Goal: Information Seeking & Learning: Learn about a topic

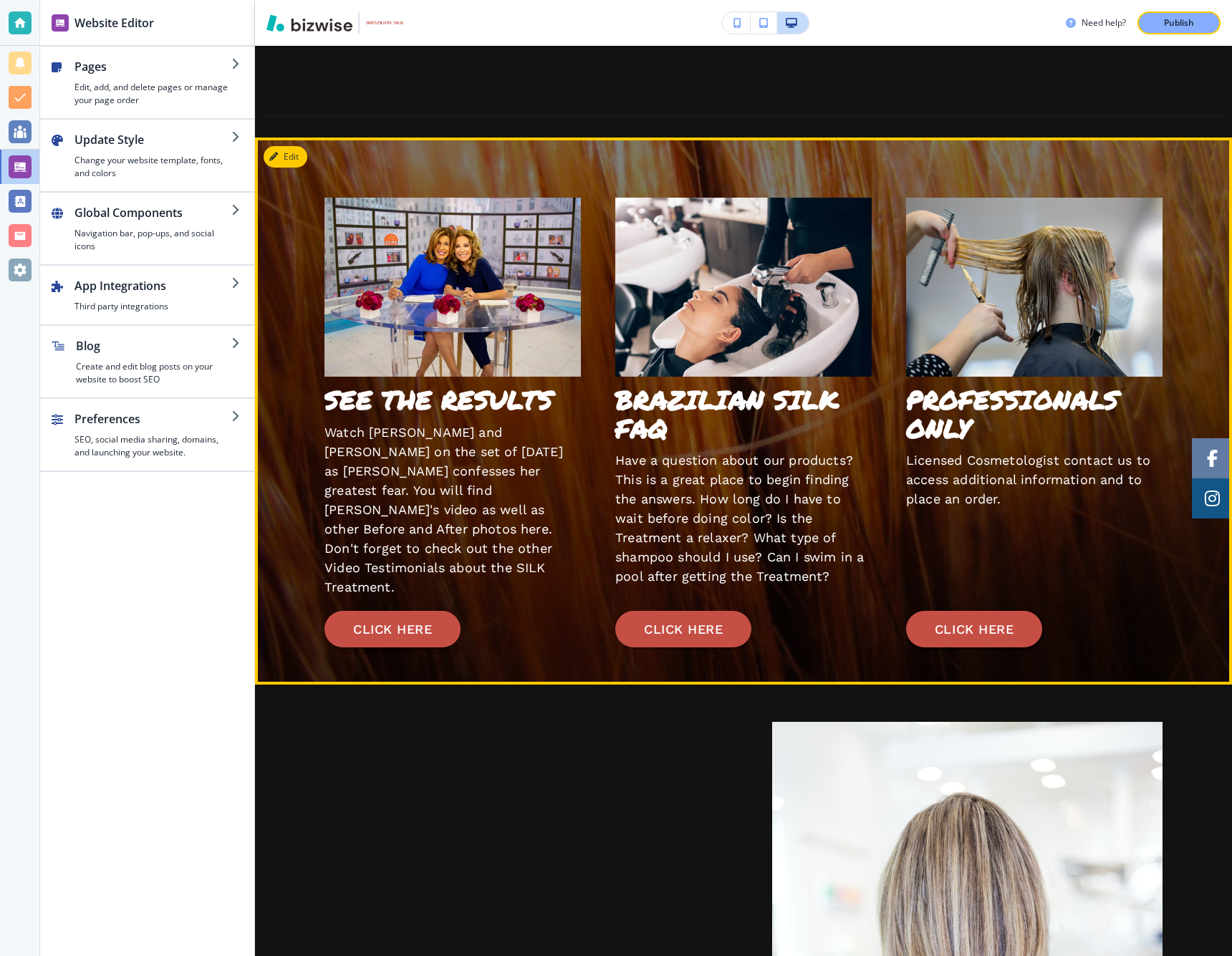
scroll to position [2691, 0]
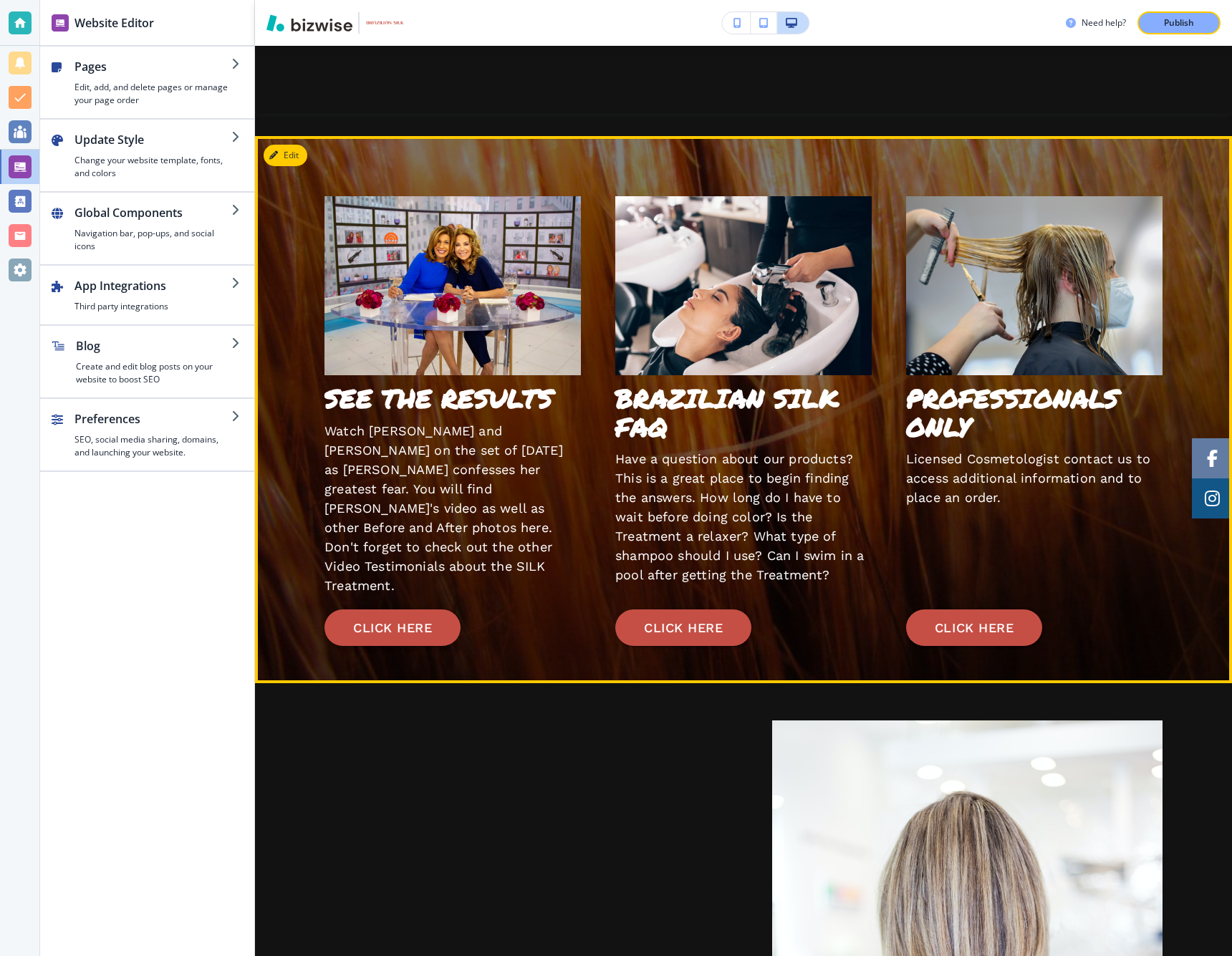
click at [392, 615] on button "CLICK HERE" at bounding box center [392, 628] width 136 height 38
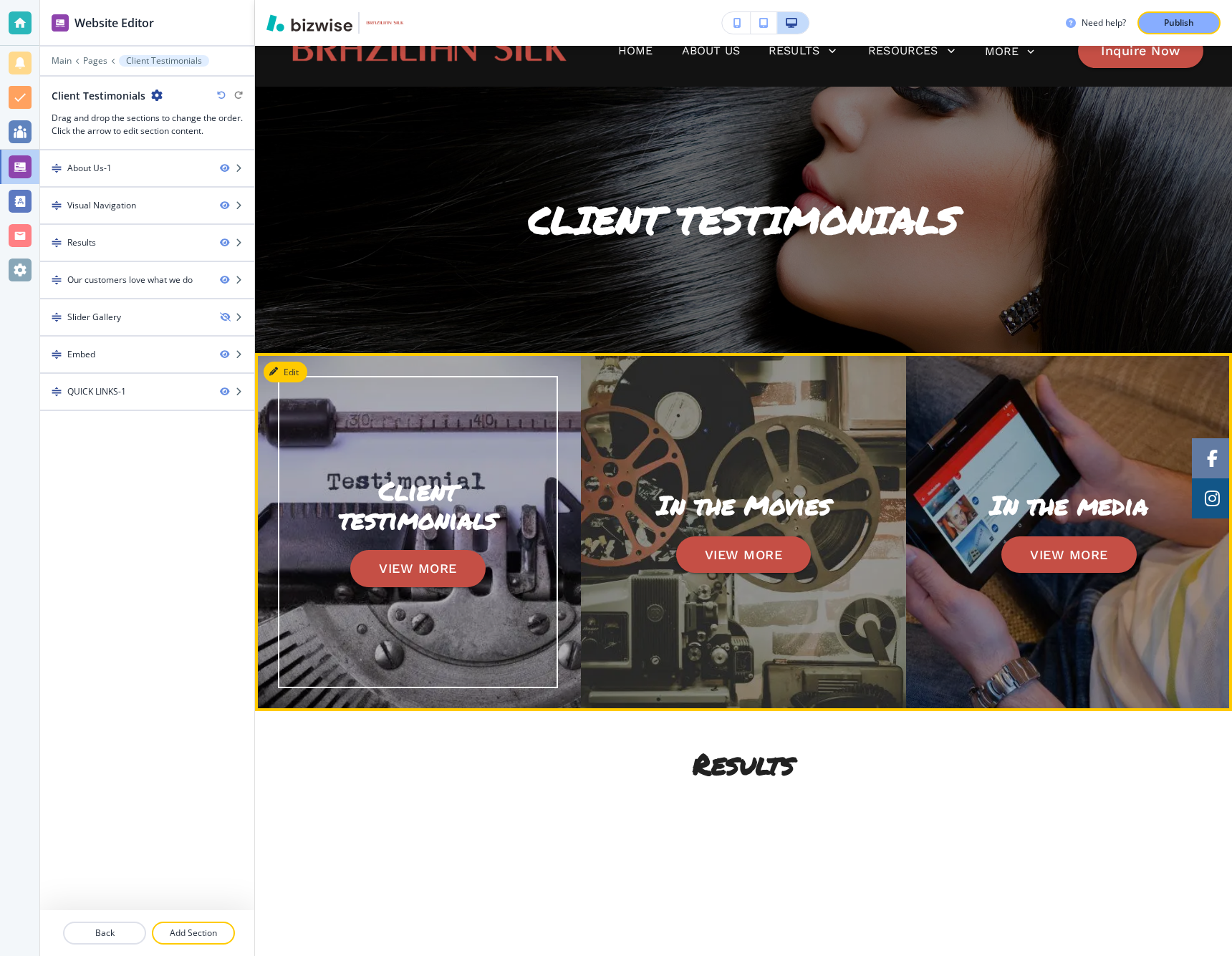
scroll to position [41, 0]
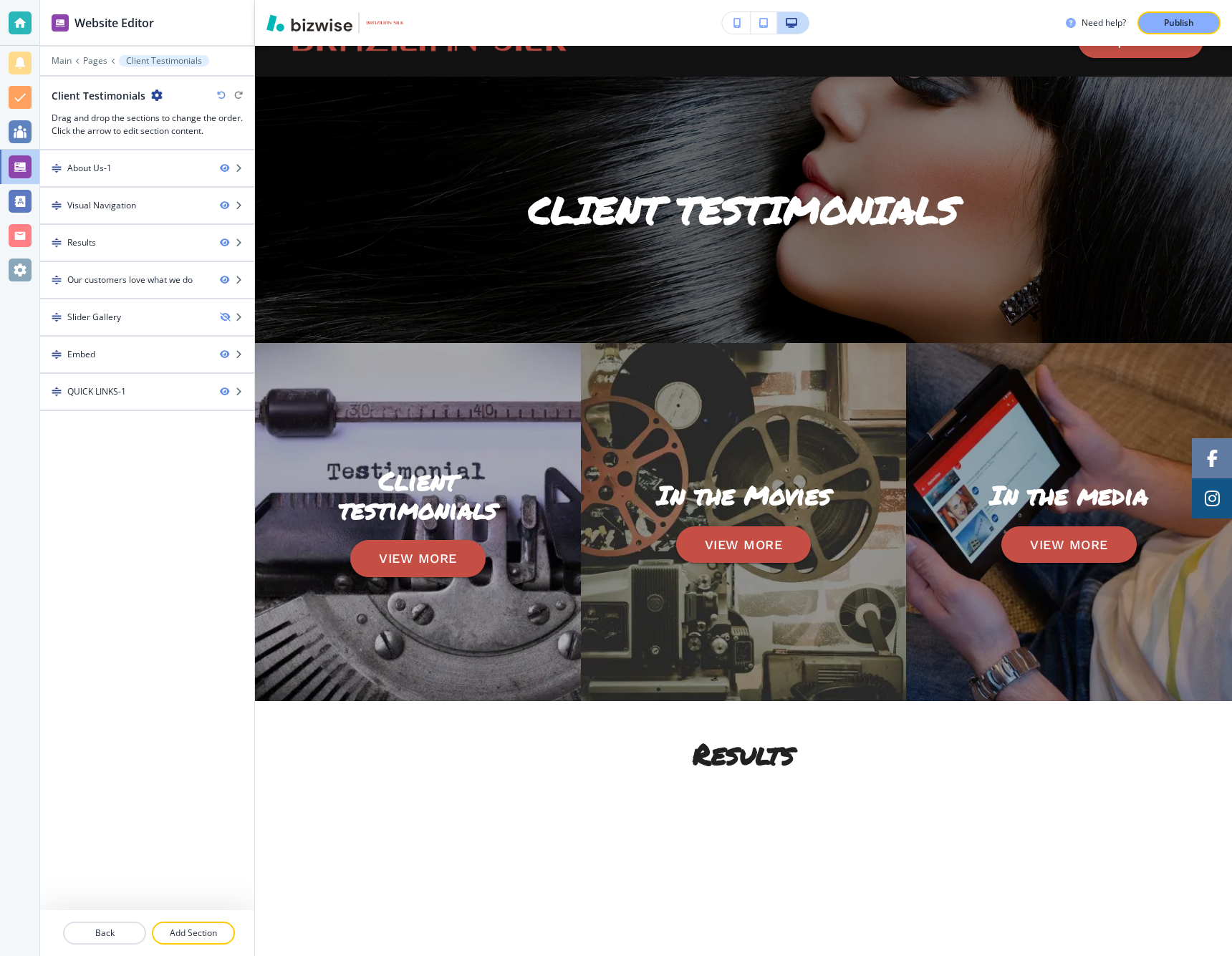
click at [734, 29] on button "button" at bounding box center [736, 23] width 29 height 22
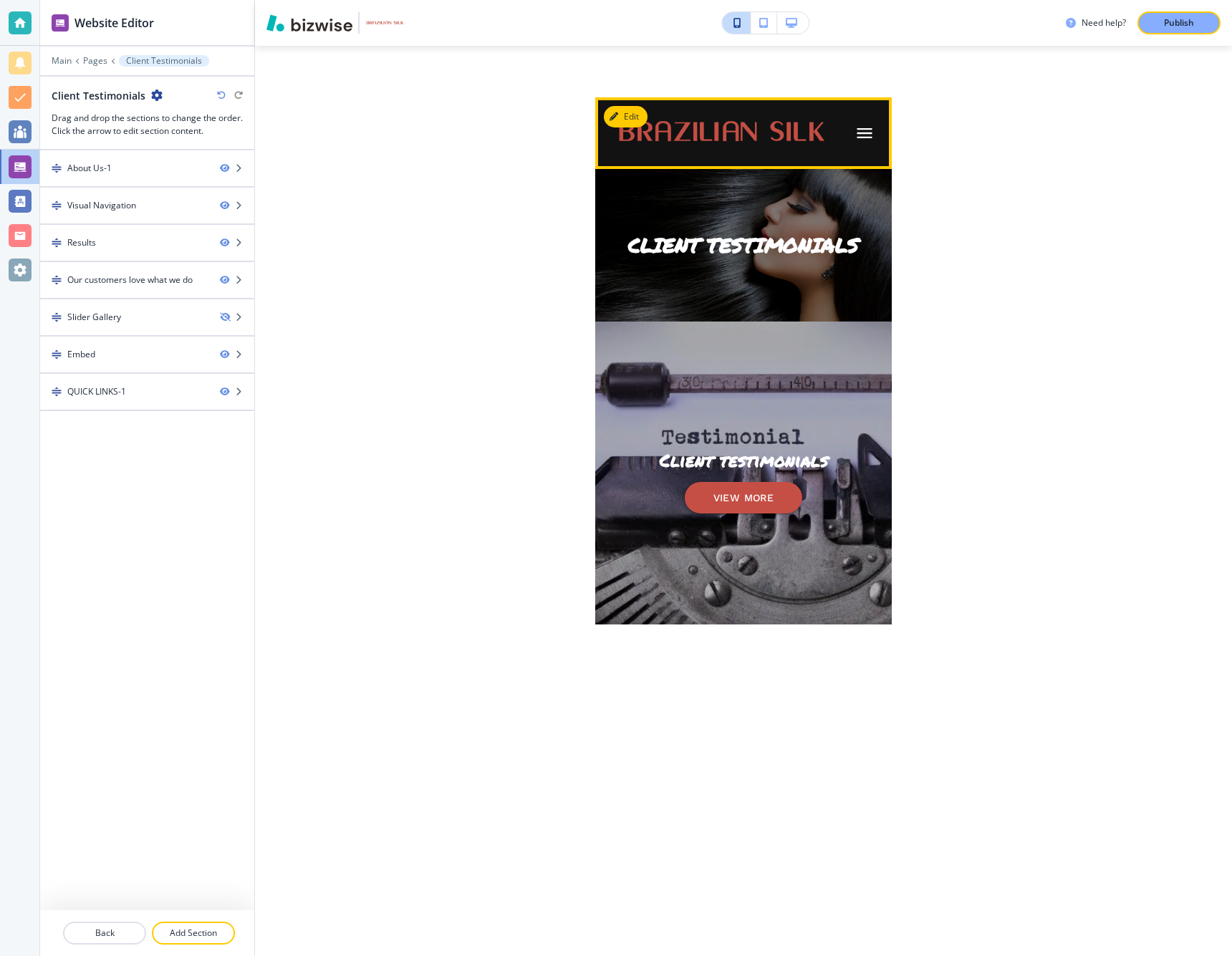
scroll to position [0, 0]
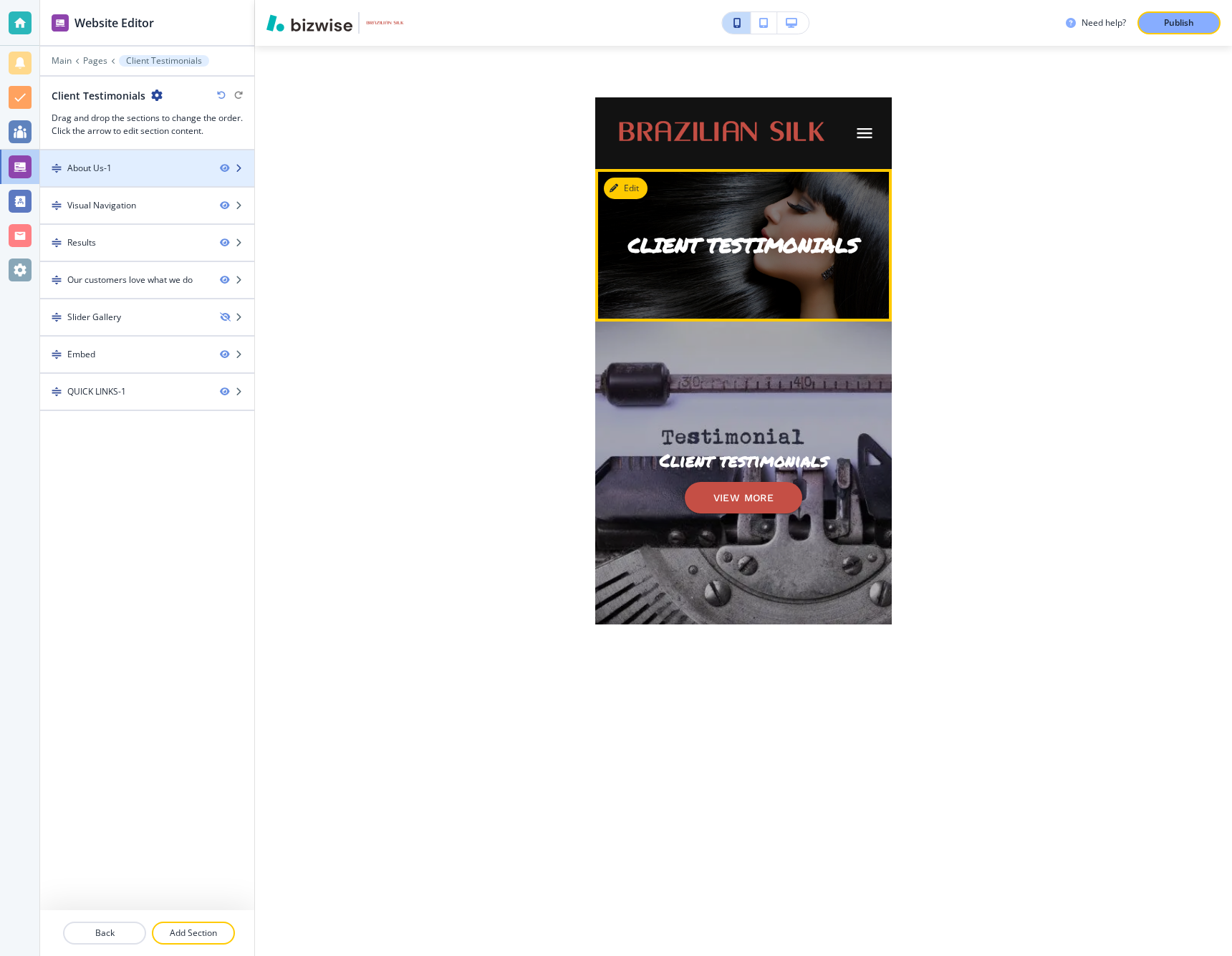
click at [146, 170] on div "About Us-1" at bounding box center [124, 168] width 168 height 13
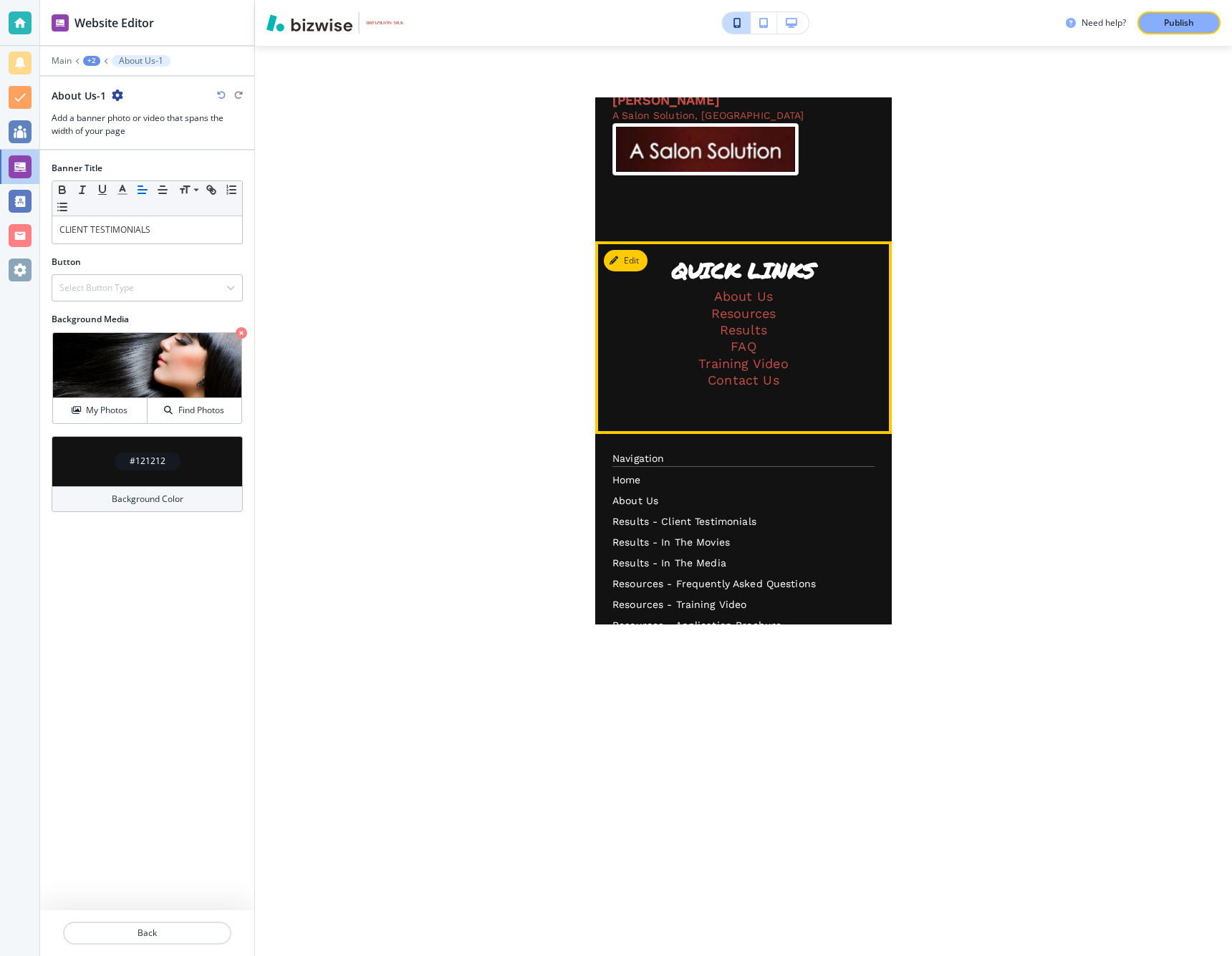
scroll to position [3397, 0]
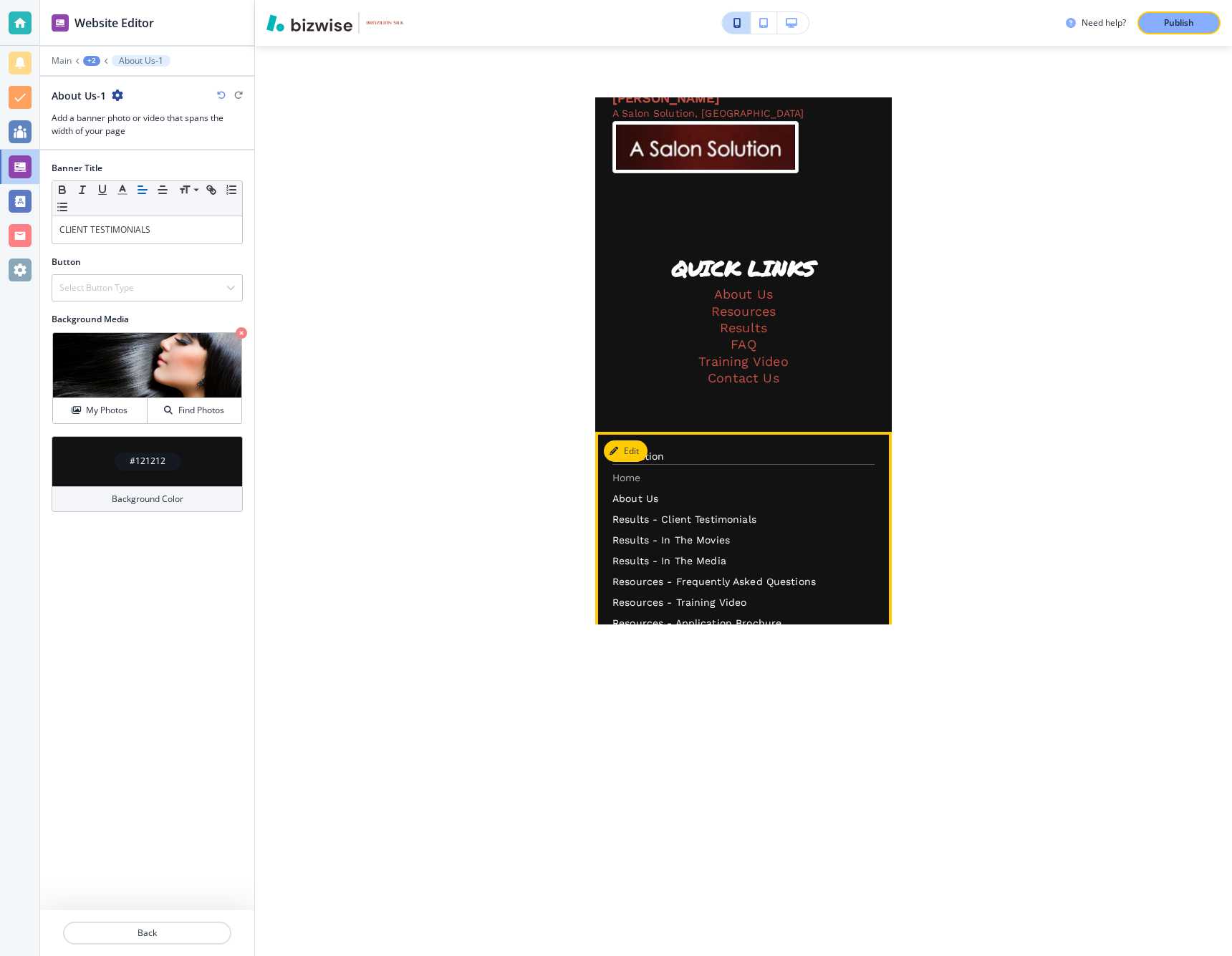
click at [624, 470] on p "Home" at bounding box center [743, 478] width 262 height 15
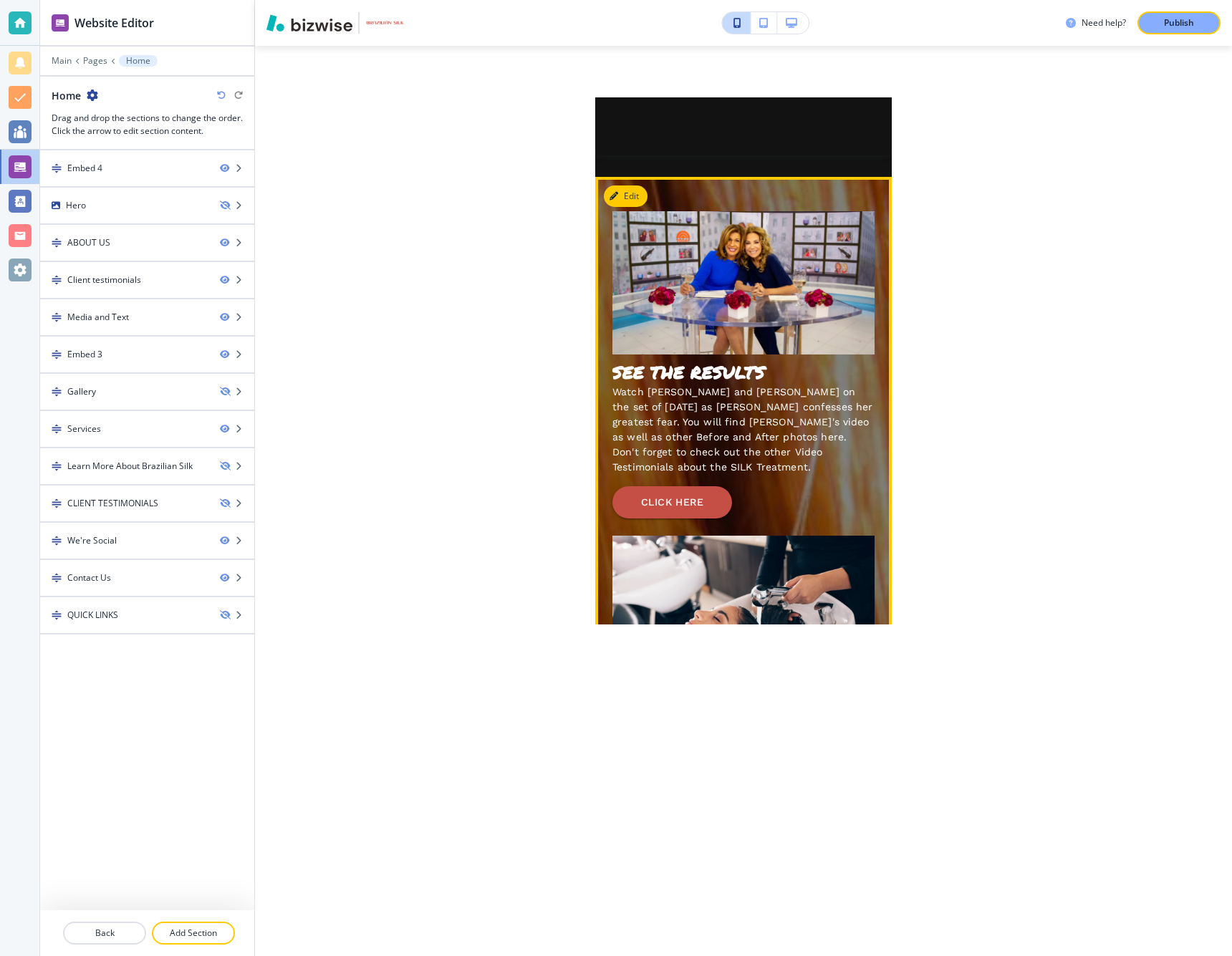
scroll to position [2376, 0]
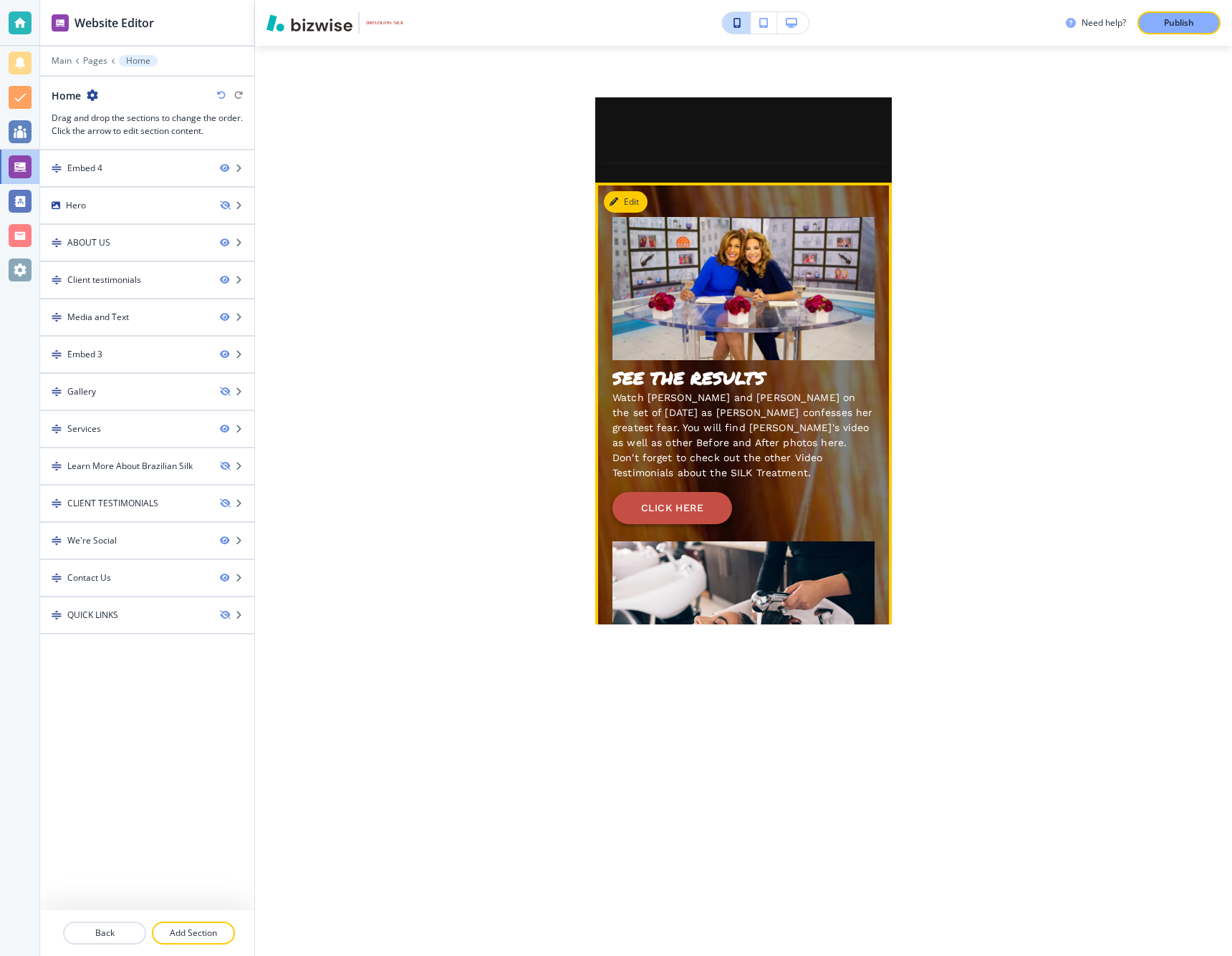
click at [675, 492] on button "CLICK HERE" at bounding box center [672, 508] width 119 height 32
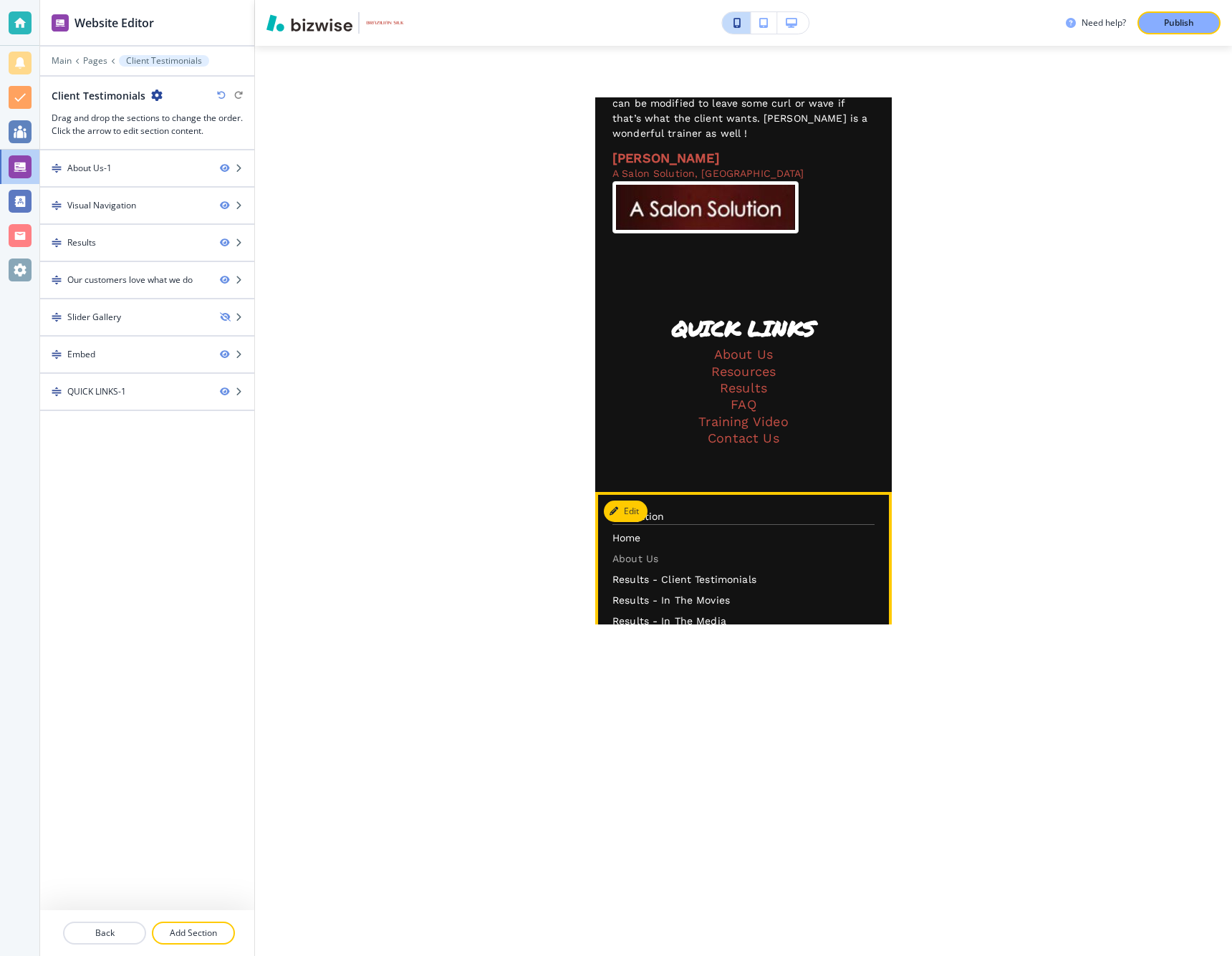
scroll to position [3338, 0]
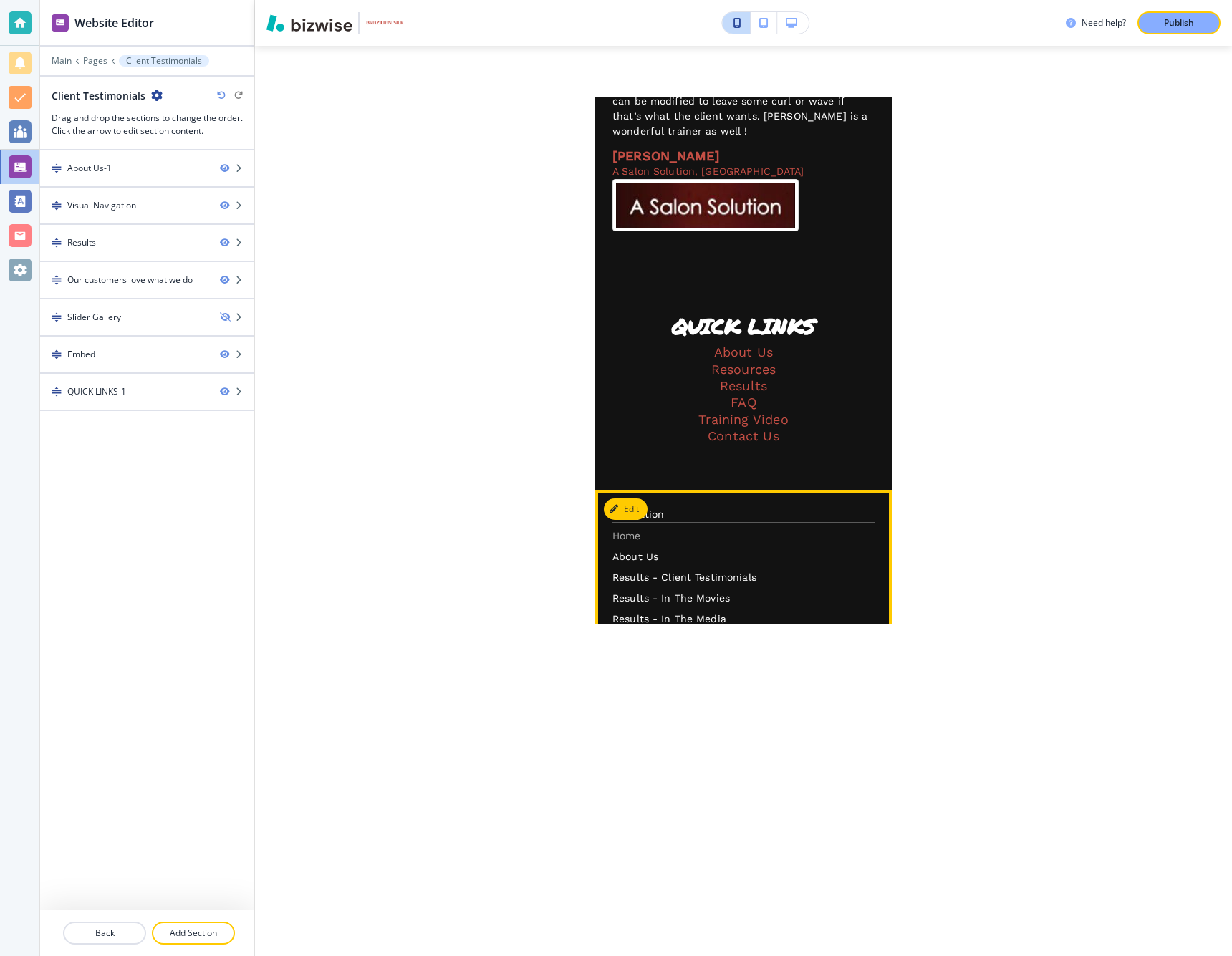
click at [625, 528] on p "Home" at bounding box center [743, 536] width 262 height 15
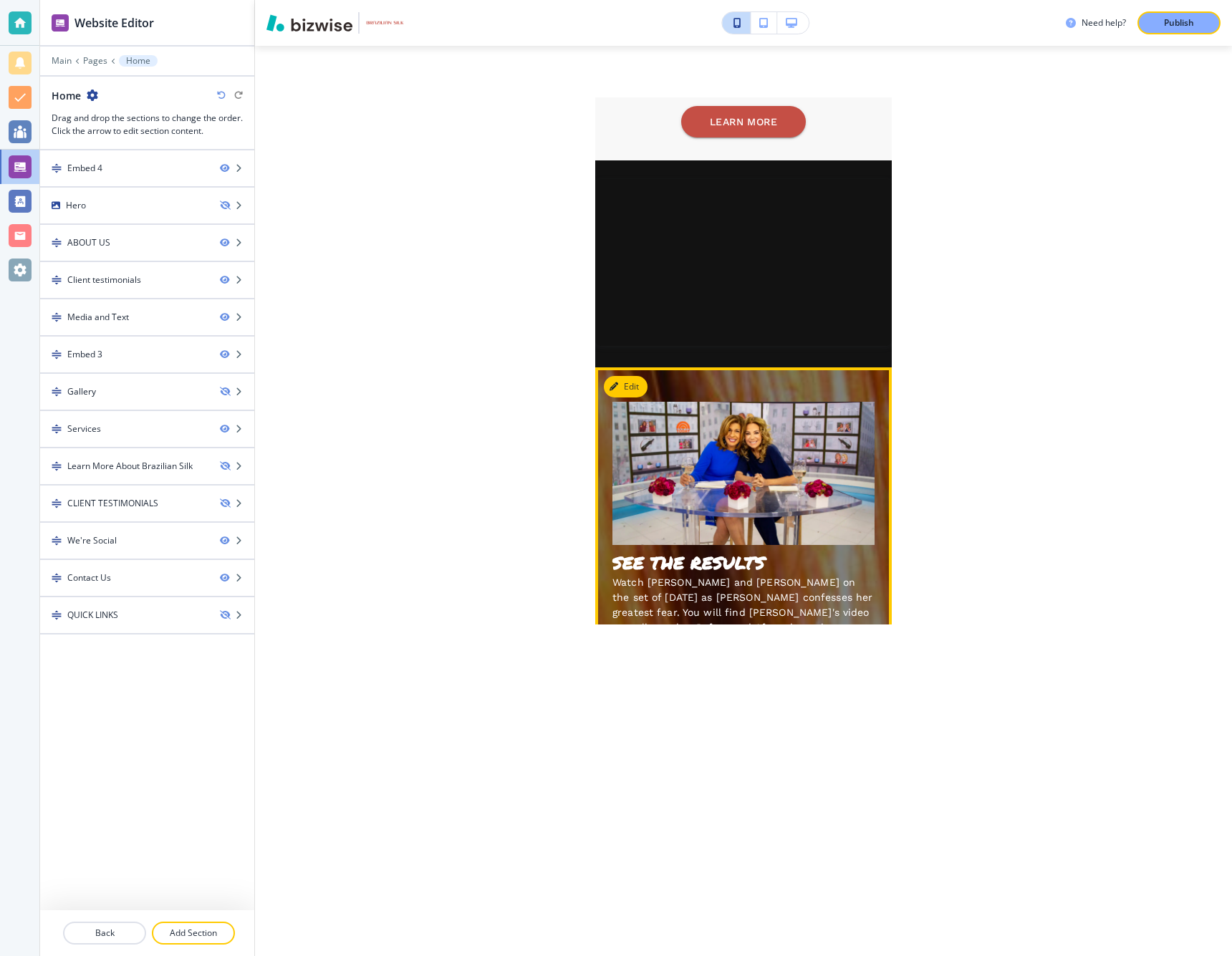
scroll to position [2199, 0]
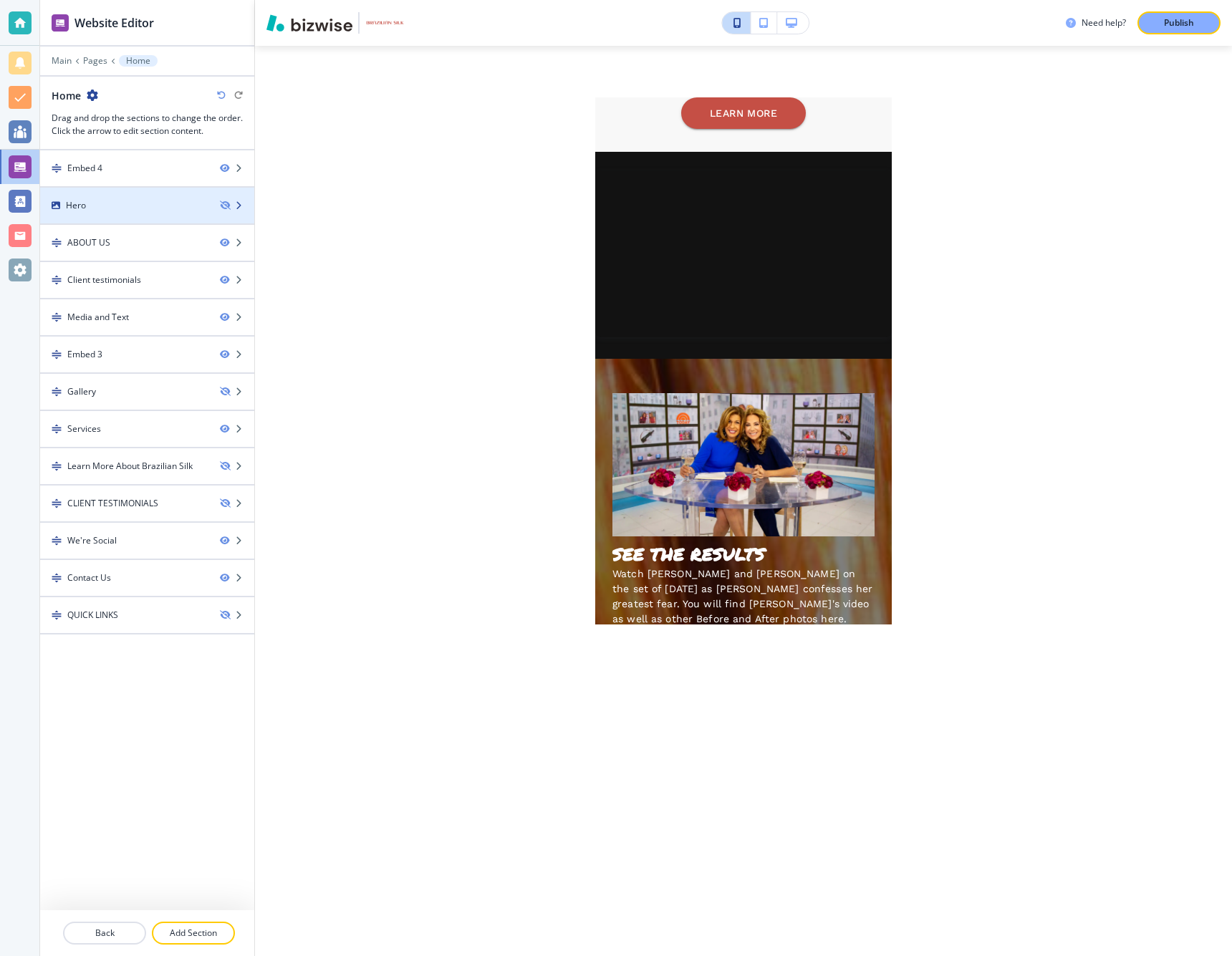
click at [239, 204] on icon "button" at bounding box center [238, 205] width 8 height 8
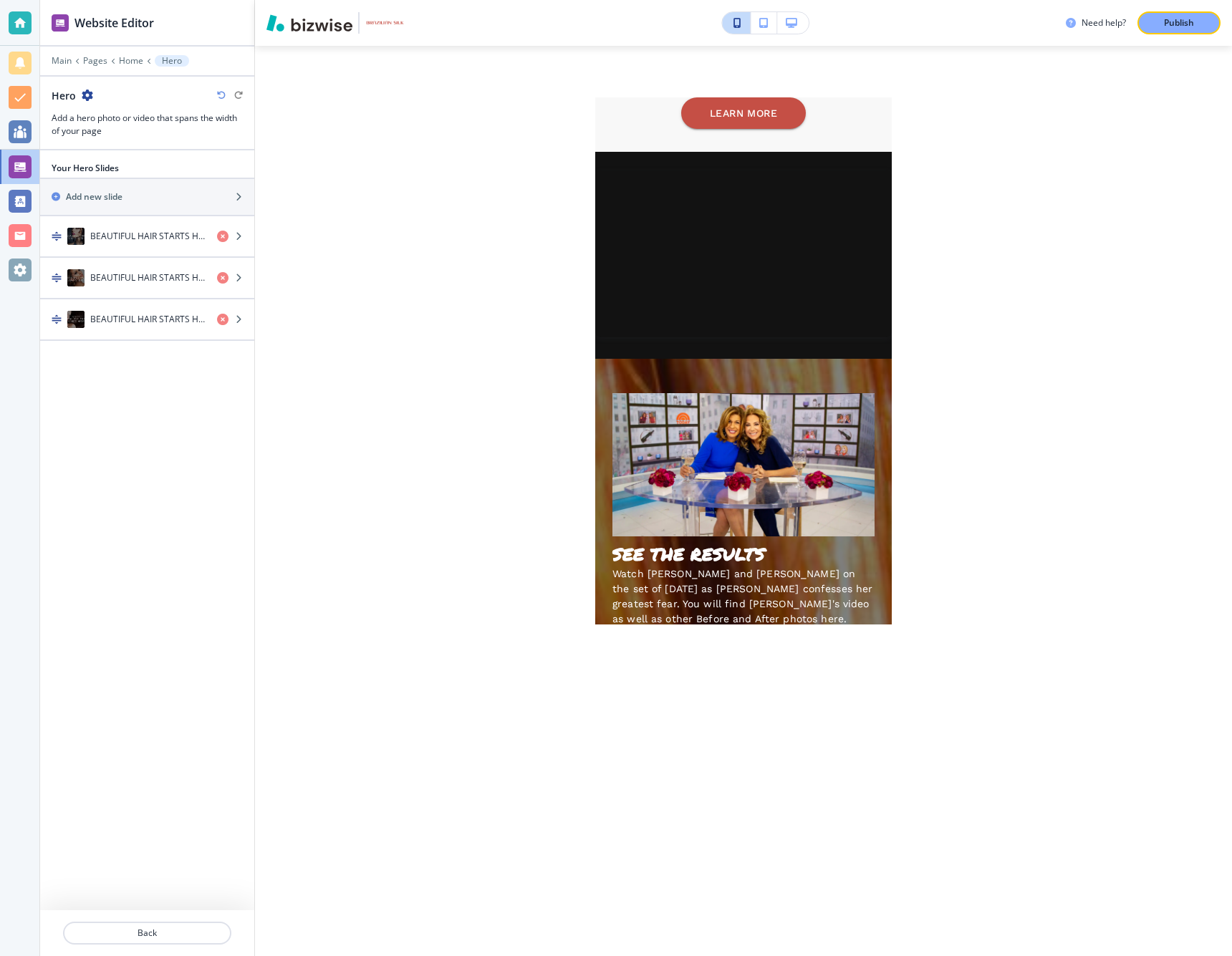
scroll to position [0, 0]
click at [129, 60] on p "Home" at bounding box center [131, 60] width 24 height 10
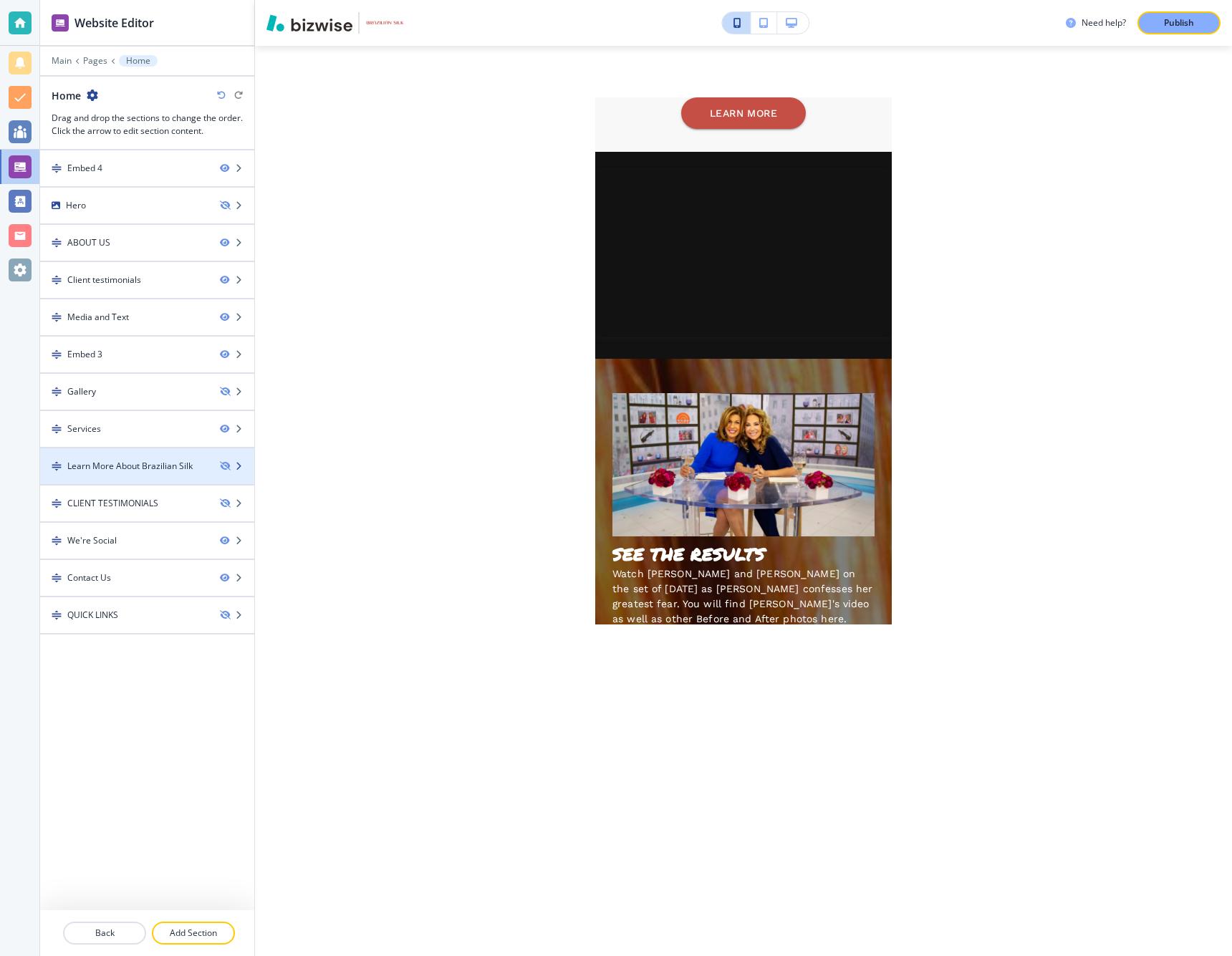
click at [240, 464] on icon "button" at bounding box center [238, 465] width 8 height 8
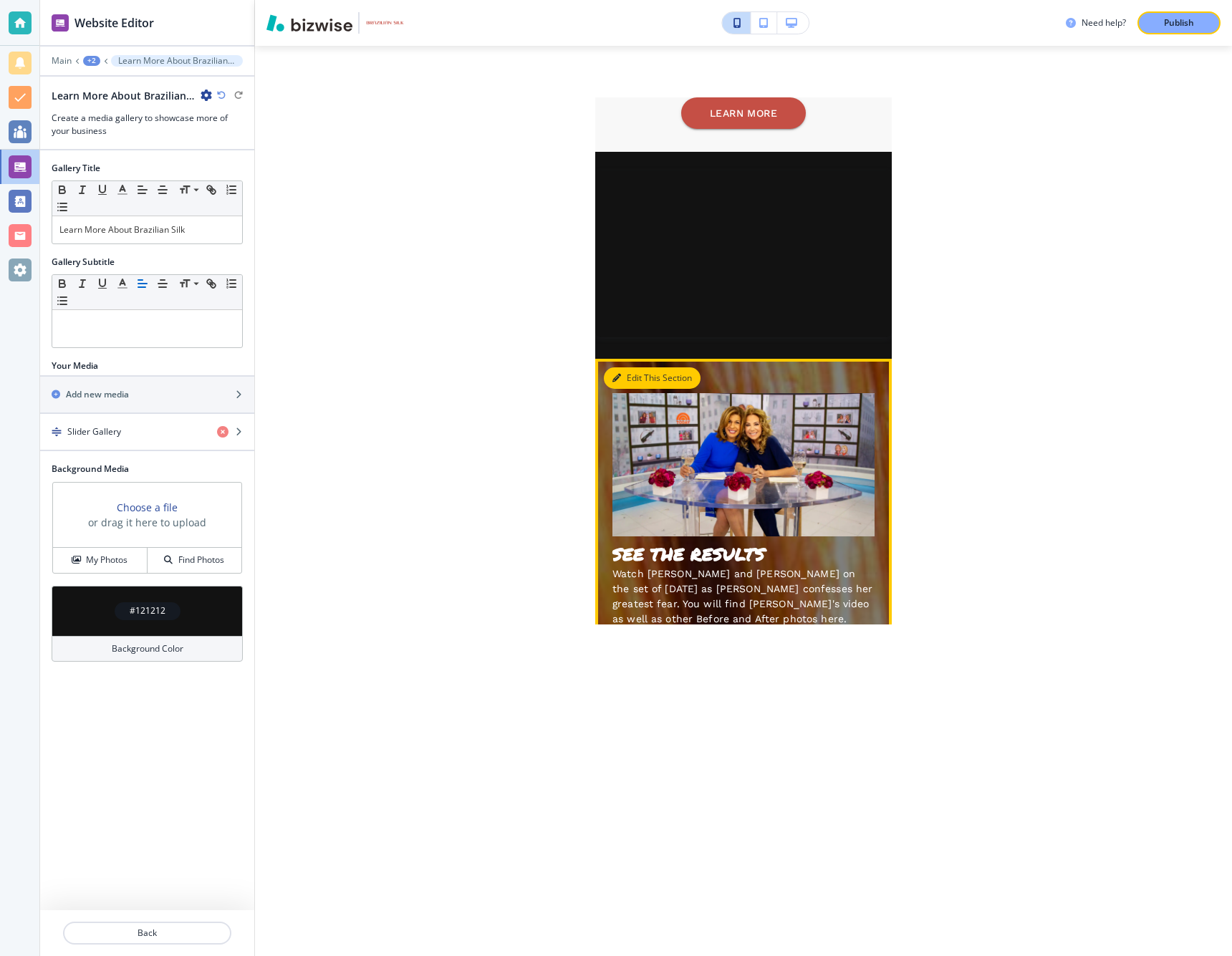
click at [638, 367] on button "Edit This Section" at bounding box center [652, 377] width 97 height 22
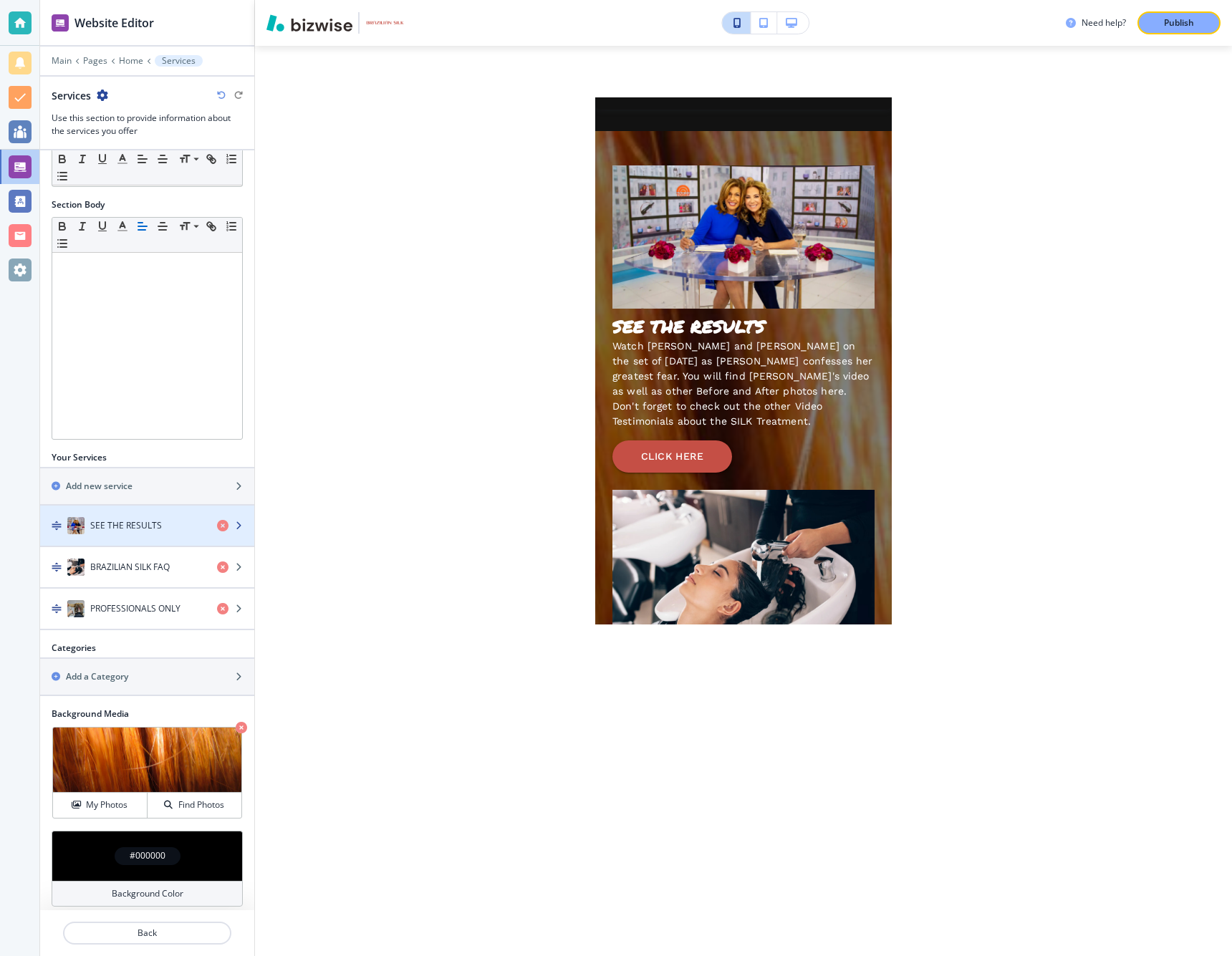
scroll to position [154, 0]
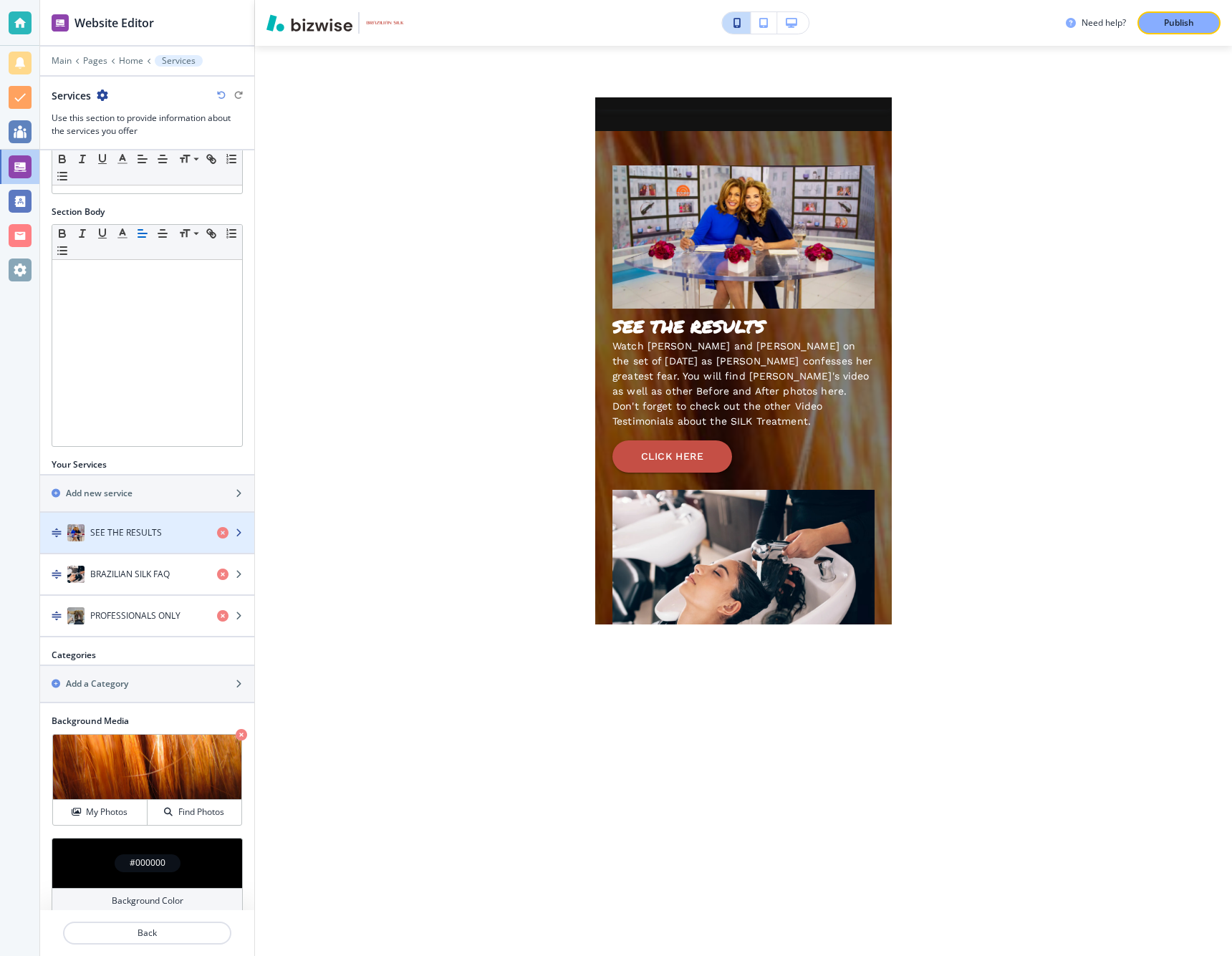
click at [239, 532] on icon "button" at bounding box center [238, 532] width 8 height 8
click at [239, 530] on icon "button" at bounding box center [238, 532] width 8 height 8
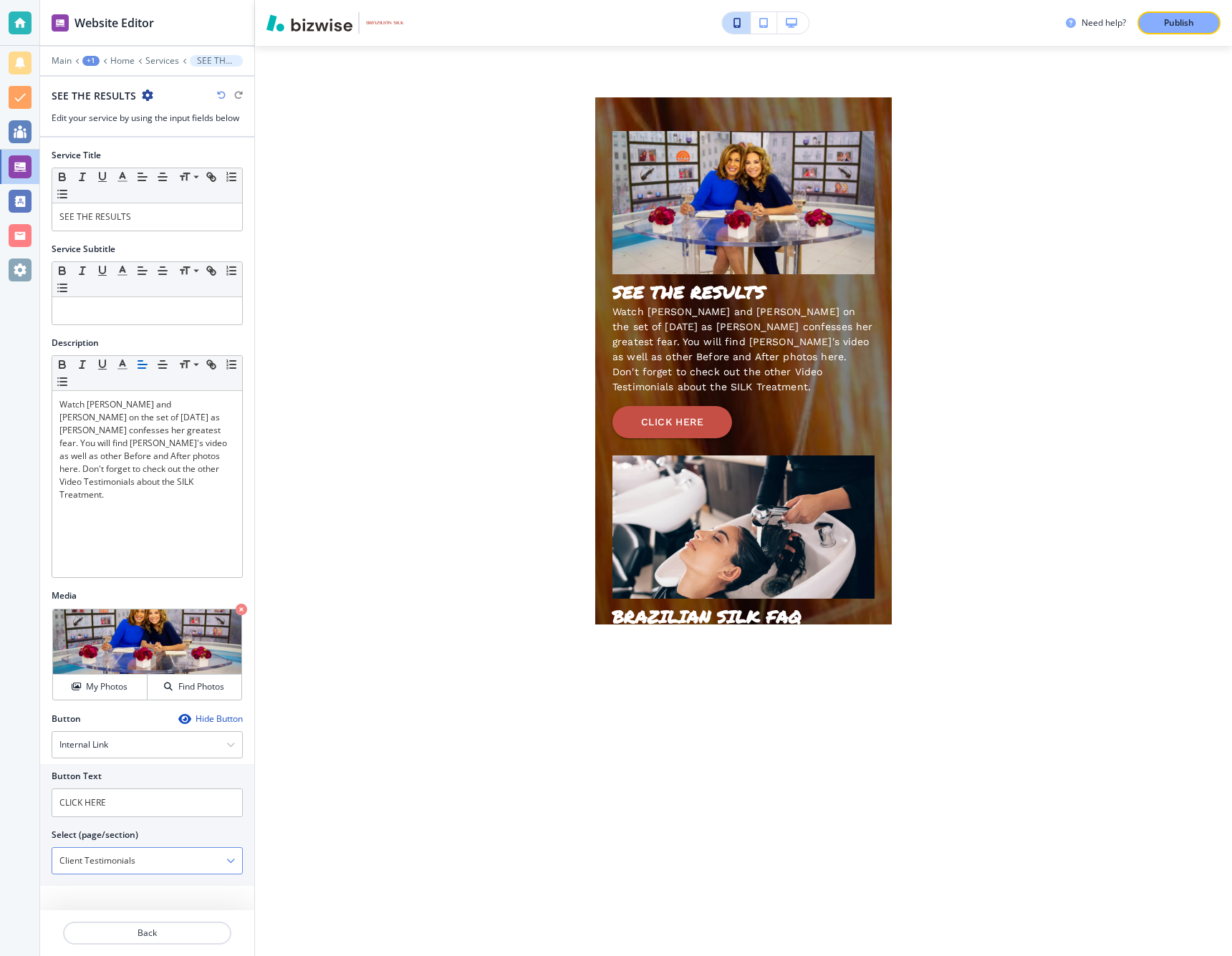
scroll to position [0, 0]
click at [230, 860] on icon "button" at bounding box center [230, 860] width 8 height 8
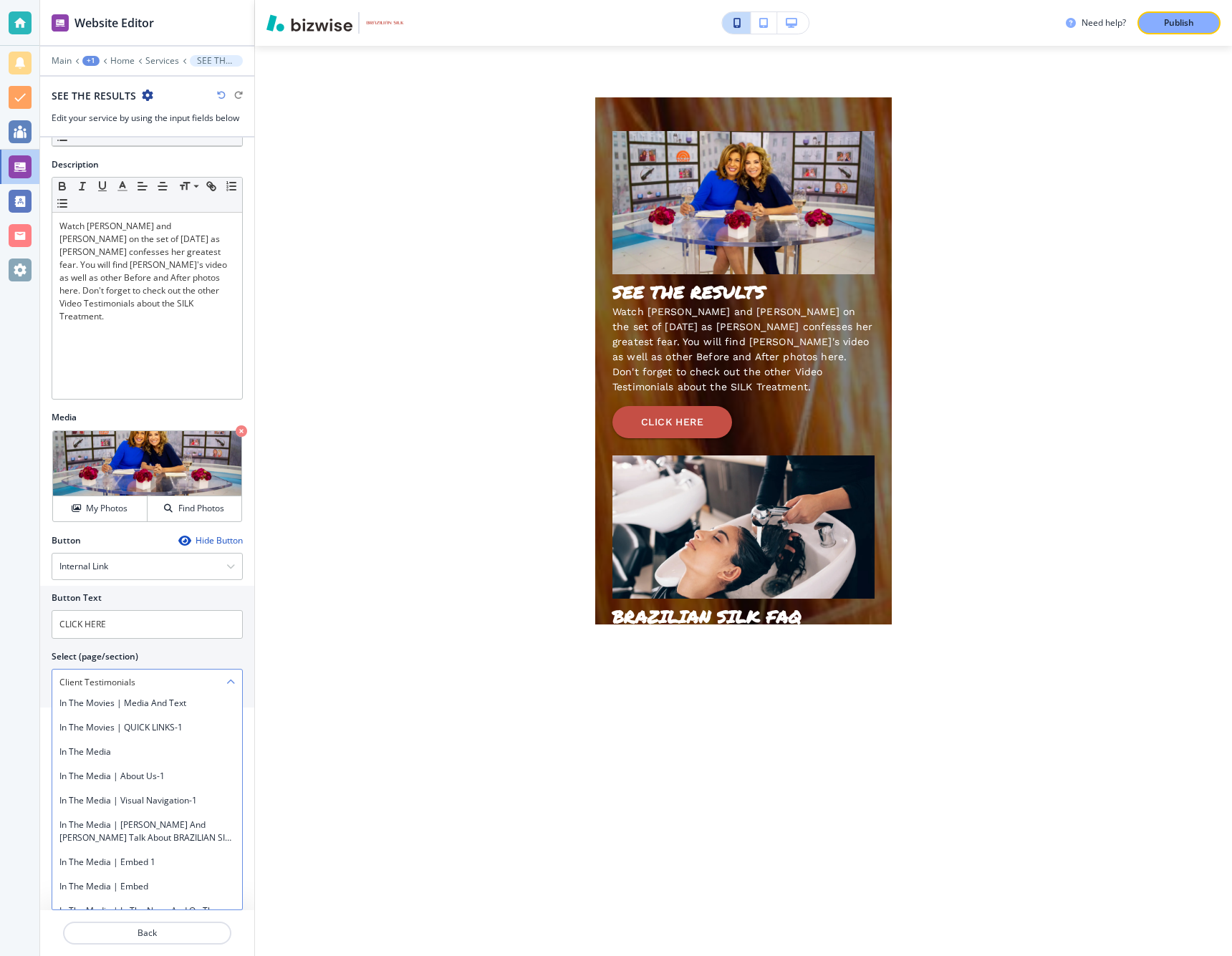
scroll to position [798, 0]
click at [171, 834] on h4 "In The Media | [PERSON_NAME] and [PERSON_NAME] talk about BRAZILIAN SILK !" at bounding box center [147, 830] width 176 height 26
type \(page\/section\) "In The Media | [PERSON_NAME] and [PERSON_NAME] talk about BRAZILIAN SILK !"
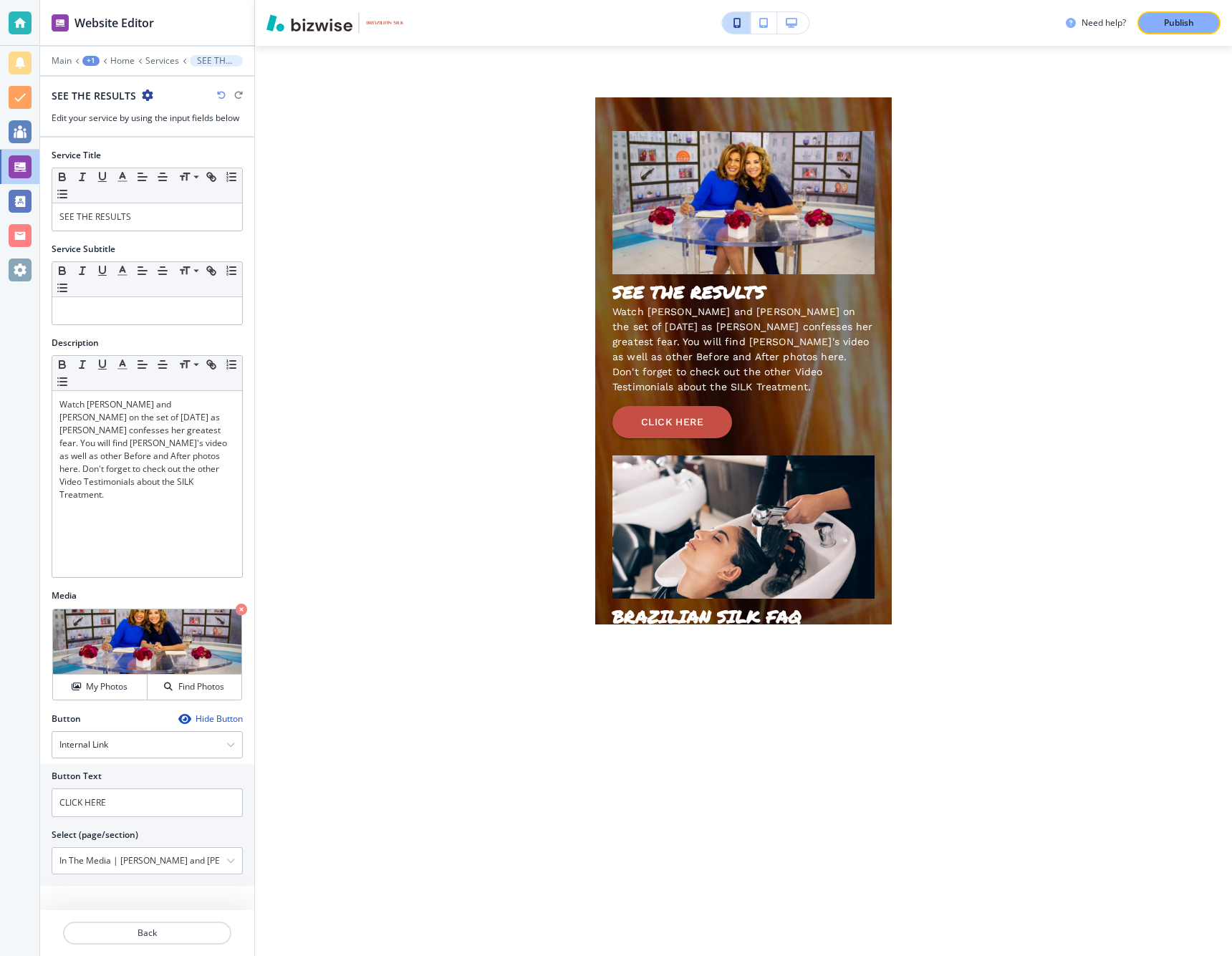
scroll to position [0, 2]
click at [789, 26] on icon "button" at bounding box center [791, 23] width 11 height 10
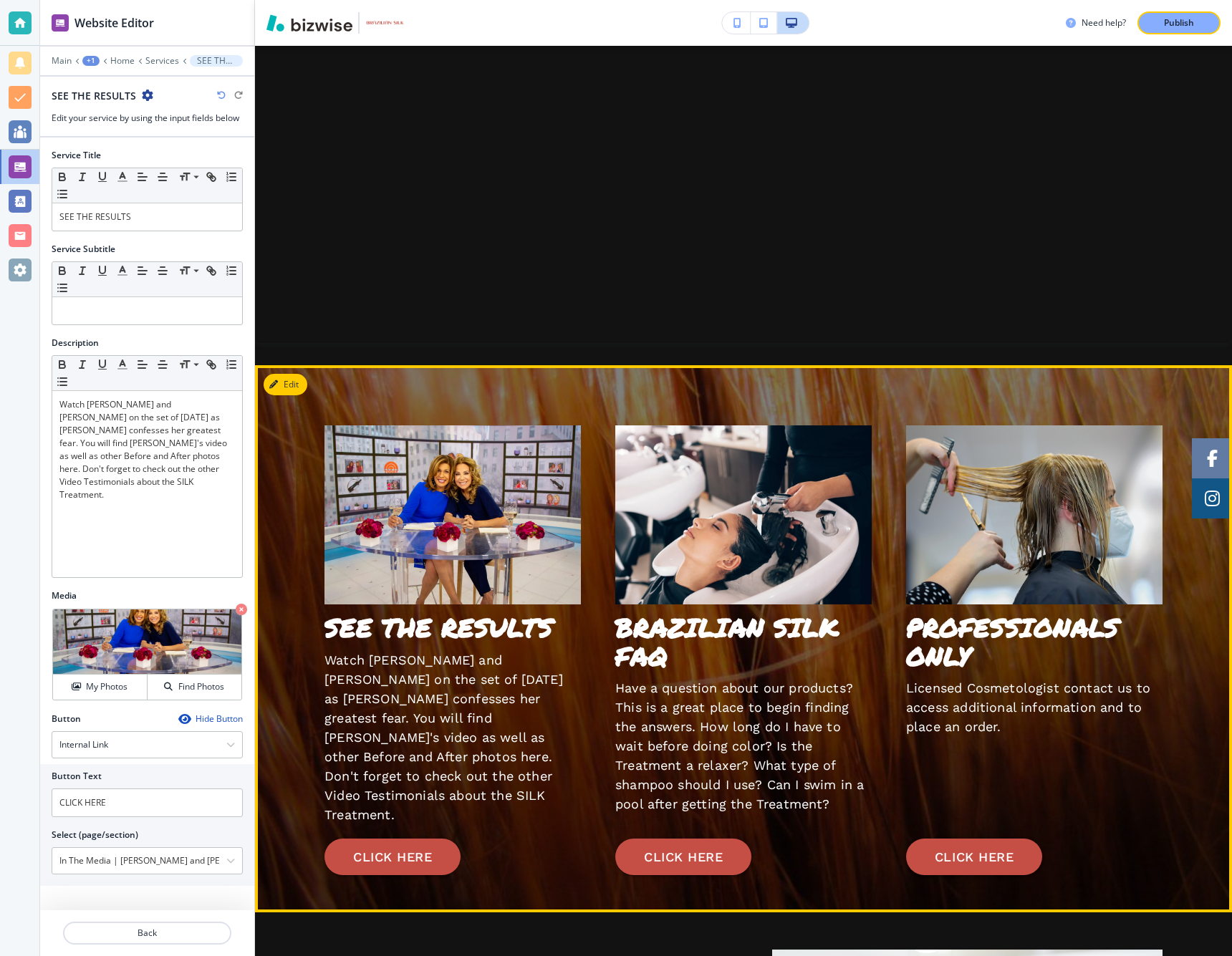
scroll to position [2460, 0]
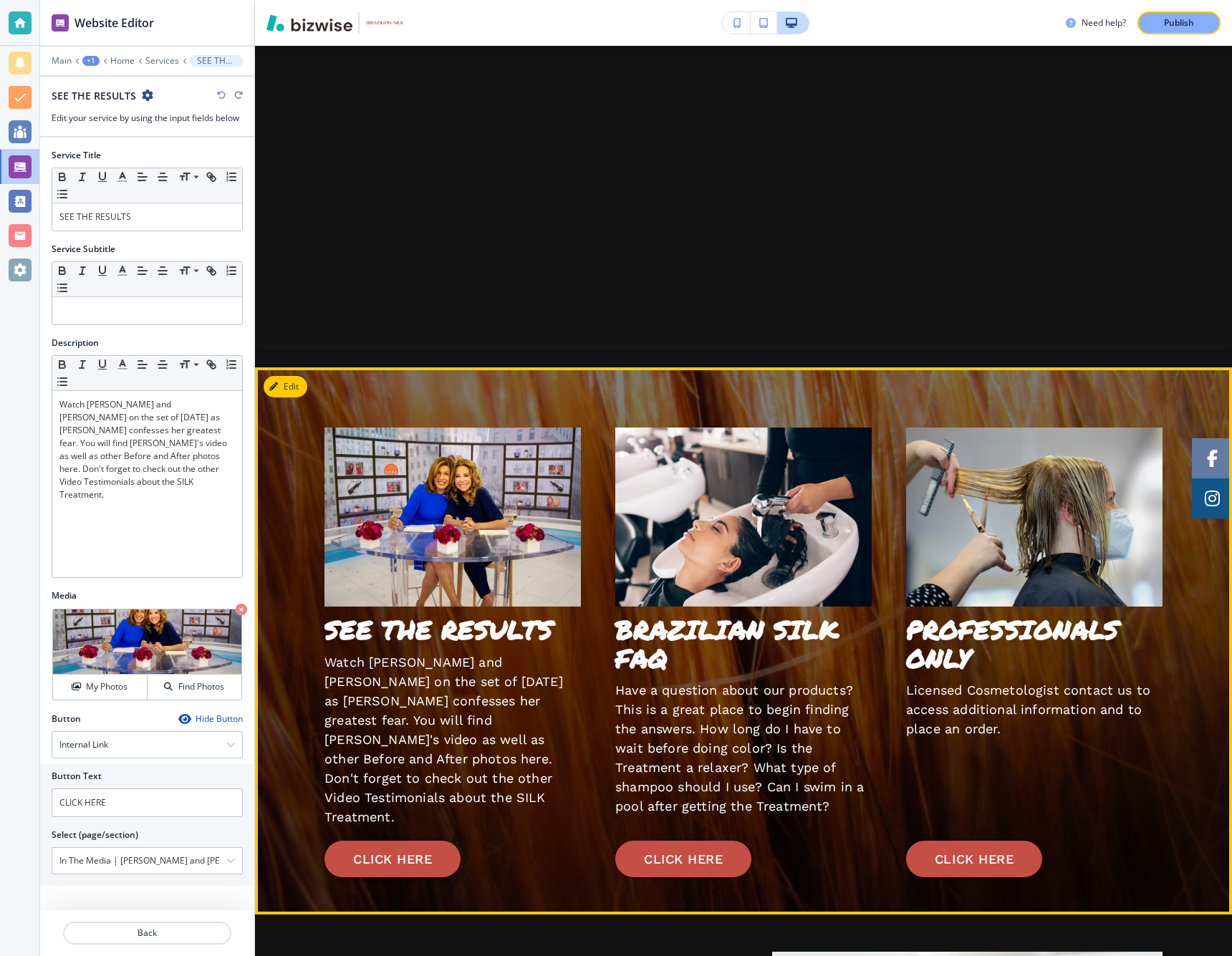
click at [408, 853] on button "CLICK HERE" at bounding box center [392, 859] width 136 height 38
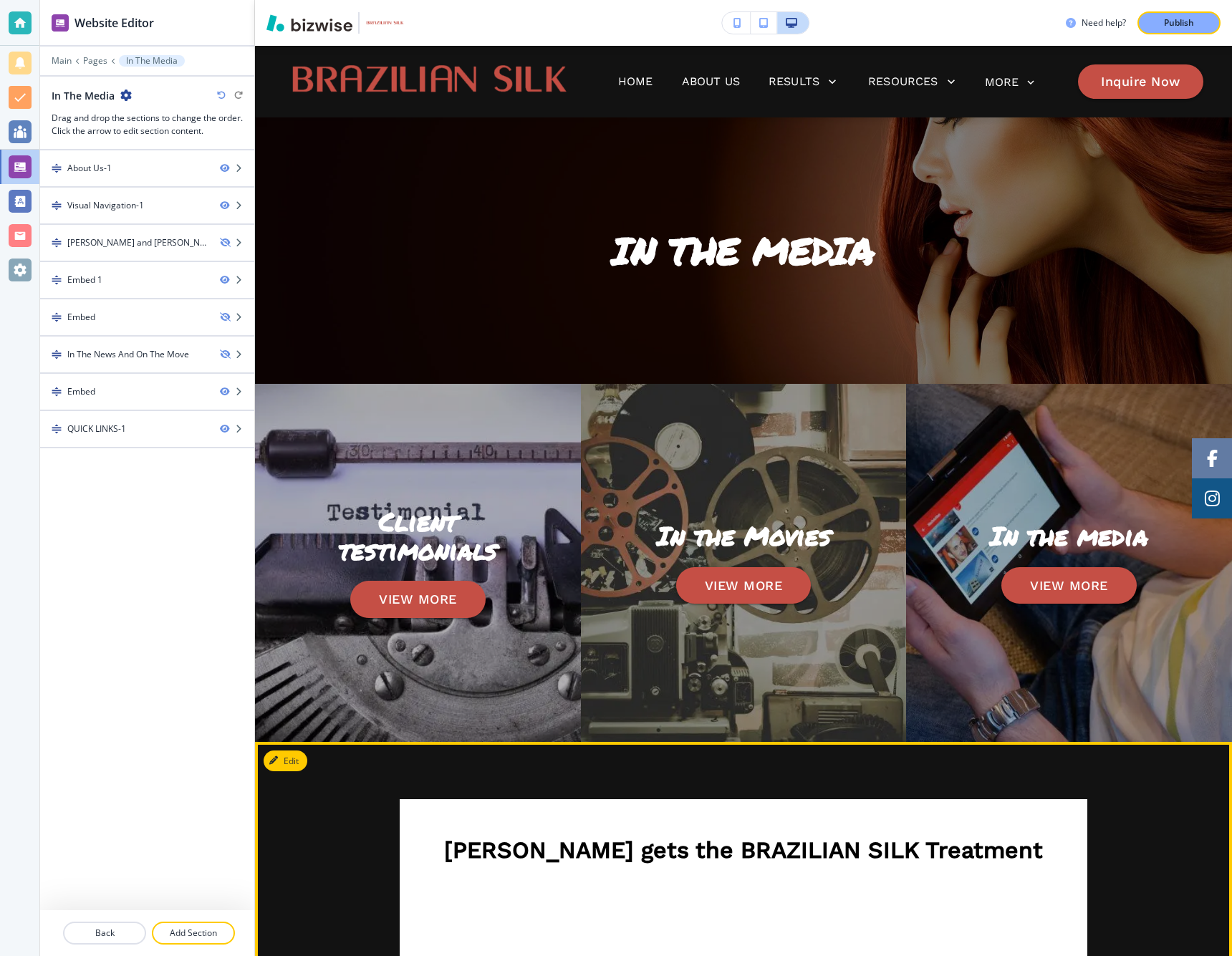
scroll to position [0, 0]
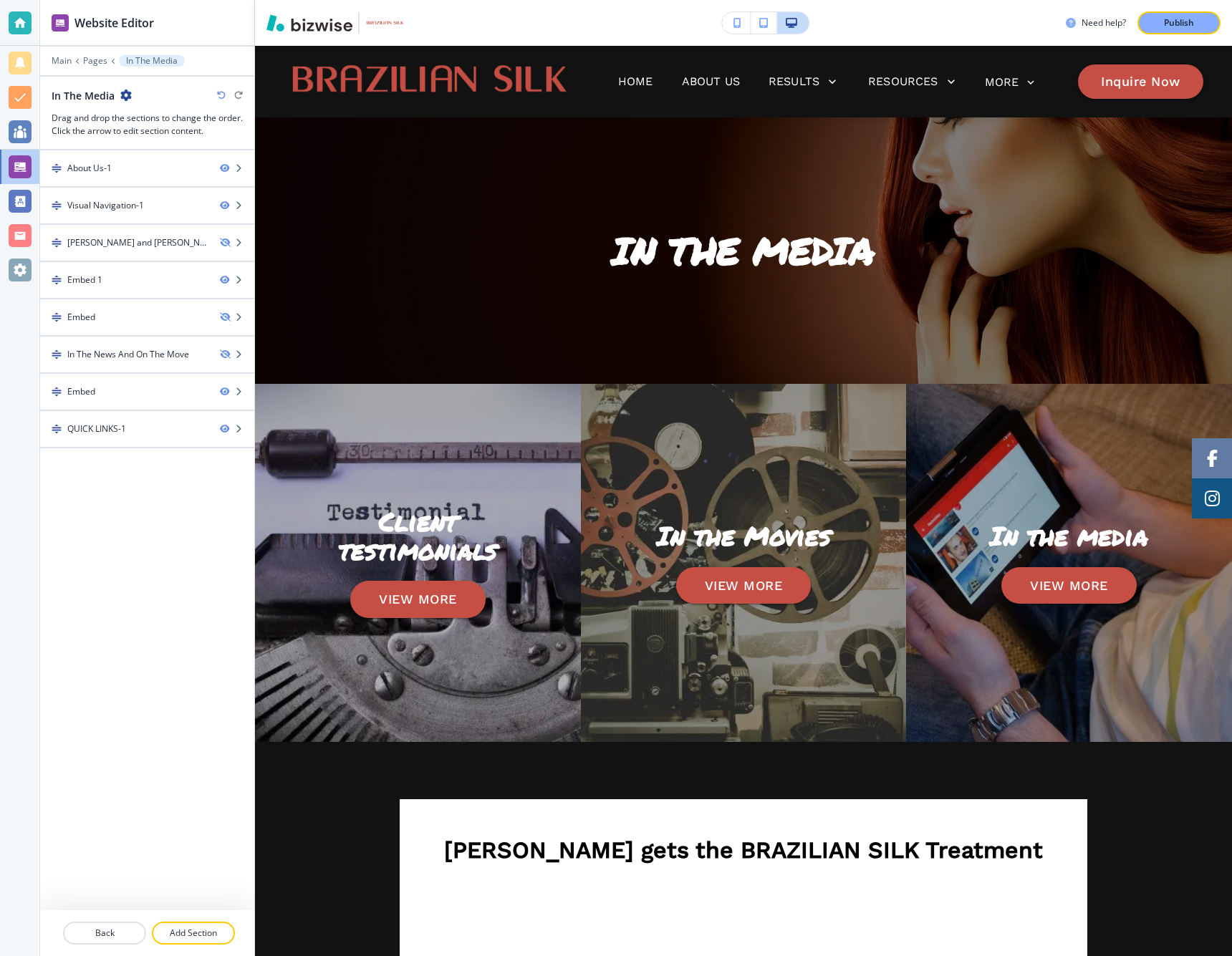
click at [737, 24] on icon "button" at bounding box center [737, 23] width 8 height 10
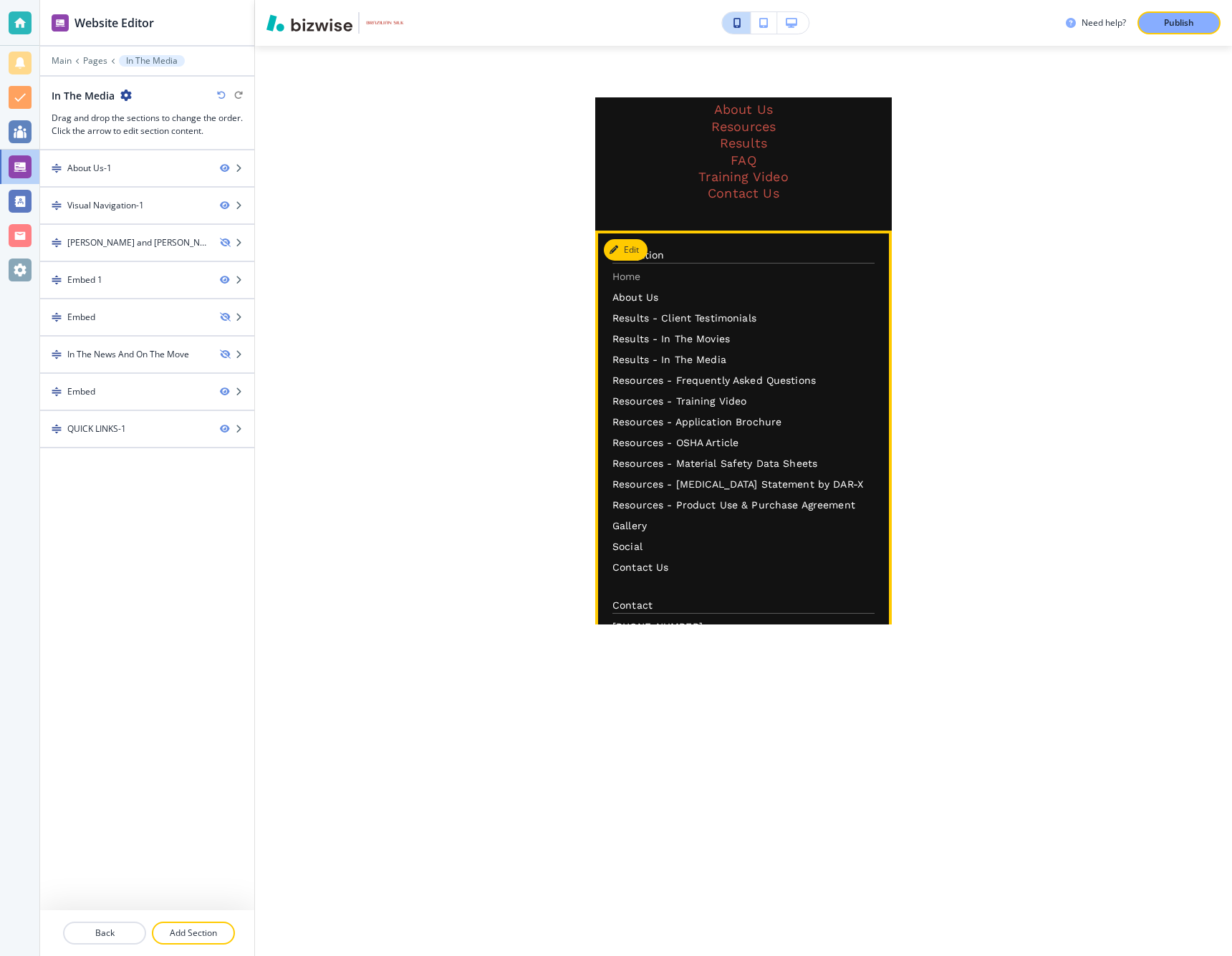
scroll to position [0, 2]
click at [631, 269] on p "Home" at bounding box center [743, 277] width 262 height 15
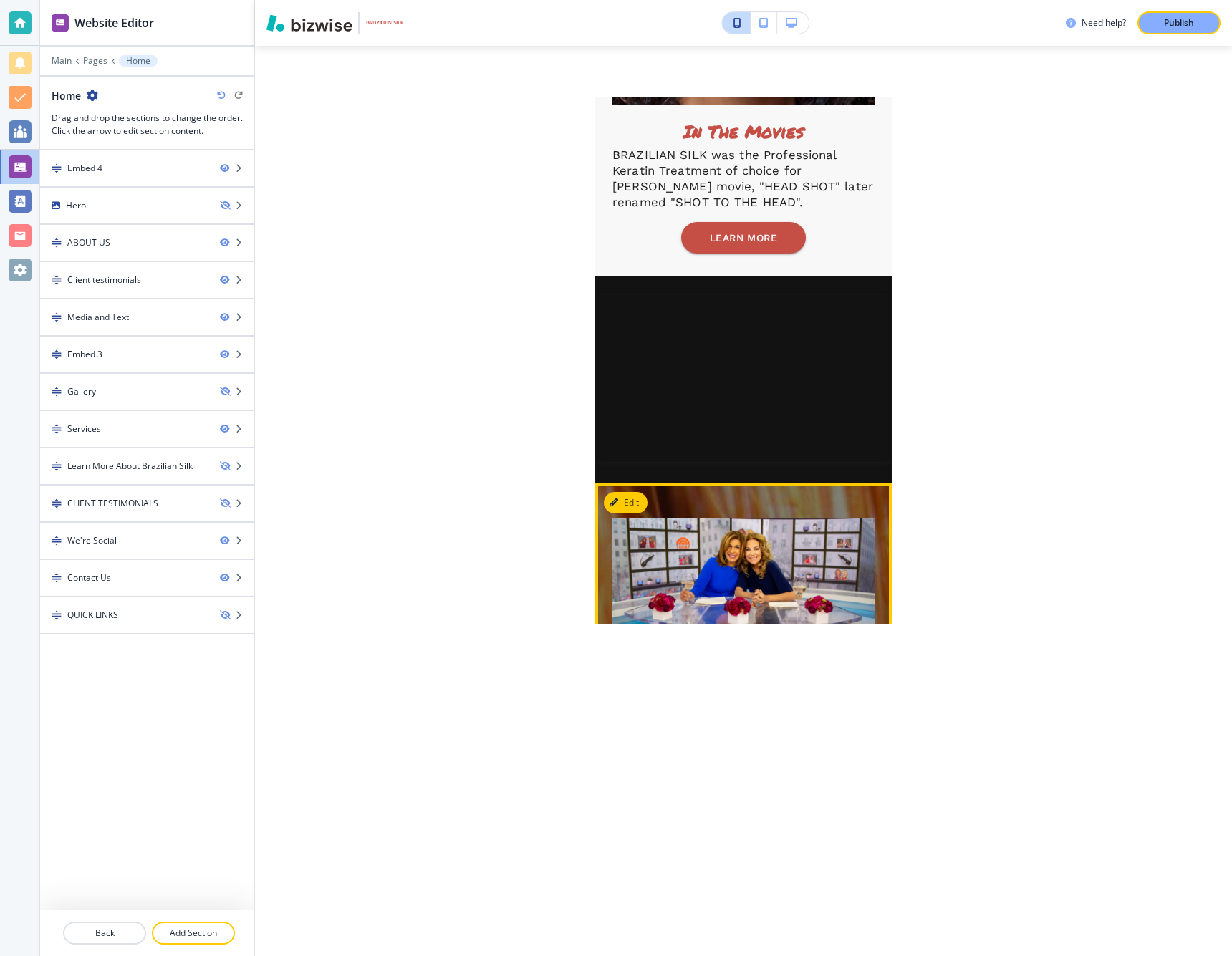
scroll to position [2435, 0]
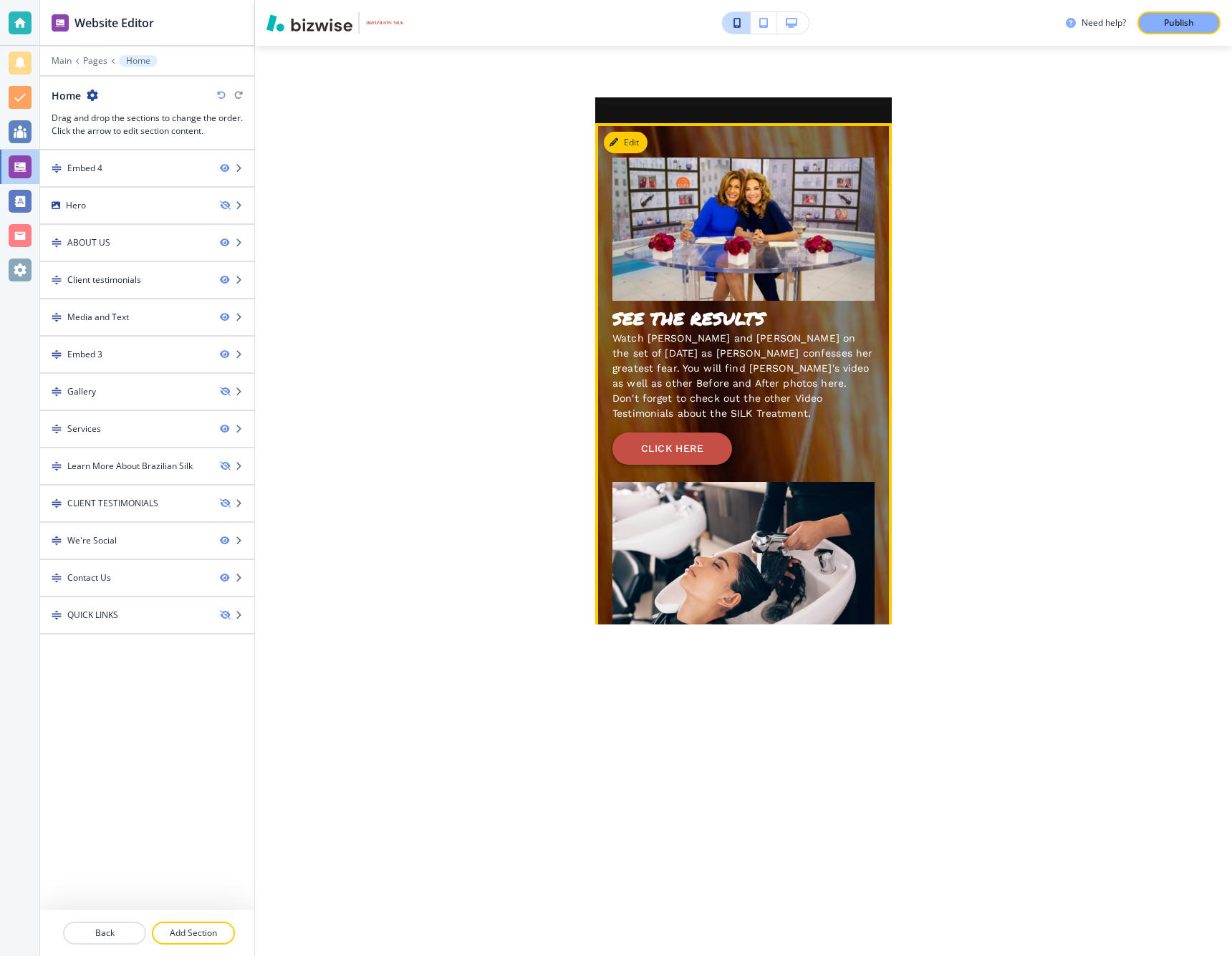
click at [658, 432] on button "CLICK HERE" at bounding box center [672, 448] width 119 height 32
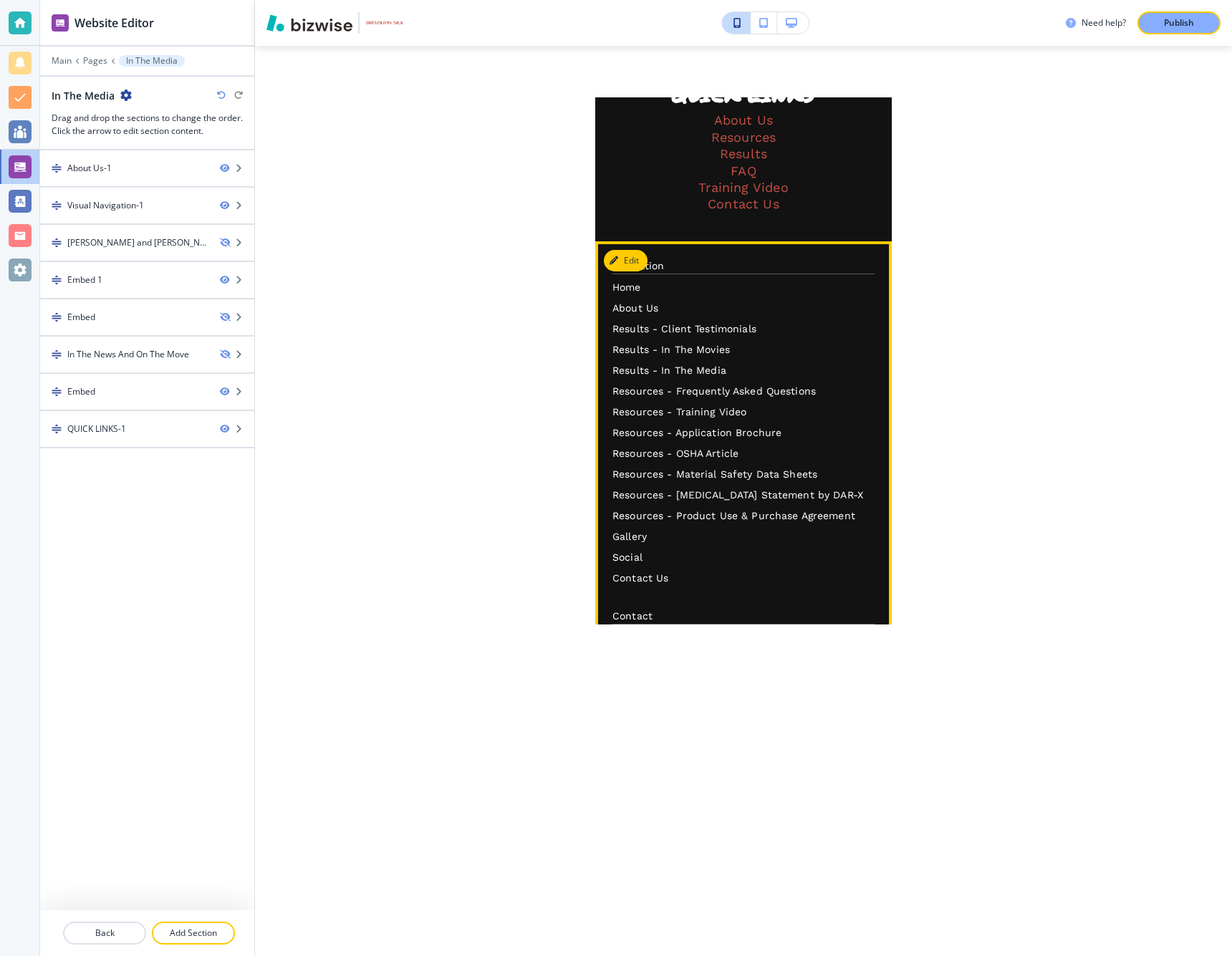
scroll to position [2347, 0]
click at [627, 282] on p "Home" at bounding box center [743, 290] width 262 height 15
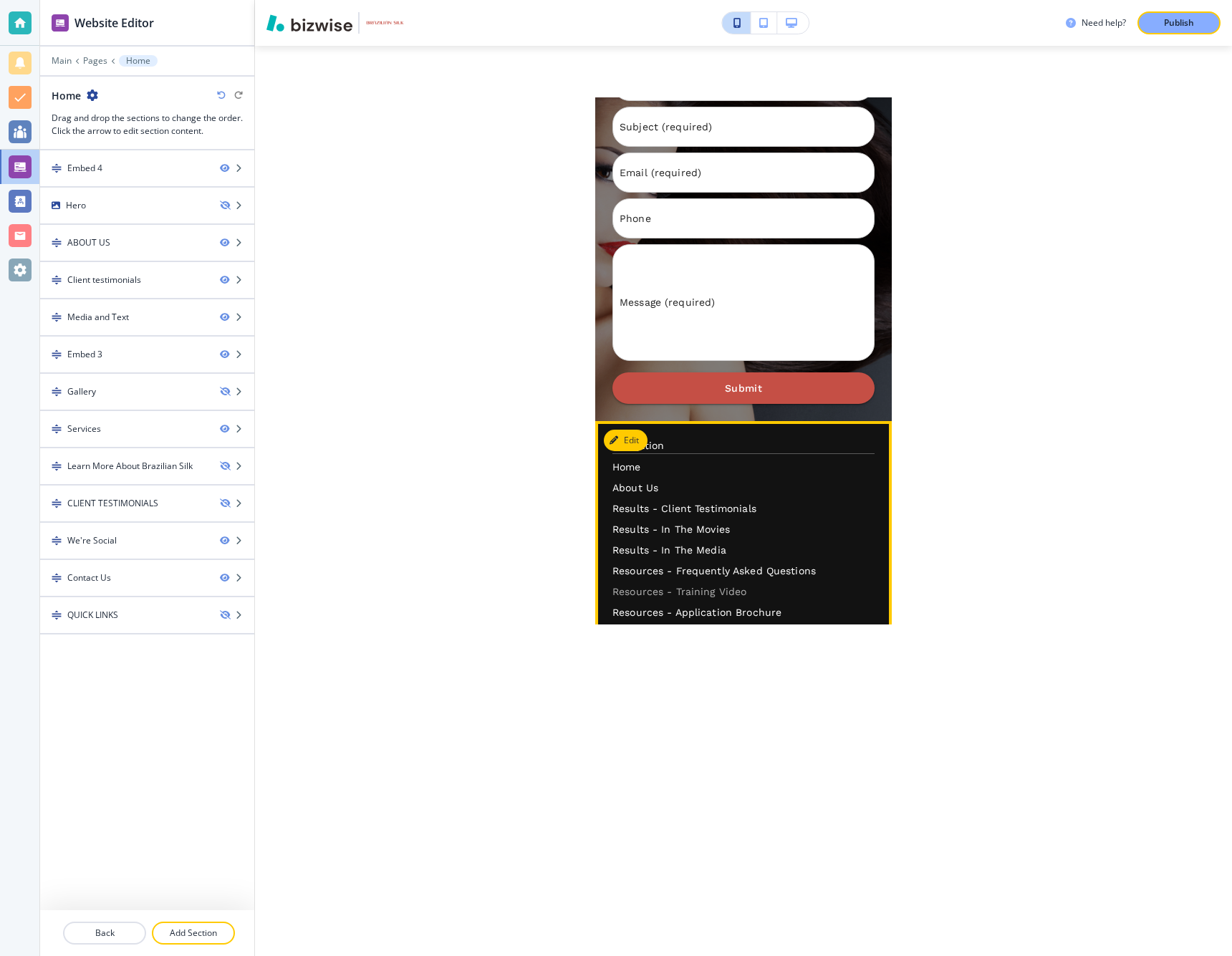
scroll to position [0, 0]
click at [649, 480] on p "About Us" at bounding box center [743, 488] width 262 height 15
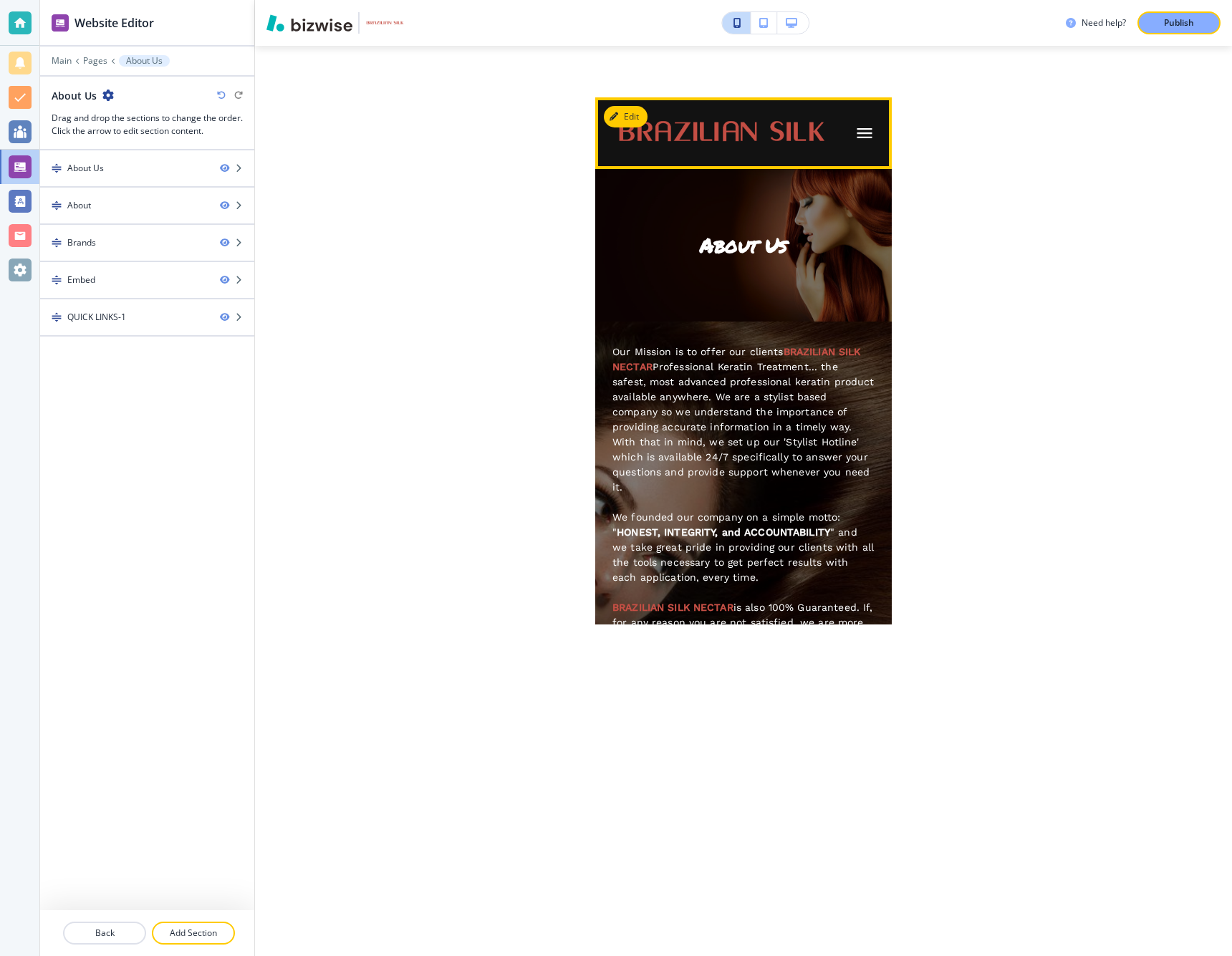
click at [864, 136] on icon "button" at bounding box center [864, 133] width 20 height 20
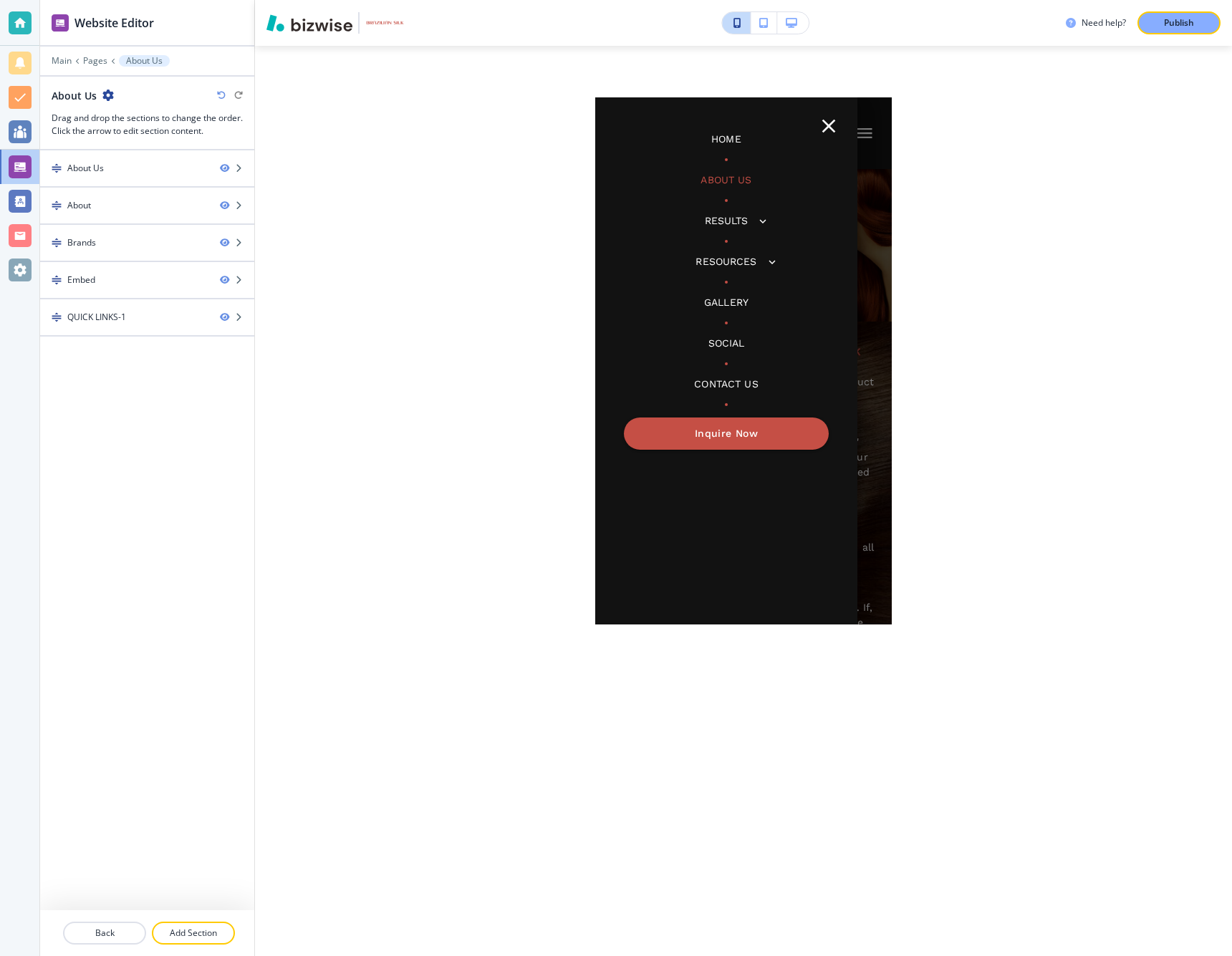
click at [761, 222] on icon "button" at bounding box center [763, 221] width 13 height 13
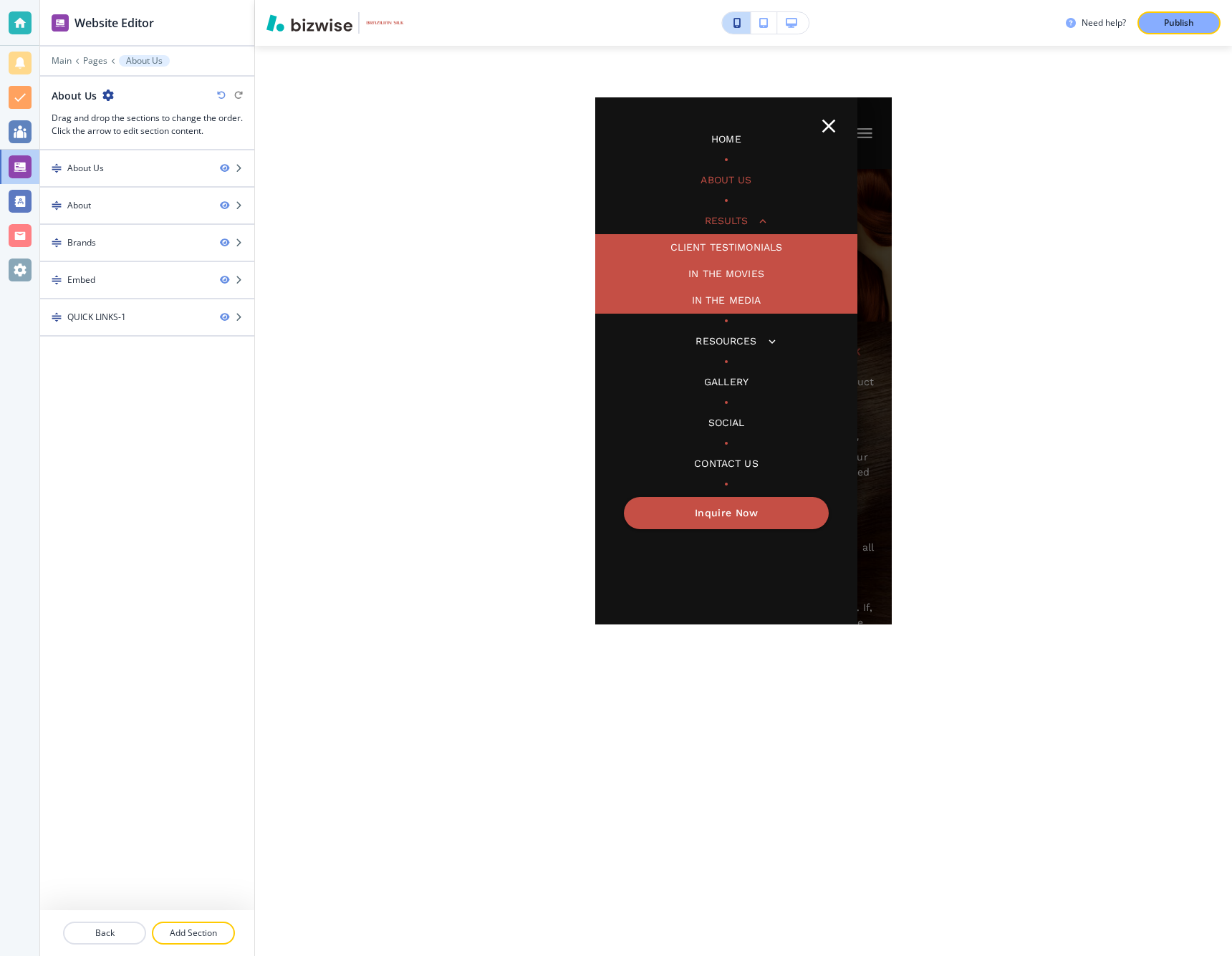
click at [723, 242] on p "Client Testimonials" at bounding box center [727, 248] width 113 height 15
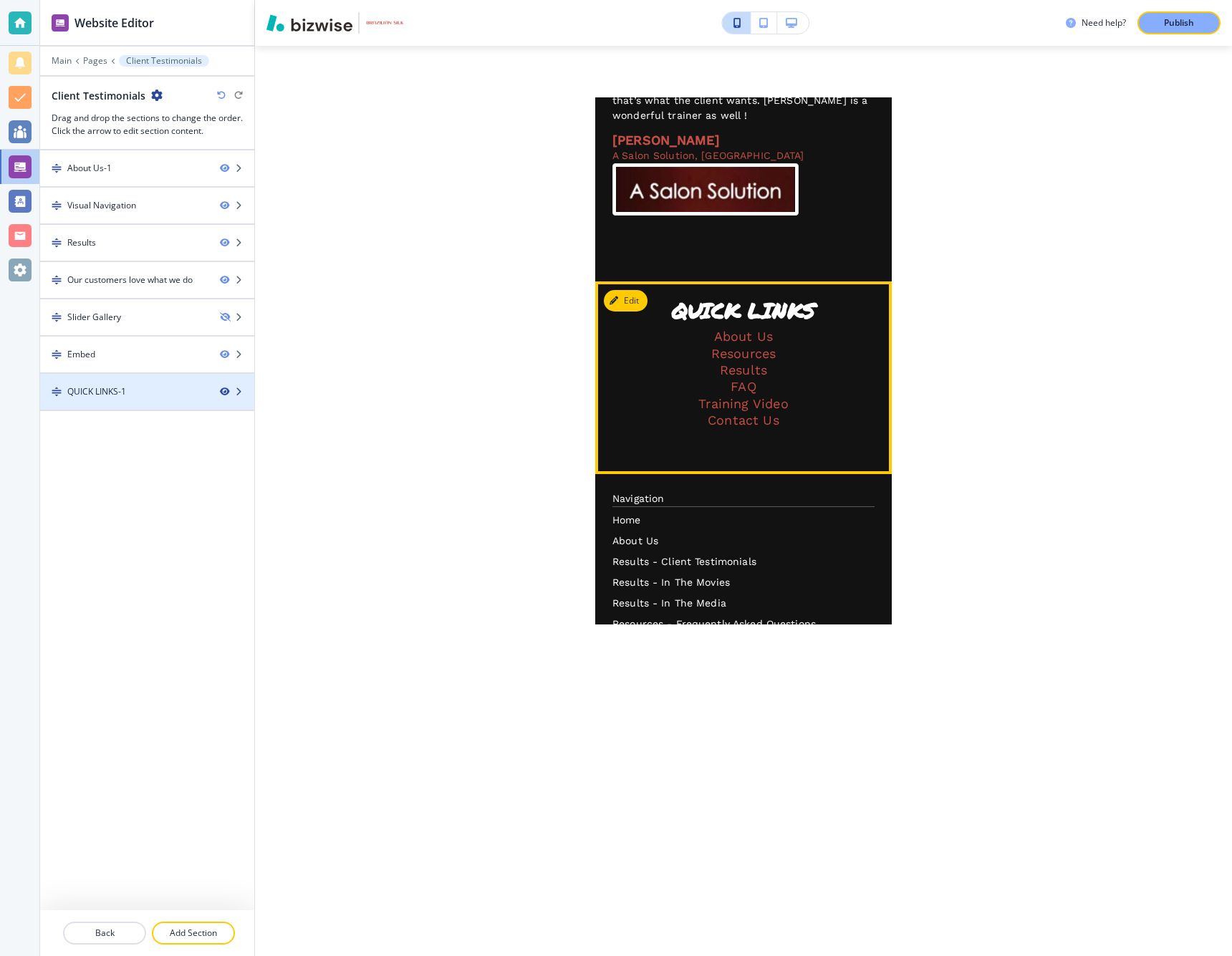
click at [226, 391] on icon "button" at bounding box center [224, 391] width 8 height 8
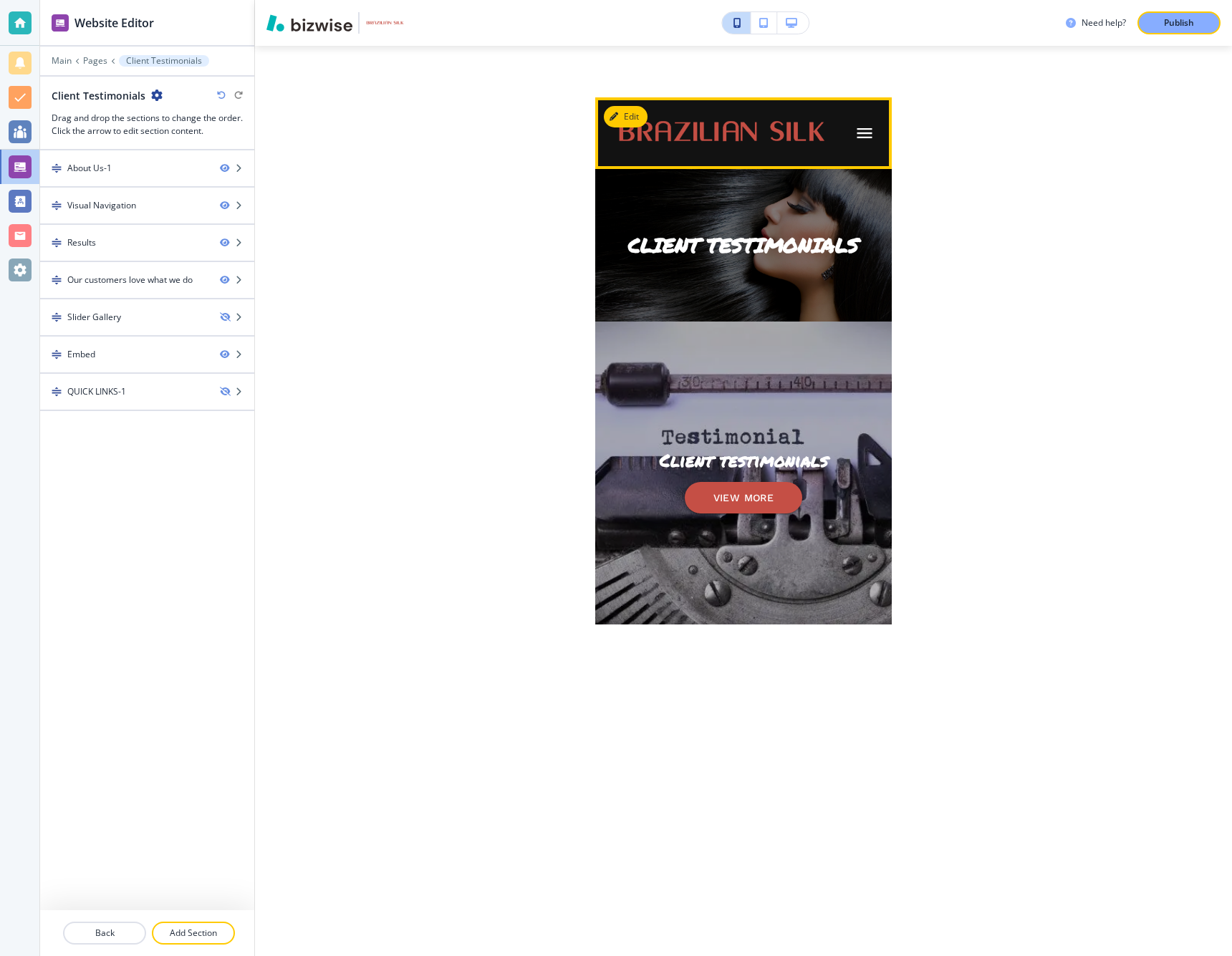
click at [861, 133] on icon "button" at bounding box center [864, 133] width 20 height 20
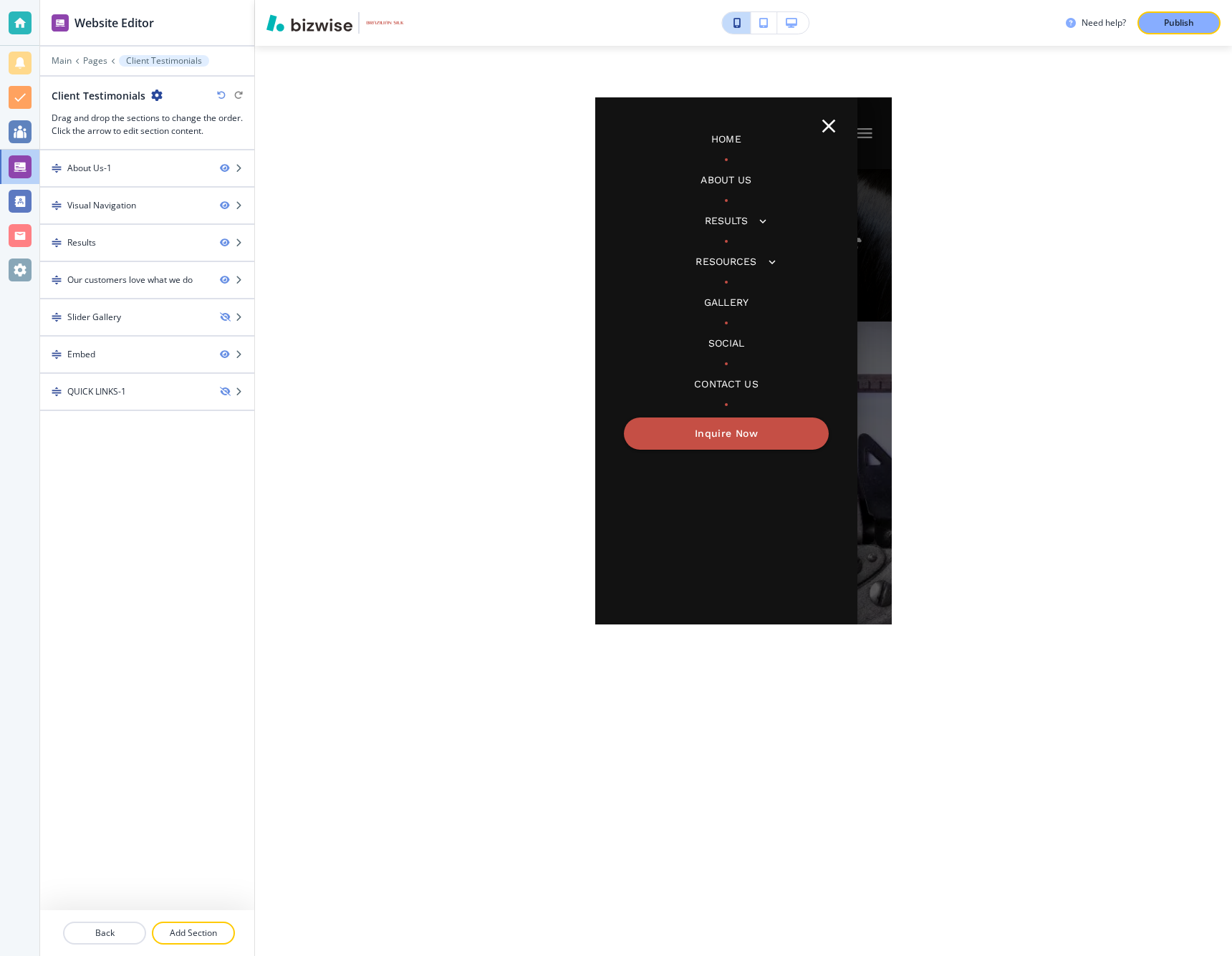
click at [719, 140] on p "Home" at bounding box center [726, 140] width 30 height 15
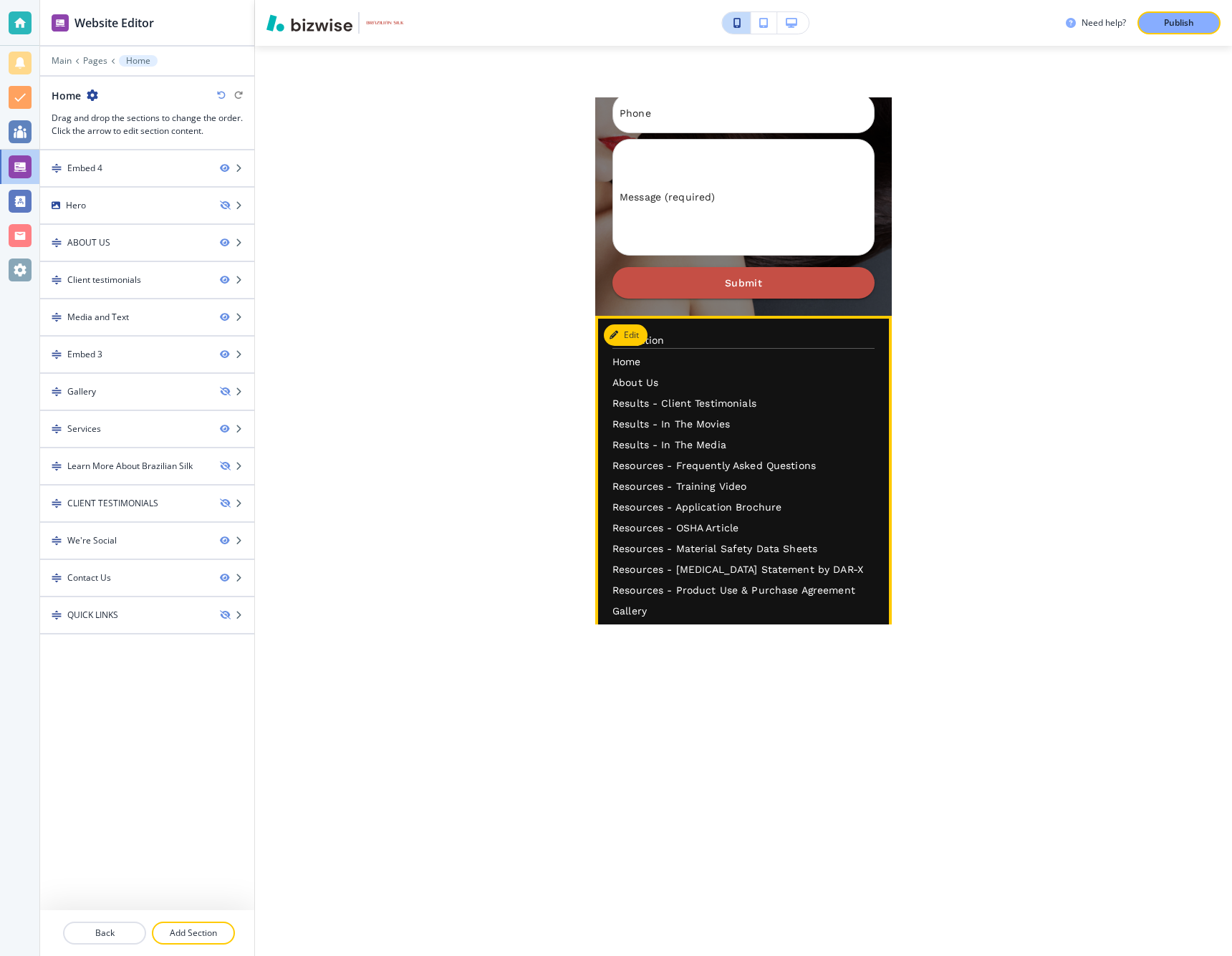
scroll to position [4172, 0]
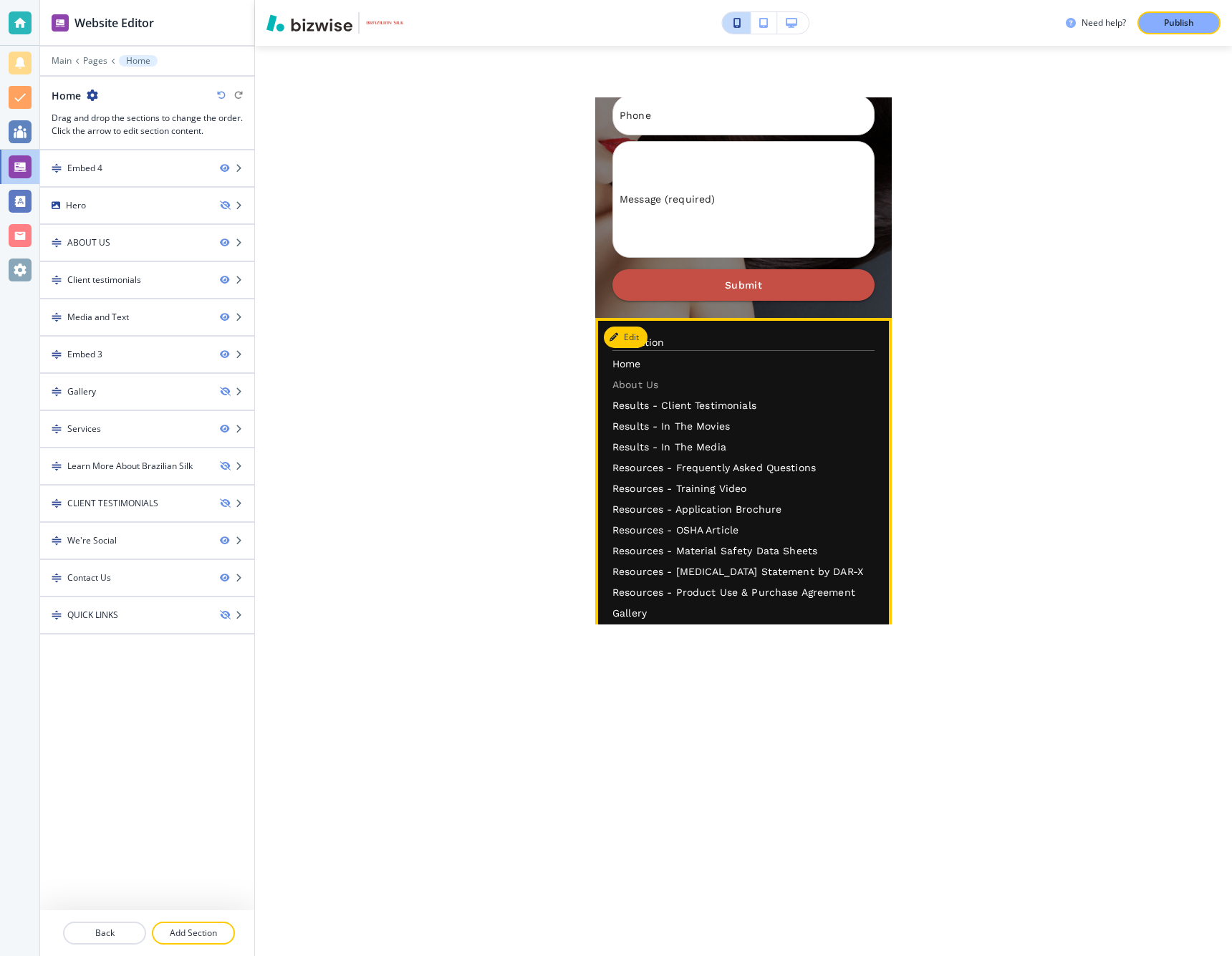
click at [635, 377] on p "About Us" at bounding box center [743, 385] width 262 height 15
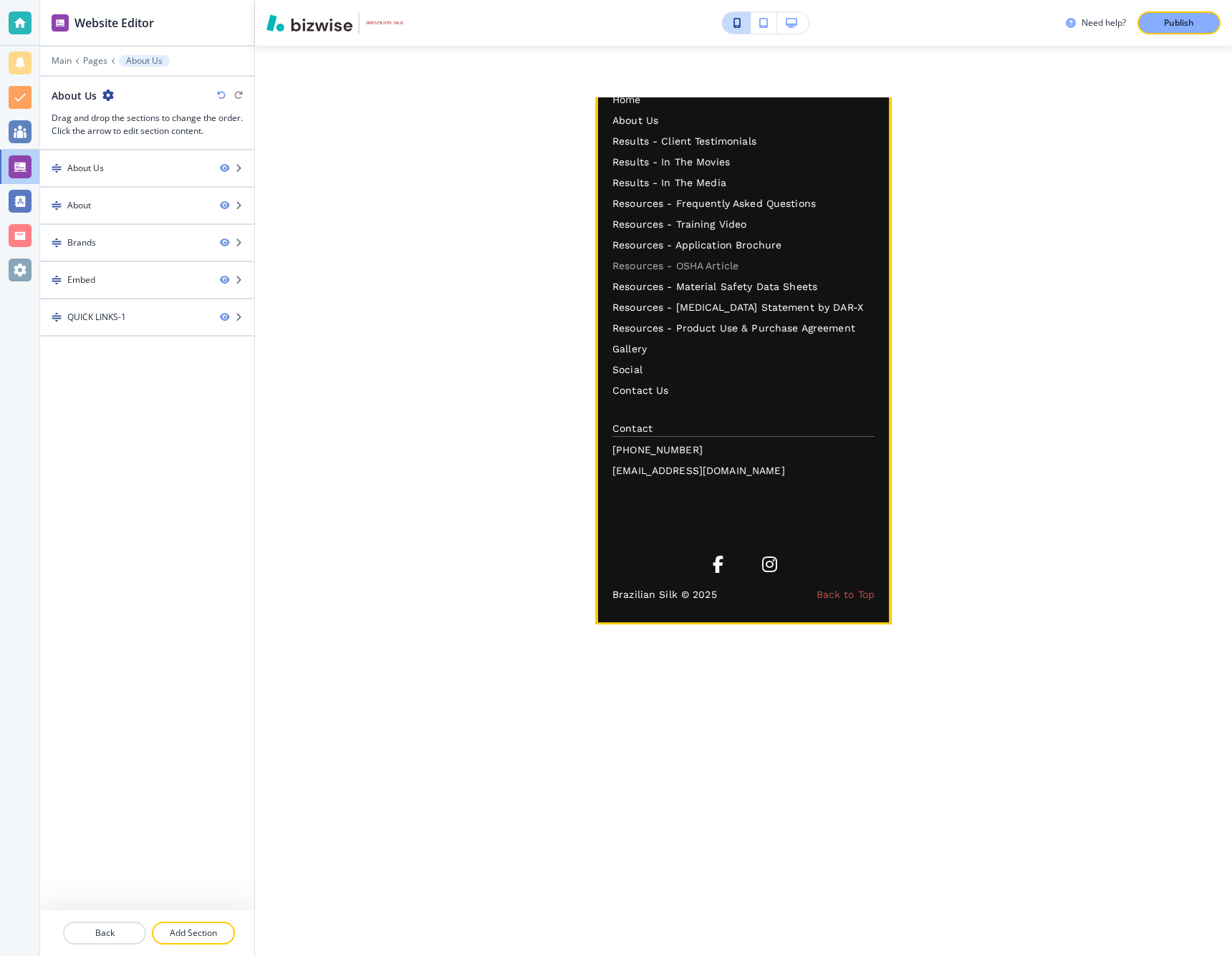
scroll to position [1197, 0]
click at [643, 149] on p "Results - Client Testimonials" at bounding box center [743, 141] width 262 height 15
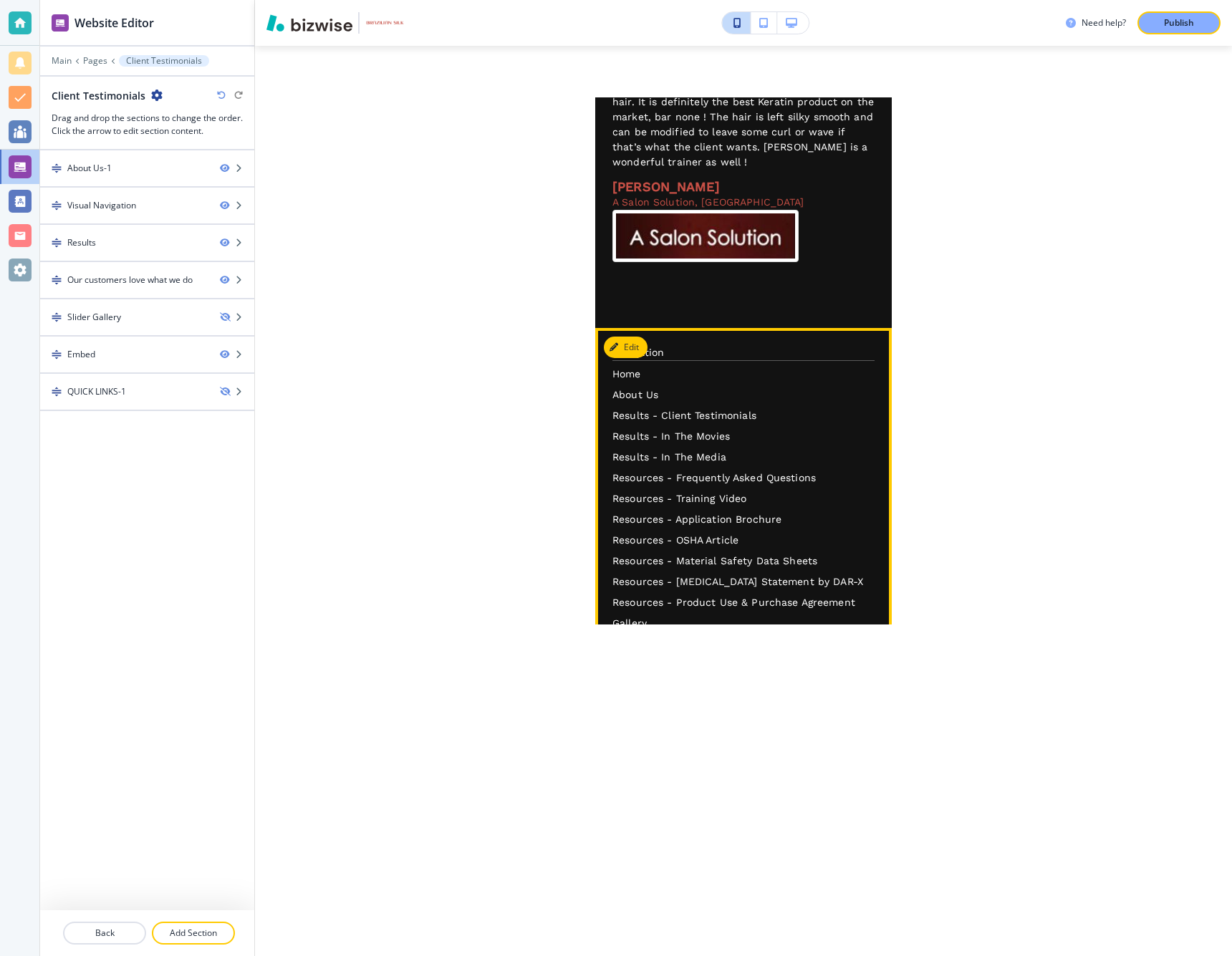
scroll to position [3307, 0]
click at [639, 429] on p "Results - In The Movies" at bounding box center [743, 437] width 262 height 15
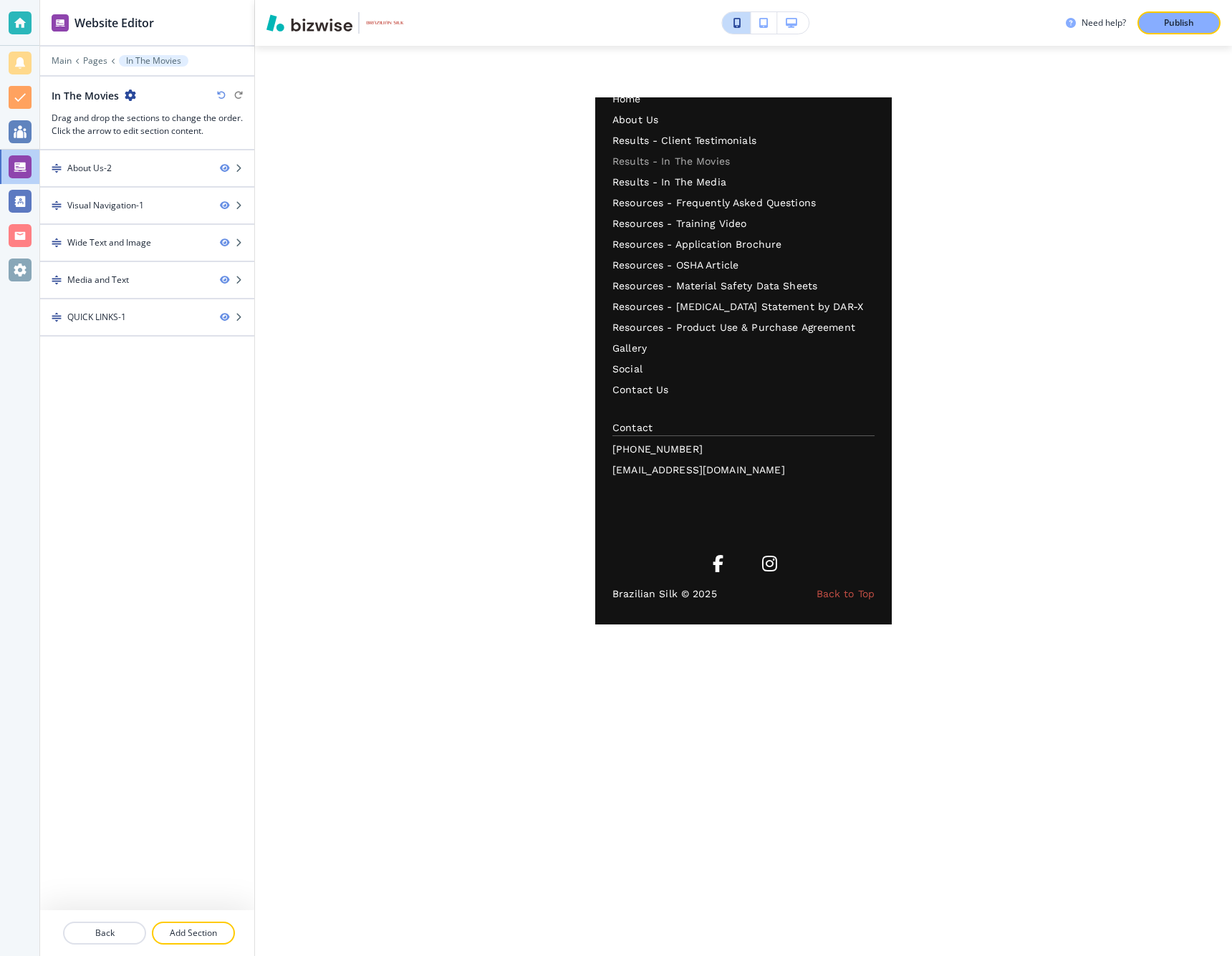
scroll to position [0, 0]
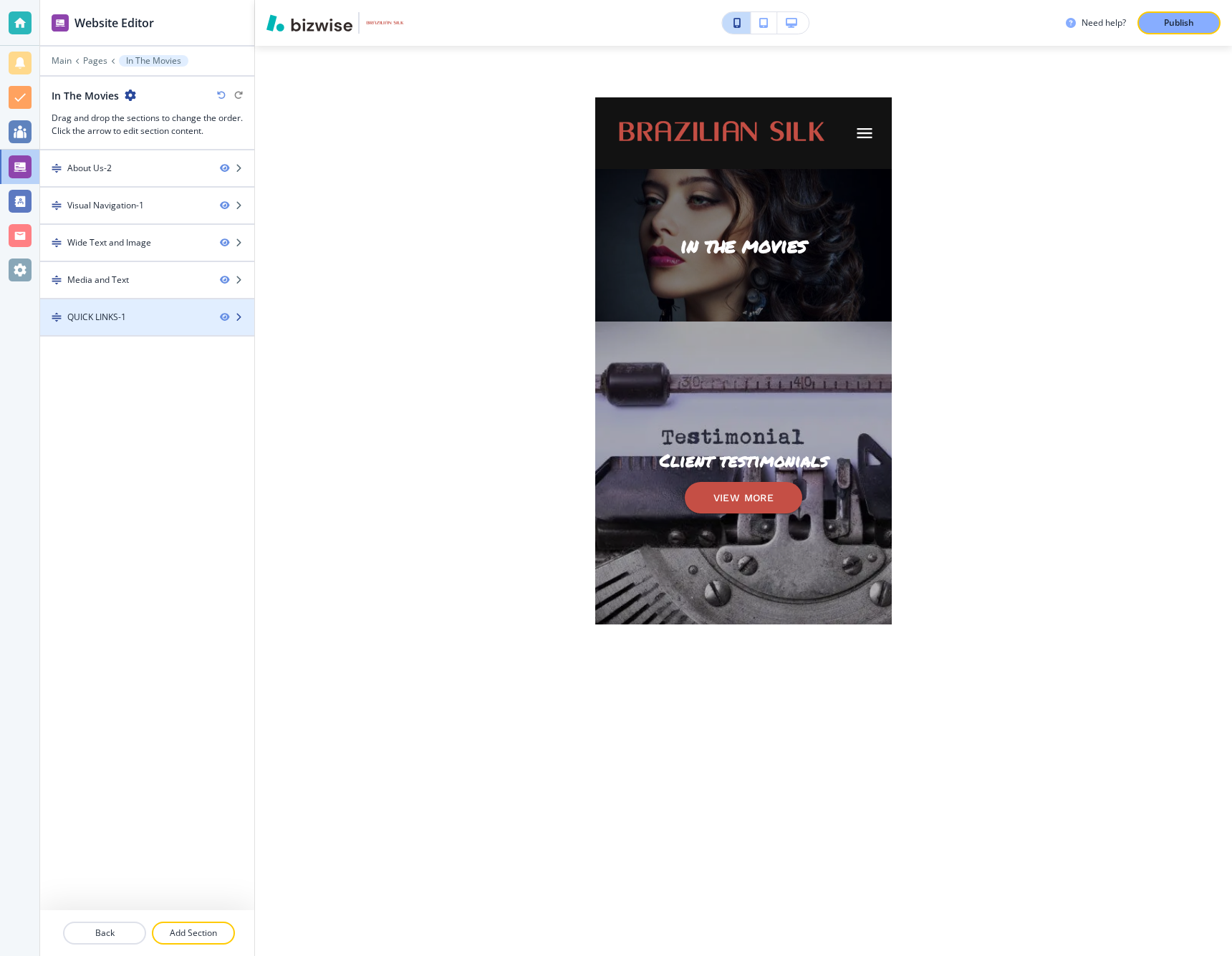
drag, startPoint x: 225, startPoint y: 317, endPoint x: 240, endPoint y: 320, distance: 15.3
click at [225, 317] on icon "button" at bounding box center [224, 317] width 8 height 8
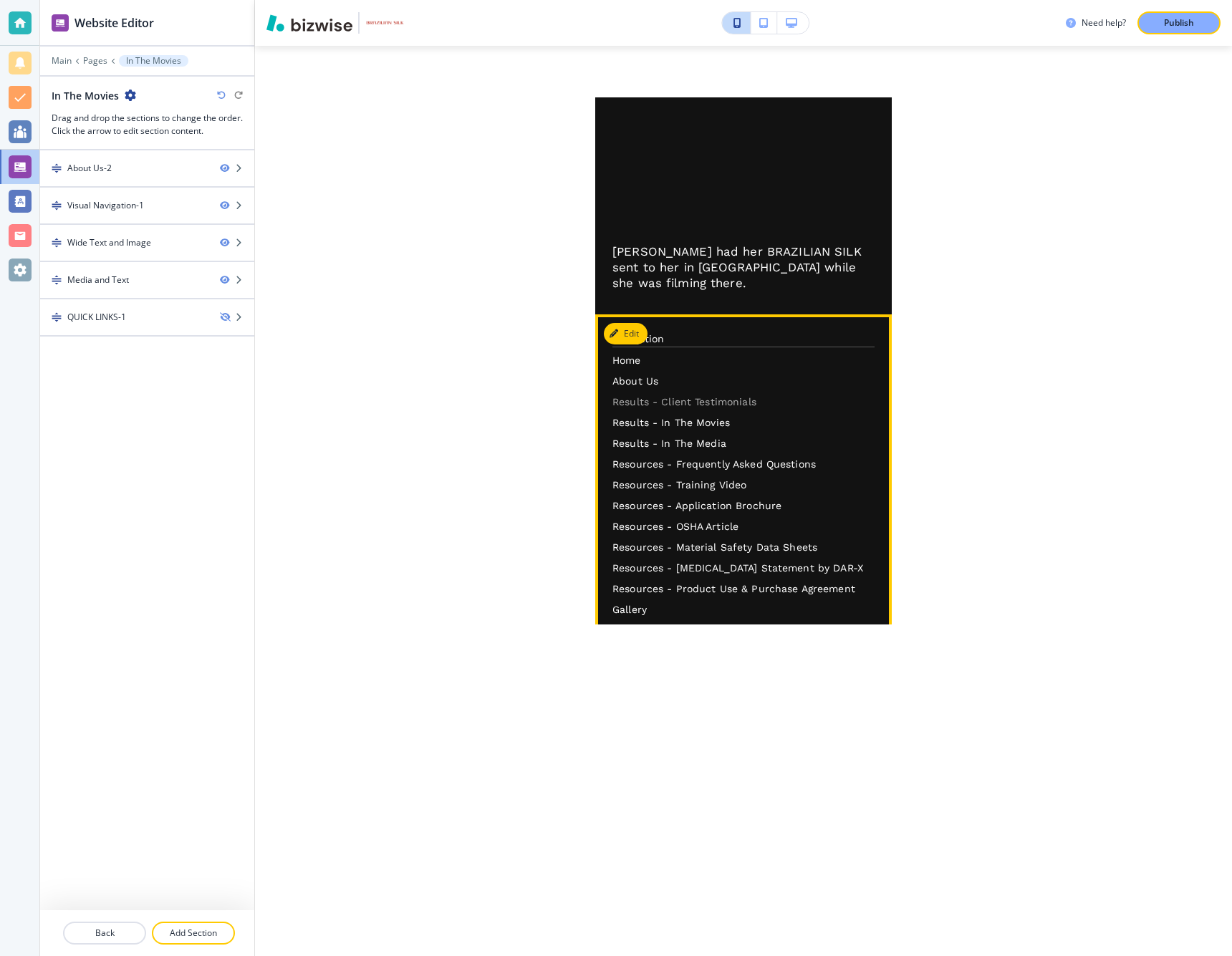
scroll to position [1791, 0]
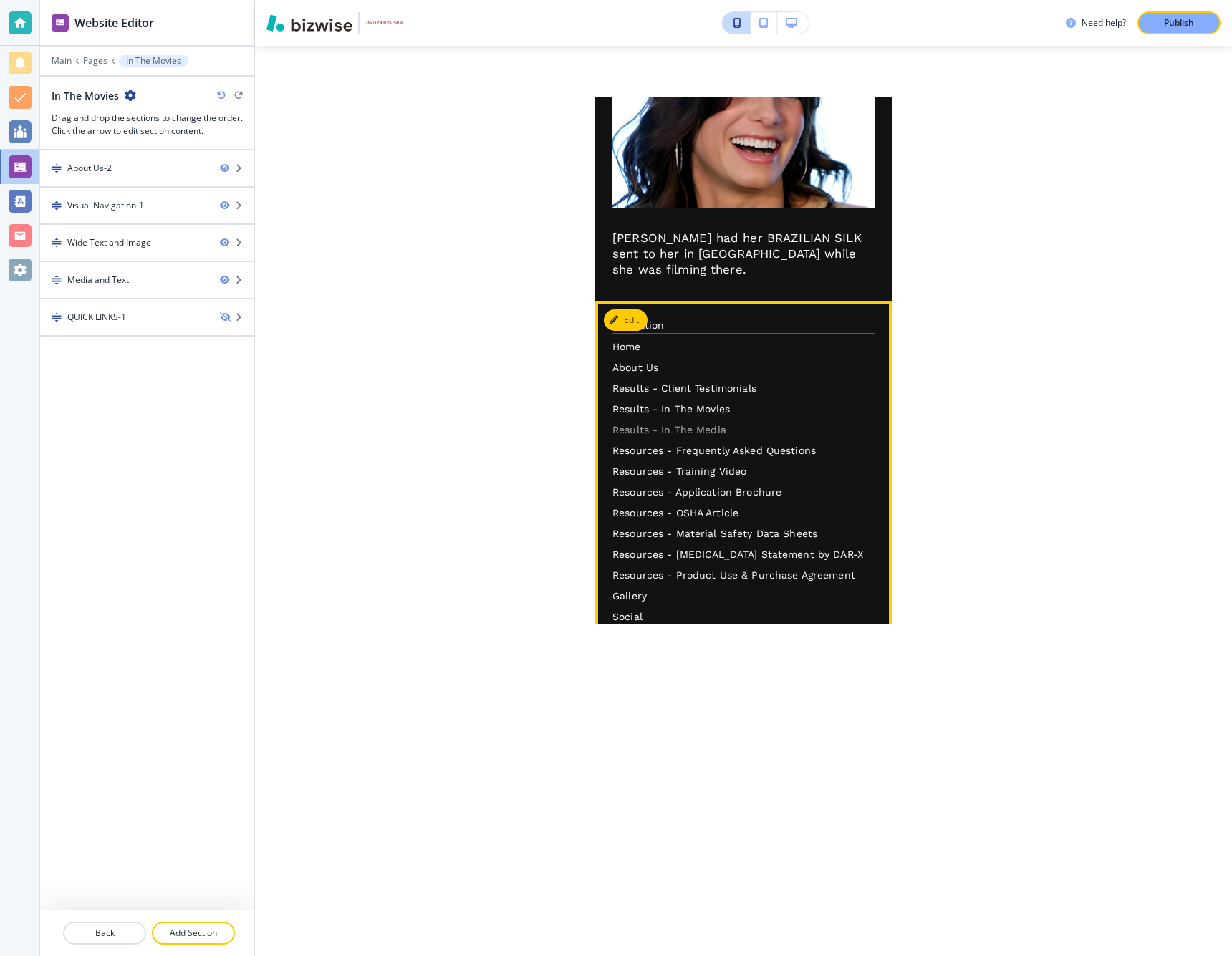
click at [640, 422] on p "Results - In The Media" at bounding box center [743, 430] width 262 height 15
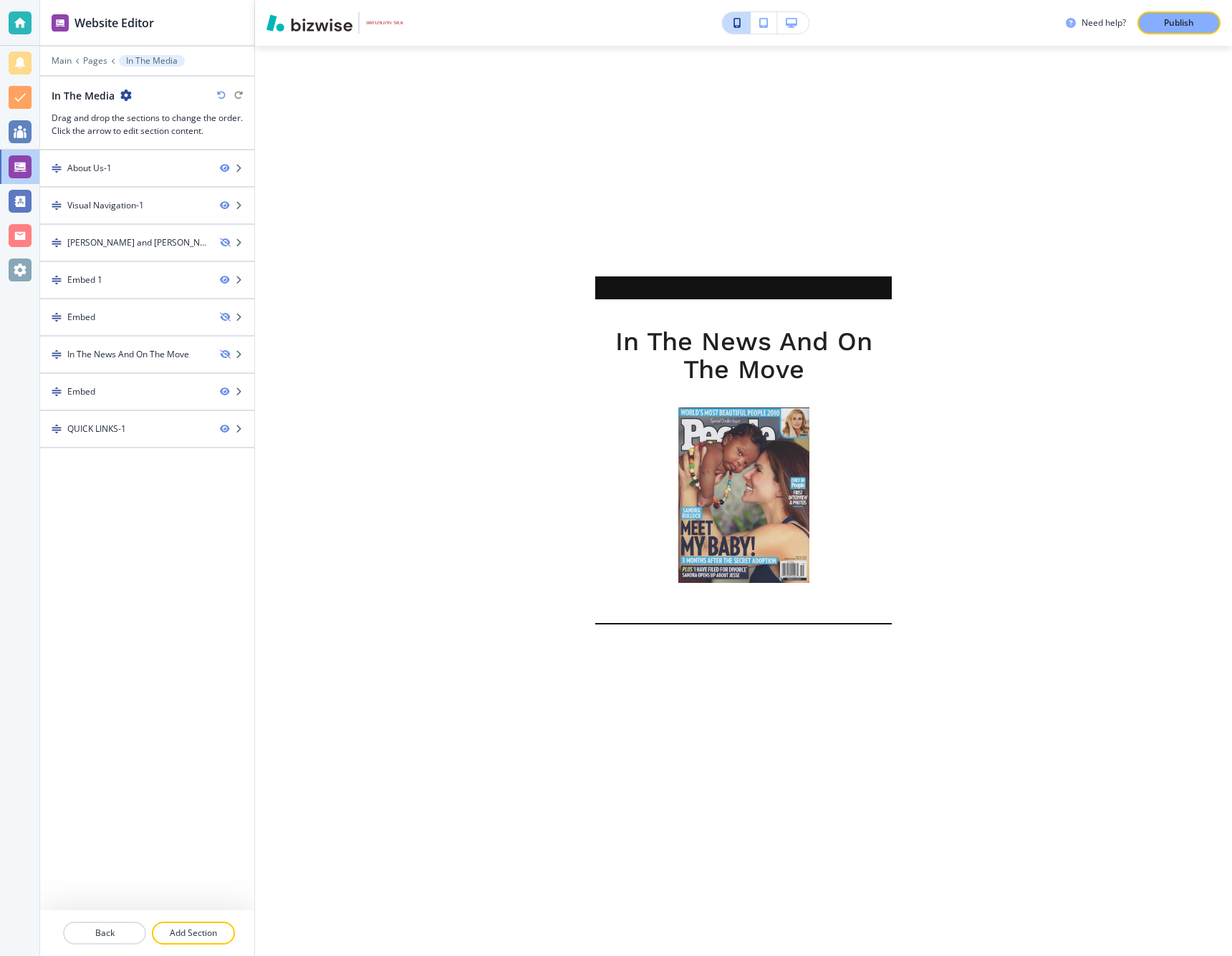
scroll to position [0, 0]
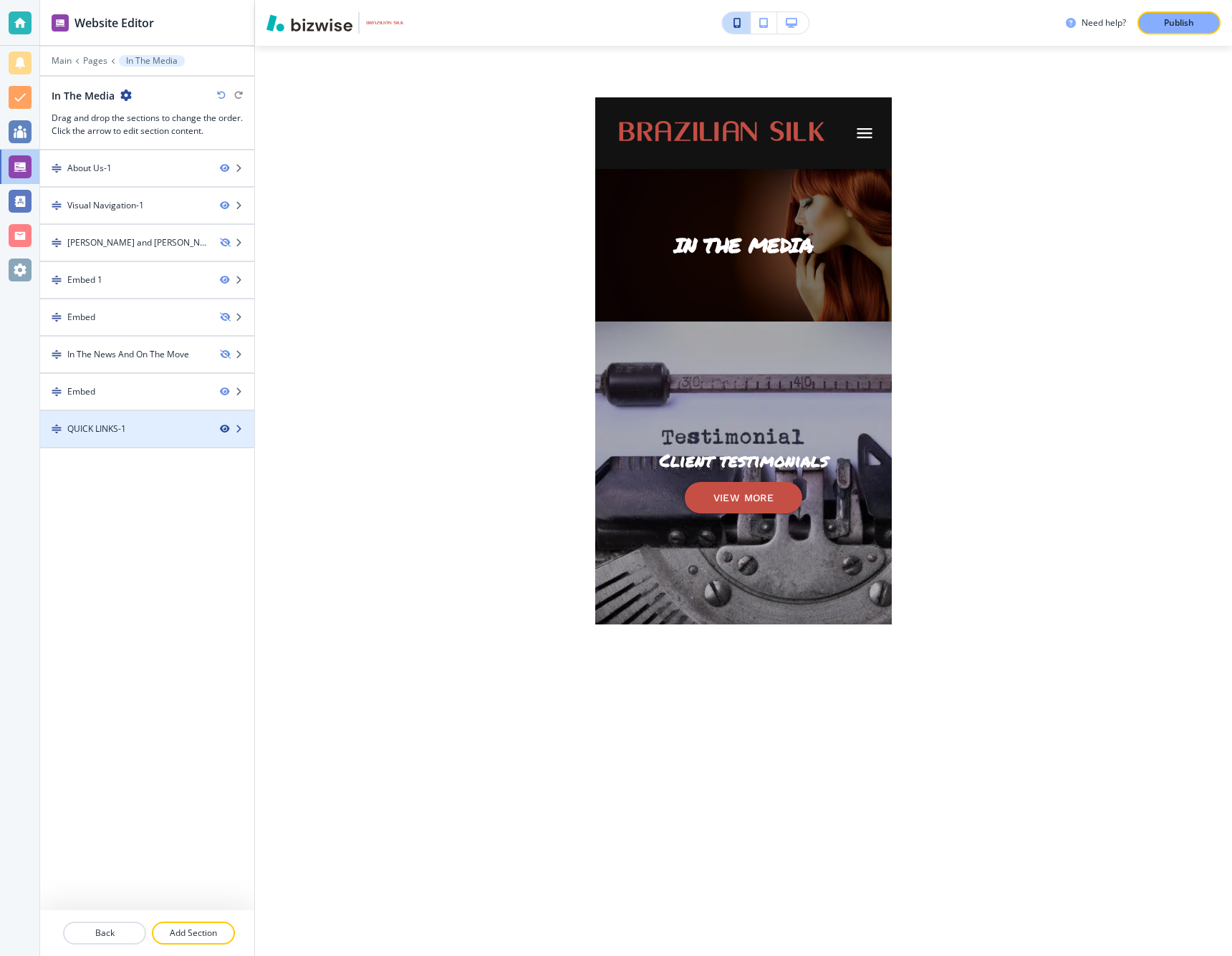
click at [224, 427] on icon "button" at bounding box center [224, 428] width 8 height 8
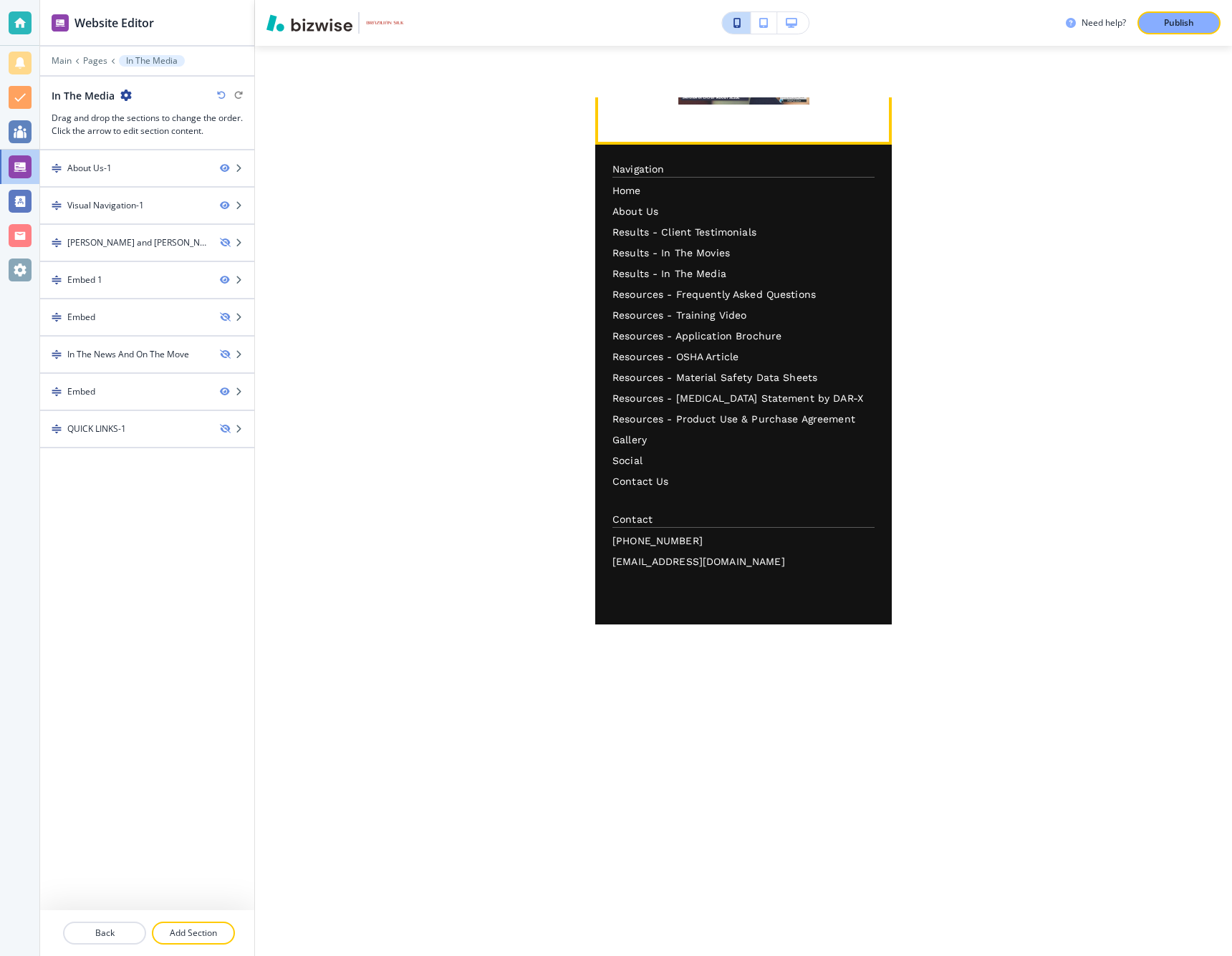
scroll to position [2271, 0]
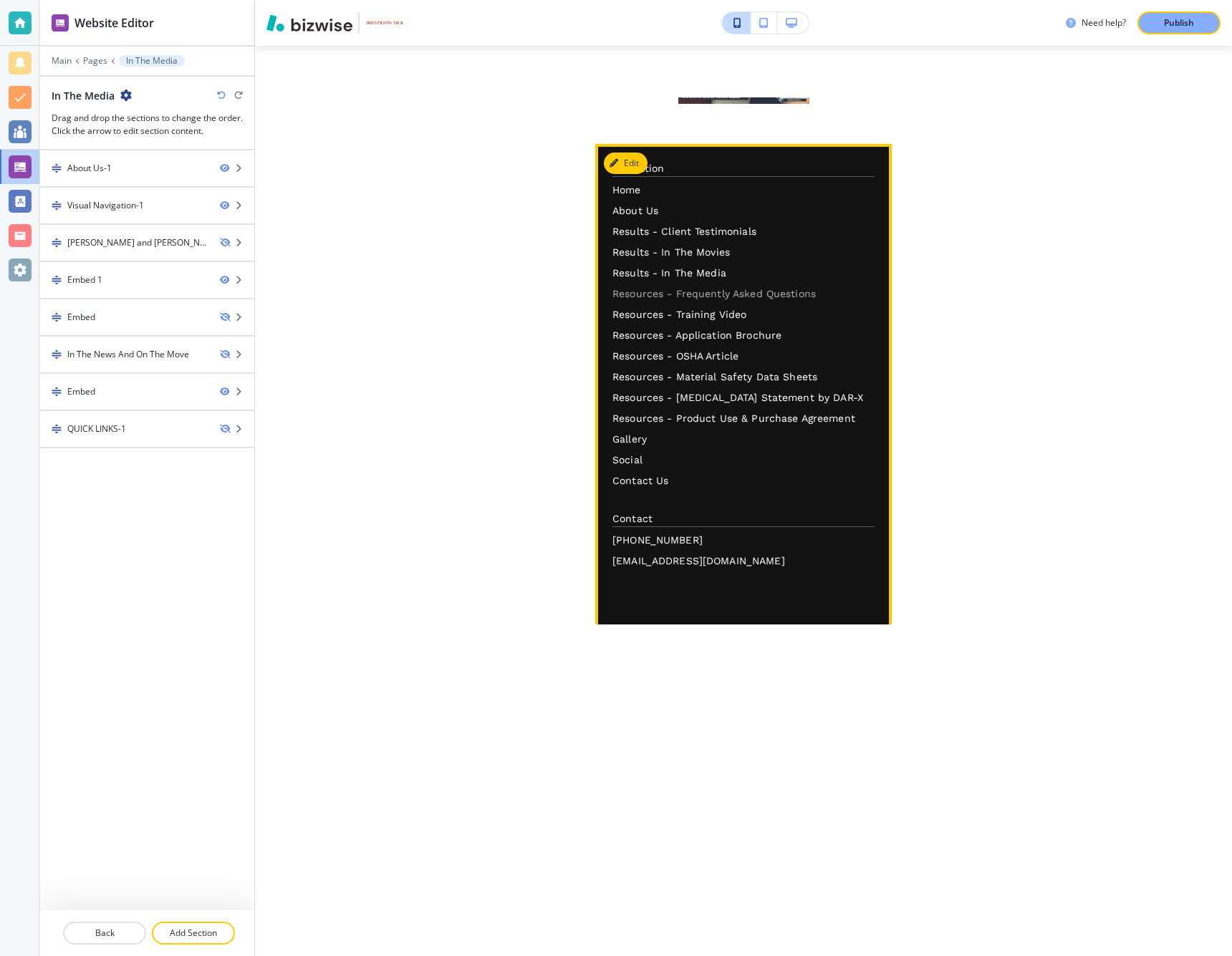
click at [649, 287] on p "Resources - Frequently Asked Questions" at bounding box center [743, 294] width 262 height 15
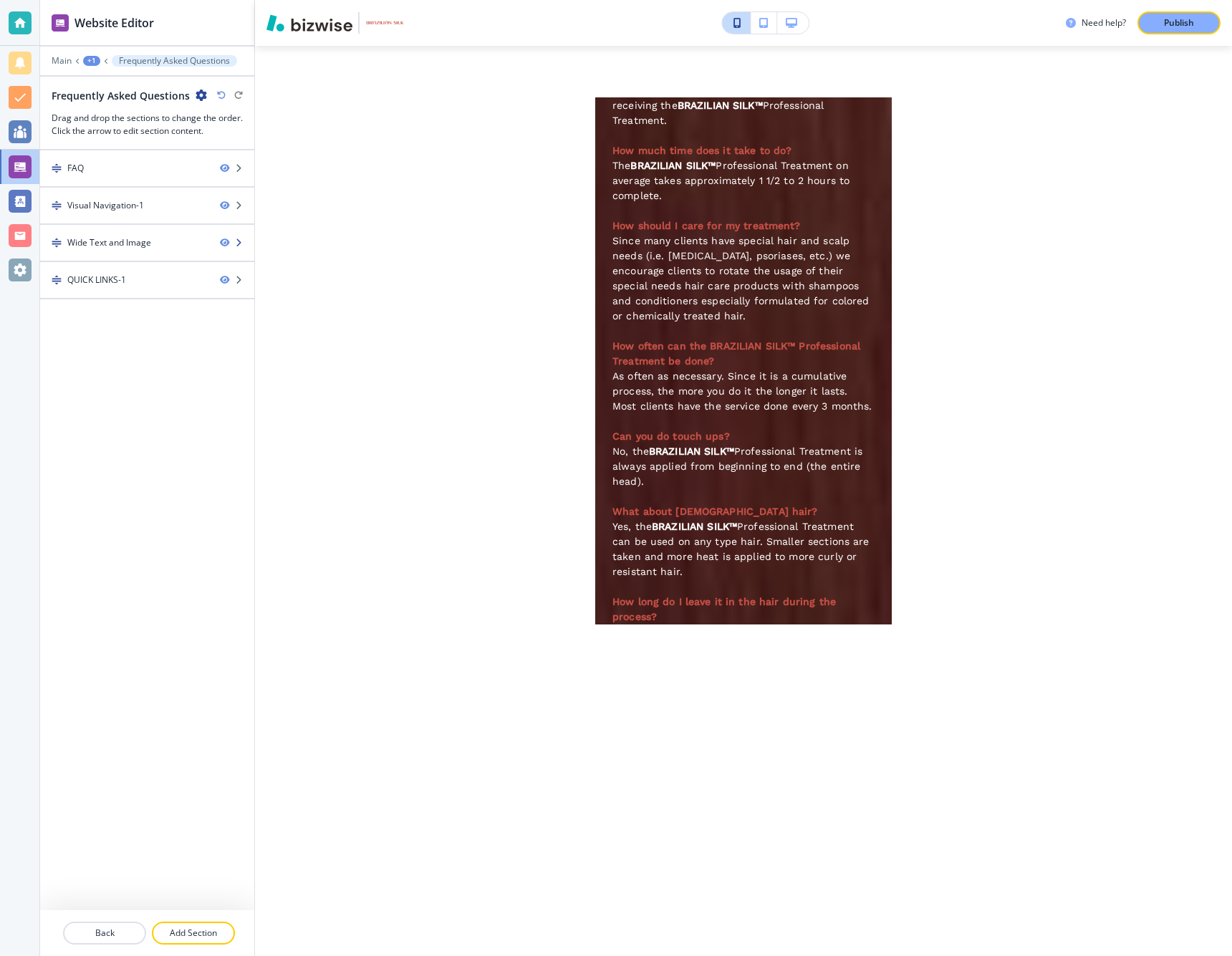
scroll to position [4039, 0]
drag, startPoint x: 224, startPoint y: 278, endPoint x: 242, endPoint y: 279, distance: 18.0
click at [223, 278] on icon "button" at bounding box center [224, 279] width 8 height 8
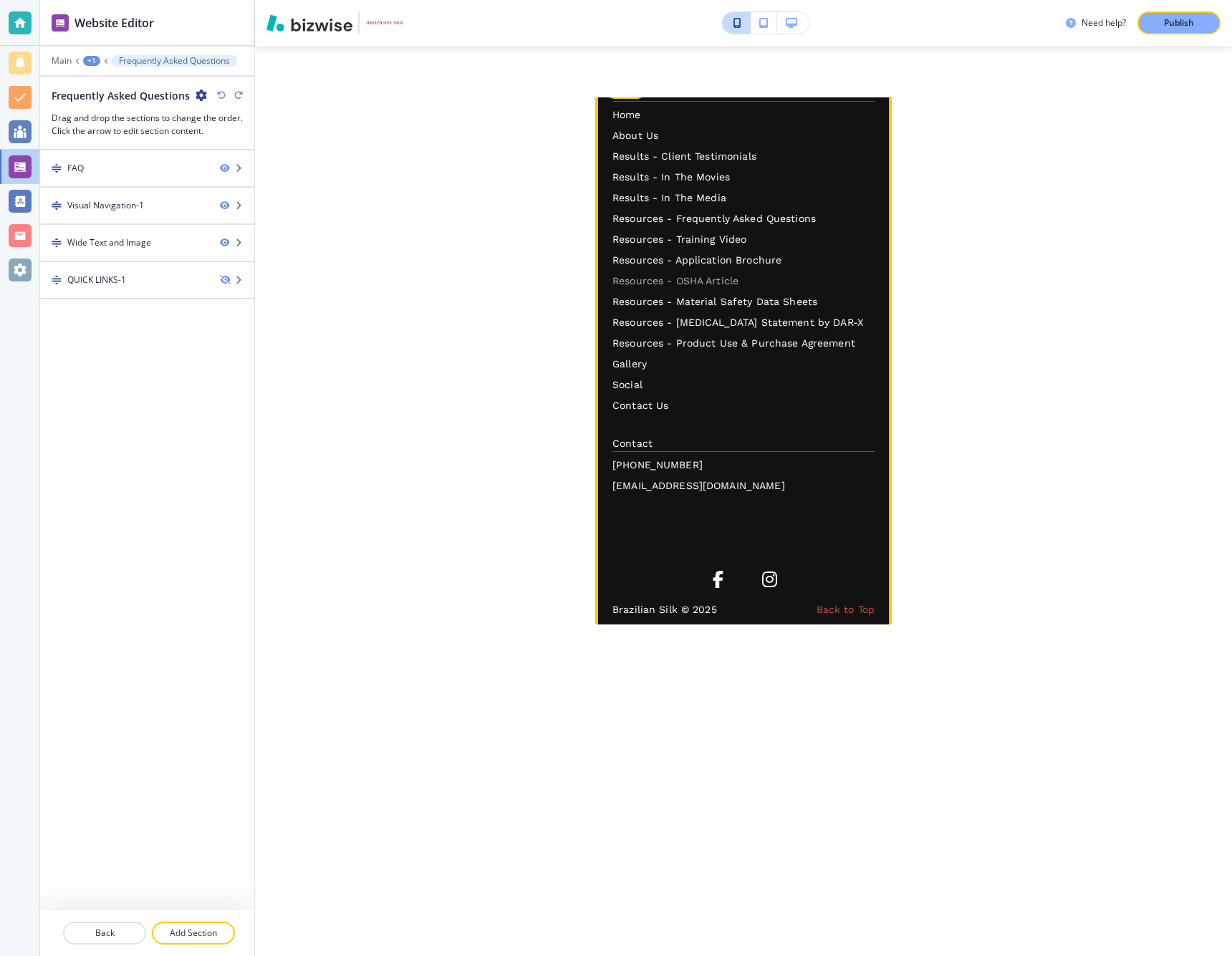
scroll to position [0, 0]
click at [639, 273] on p "Resources - OSHA Article" at bounding box center [743, 281] width 262 height 15
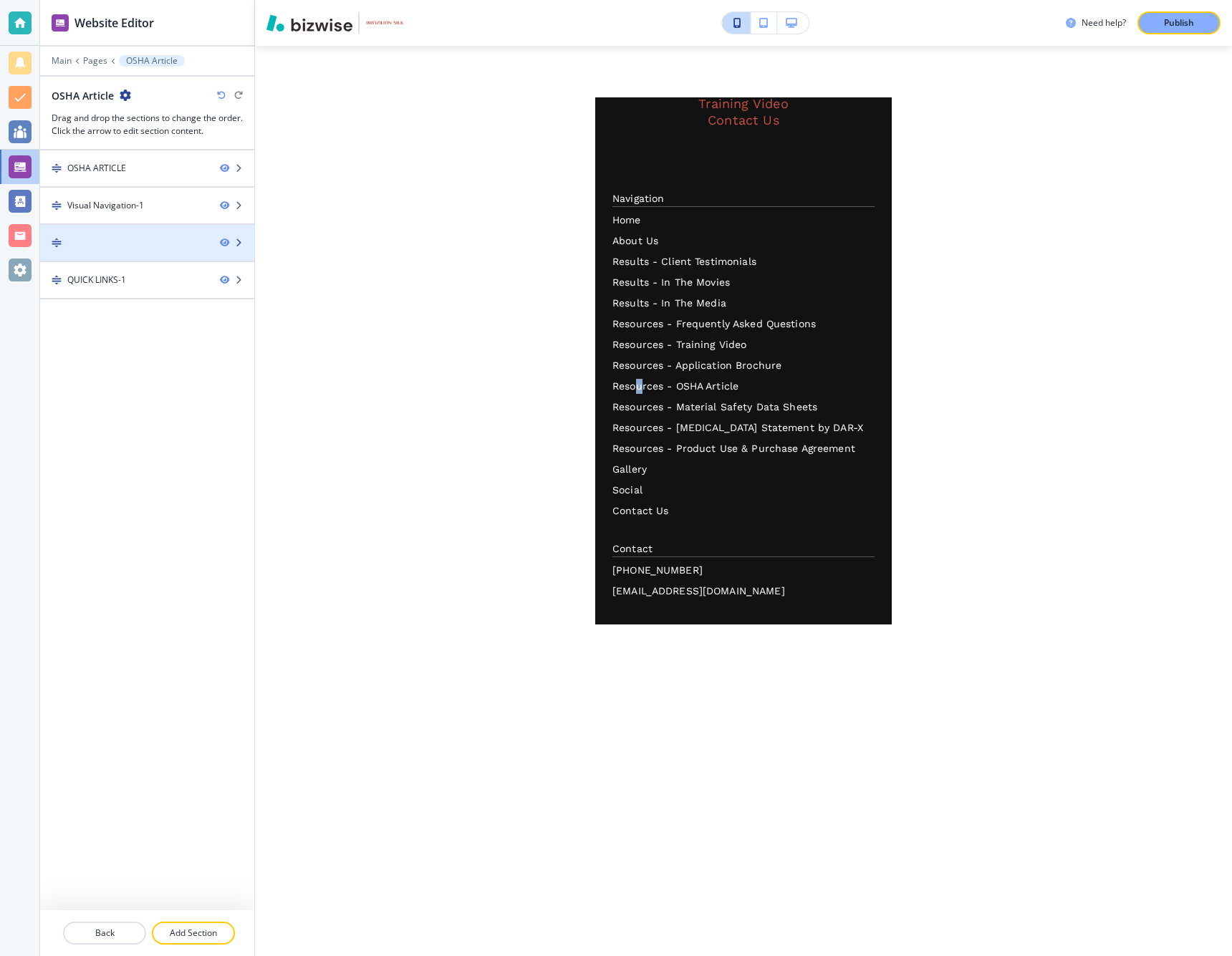
scroll to position [2724, 0]
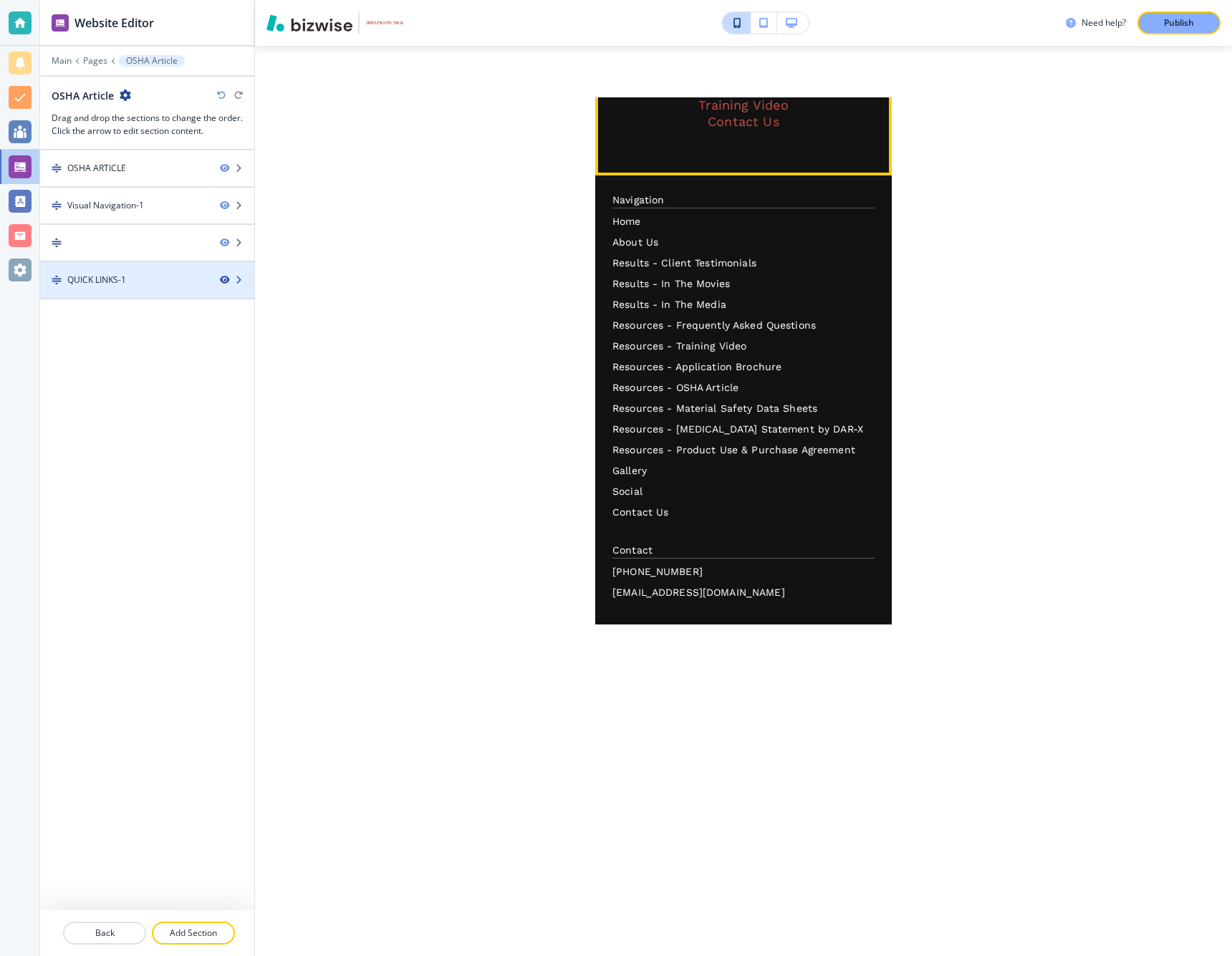
click at [224, 279] on icon "button" at bounding box center [224, 279] width 8 height 8
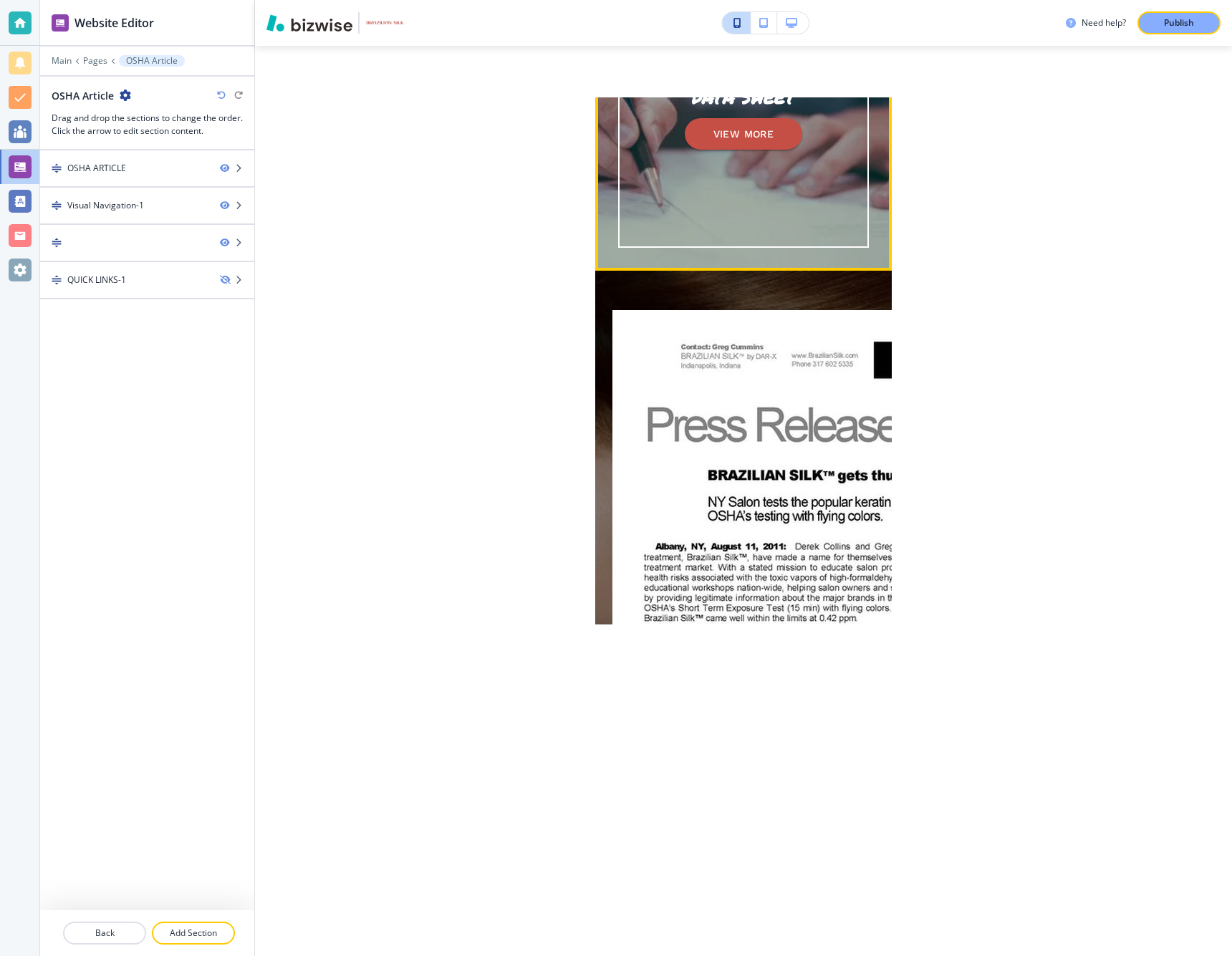
scroll to position [1669, 0]
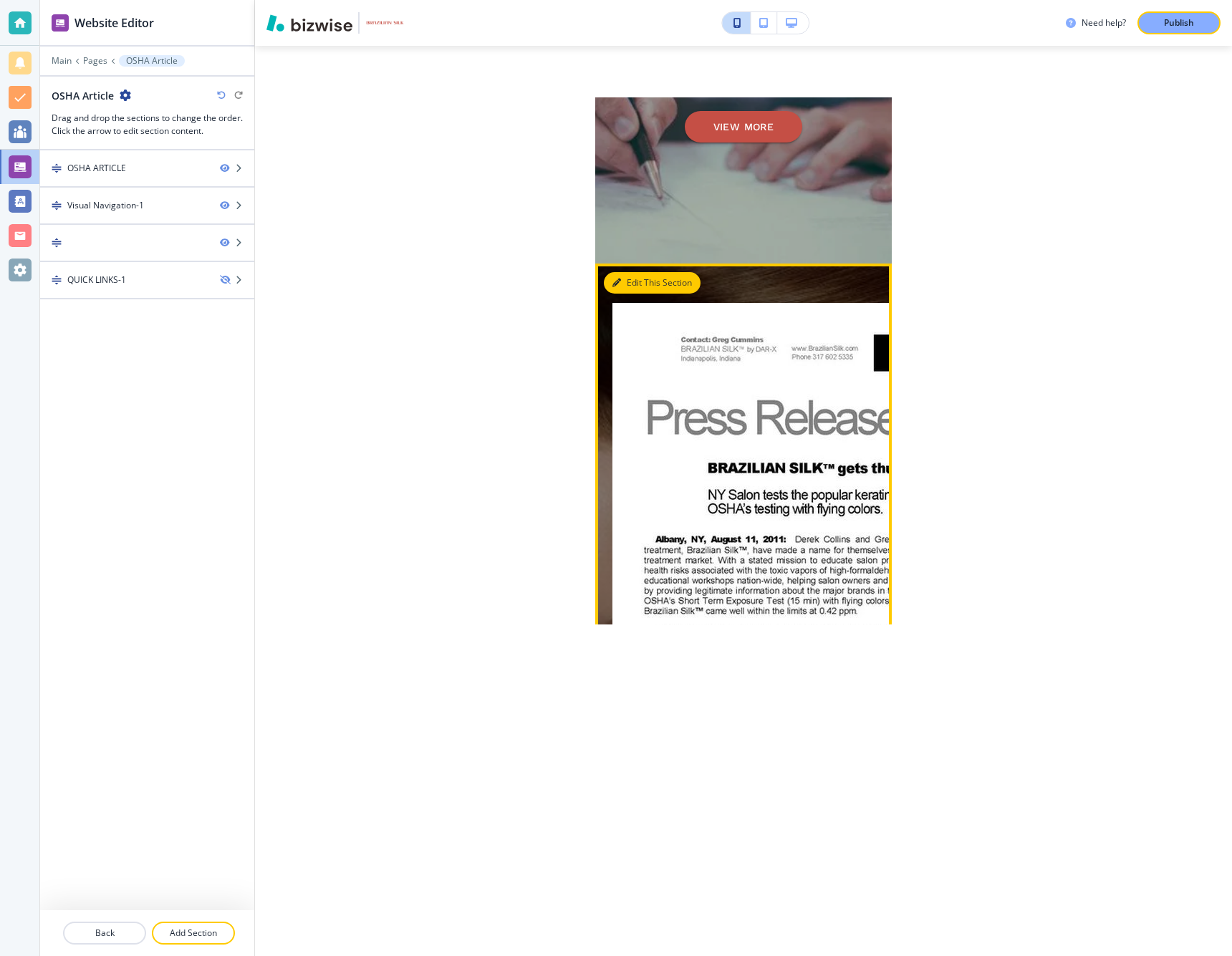
click at [679, 286] on button "Edit This Section" at bounding box center [652, 283] width 97 height 22
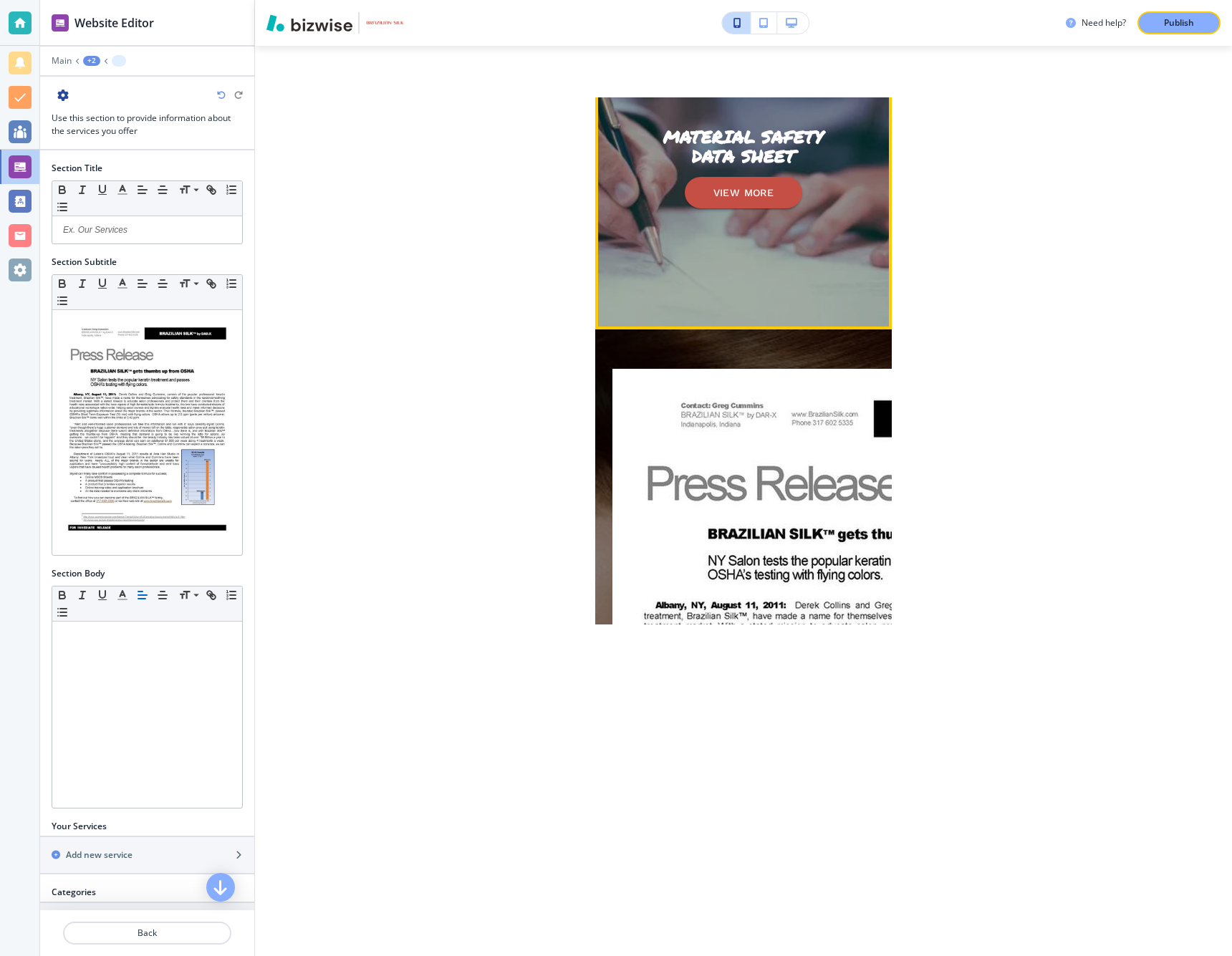
scroll to position [1602, 0]
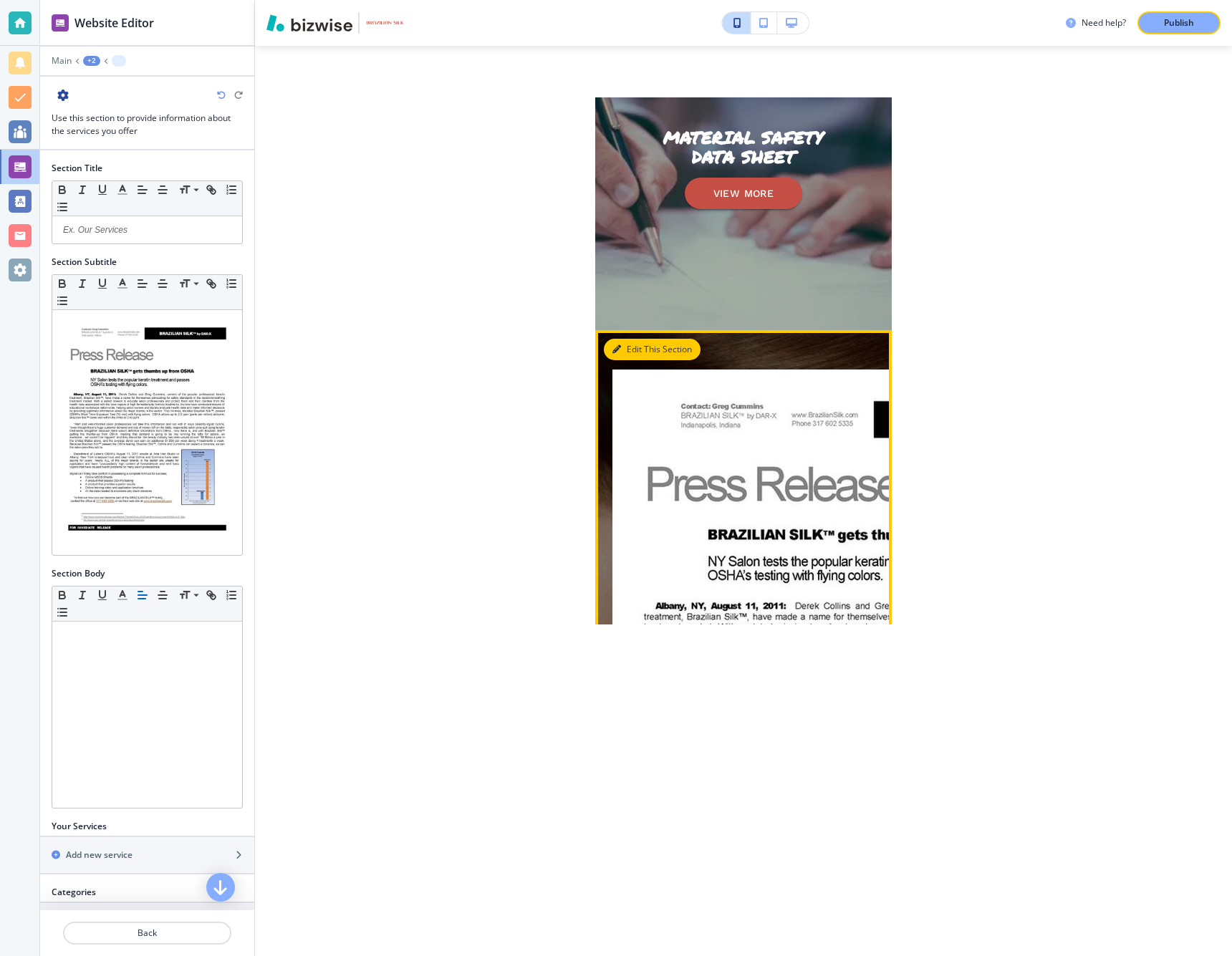
click at [646, 350] on button "Edit This Section" at bounding box center [652, 349] width 97 height 22
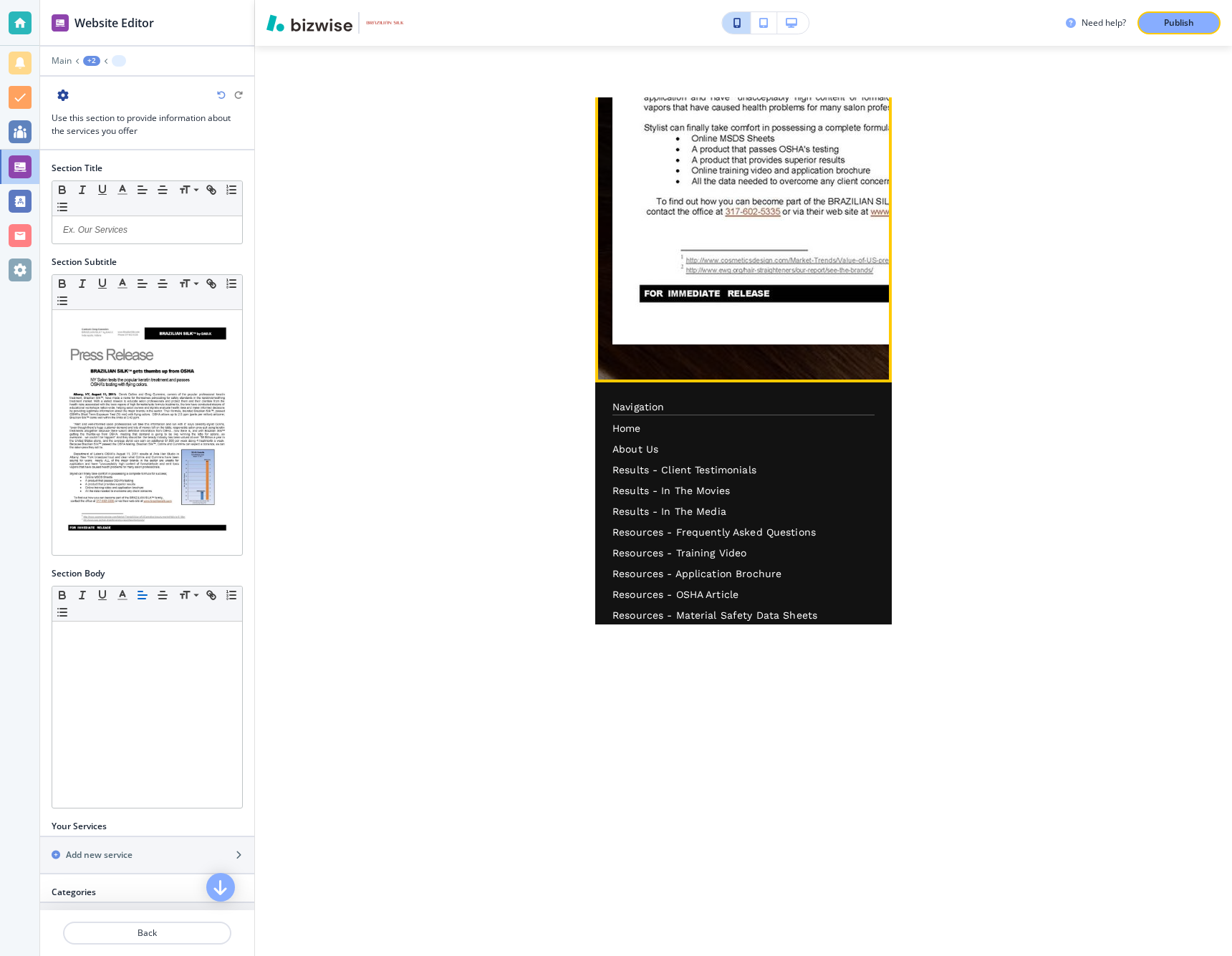
scroll to position [2328, 0]
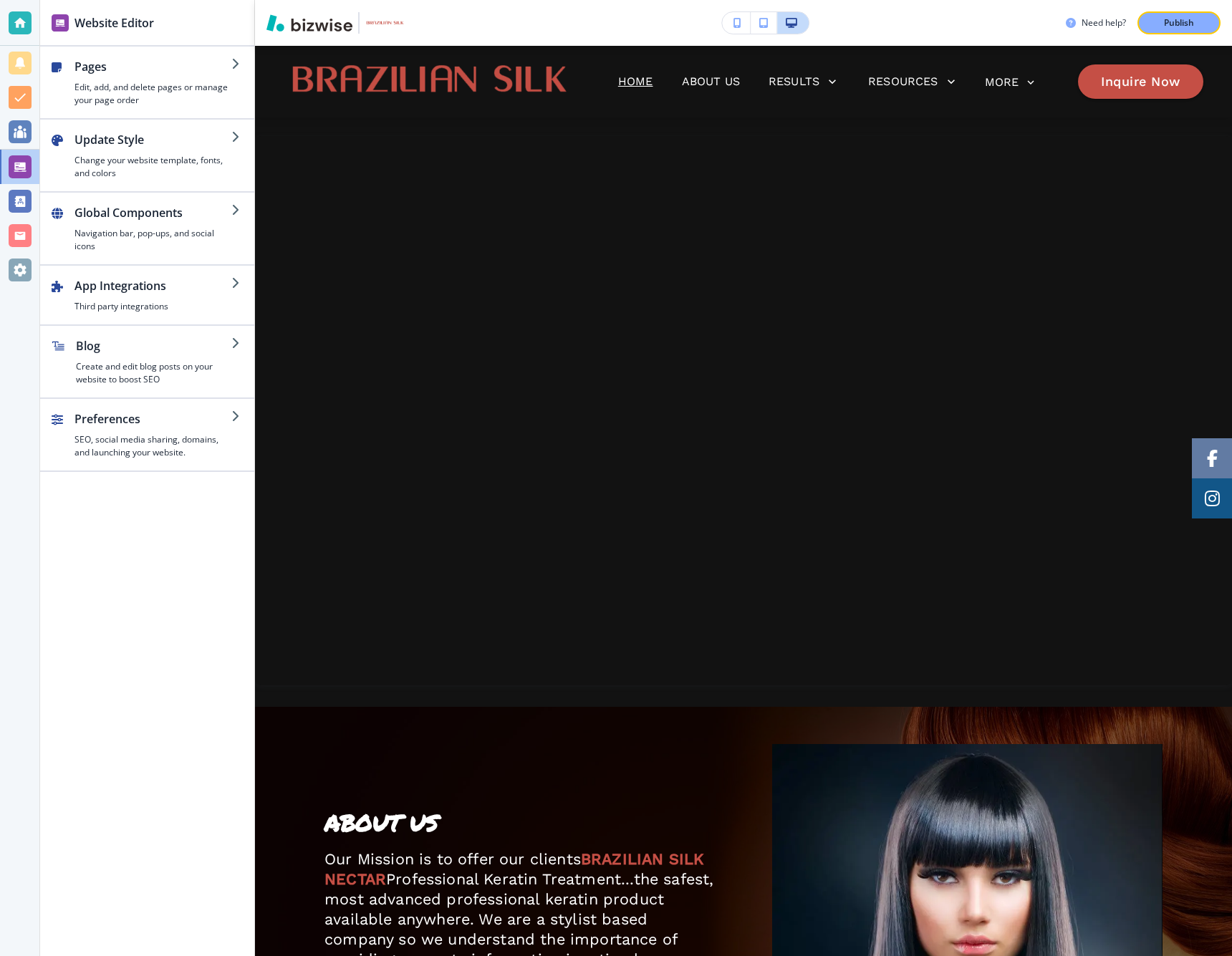
click at [741, 26] on icon "button" at bounding box center [737, 23] width 8 height 10
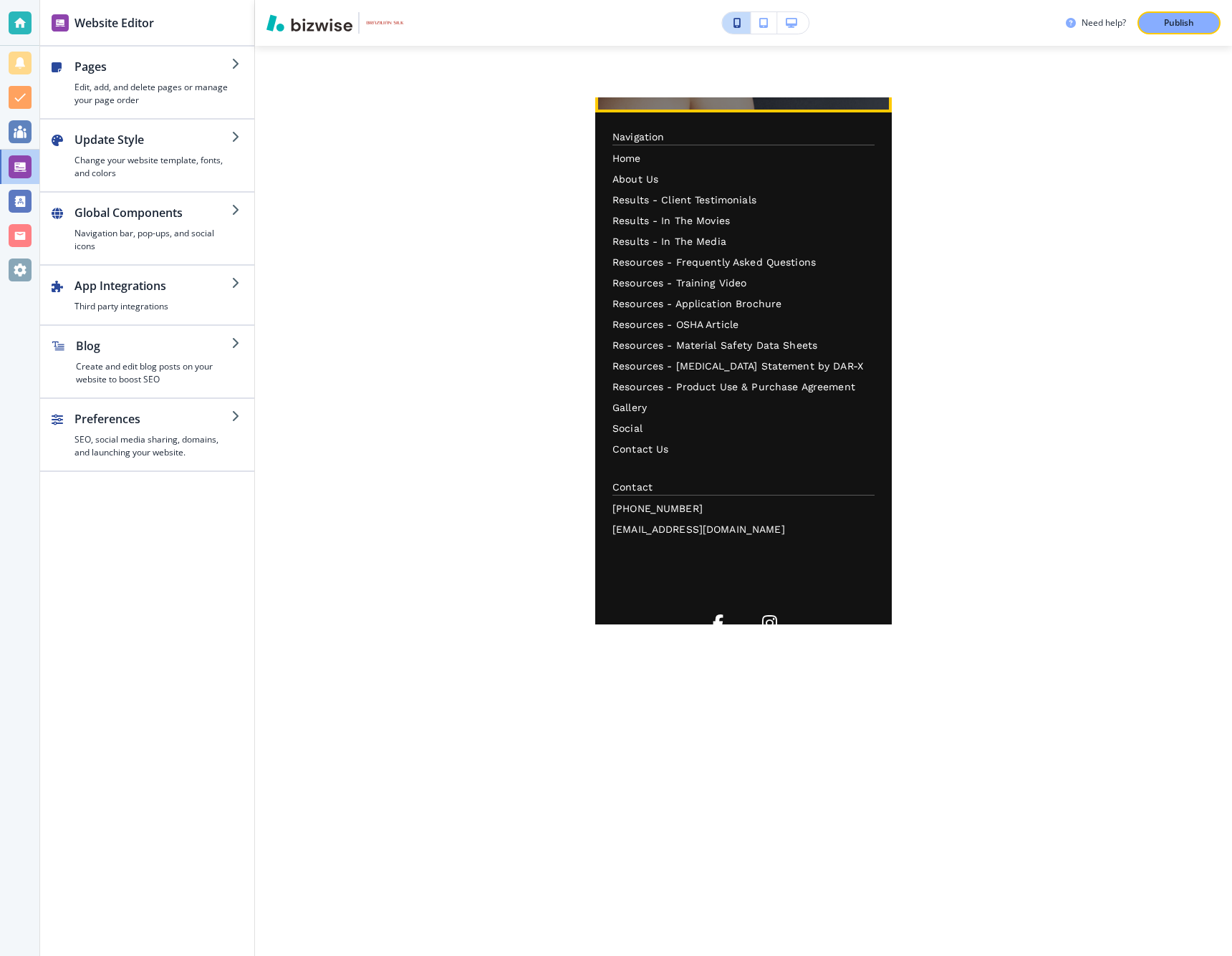
scroll to position [4377, 0]
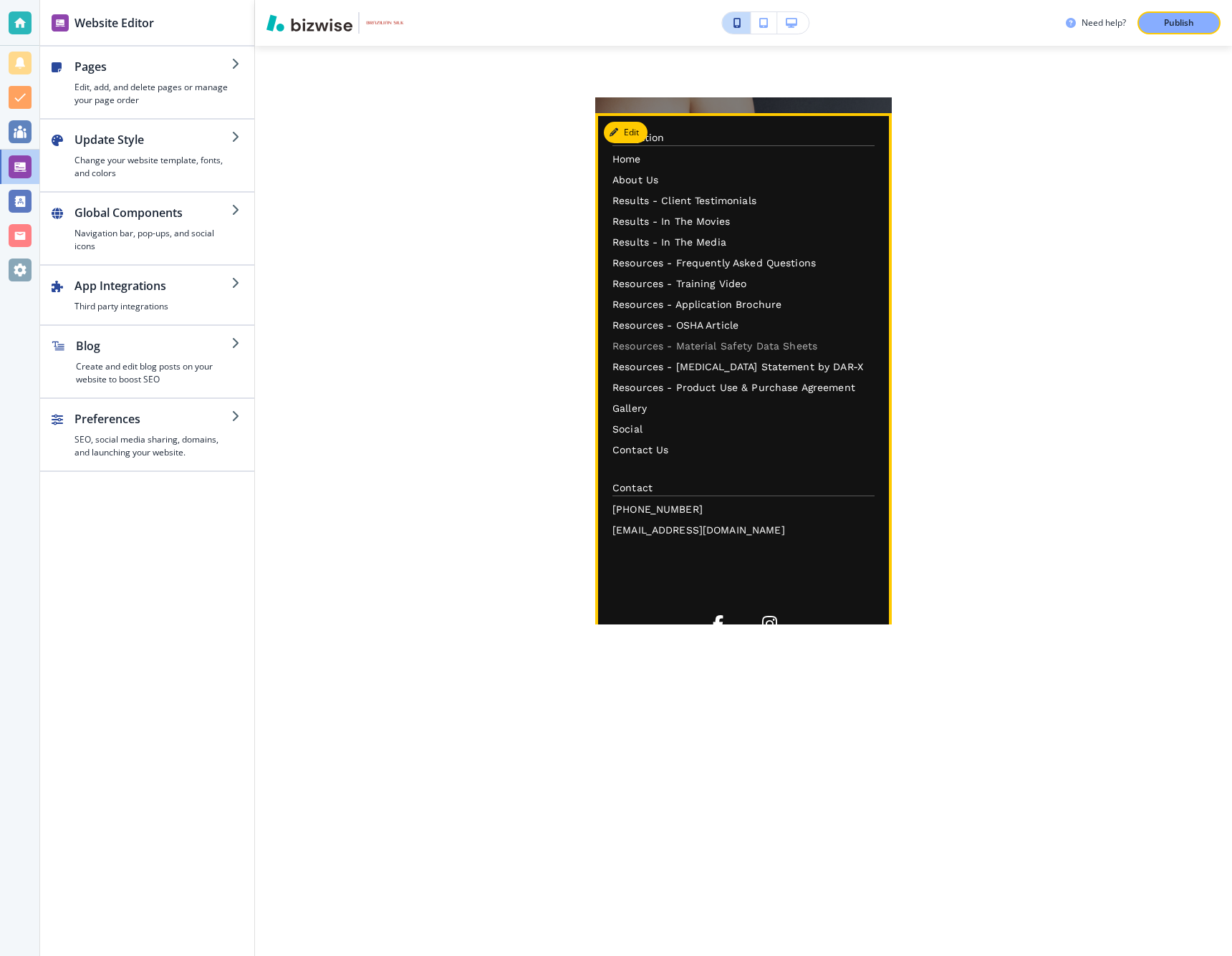
click at [647, 338] on p "Resources - Material Safety Data Sheets" at bounding box center [743, 346] width 262 height 15
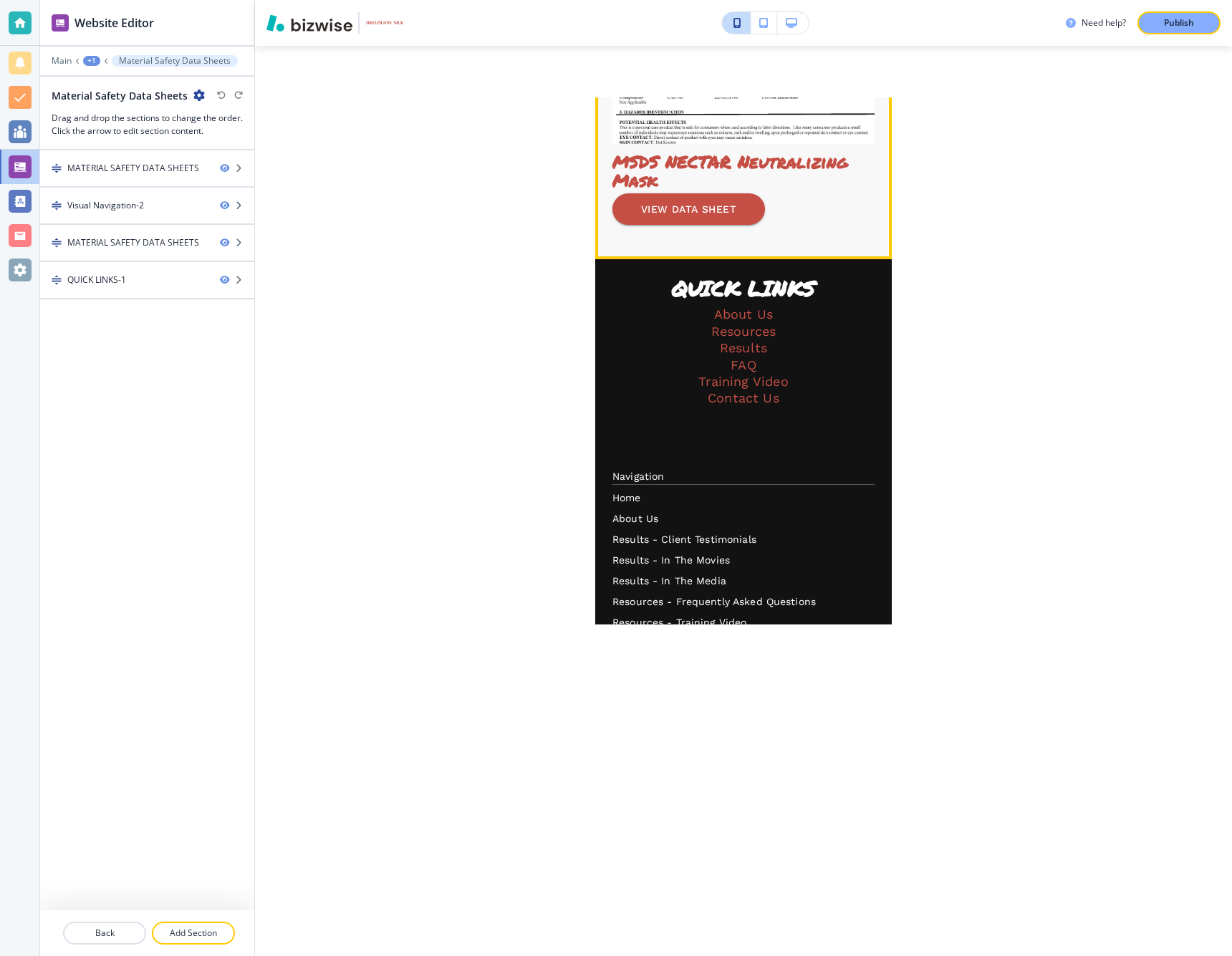
scroll to position [2489, 0]
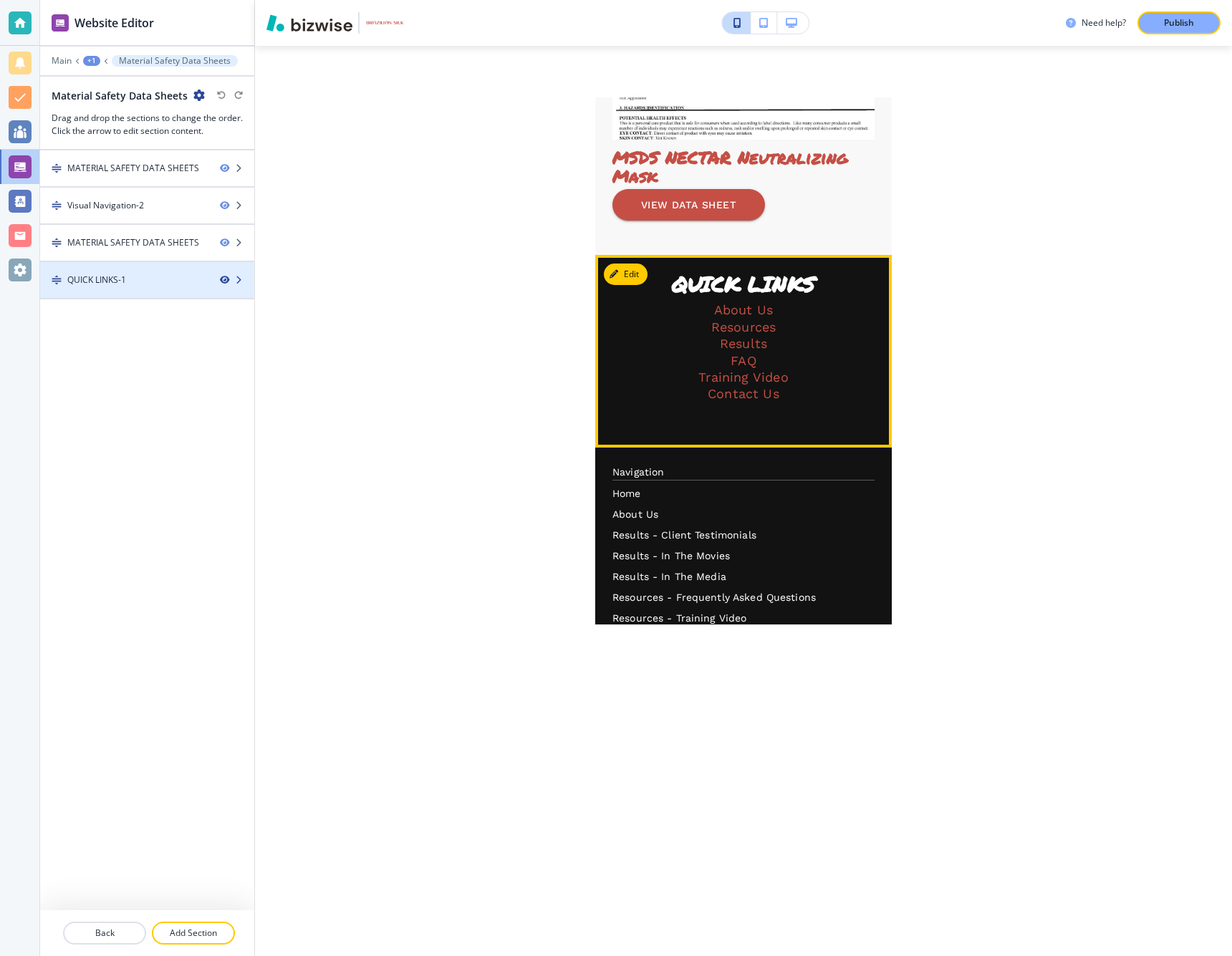
click at [225, 278] on icon "button" at bounding box center [224, 279] width 8 height 8
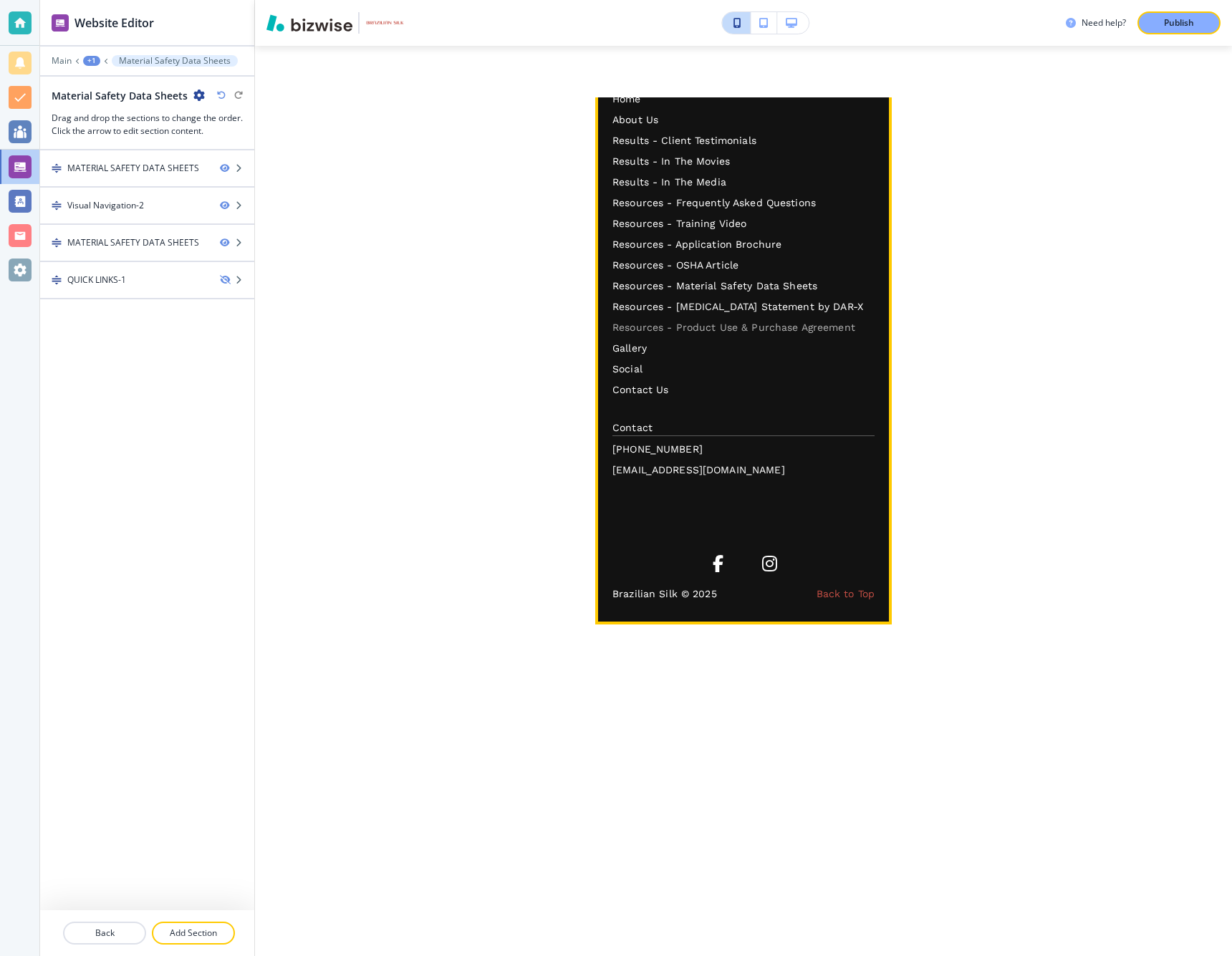
scroll to position [2694, 0]
click at [643, 314] on p "Resources - [MEDICAL_DATA] Statement by DAR-X" at bounding box center [743, 307] width 262 height 15
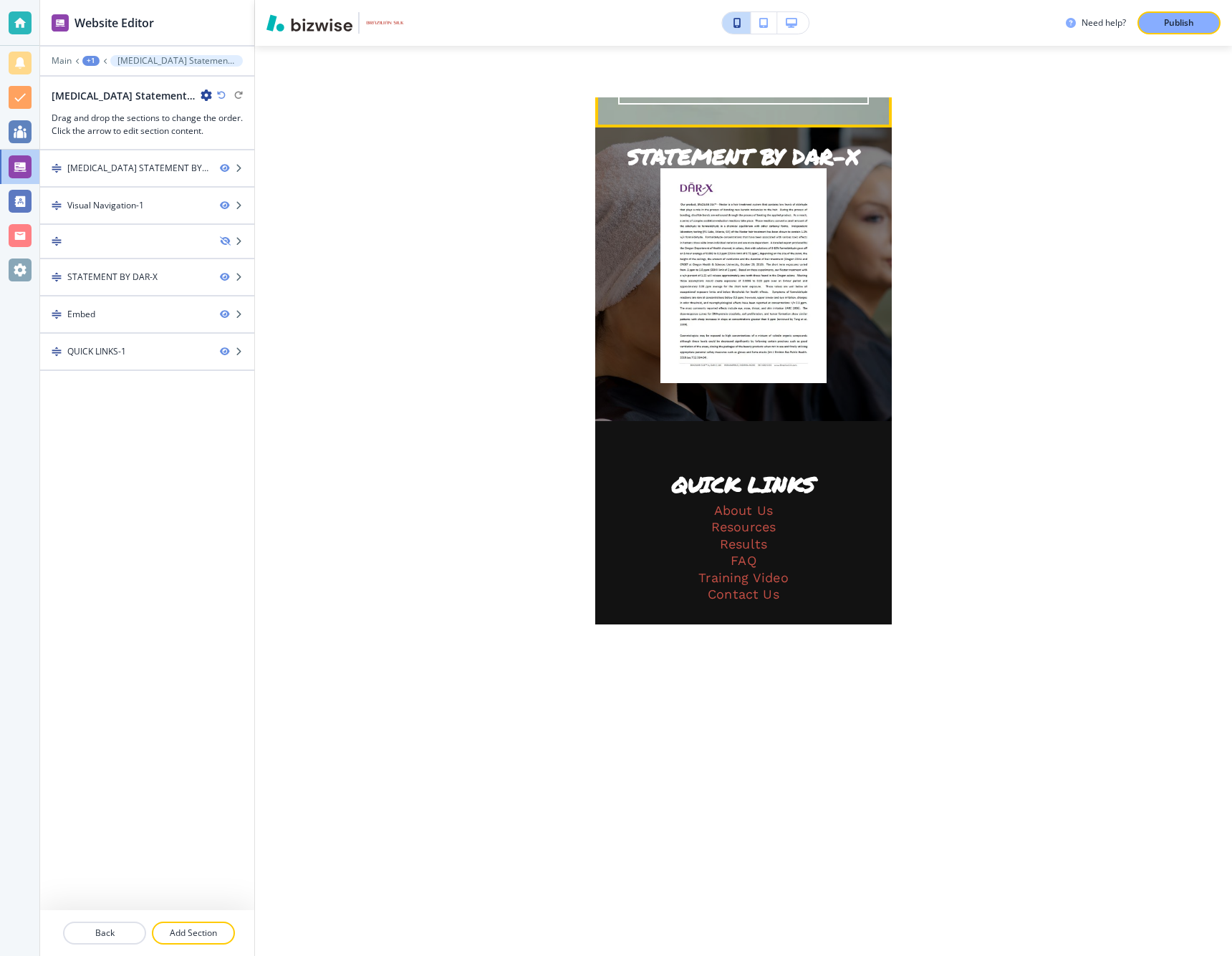
scroll to position [1883, 0]
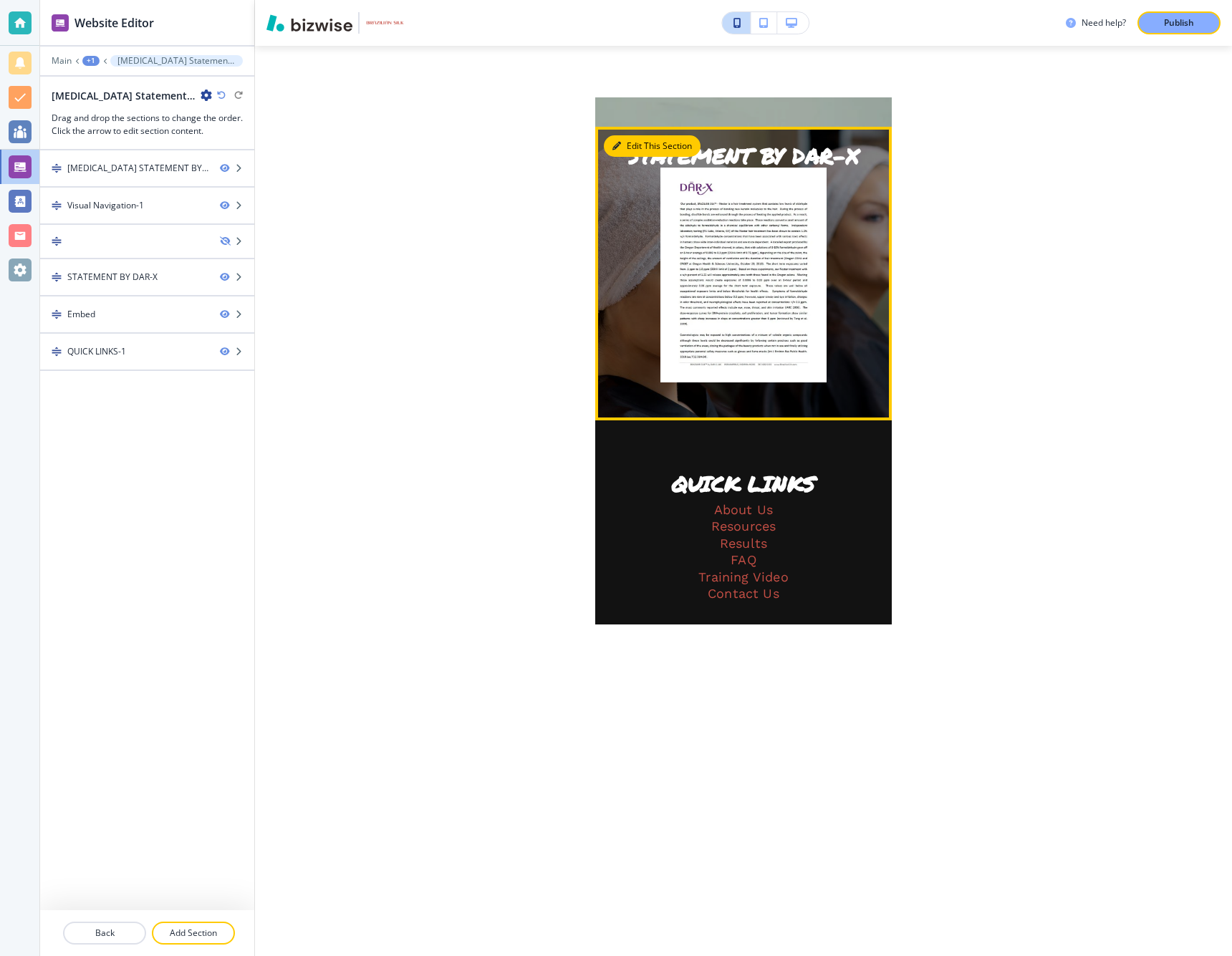
click at [631, 146] on button "Edit This Section" at bounding box center [652, 146] width 97 height 22
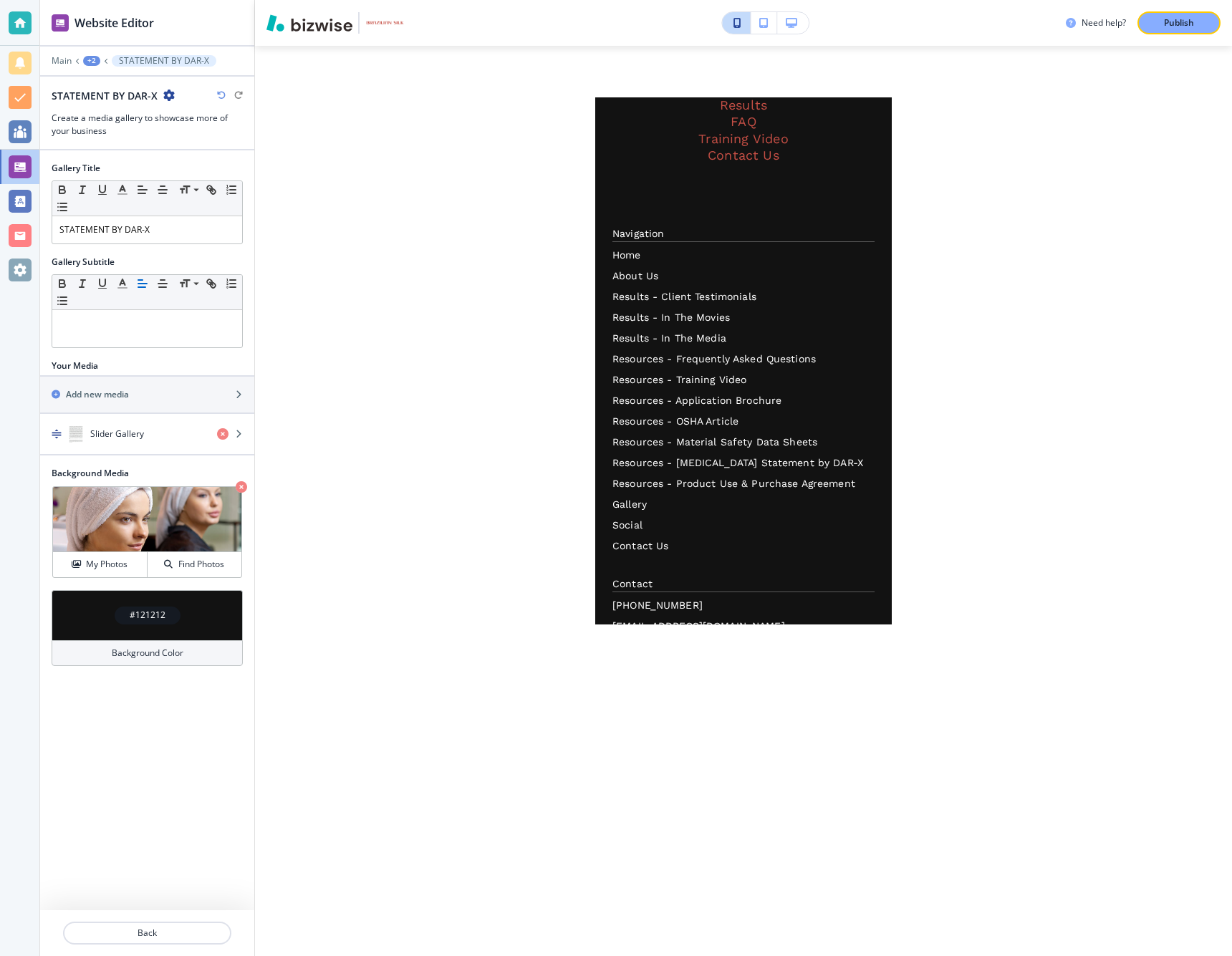
scroll to position [2323, 0]
click at [646, 164] on p at bounding box center [743, 170] width 262 height 17
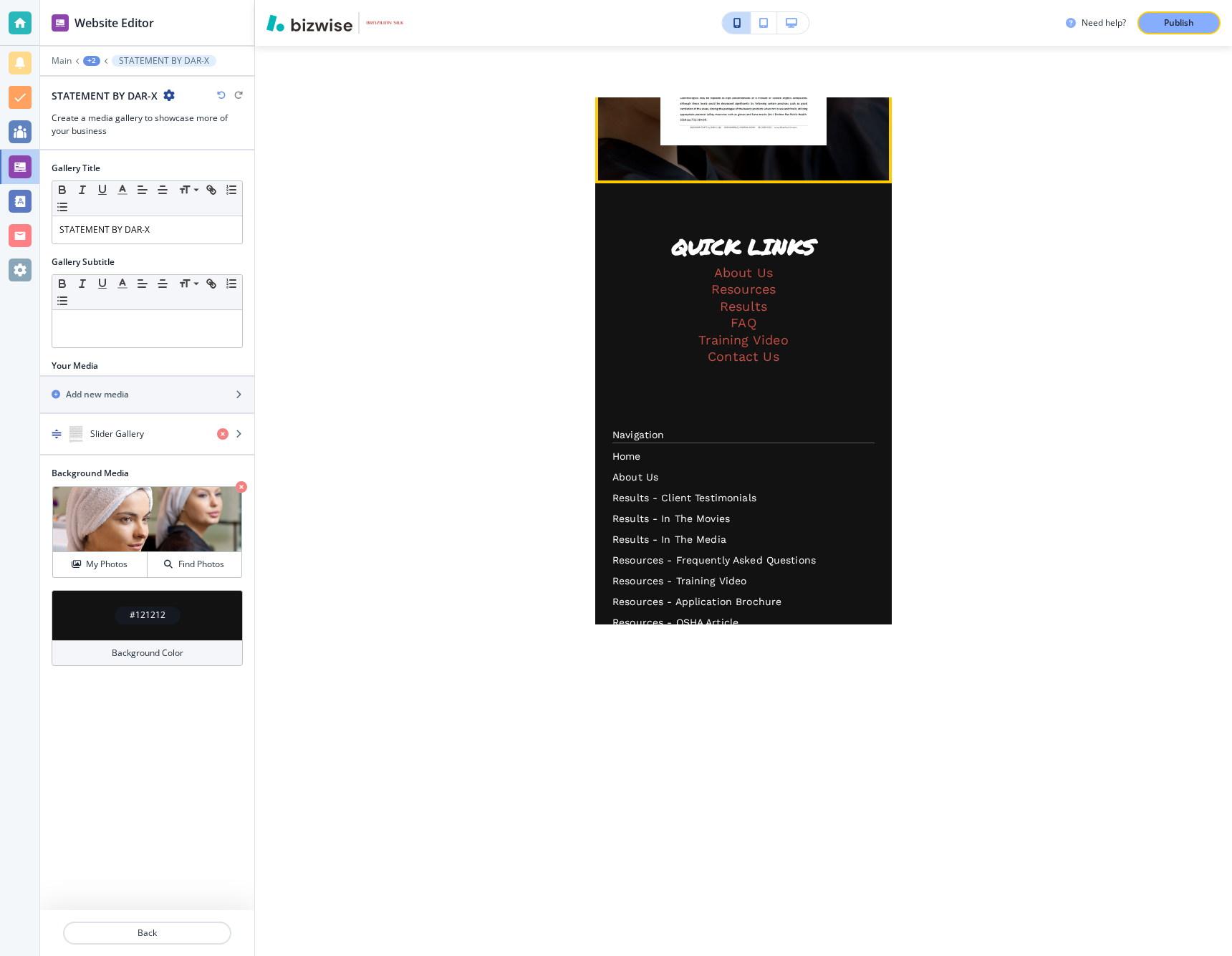
scroll to position [2121, 0]
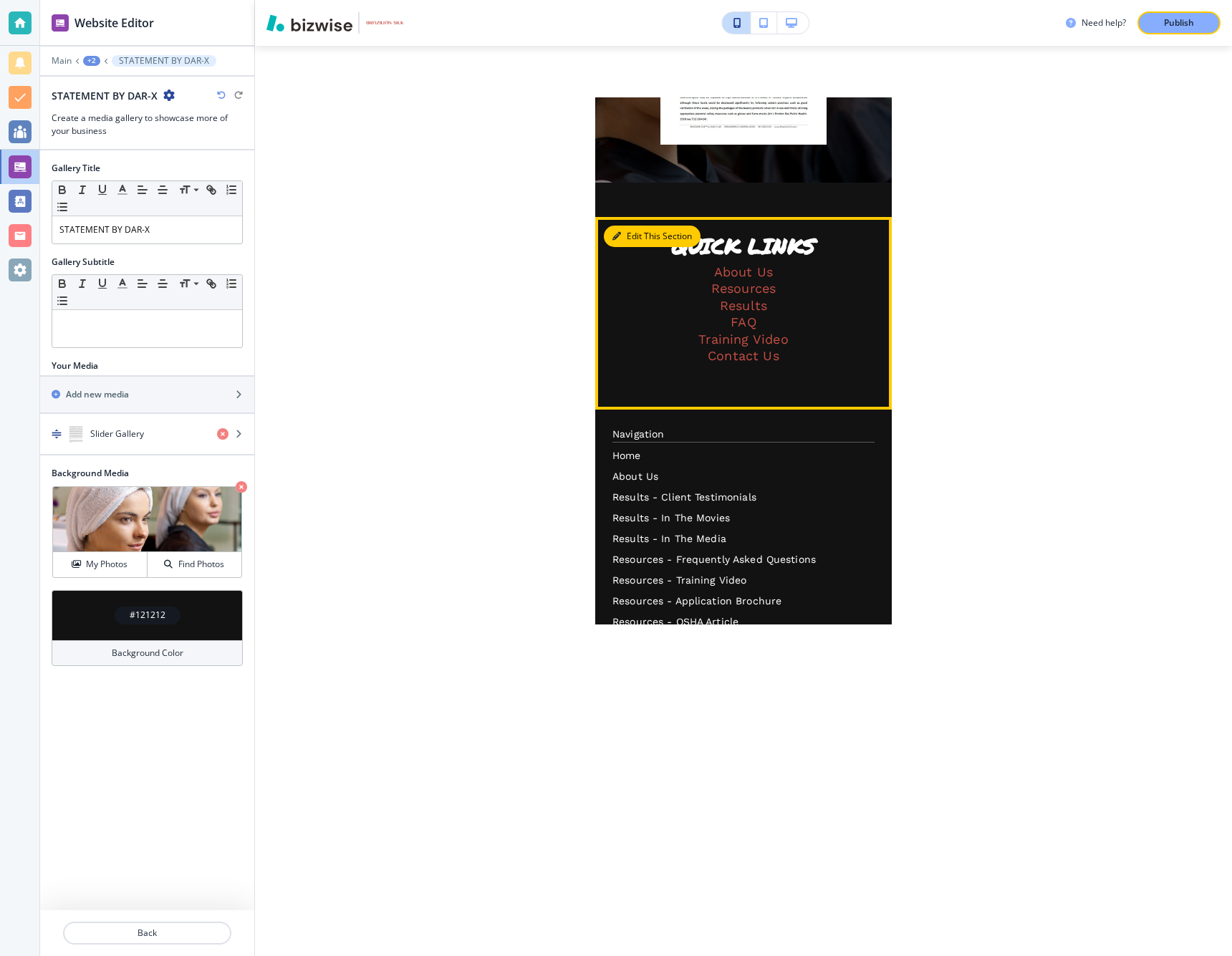
click at [633, 239] on button "Edit This Section" at bounding box center [652, 236] width 97 height 22
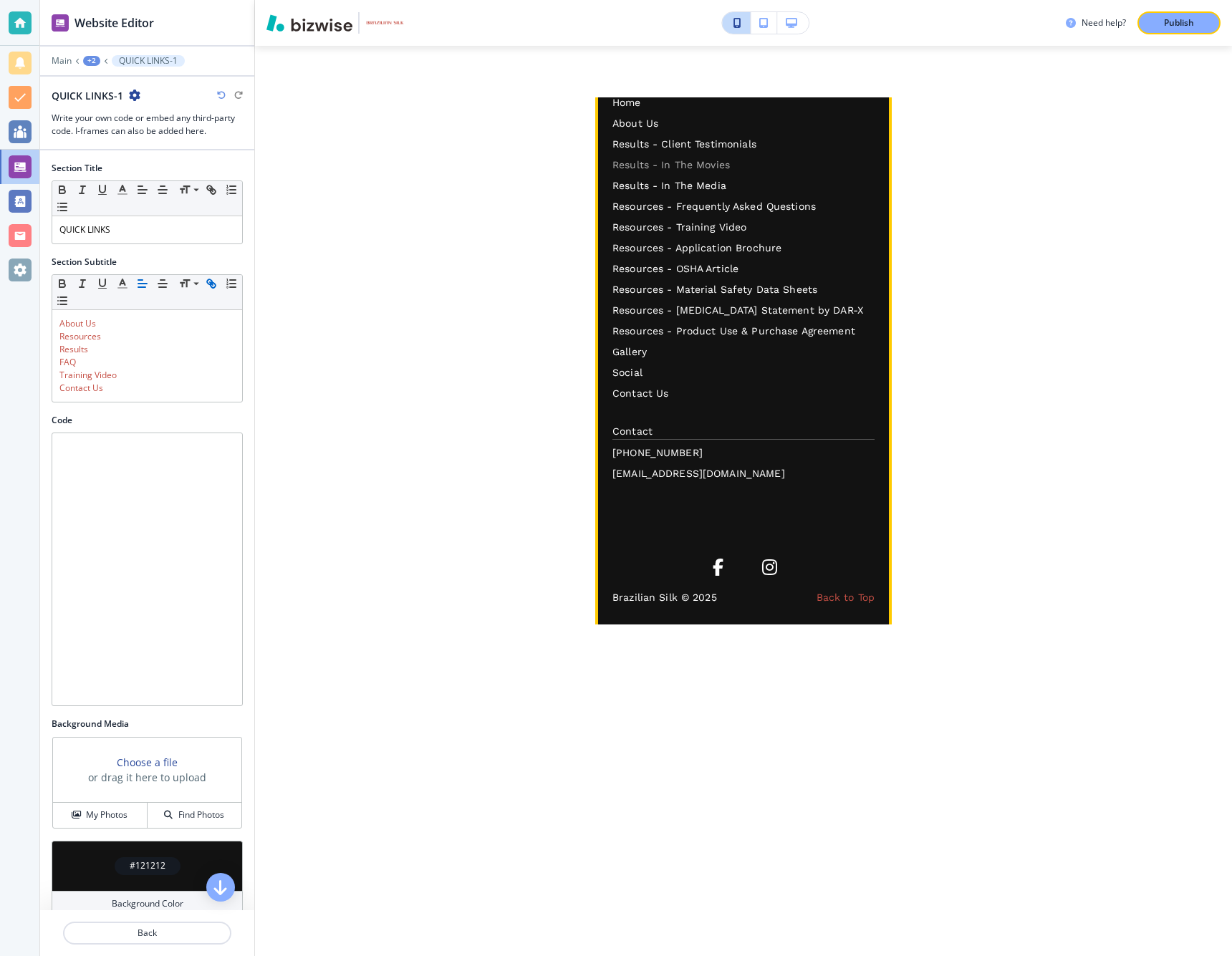
scroll to position [0, 0]
click at [643, 309] on p "Resources - [MEDICAL_DATA] Statement by DAR-X" at bounding box center [743, 311] width 262 height 15
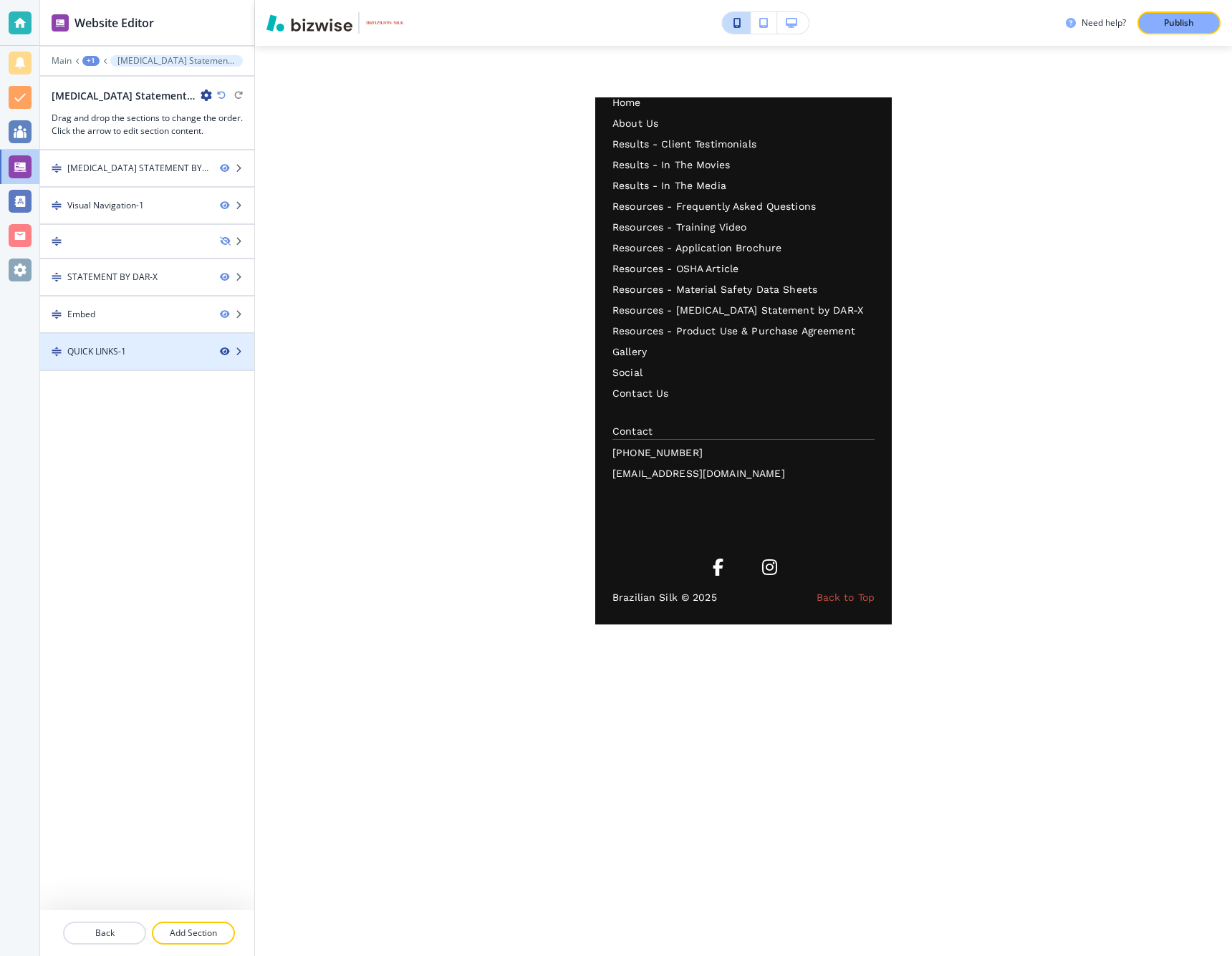
click at [224, 350] on icon "button" at bounding box center [224, 351] width 8 height 8
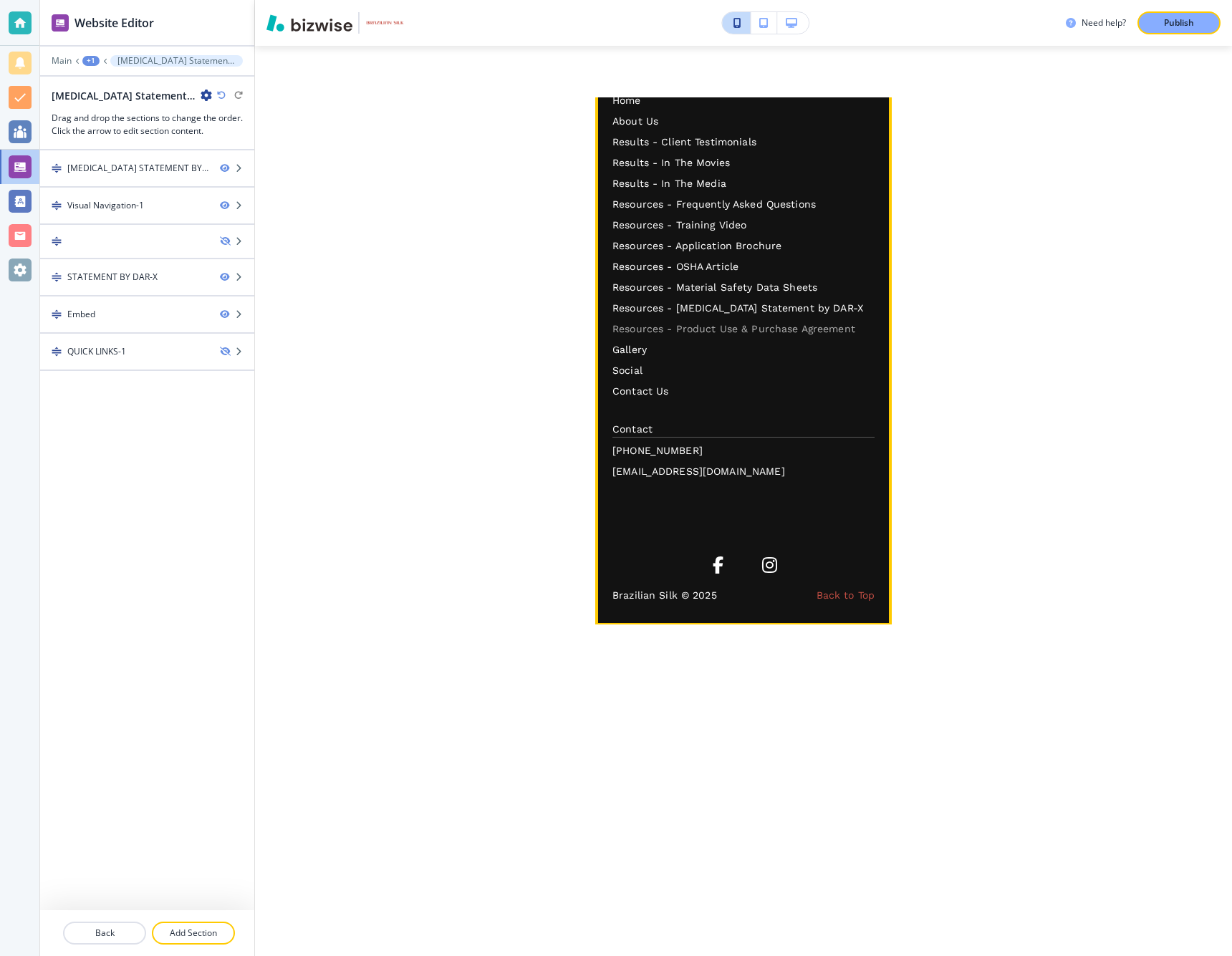
click at [638, 329] on p "Resources - Product Use & Purchase Agreement" at bounding box center [743, 329] width 262 height 15
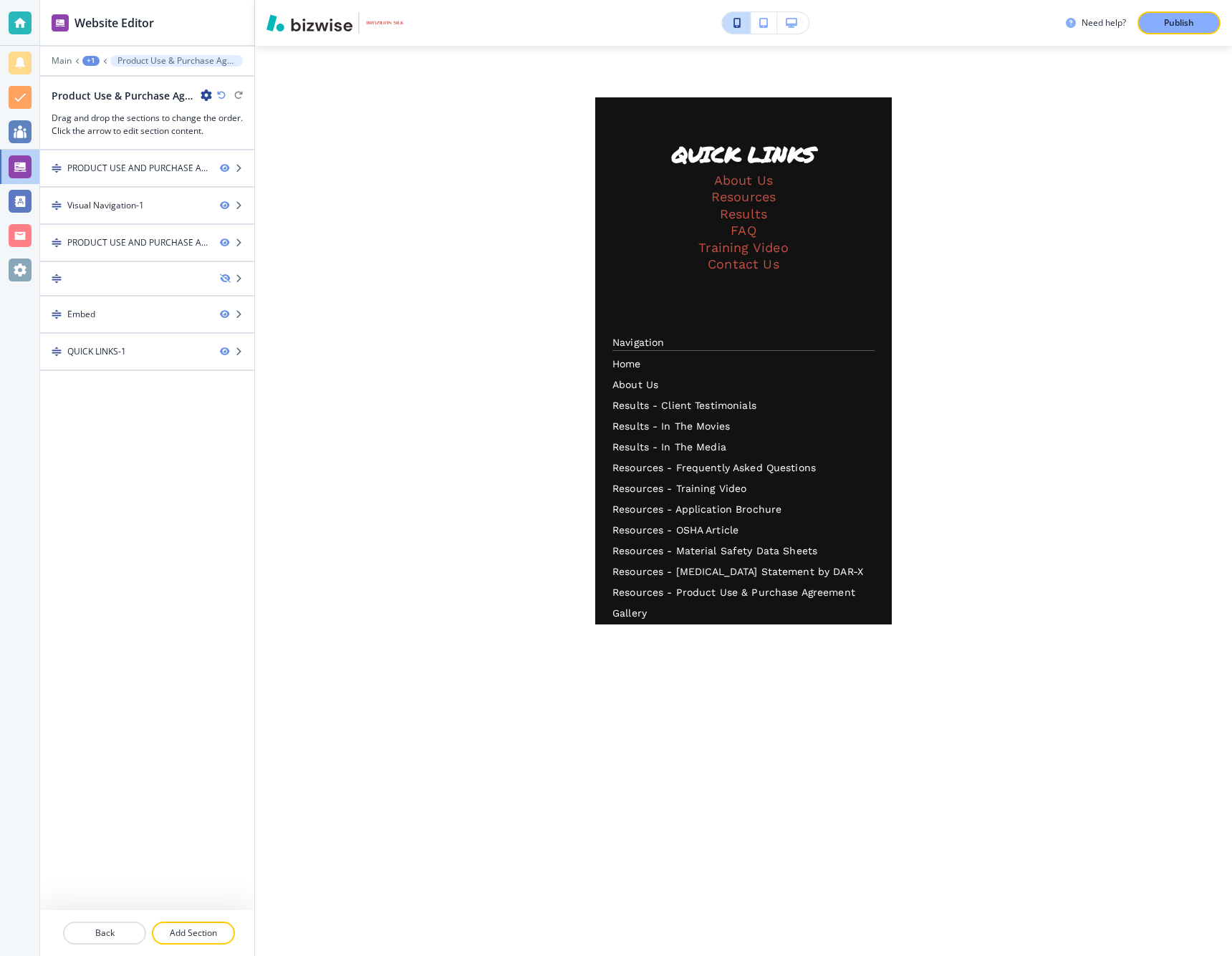
scroll to position [0, 0]
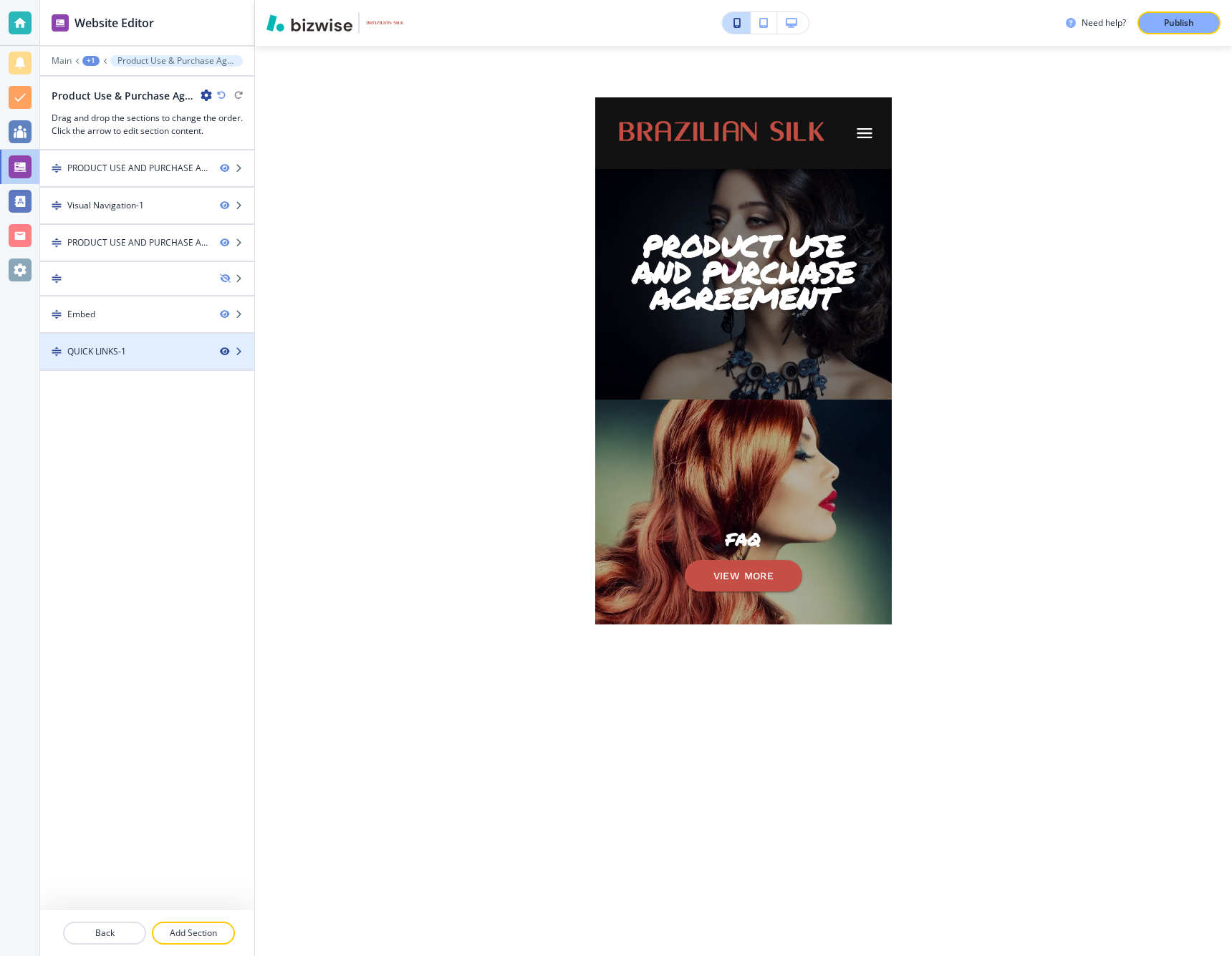
click at [226, 349] on icon "button" at bounding box center [224, 351] width 8 height 8
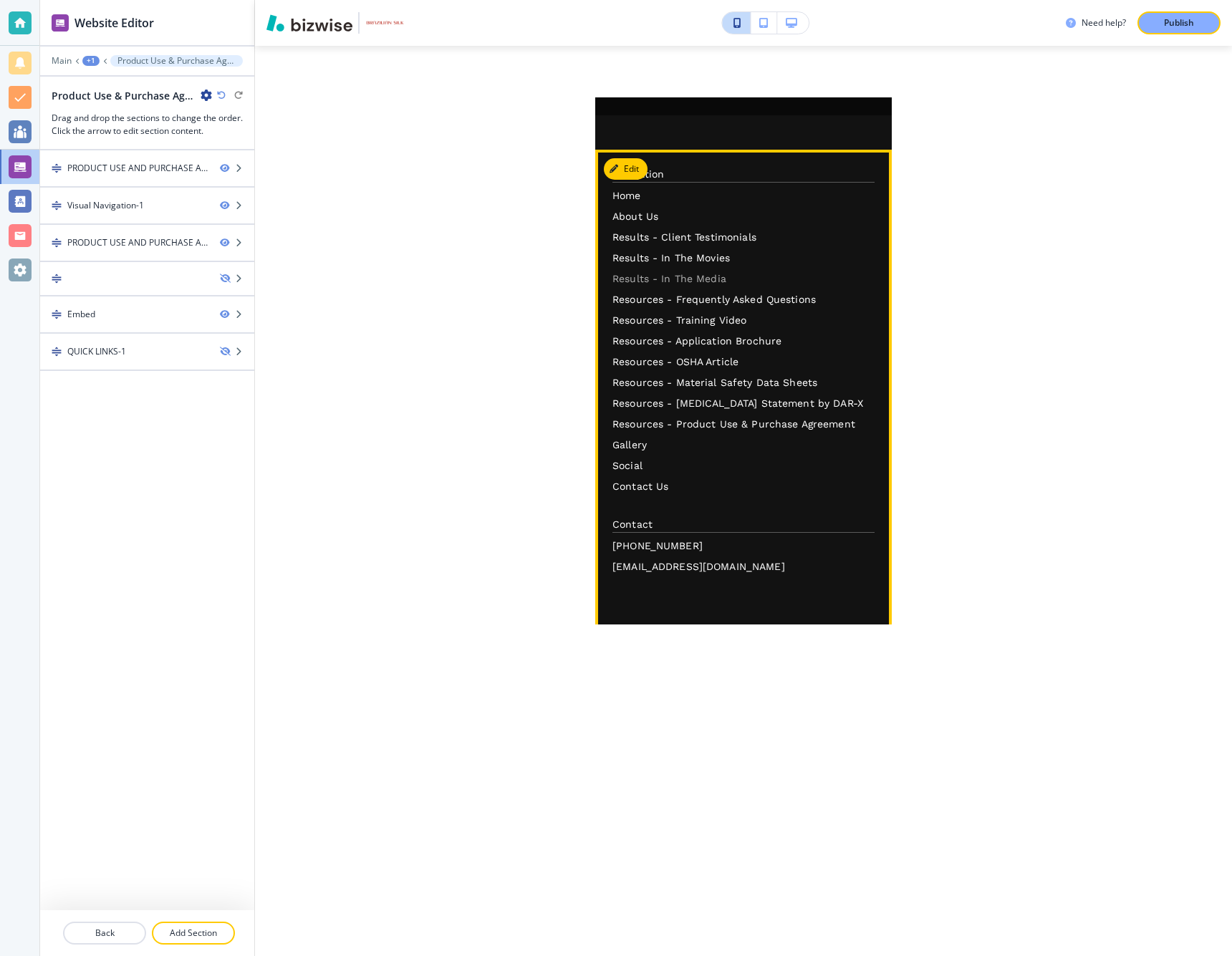
scroll to position [2256, 0]
click at [627, 446] on p "Gallery" at bounding box center [743, 448] width 262 height 15
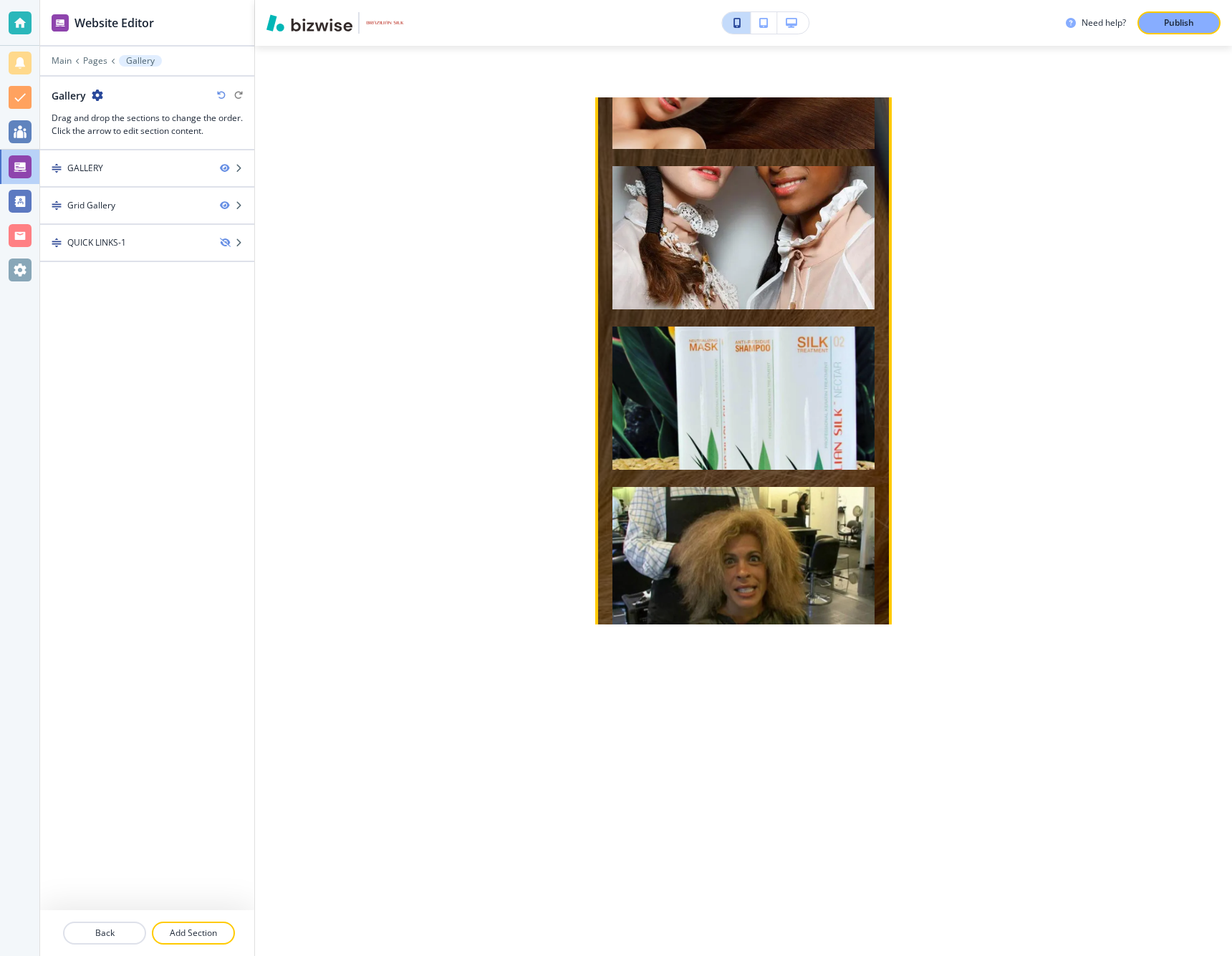
scroll to position [0, 1]
click at [655, 339] on img "button" at bounding box center [743, 398] width 262 height 143
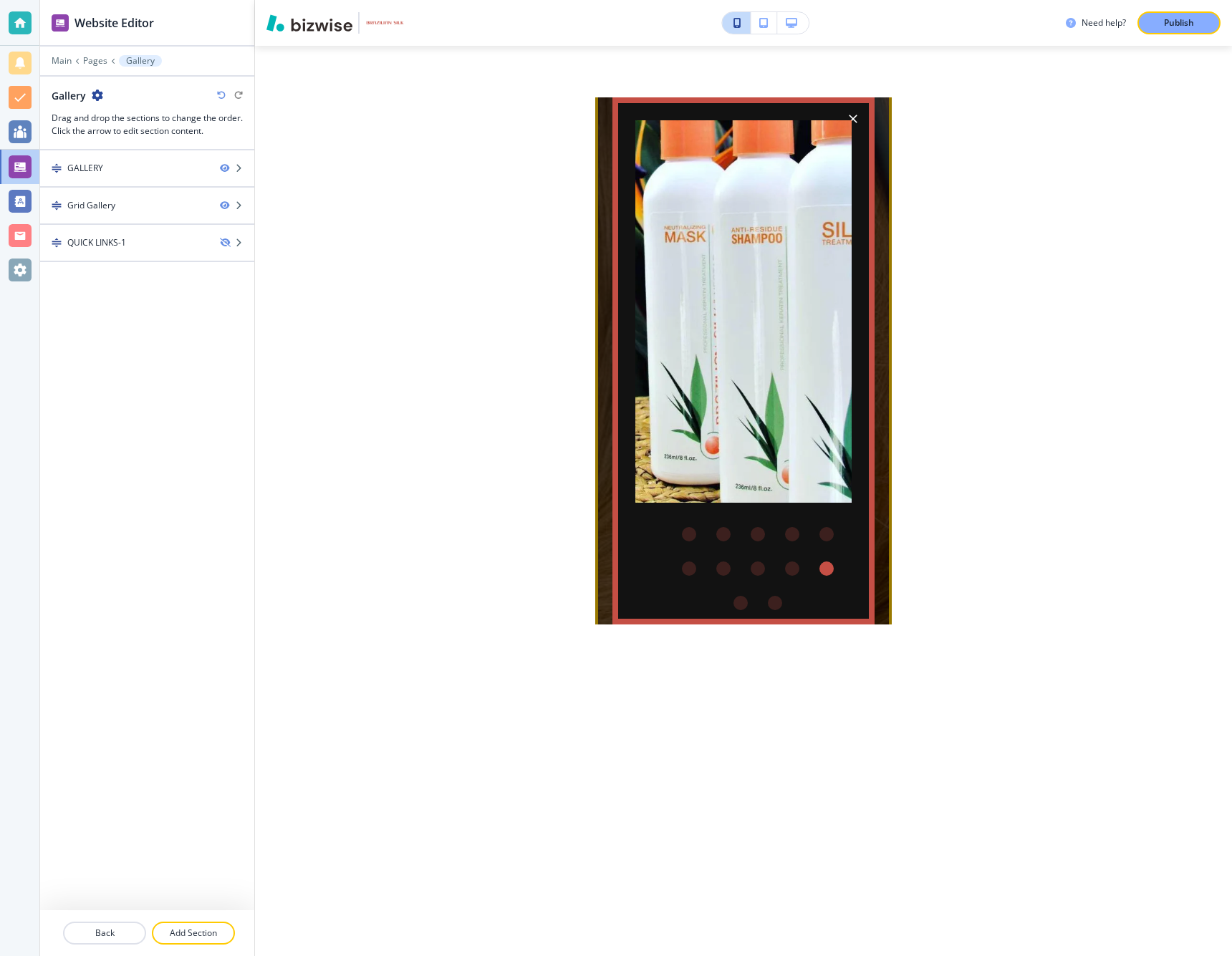
scroll to position [0, 0]
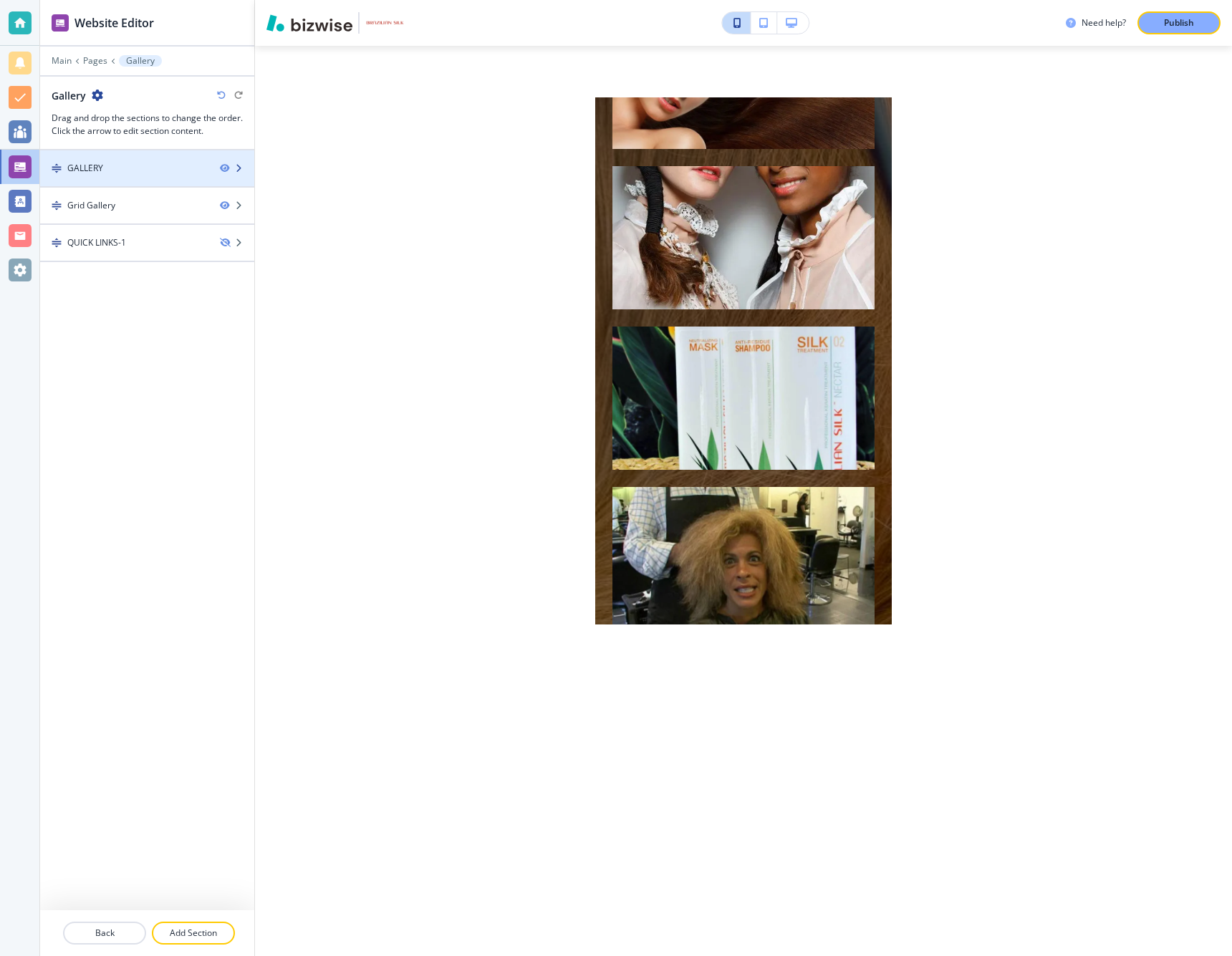
click at [236, 165] on icon "button" at bounding box center [238, 168] width 8 height 8
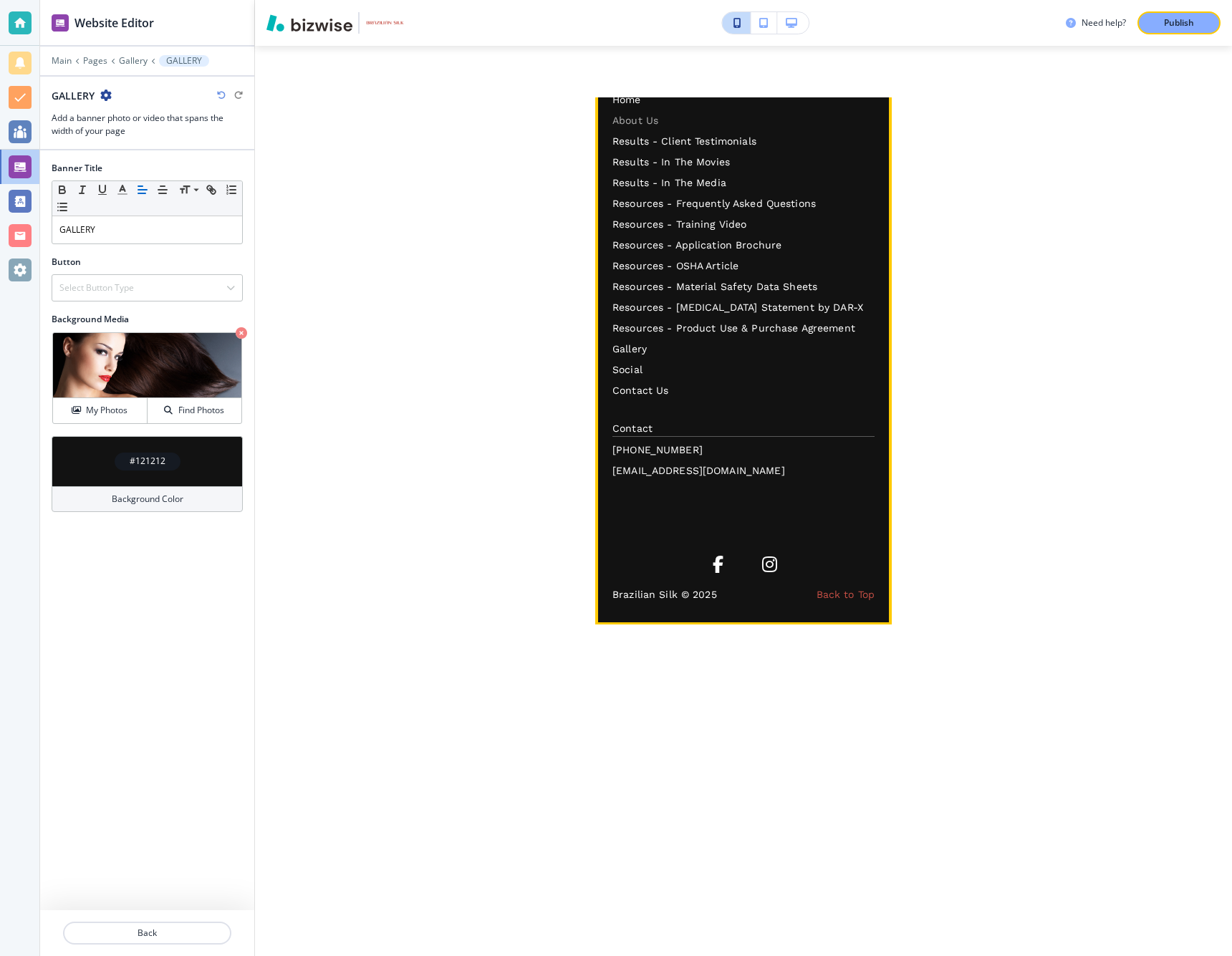
scroll to position [2210, 0]
click at [631, 370] on p "Social" at bounding box center [743, 370] width 262 height 15
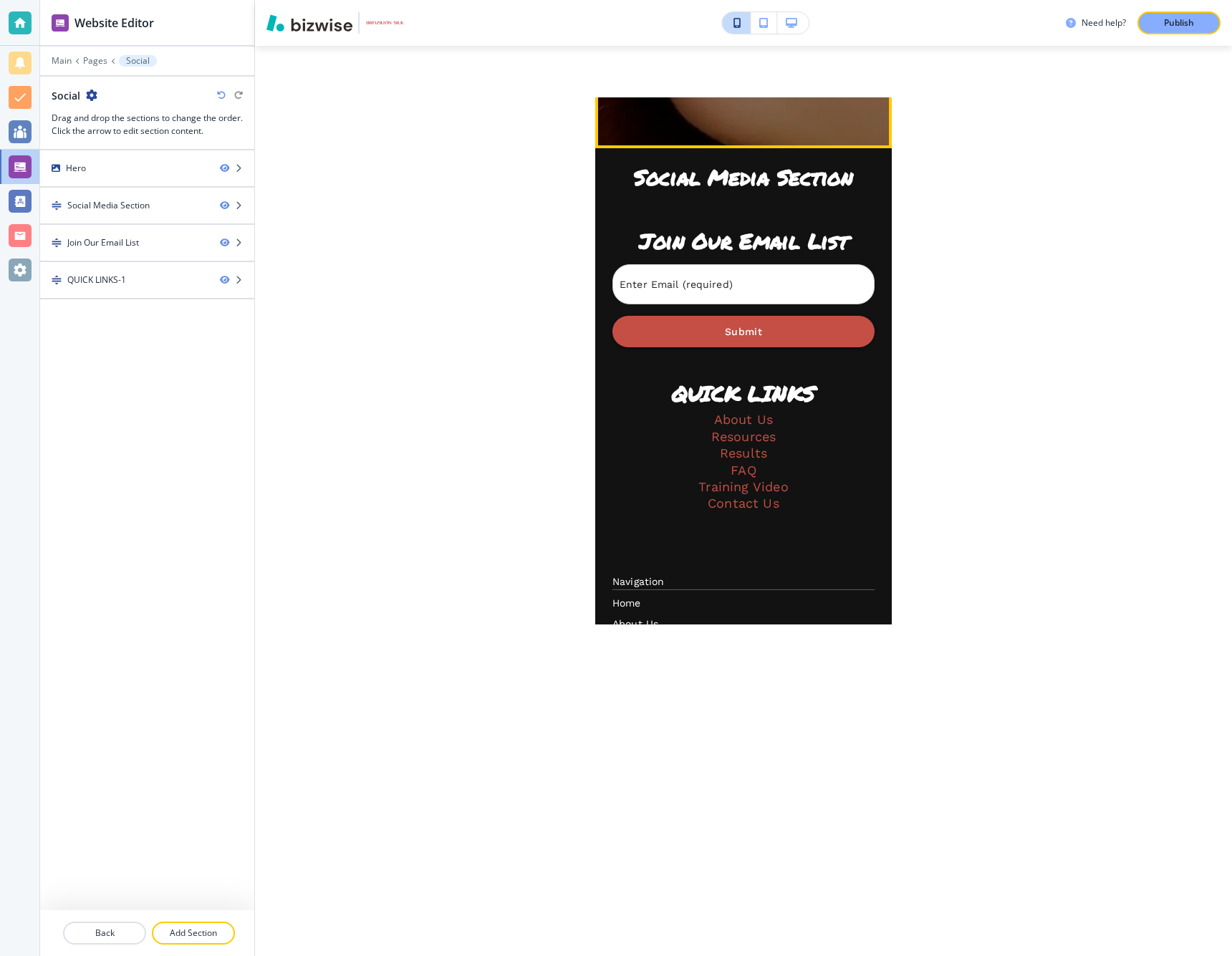
scroll to position [726, 0]
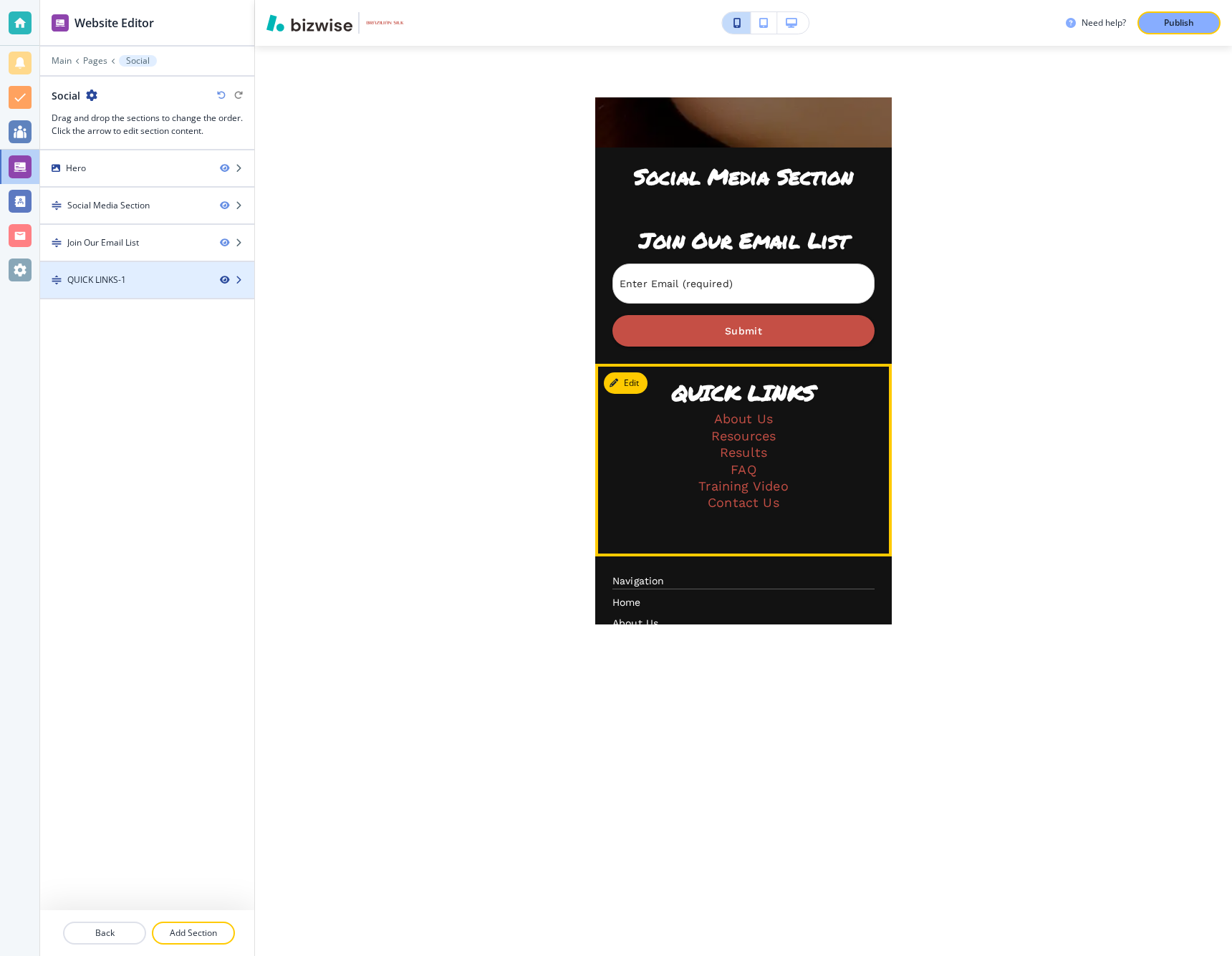
click at [224, 275] on icon "button" at bounding box center [224, 279] width 8 height 8
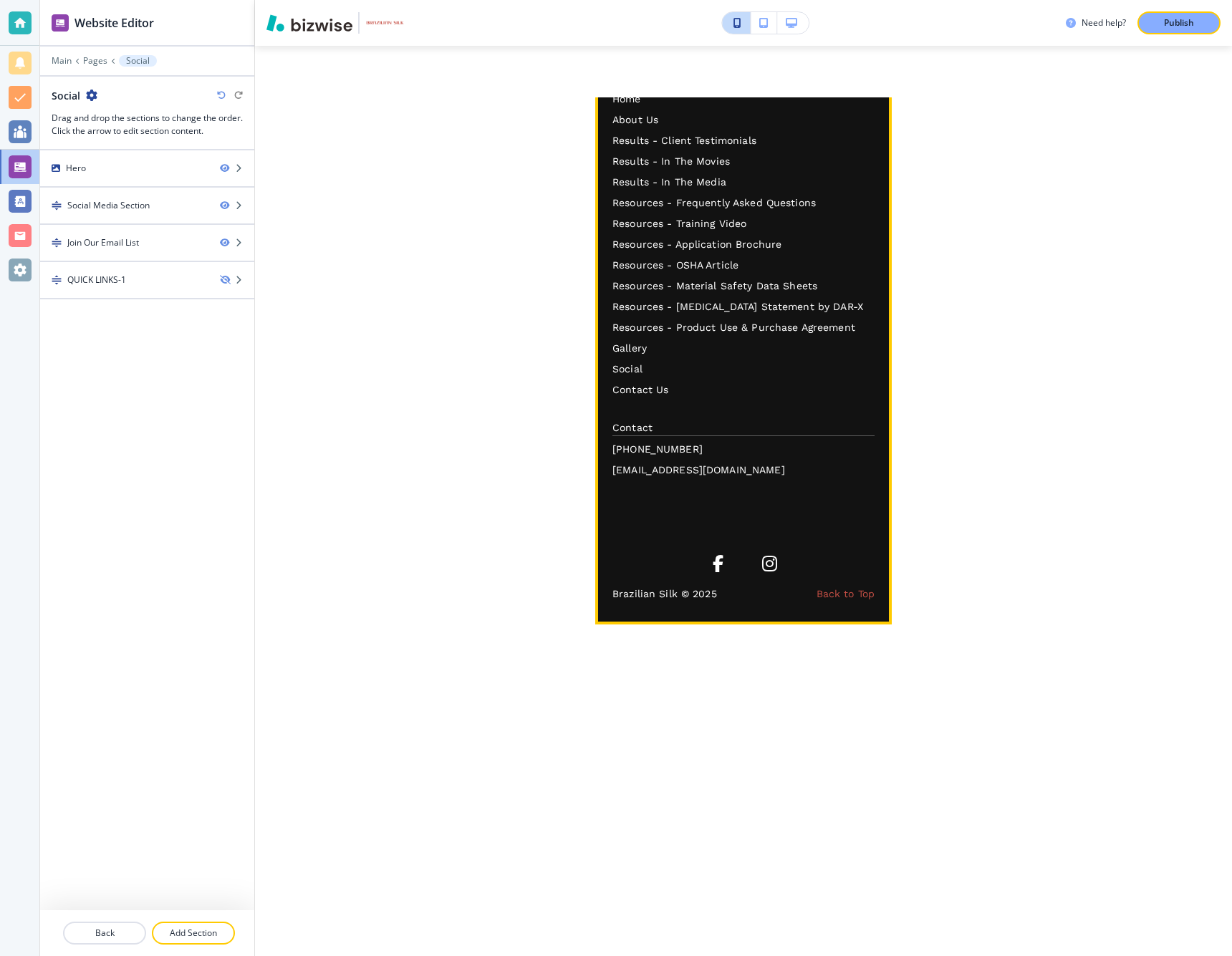
scroll to position [1038, 0]
click at [648, 389] on p "Contact Us" at bounding box center [743, 390] width 262 height 15
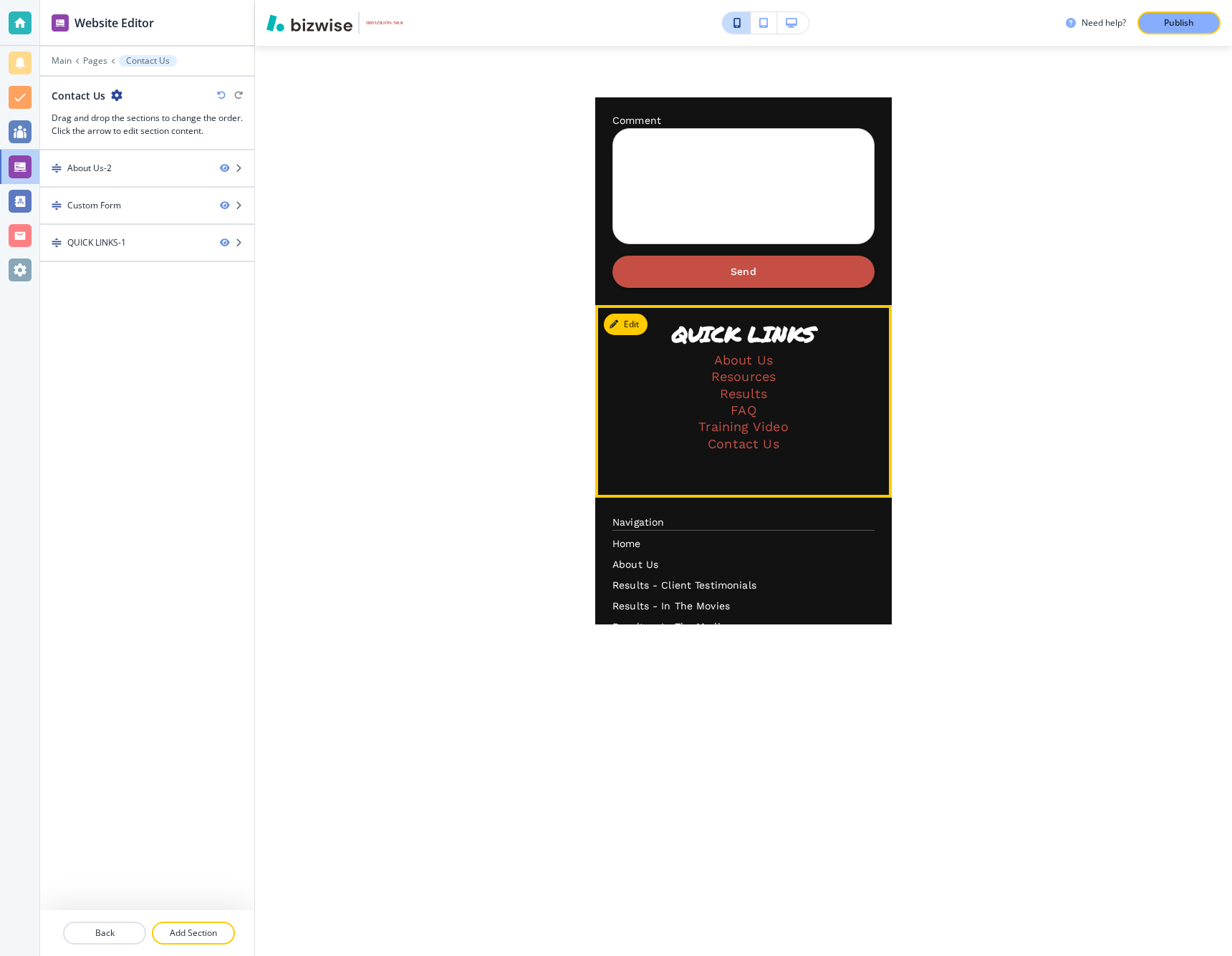
scroll to position [651, 0]
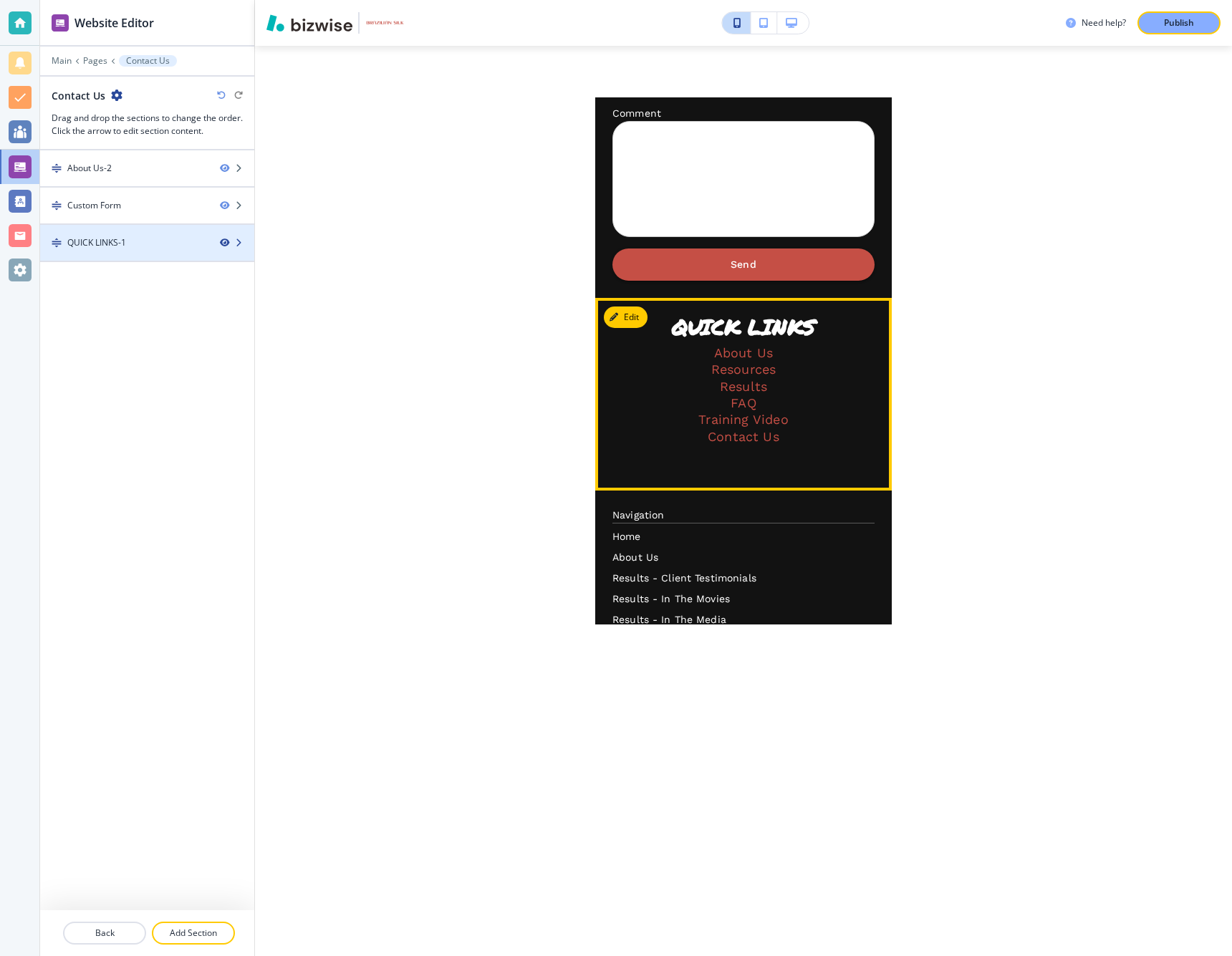
click at [226, 240] on icon "button" at bounding box center [224, 242] width 8 height 8
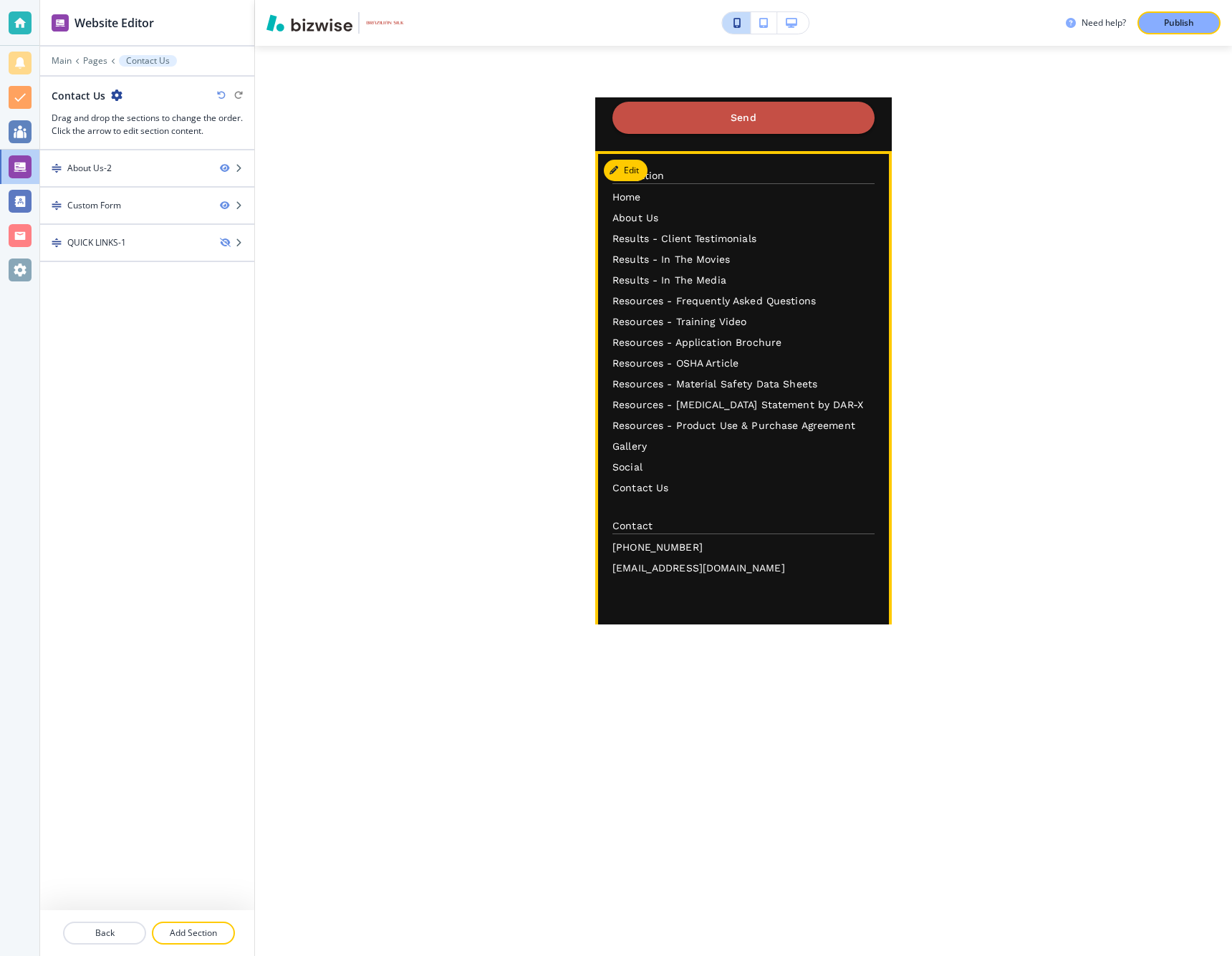
scroll to position [806, 0]
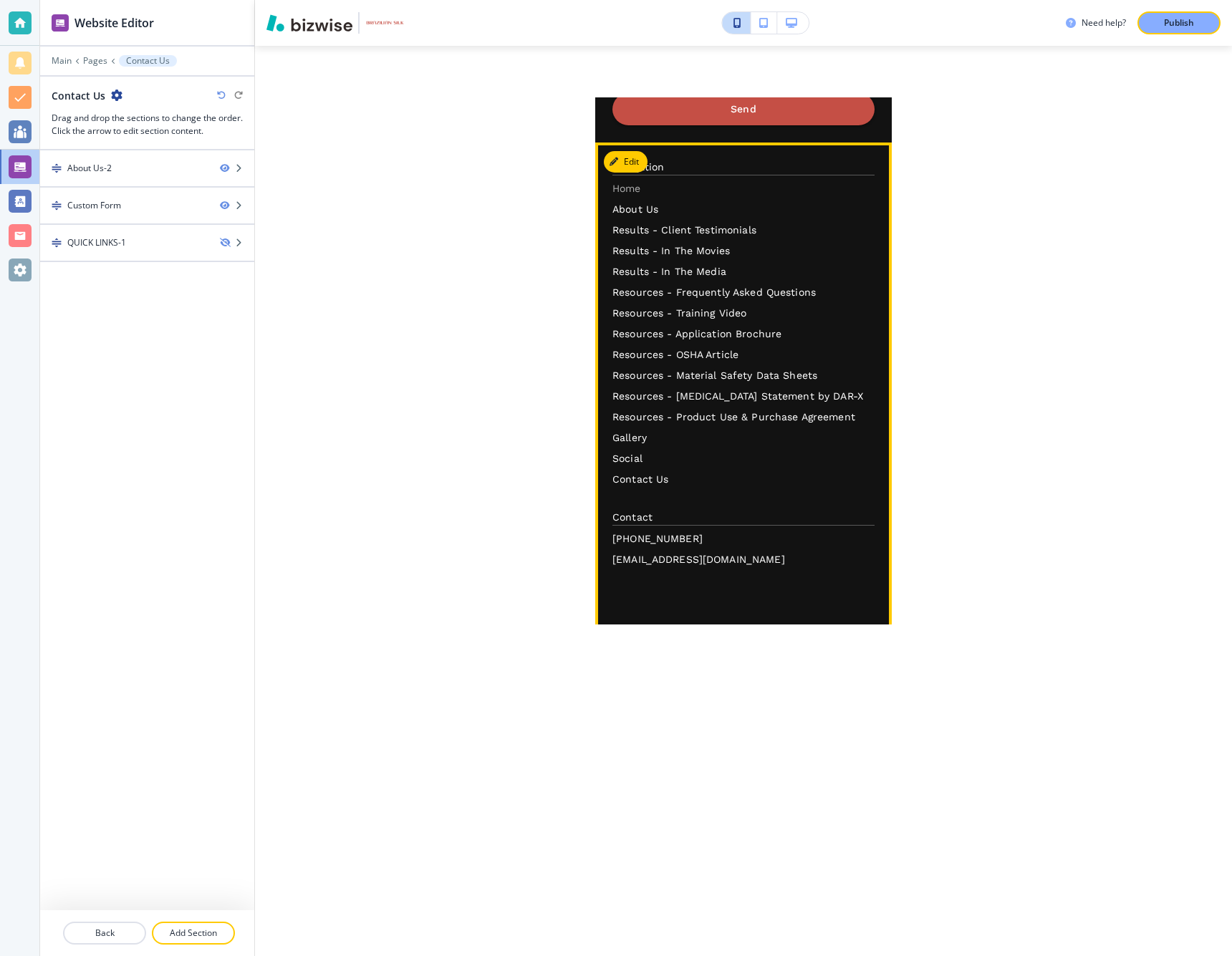
click at [639, 196] on p "Home" at bounding box center [743, 188] width 262 height 15
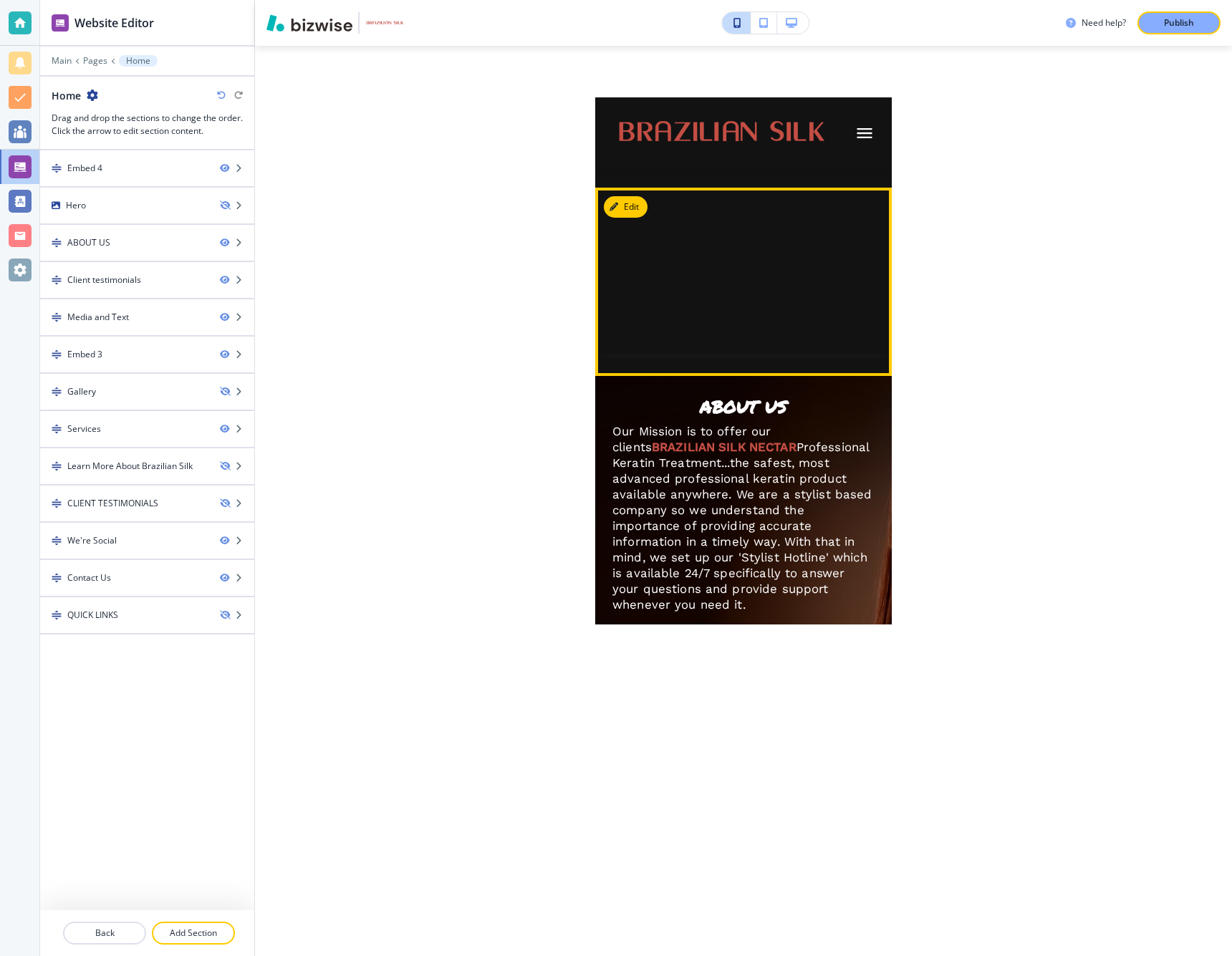
scroll to position [0, 0]
click at [761, 26] on icon "button" at bounding box center [763, 23] width 8 height 10
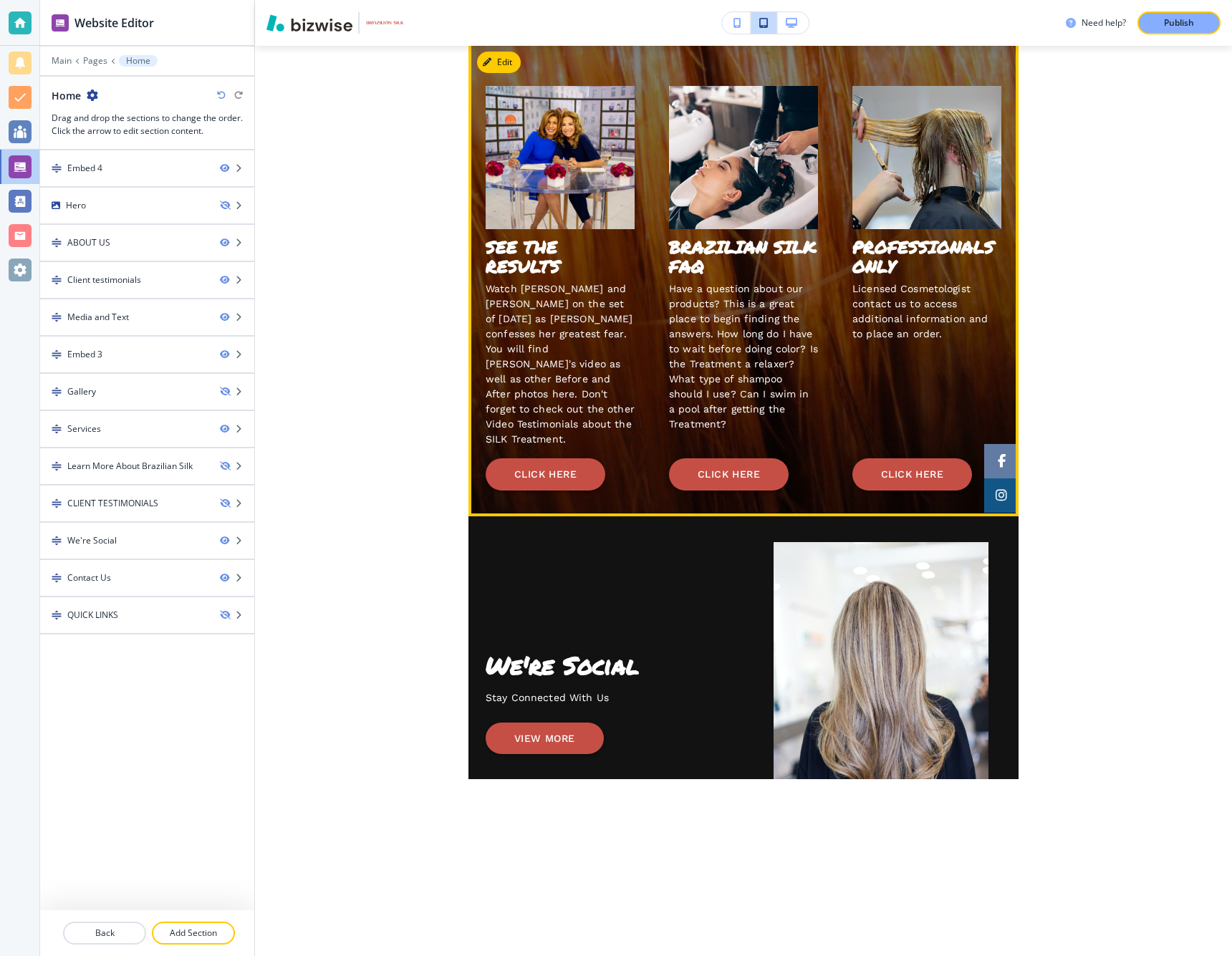
scroll to position [1864, 0]
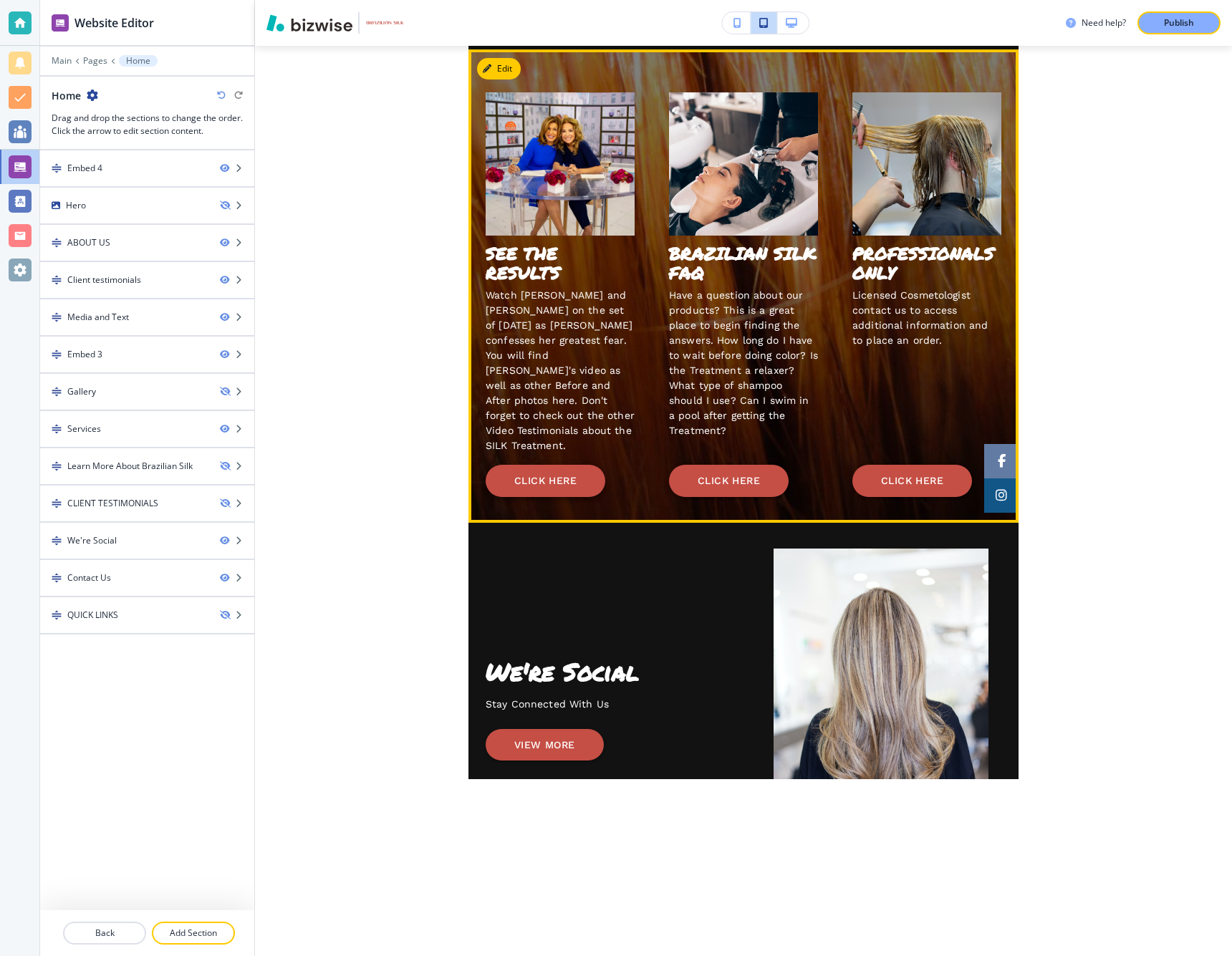
click at [544, 464] on button "CLICK HERE" at bounding box center [545, 480] width 119 height 32
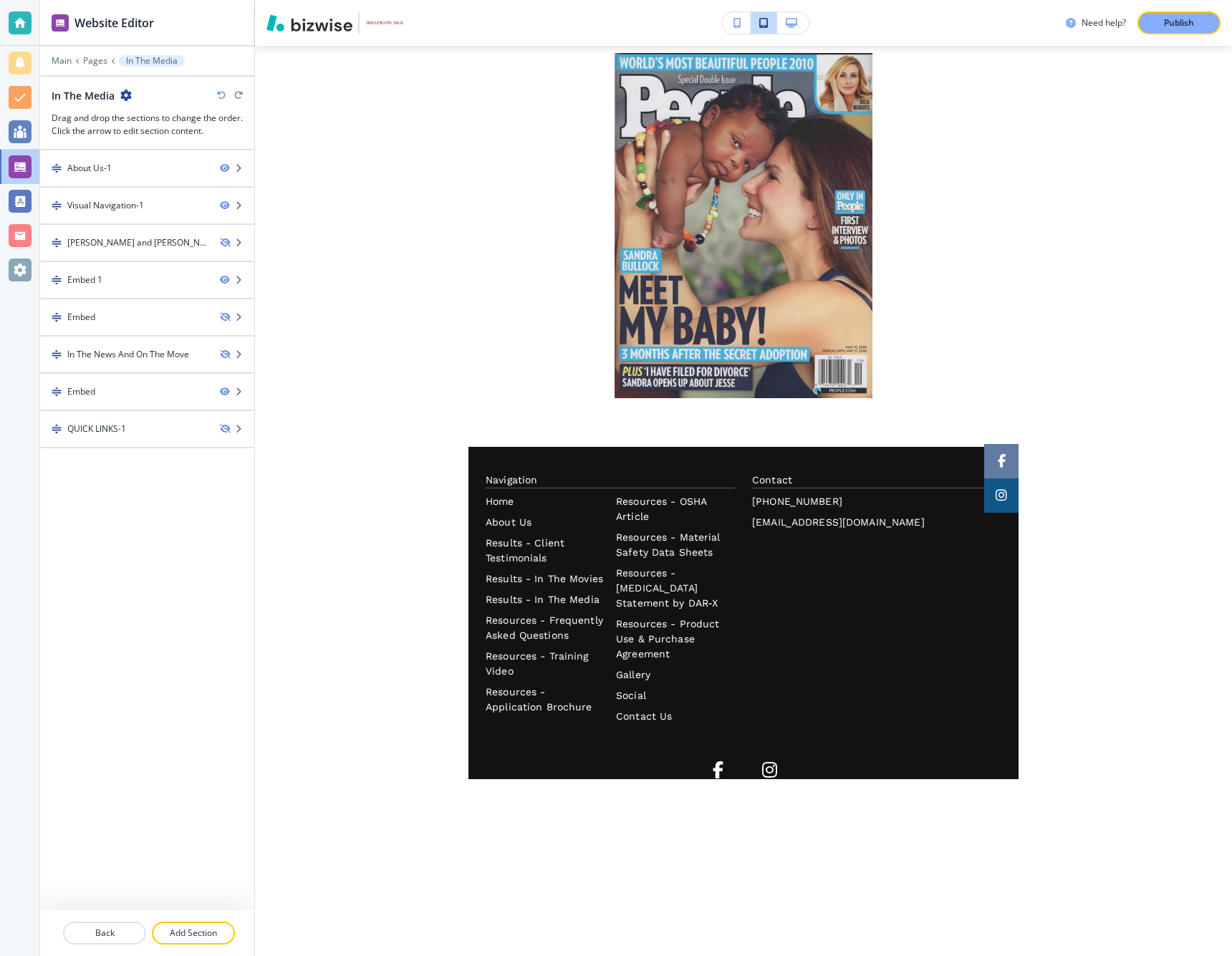
scroll to position [1999, 0]
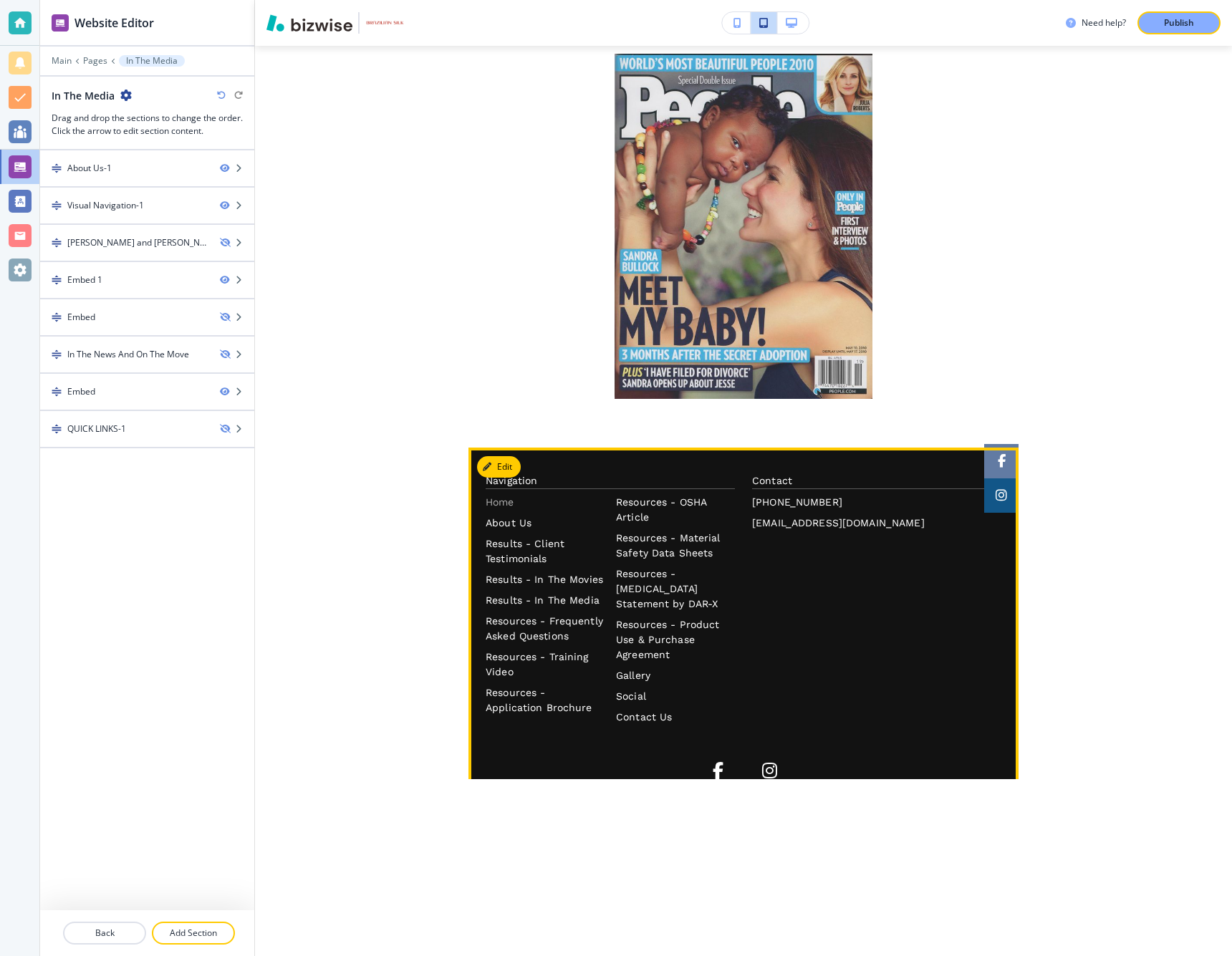
click at [508, 495] on p "Home" at bounding box center [545, 502] width 119 height 15
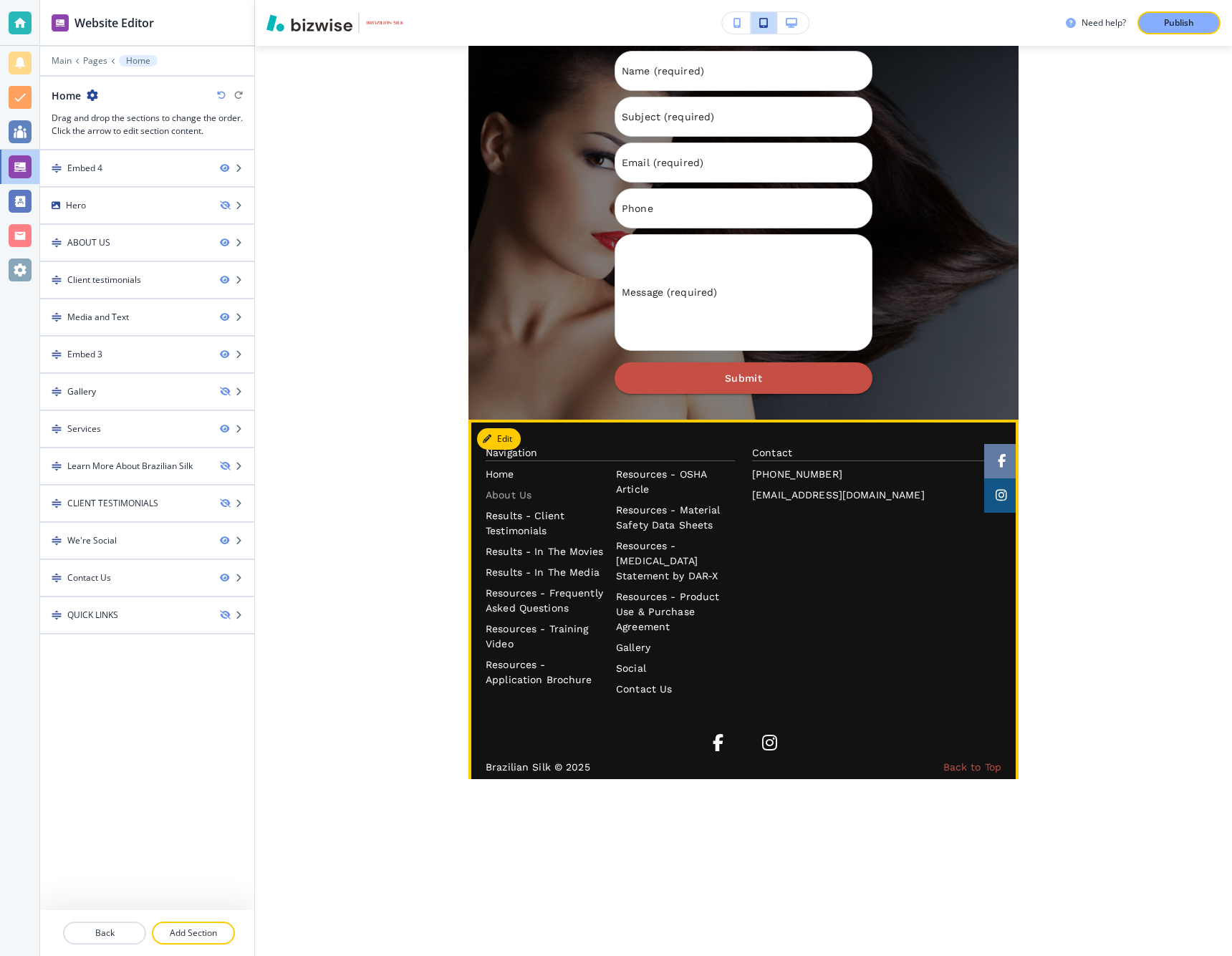
scroll to position [2778, 0]
click at [536, 509] on p "Results - Client Testimonials" at bounding box center [545, 524] width 119 height 30
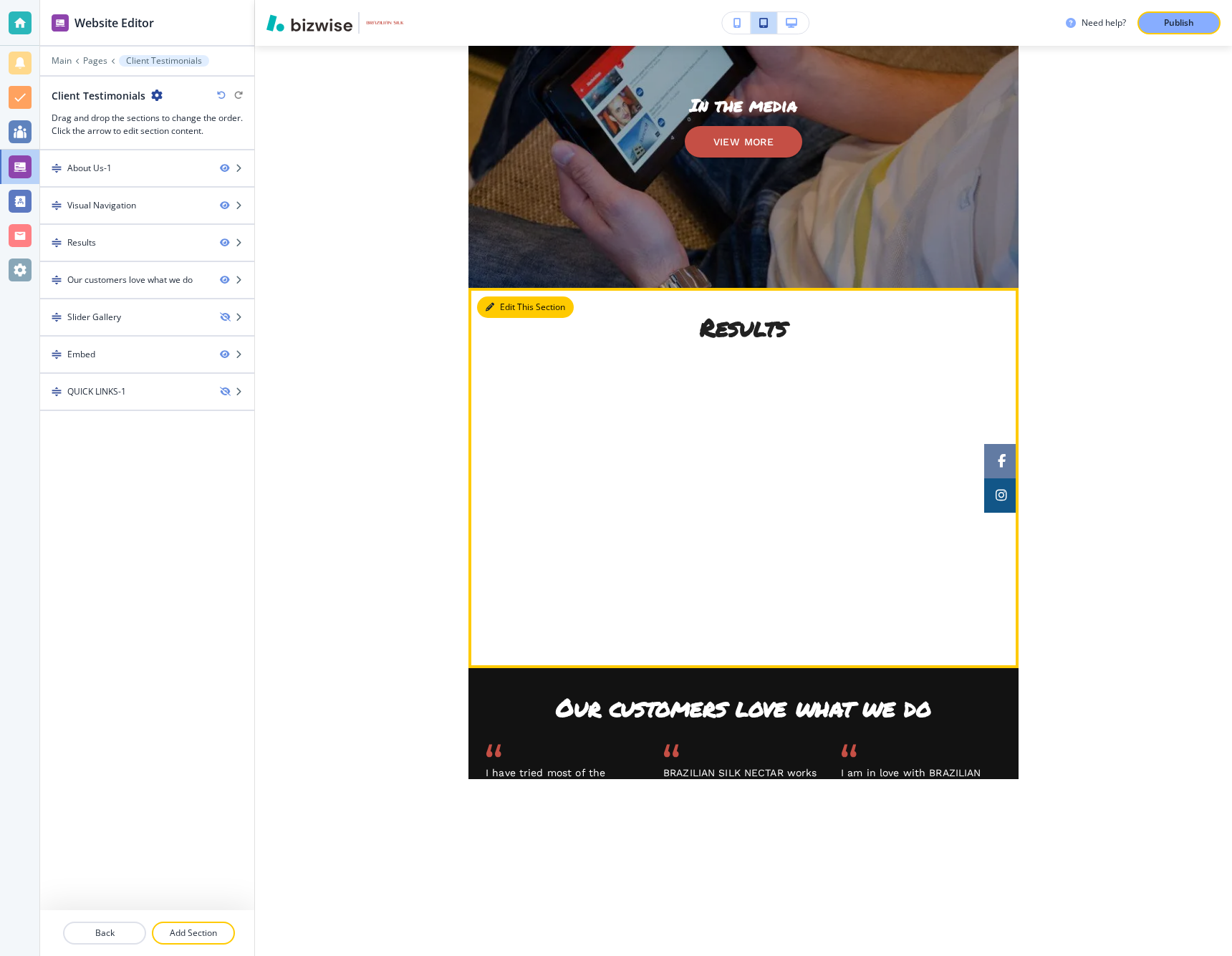
scroll to position [652, 0]
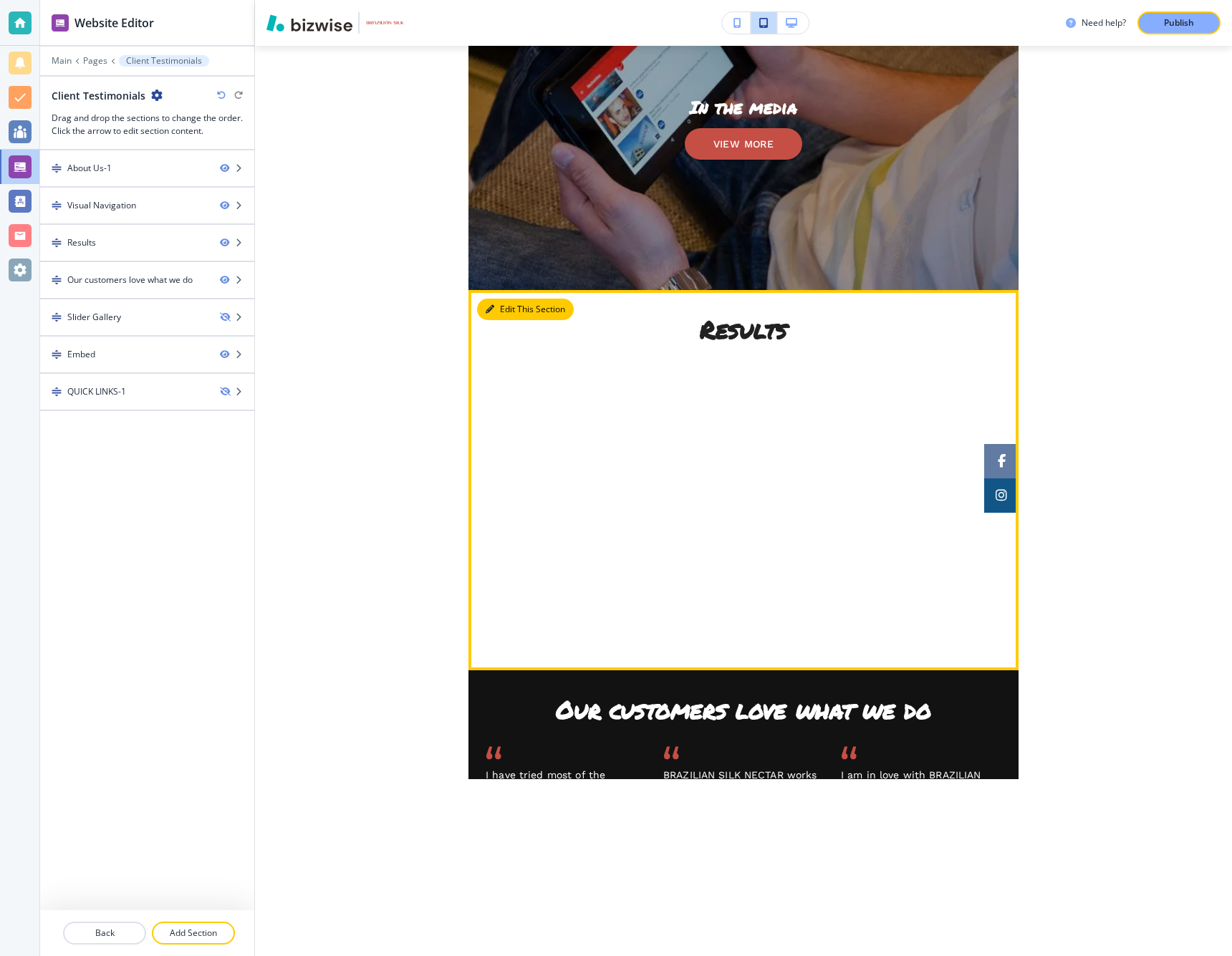
click at [511, 311] on button "Edit This Section" at bounding box center [525, 309] width 97 height 22
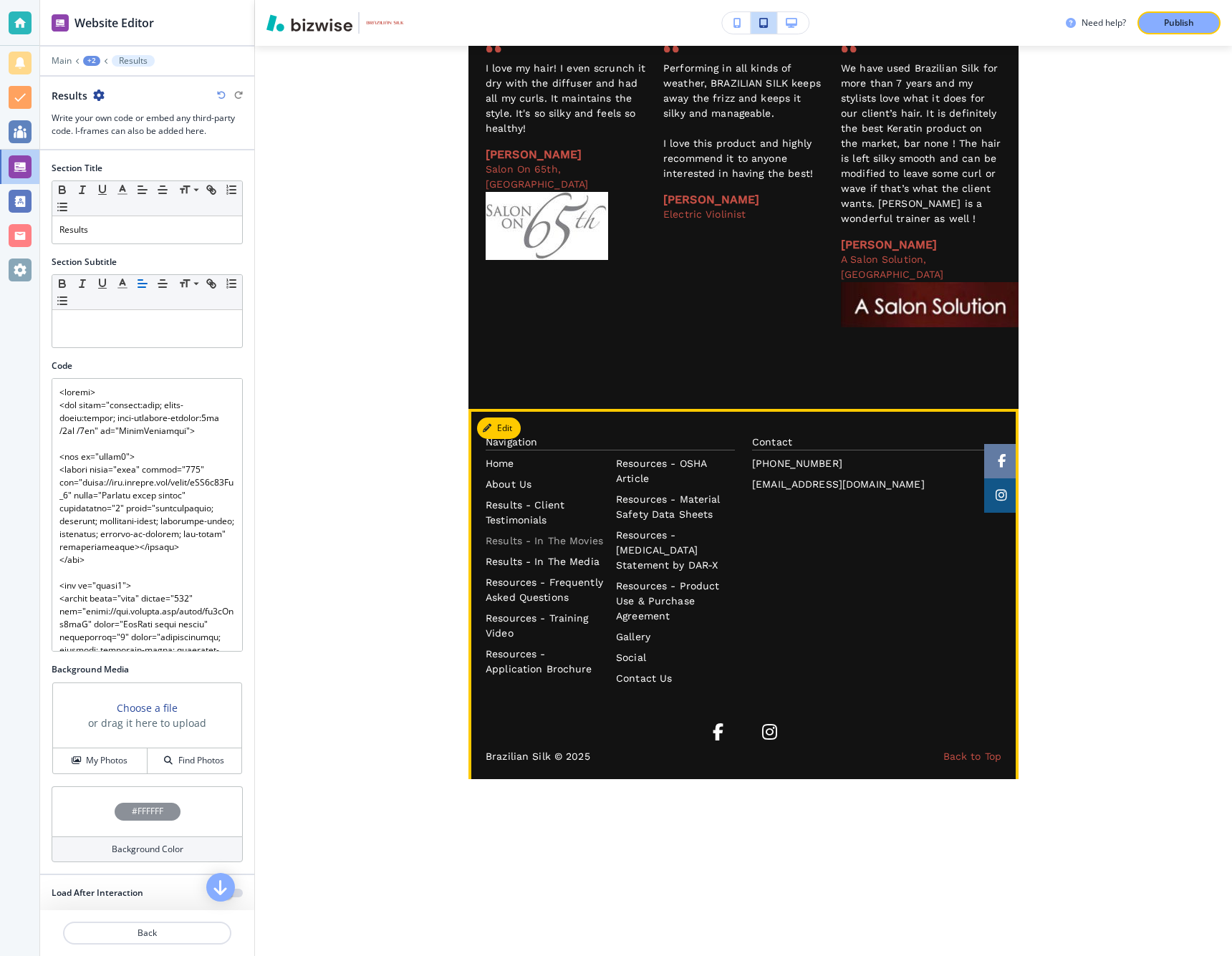
scroll to position [0, 0]
click at [517, 534] on p "Results - In The Movies" at bounding box center [545, 541] width 119 height 15
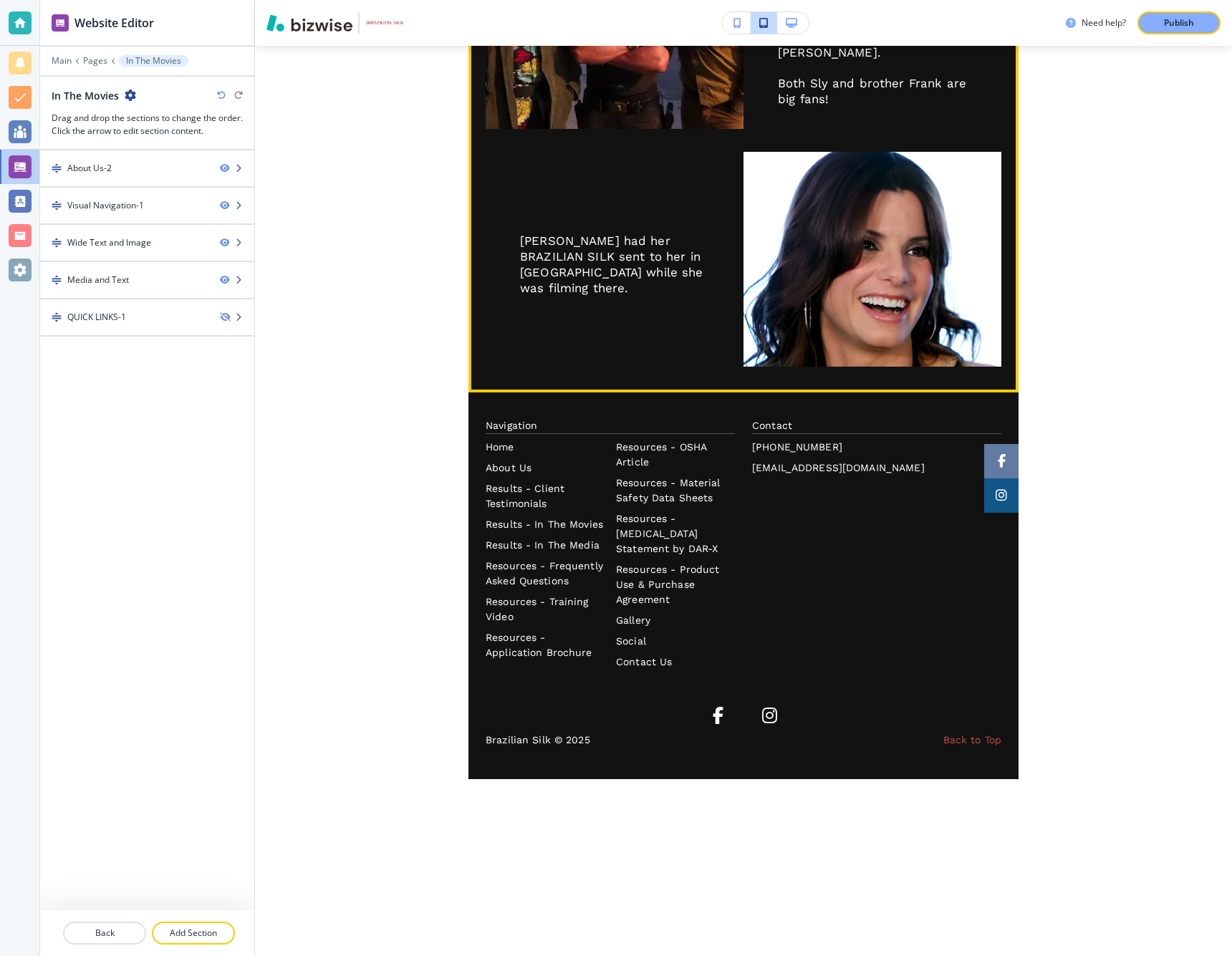
scroll to position [1156, 0]
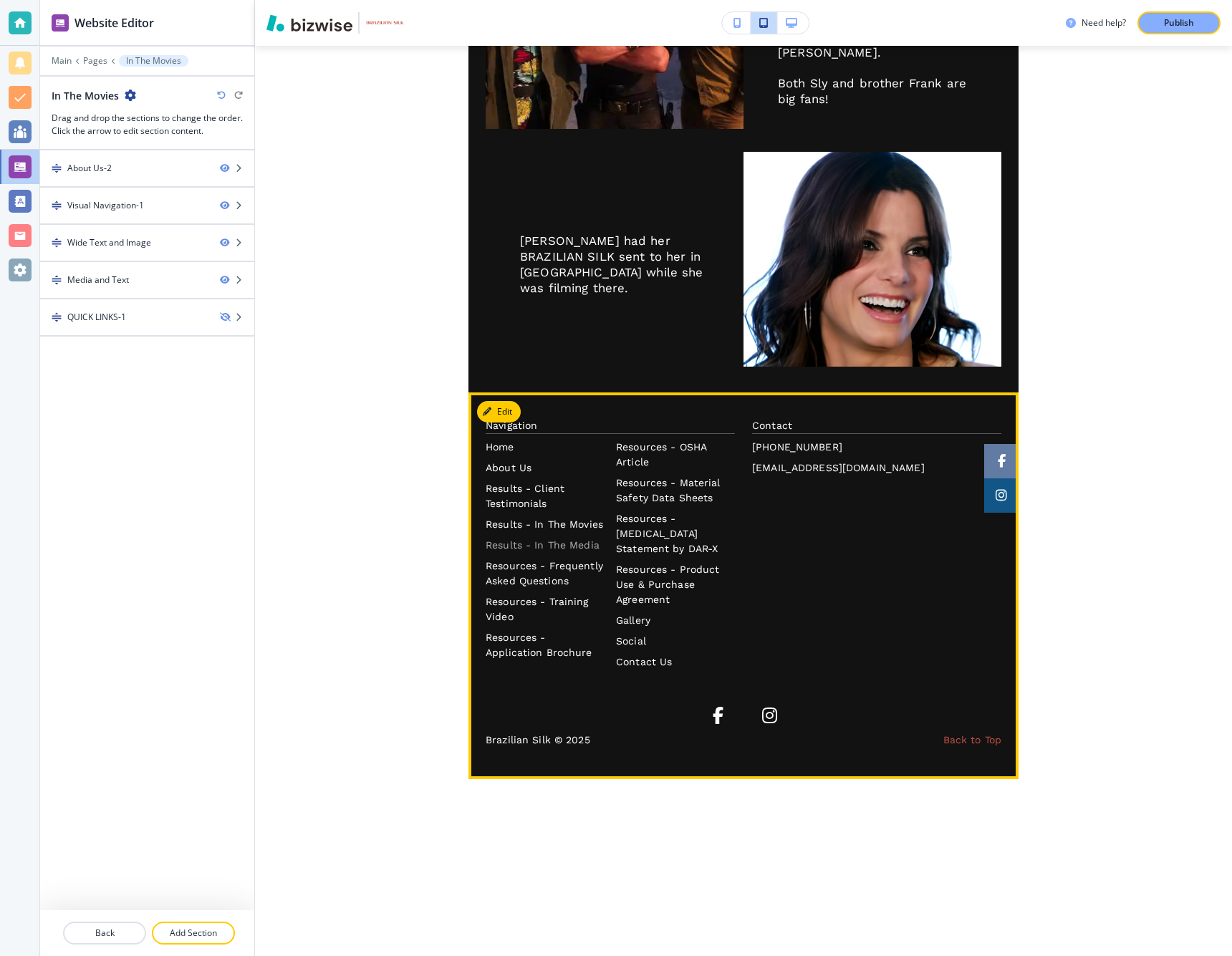
click at [520, 546] on p "Results - In The Media" at bounding box center [545, 546] width 119 height 15
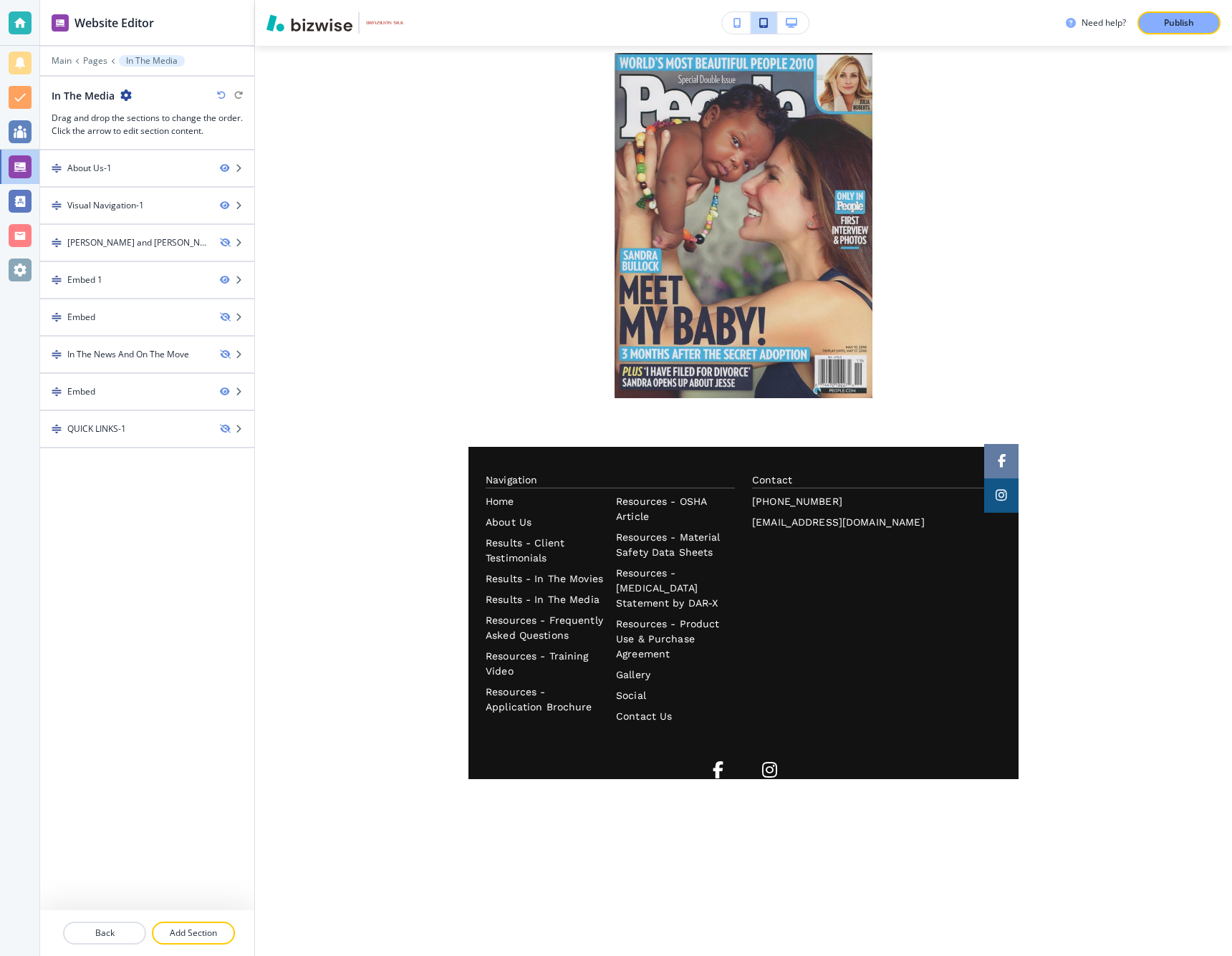
scroll to position [1999, 0]
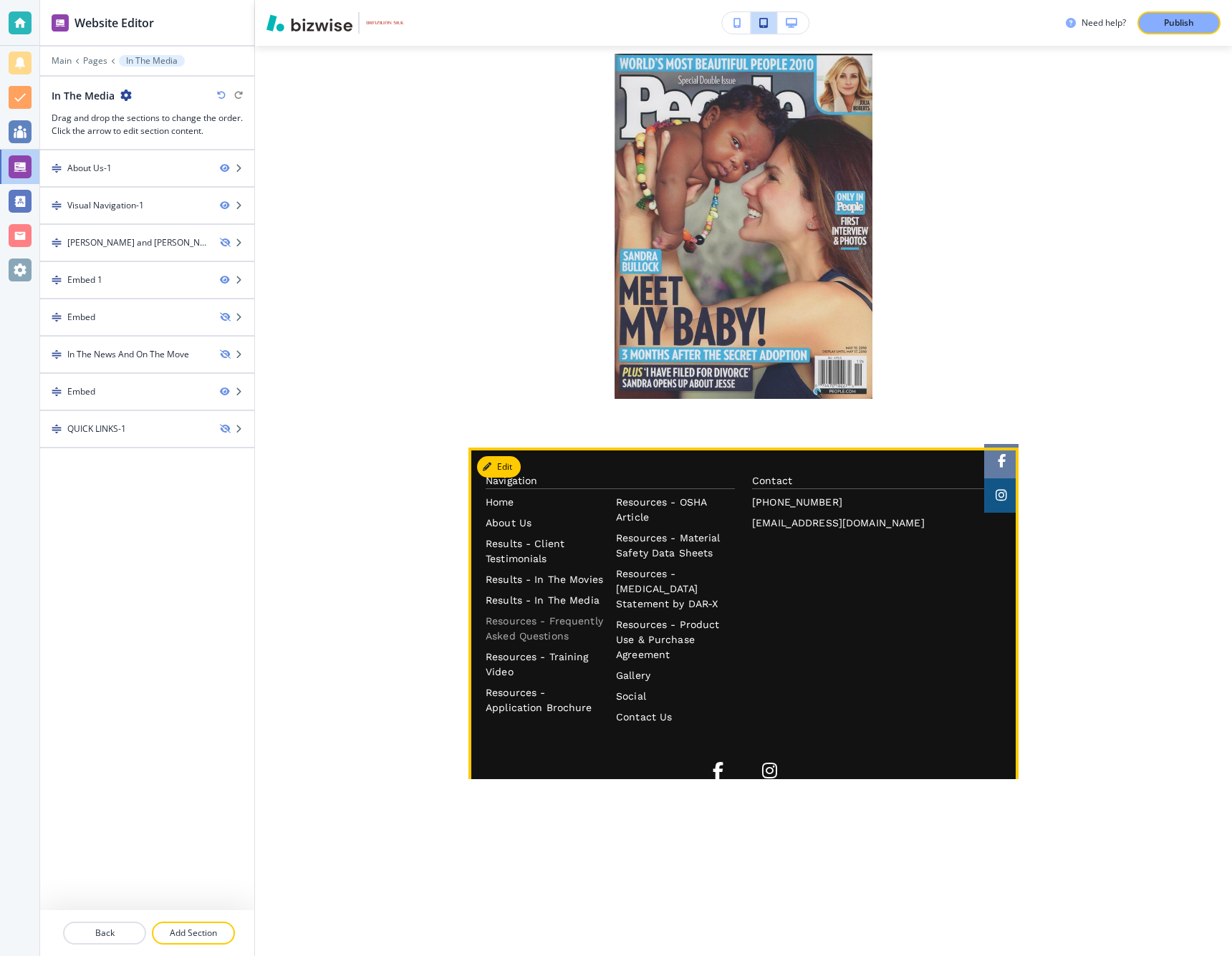
click at [537, 614] on p "Resources - Frequently Asked Questions" at bounding box center [545, 629] width 119 height 30
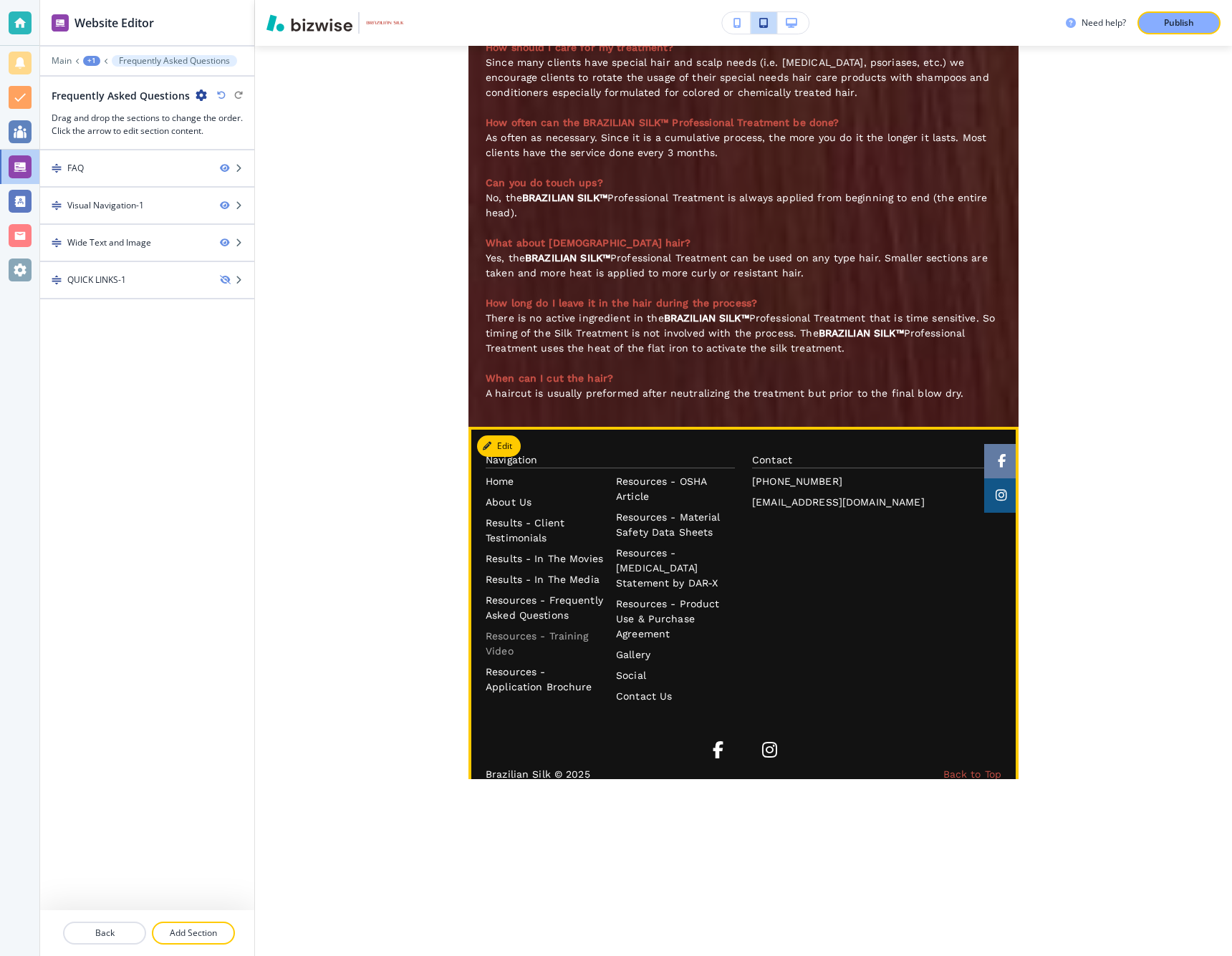
scroll to position [2685, 0]
click at [528, 628] on p "Resources - Training Video" at bounding box center [545, 643] width 119 height 30
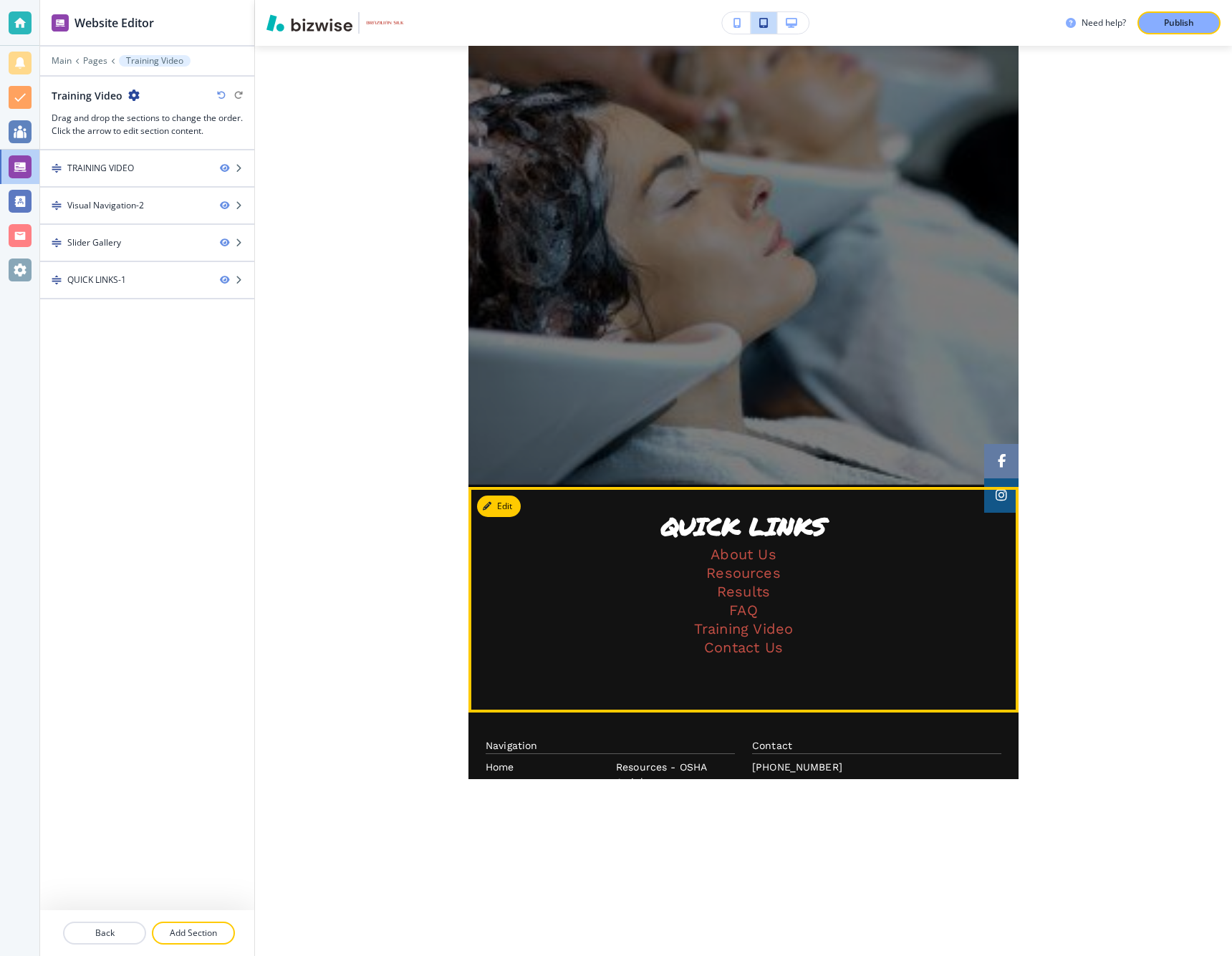
scroll to position [1425, 0]
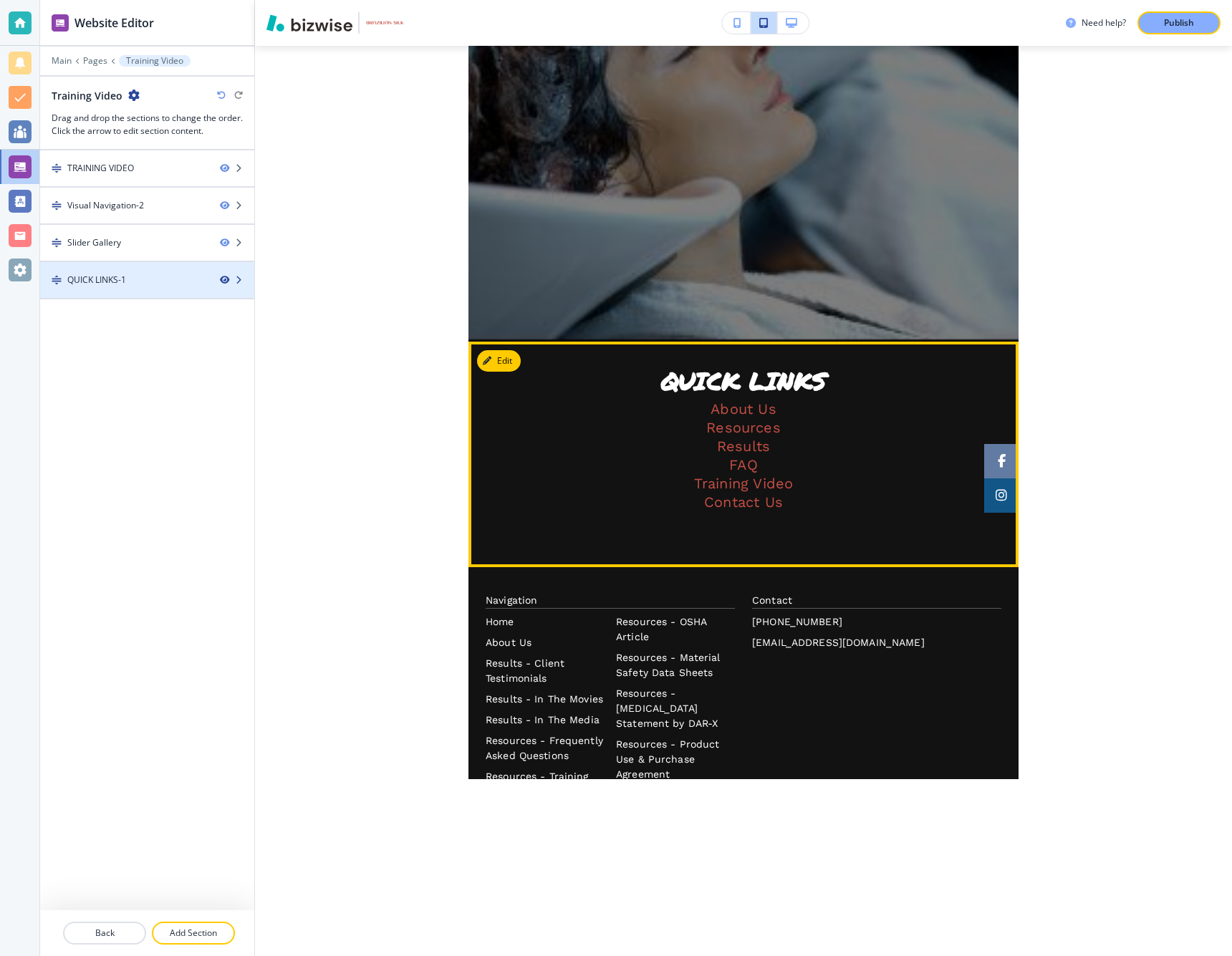
click at [226, 281] on icon "button" at bounding box center [224, 279] width 8 height 8
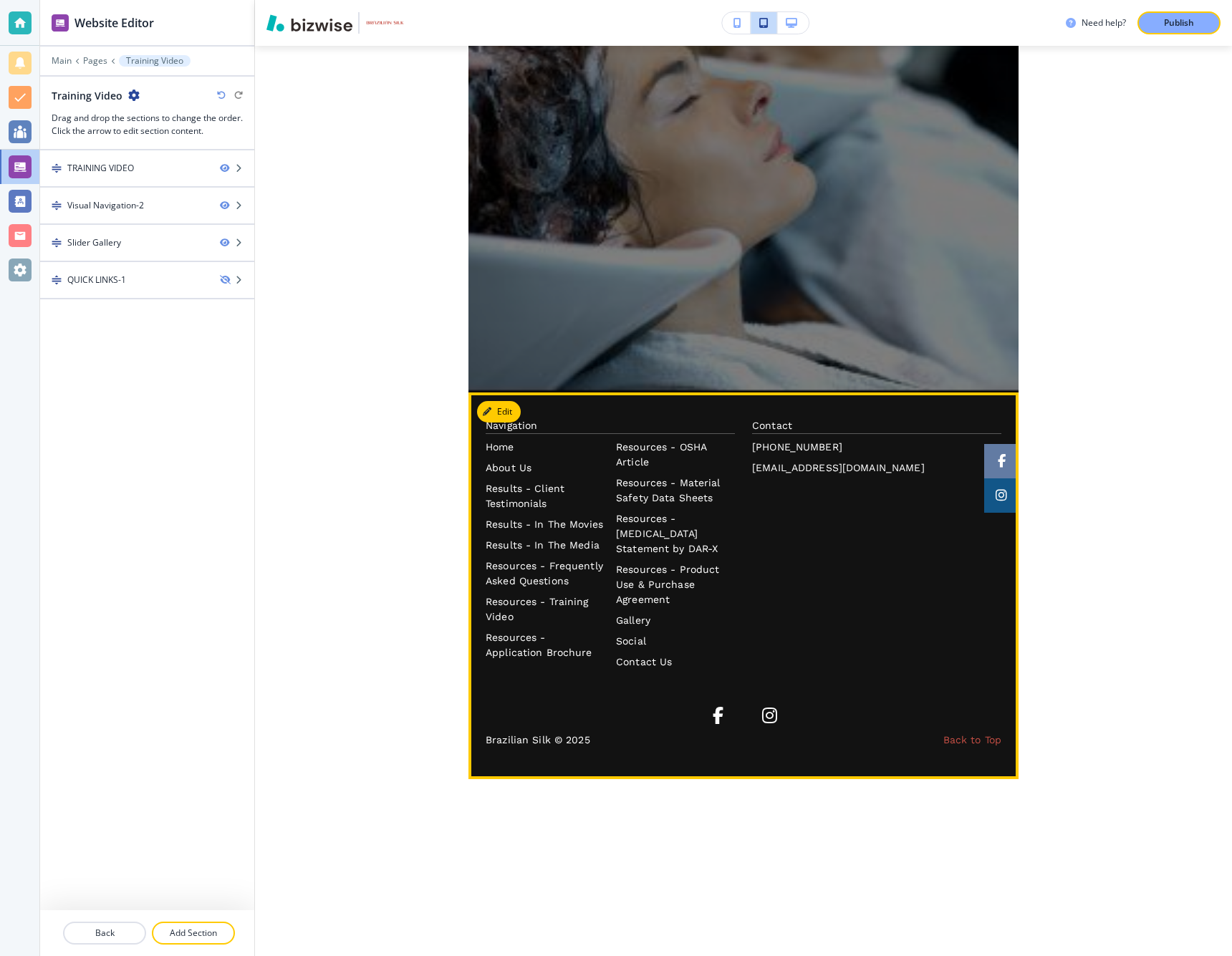
scroll to position [0, 0]
click at [508, 643] on p "Resources - Application Brochure" at bounding box center [545, 645] width 119 height 30
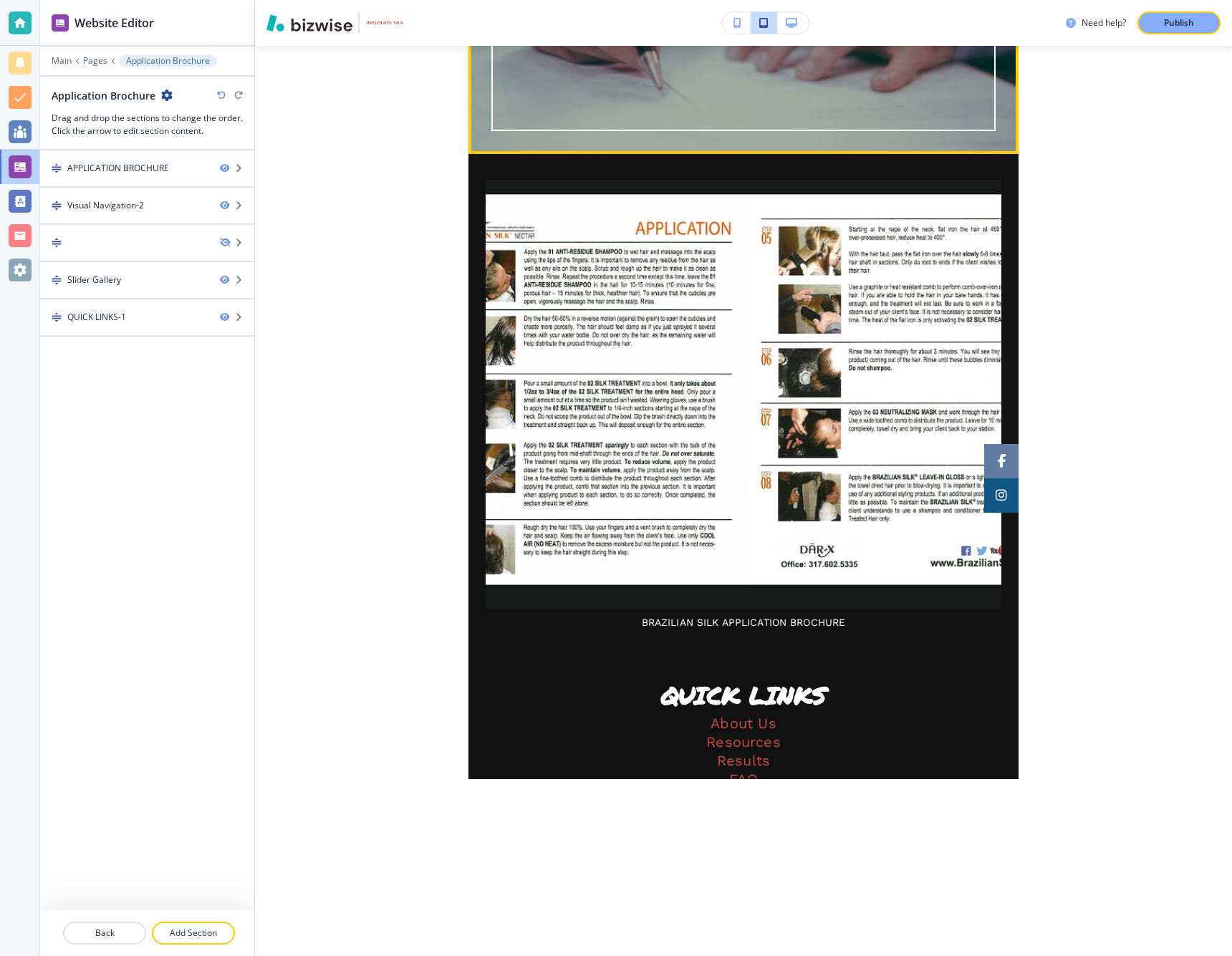
scroll to position [1113, 0]
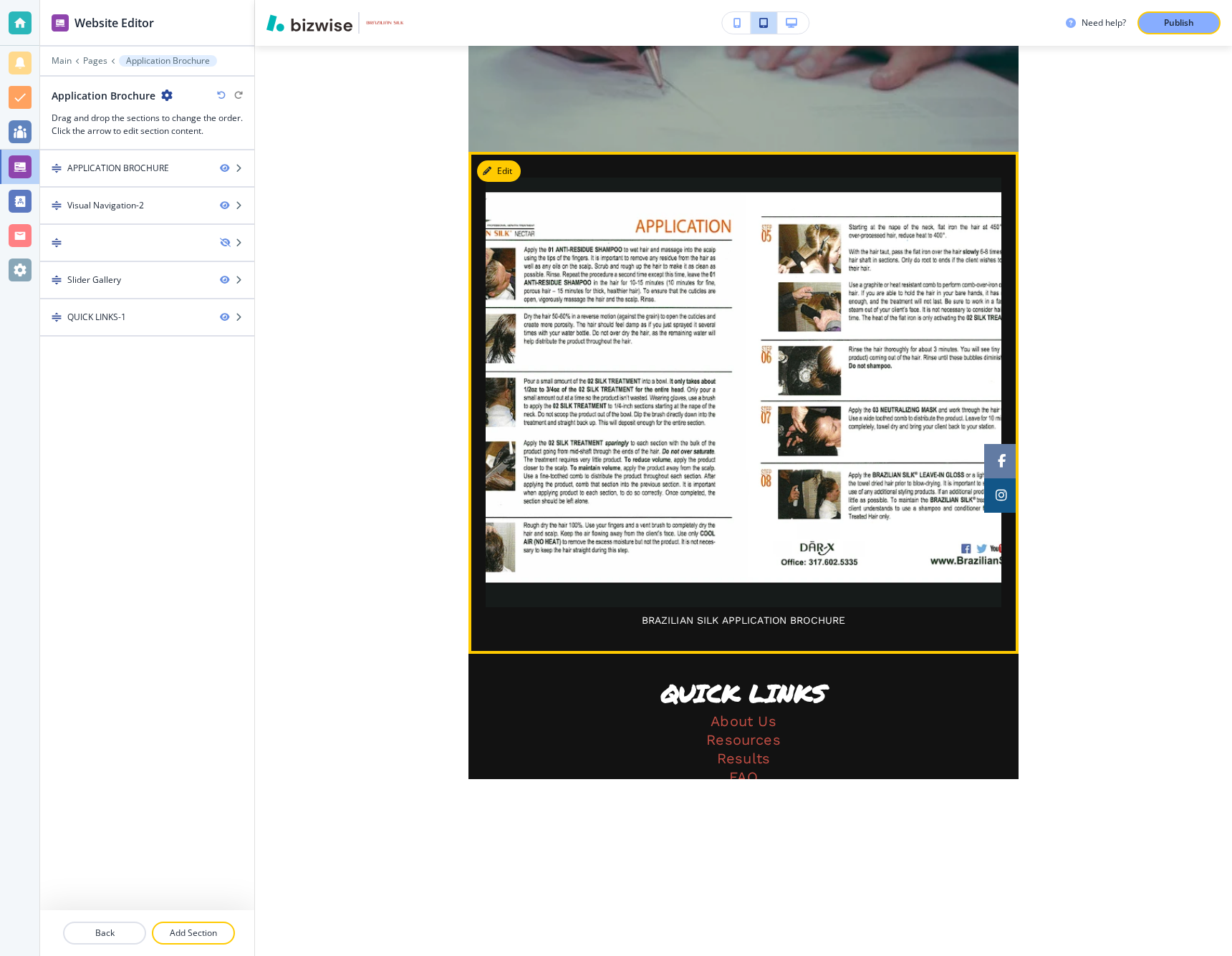
click at [586, 570] on img at bounding box center [743, 392] width 516 height 429
click at [583, 590] on img at bounding box center [743, 392] width 516 height 429
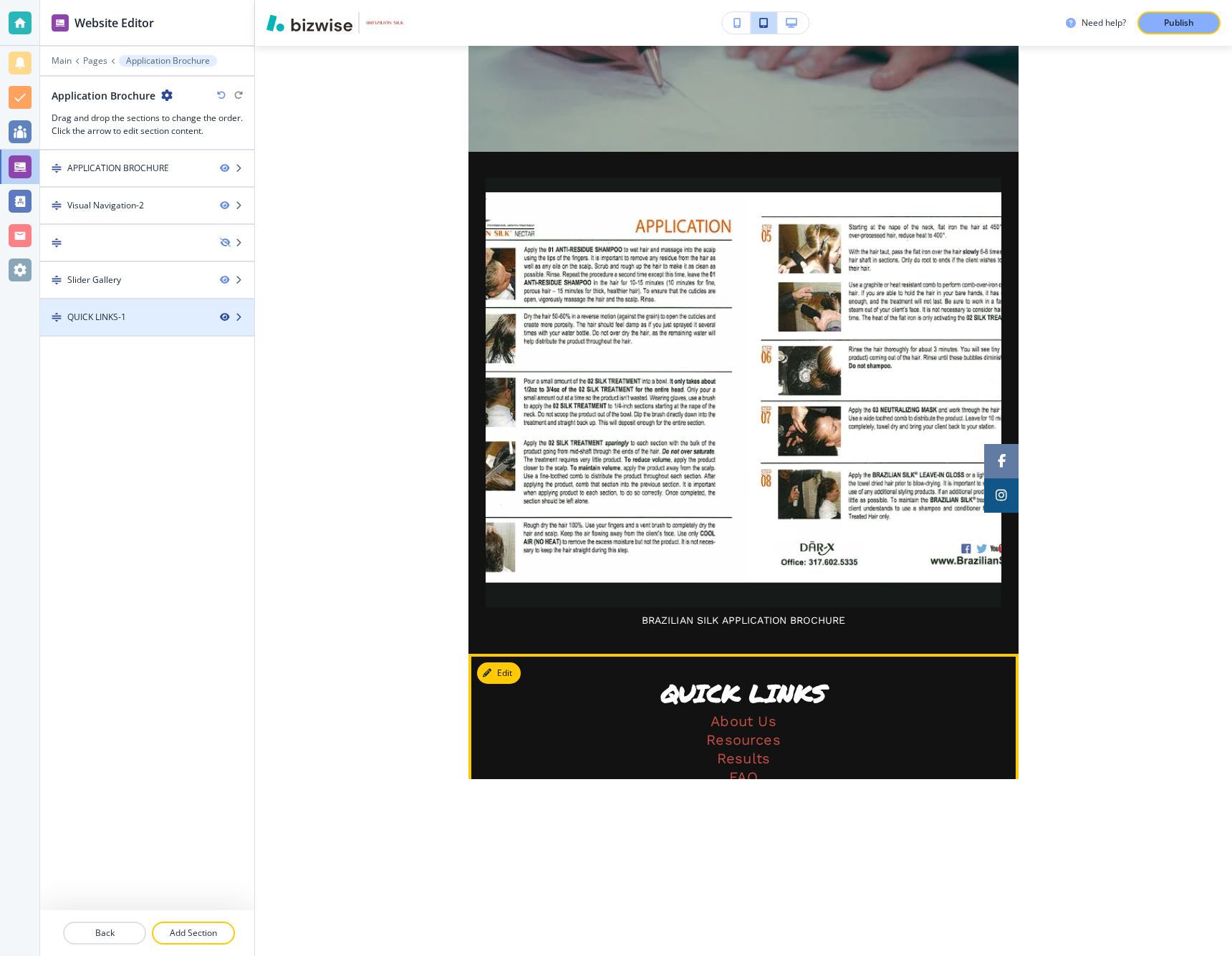
click at [225, 317] on icon "button" at bounding box center [224, 317] width 8 height 8
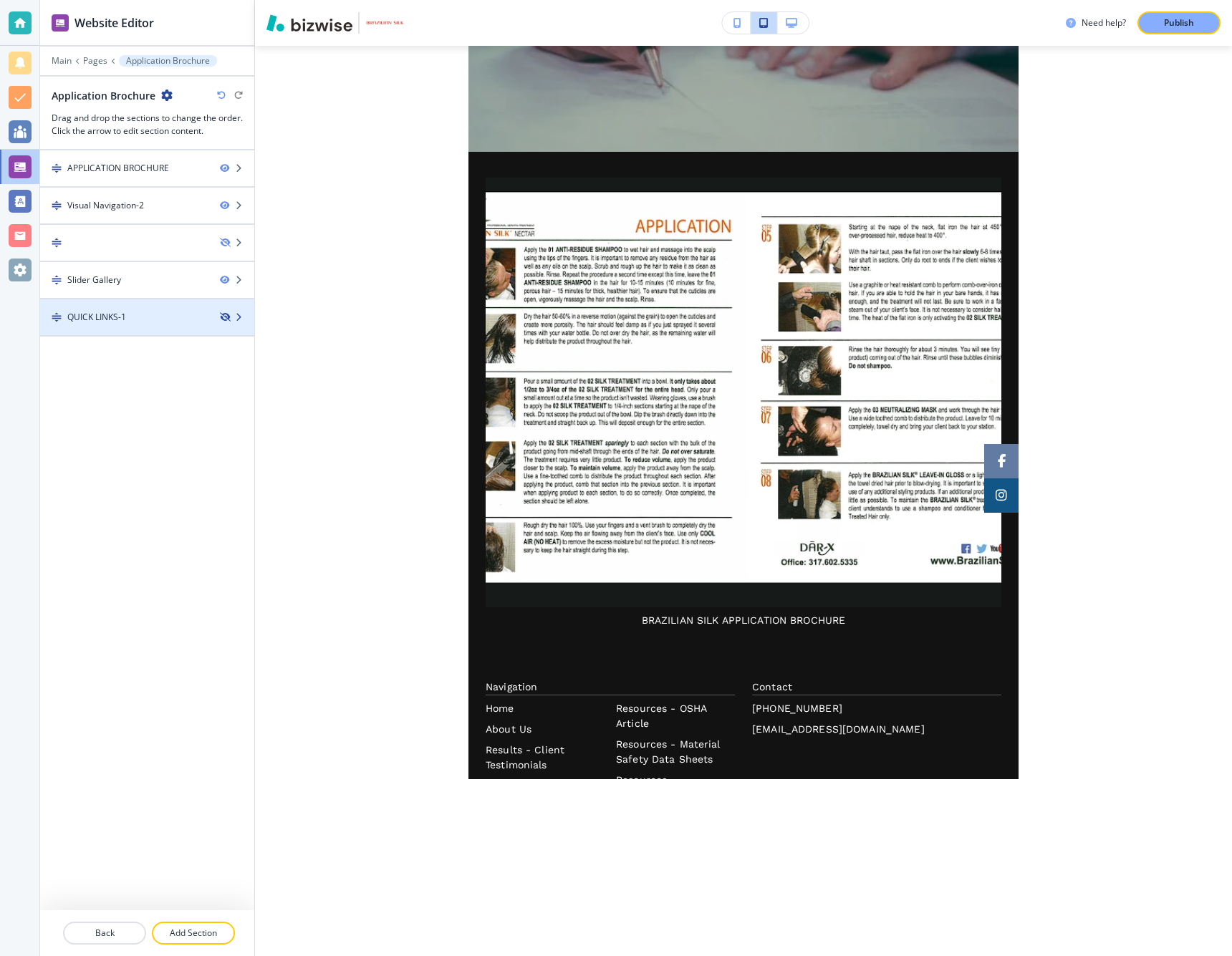
click at [225, 319] on icon "button" at bounding box center [224, 317] width 8 height 8
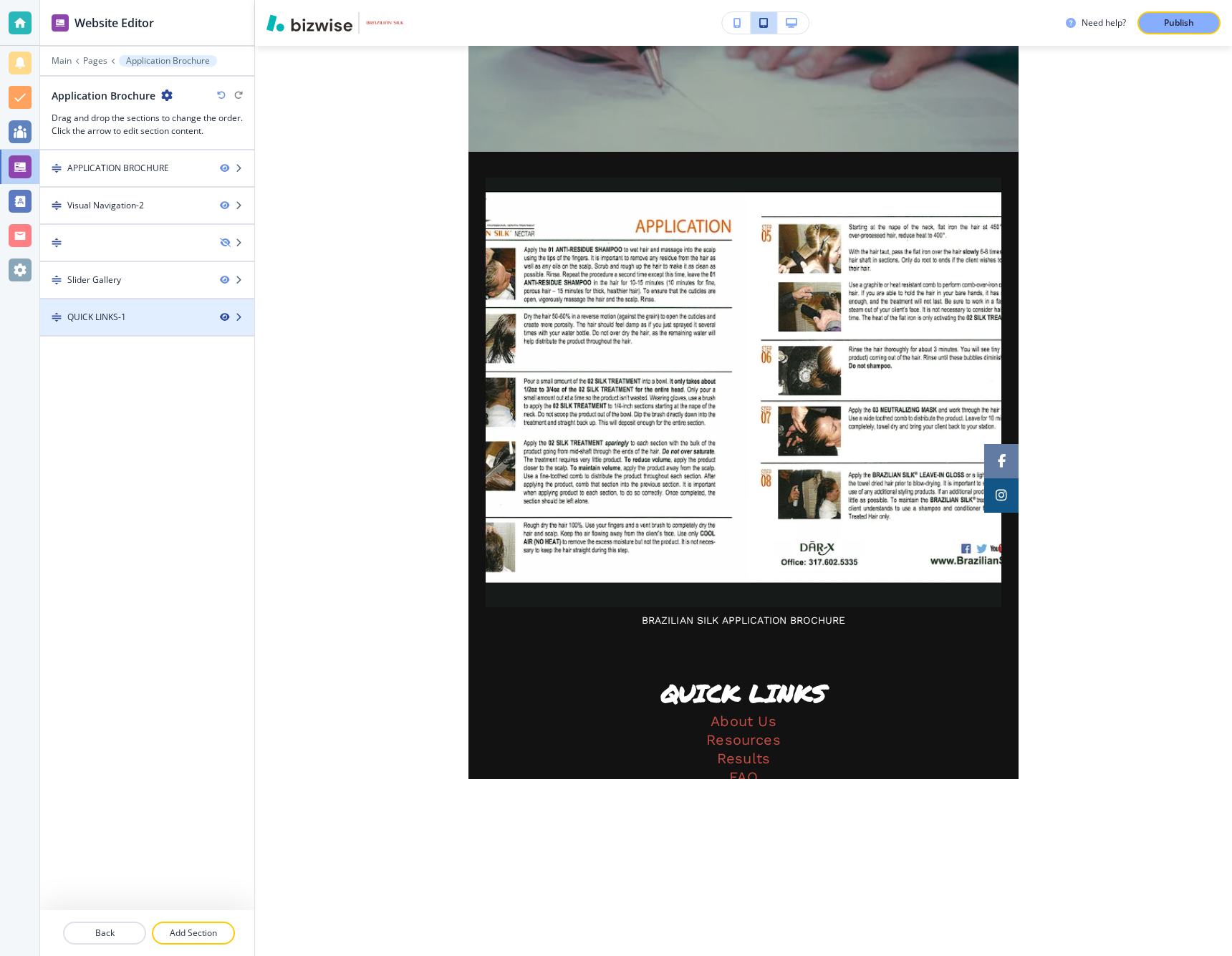
click at [225, 320] on icon "button" at bounding box center [224, 317] width 8 height 8
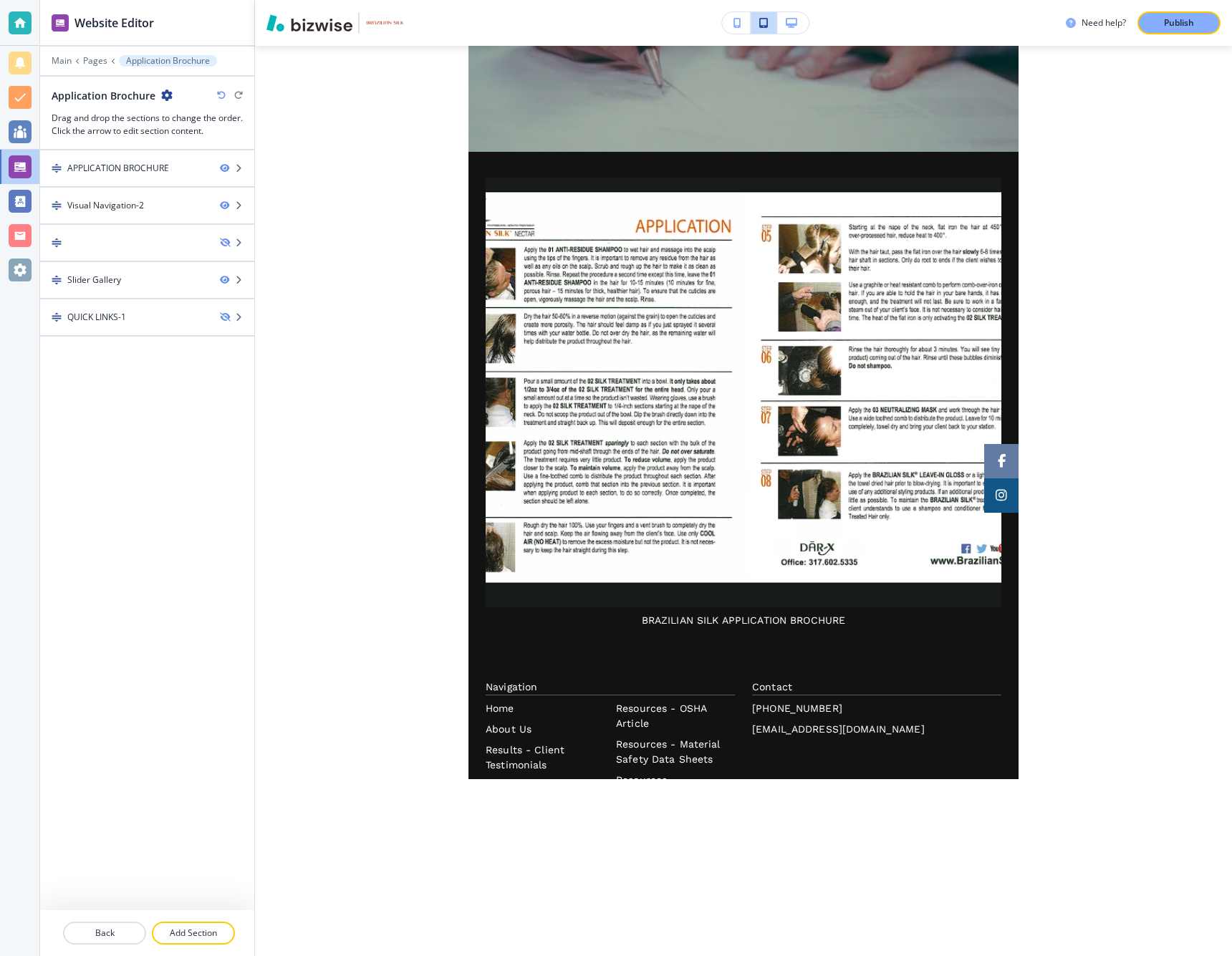
click at [736, 23] on icon "button" at bounding box center [737, 23] width 8 height 10
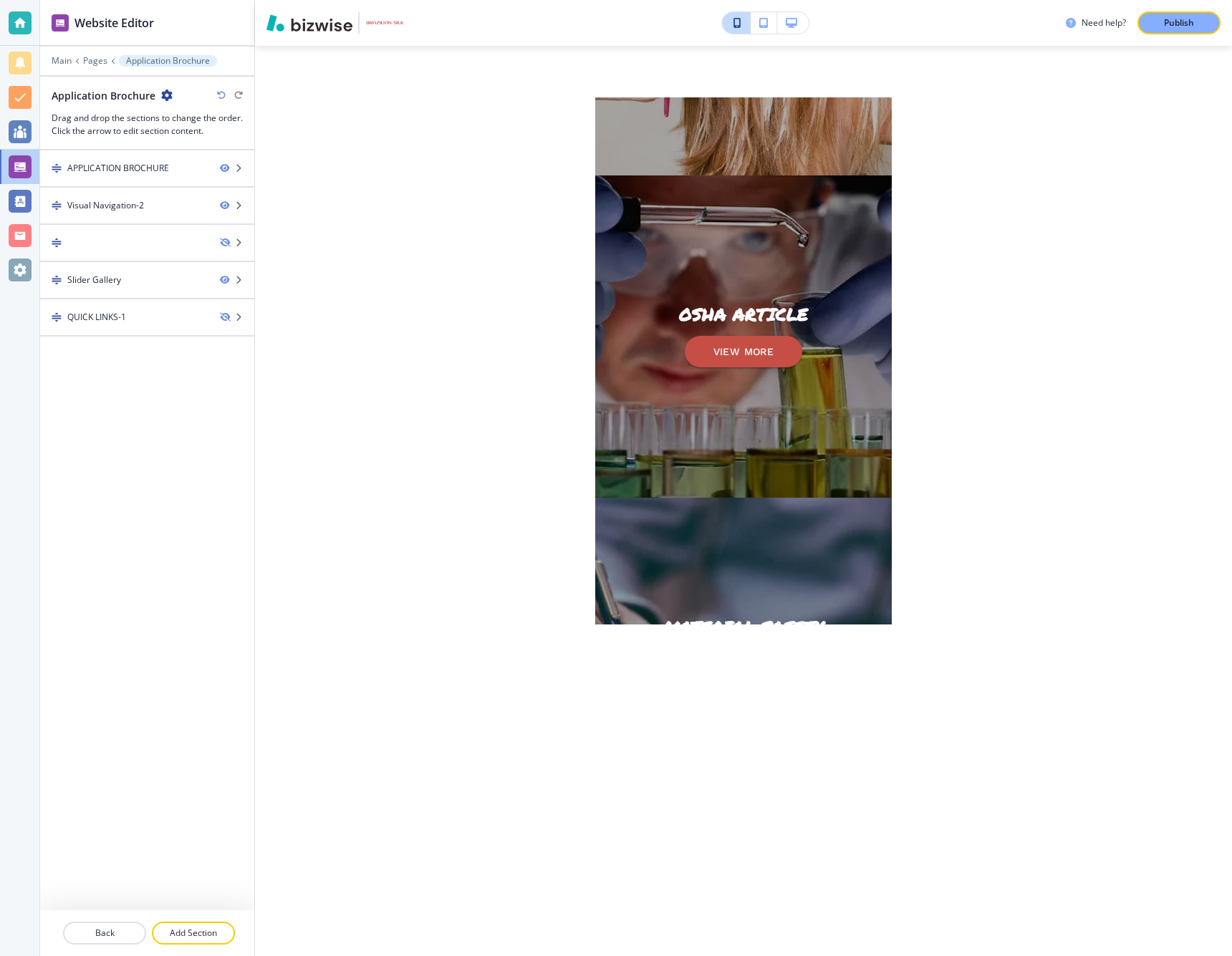
click at [736, 26] on icon "button" at bounding box center [737, 23] width 8 height 10
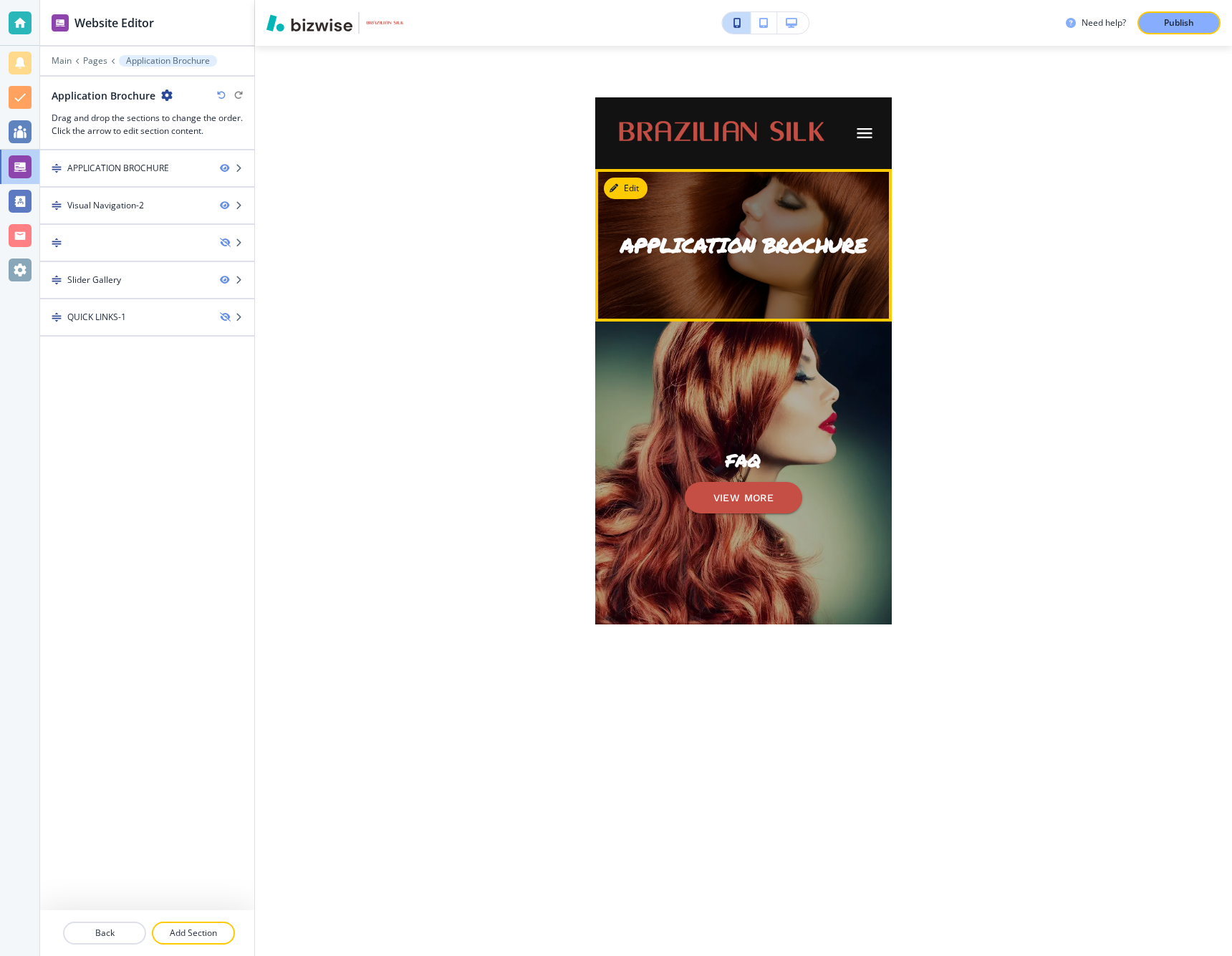
scroll to position [0, 0]
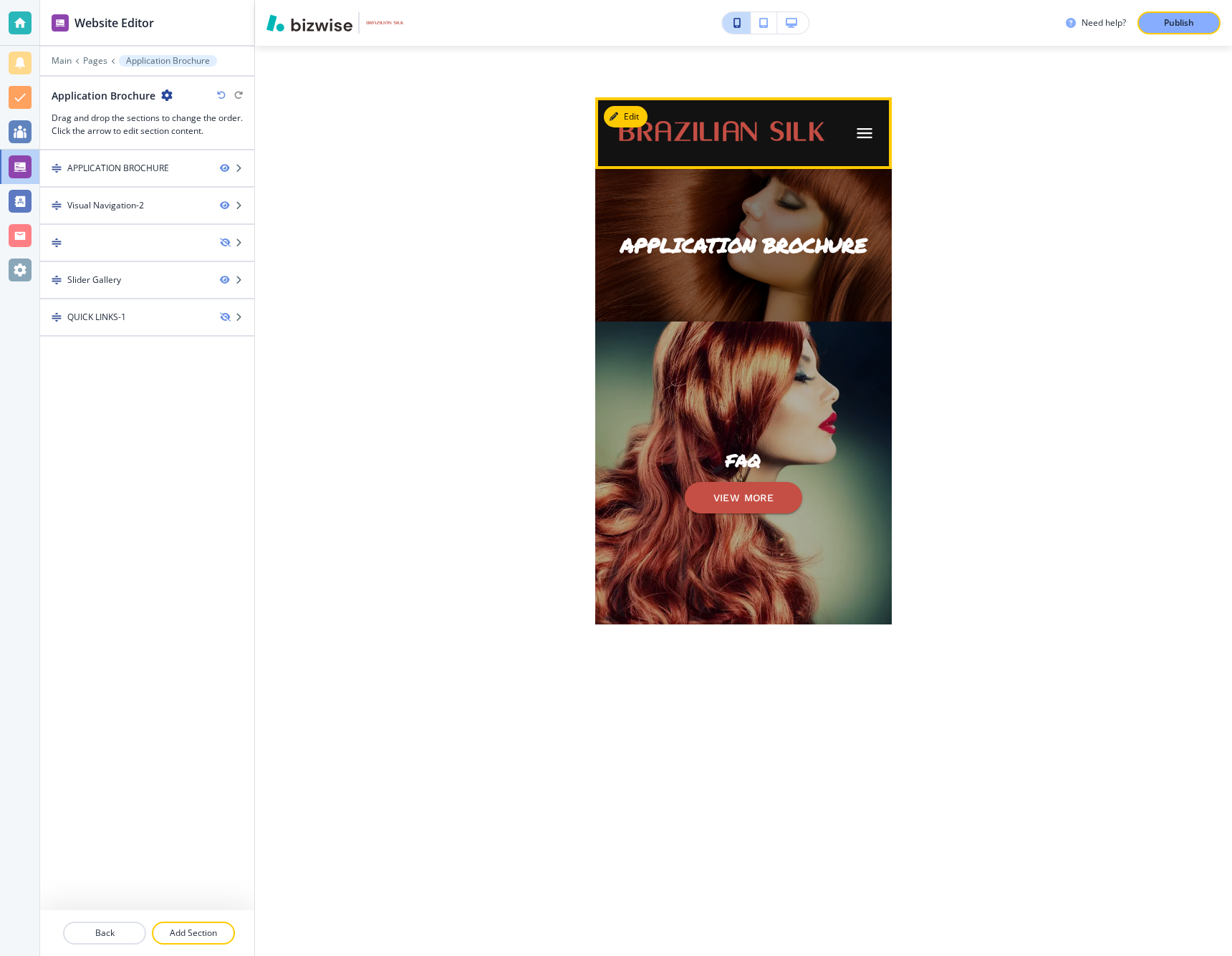
click at [866, 137] on icon "button" at bounding box center [865, 133] width 15 height 10
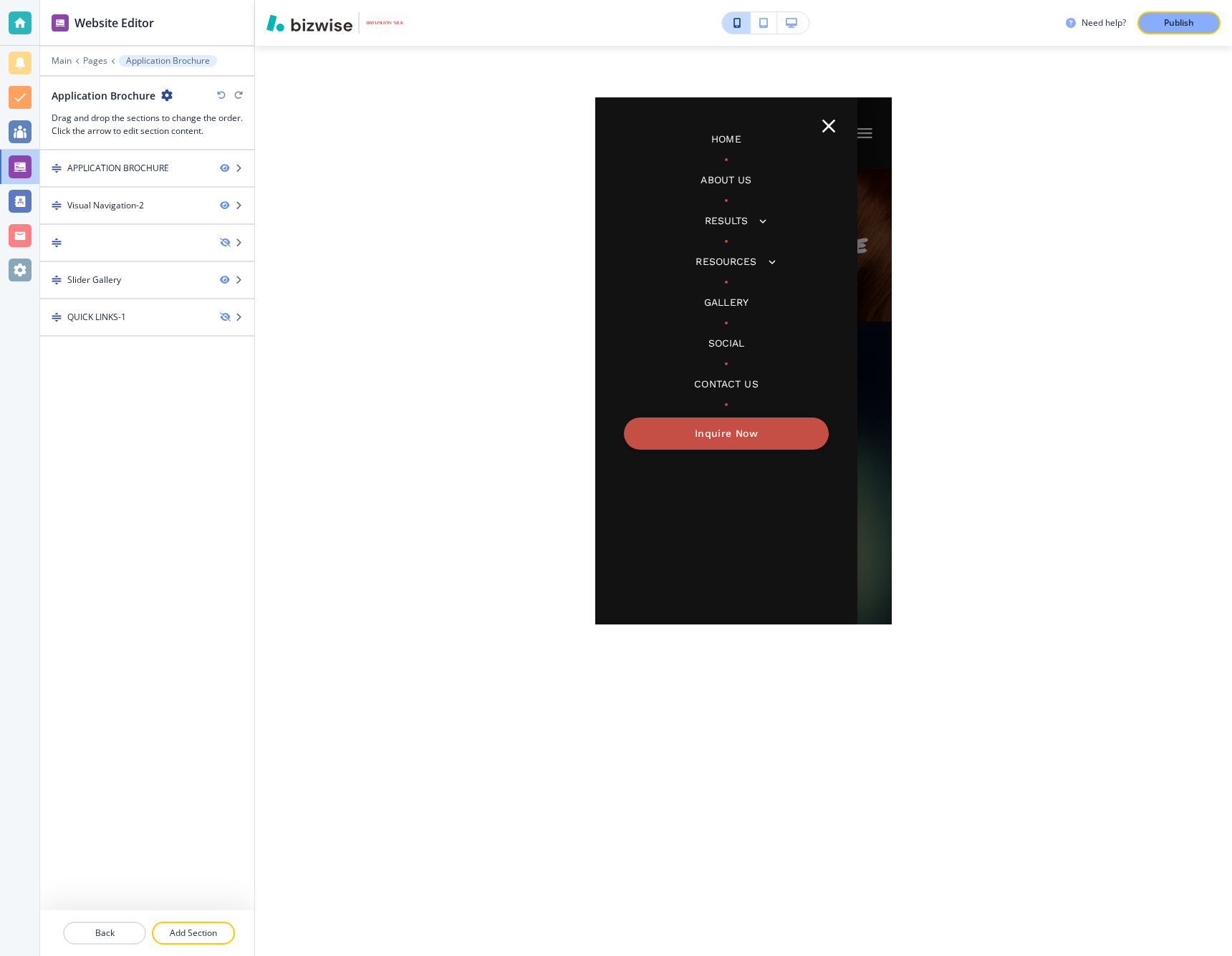
click at [729, 144] on p "Home" at bounding box center [726, 140] width 30 height 15
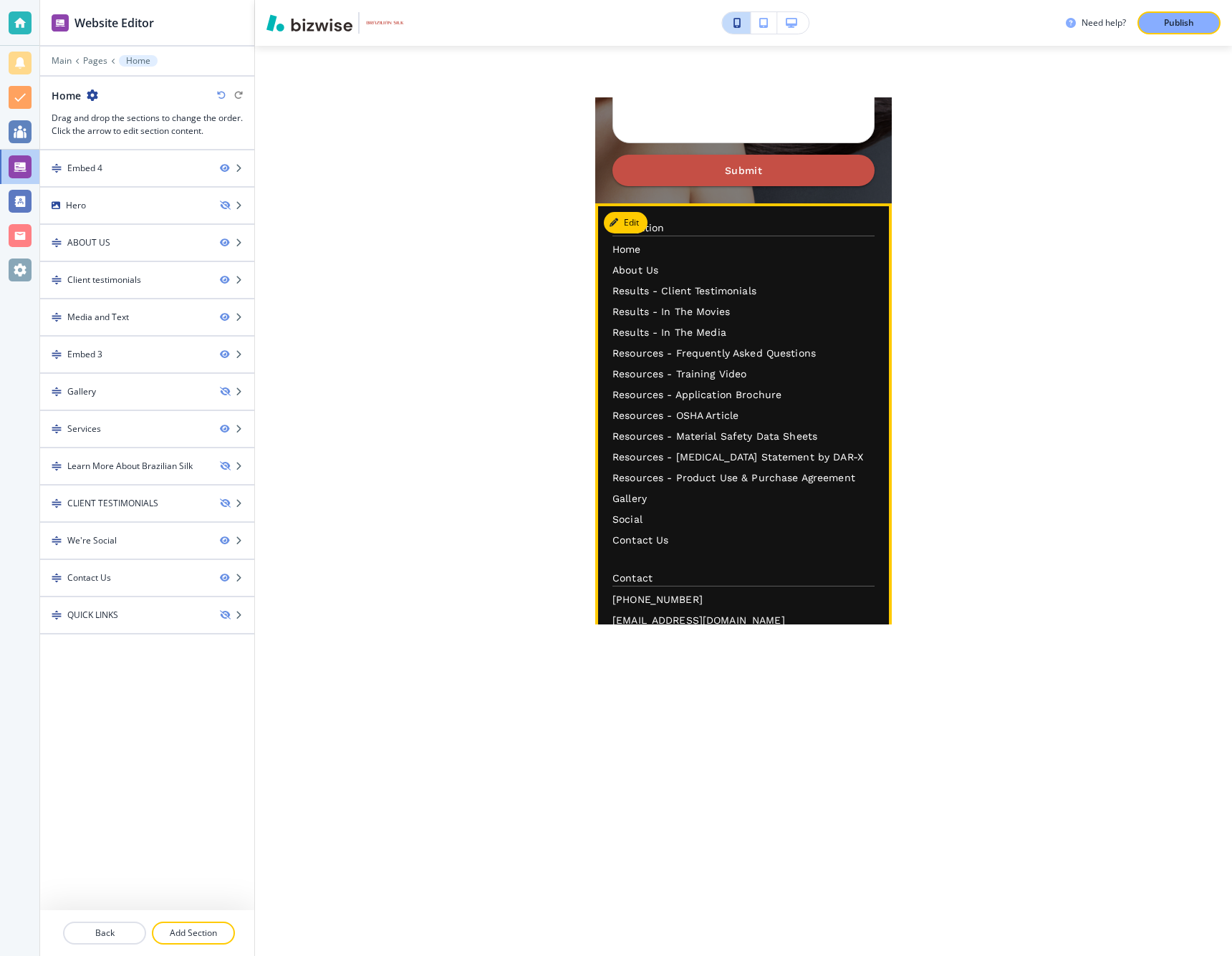
scroll to position [4286, 0]
click at [642, 263] on p "About Us" at bounding box center [743, 271] width 262 height 15
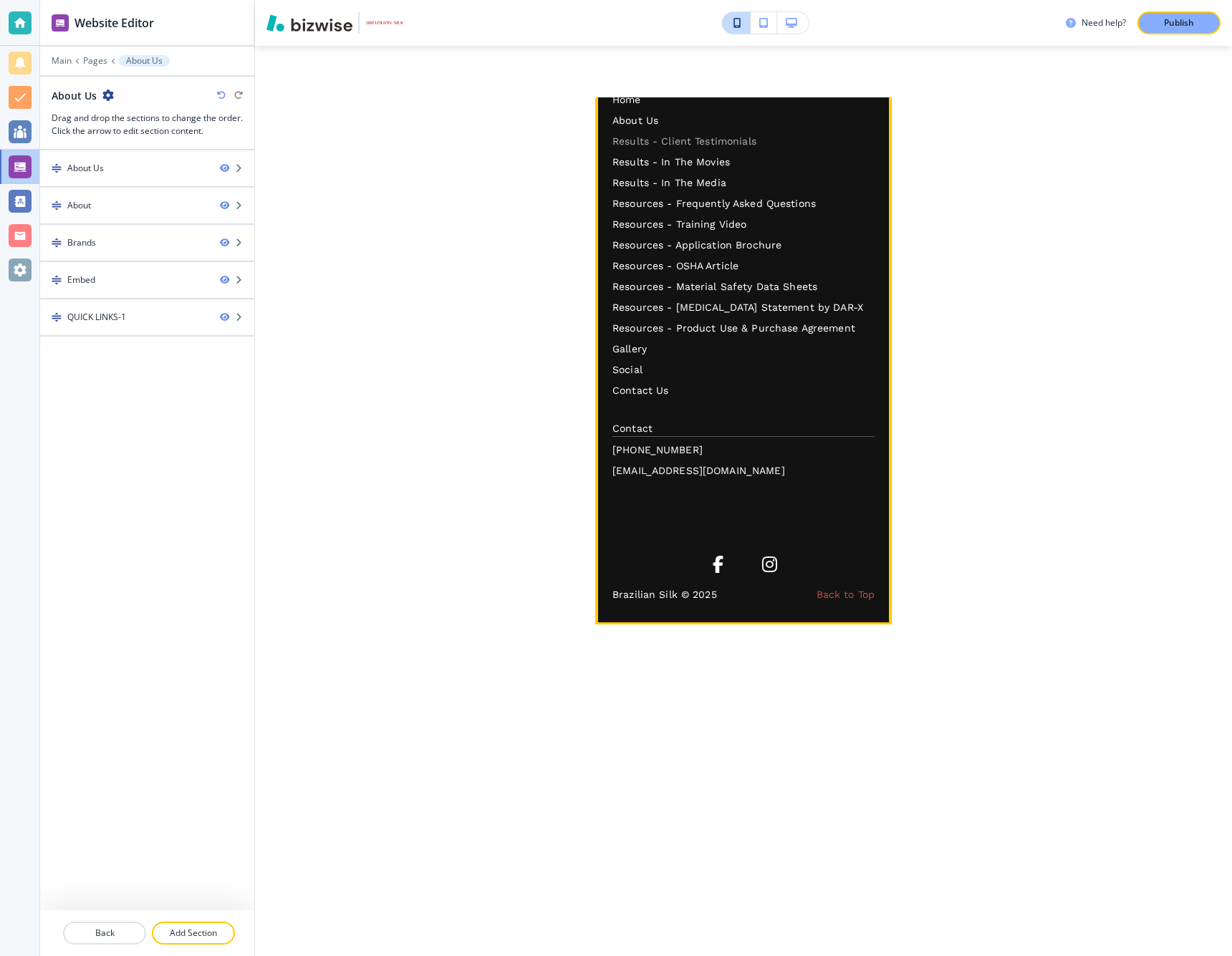
scroll to position [1345, 0]
click at [647, 149] on p "Results - Client Testimonials" at bounding box center [743, 141] width 262 height 15
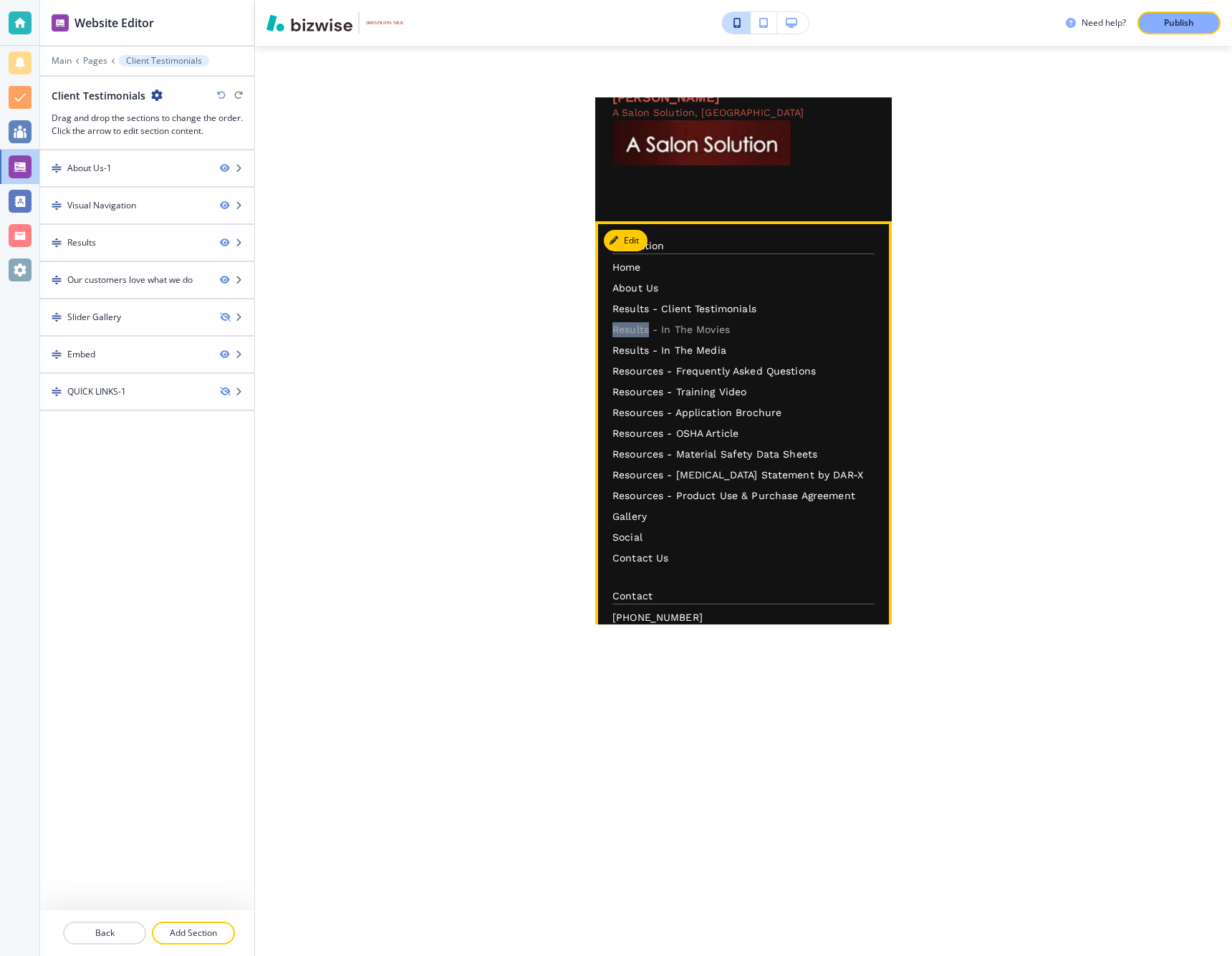
scroll to position [3333, 0]
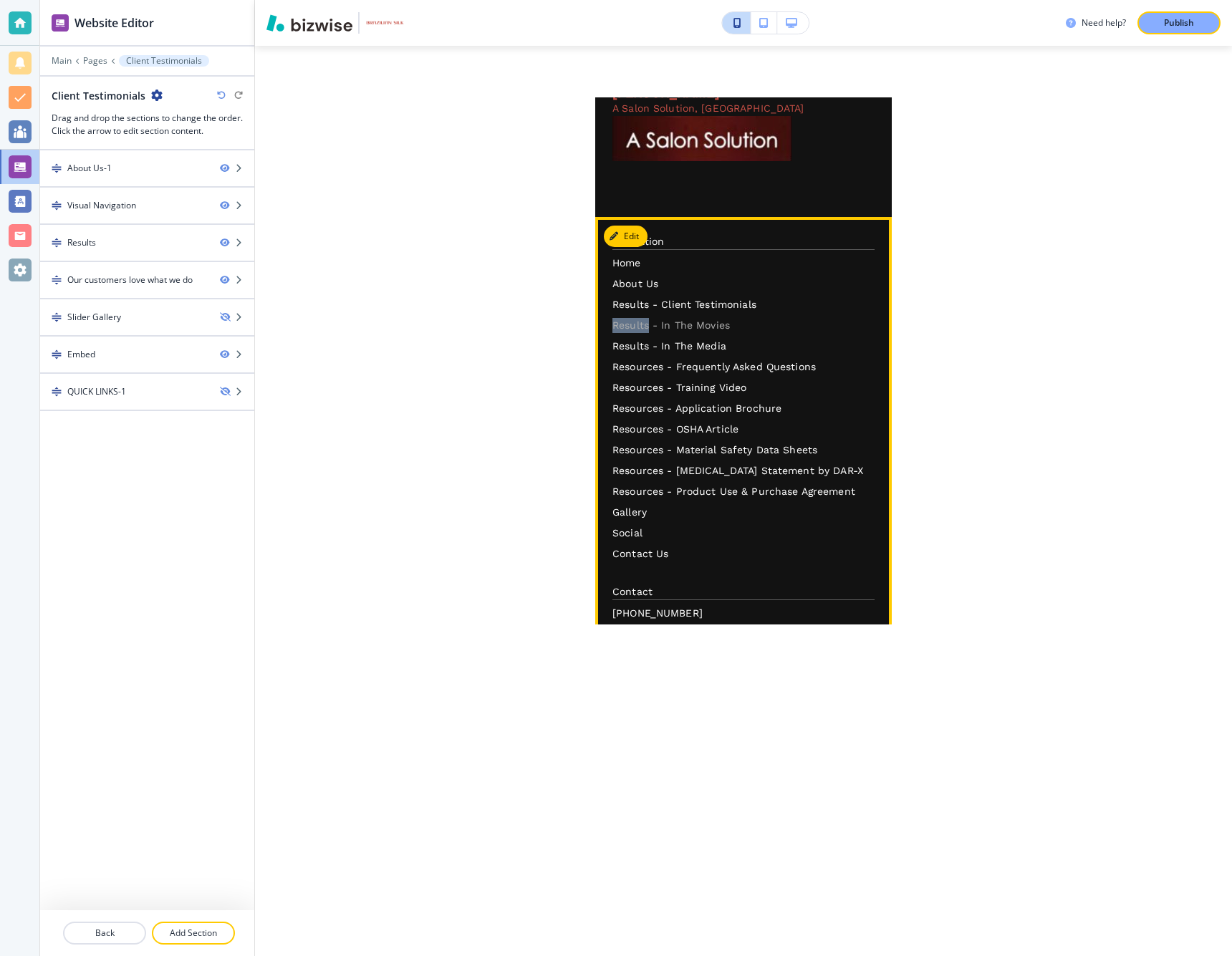
click at [628, 318] on p "Results - In The Movies" at bounding box center [743, 326] width 262 height 15
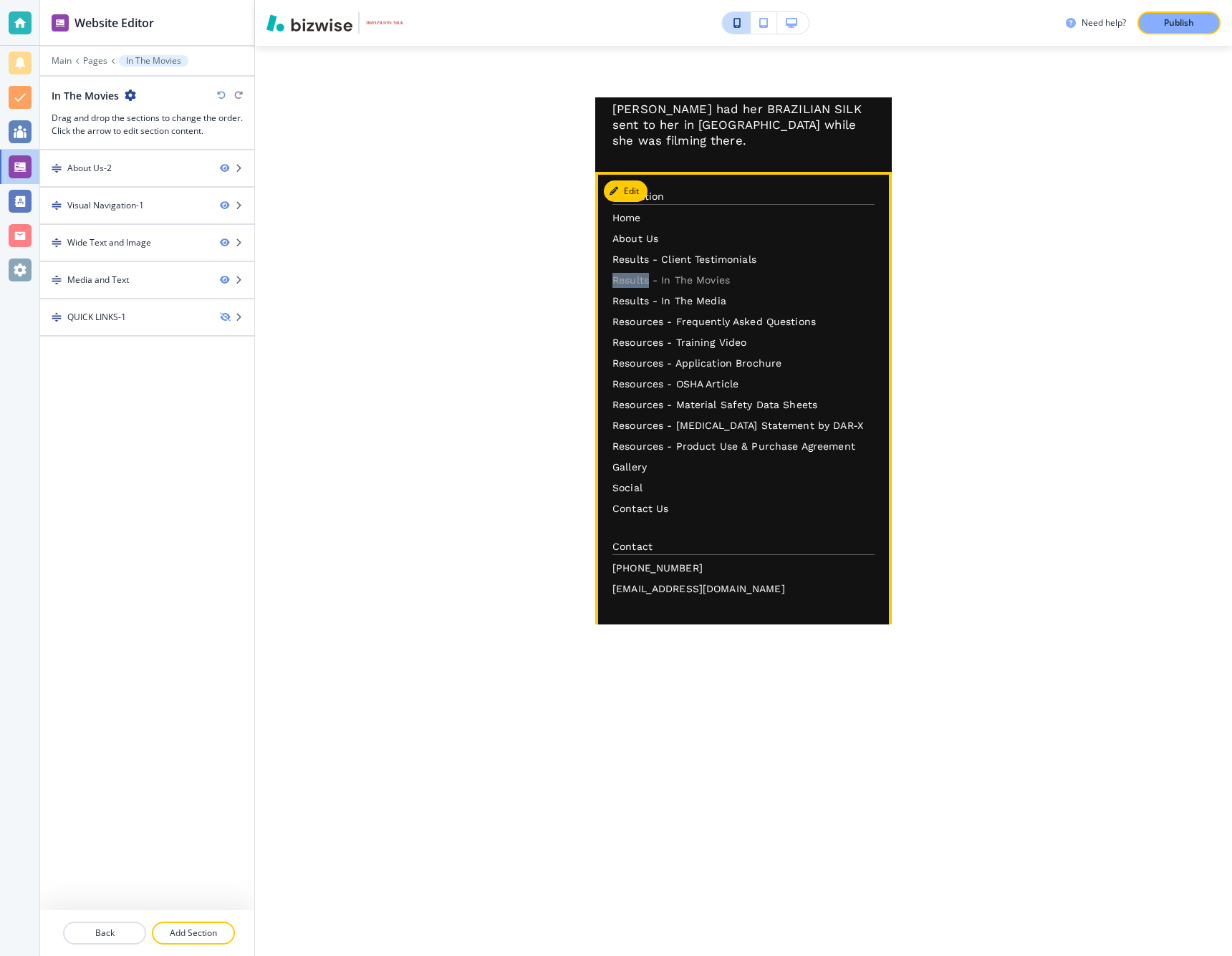
scroll to position [1927, 0]
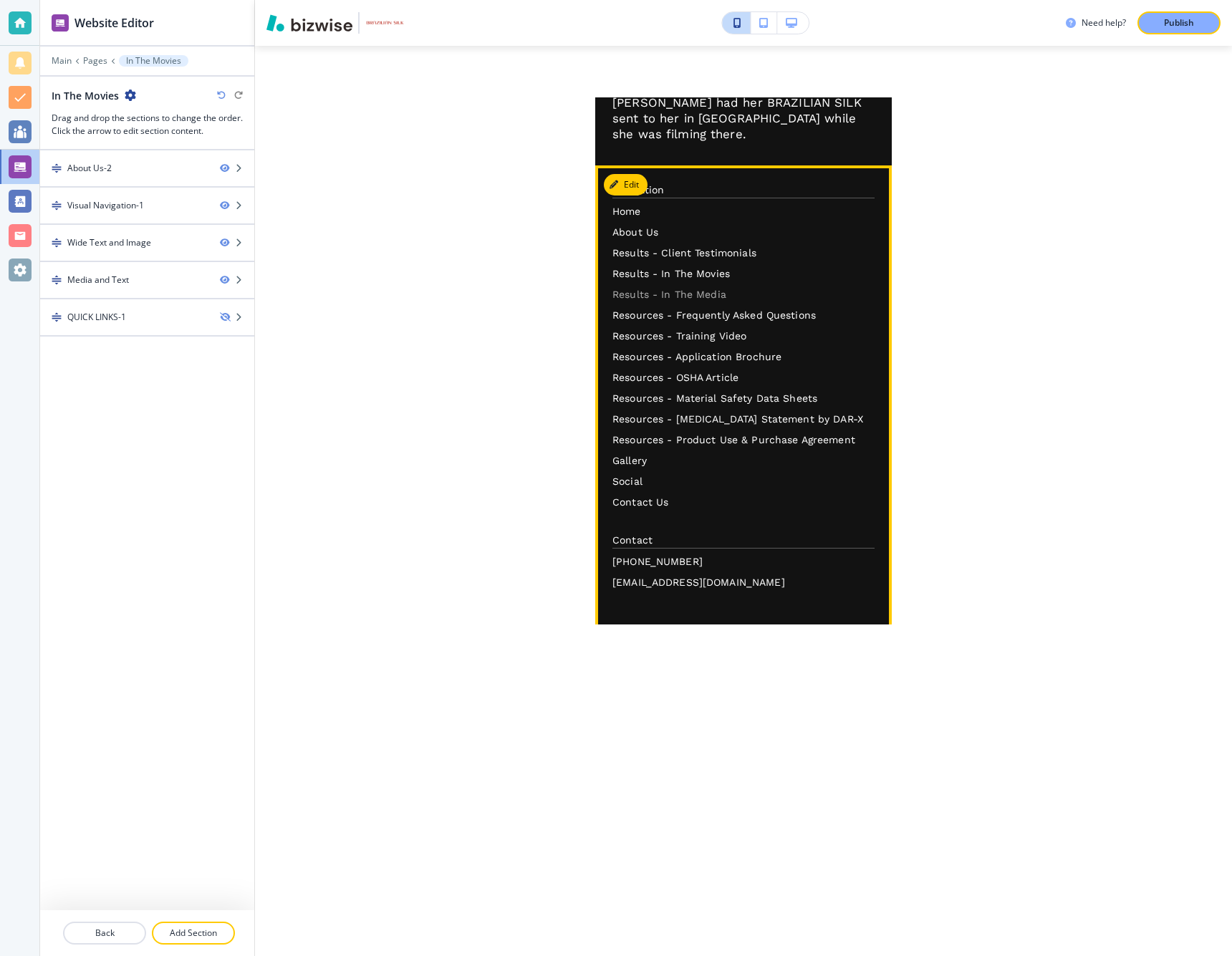
click at [652, 287] on p "Results - In The Media" at bounding box center [743, 295] width 262 height 15
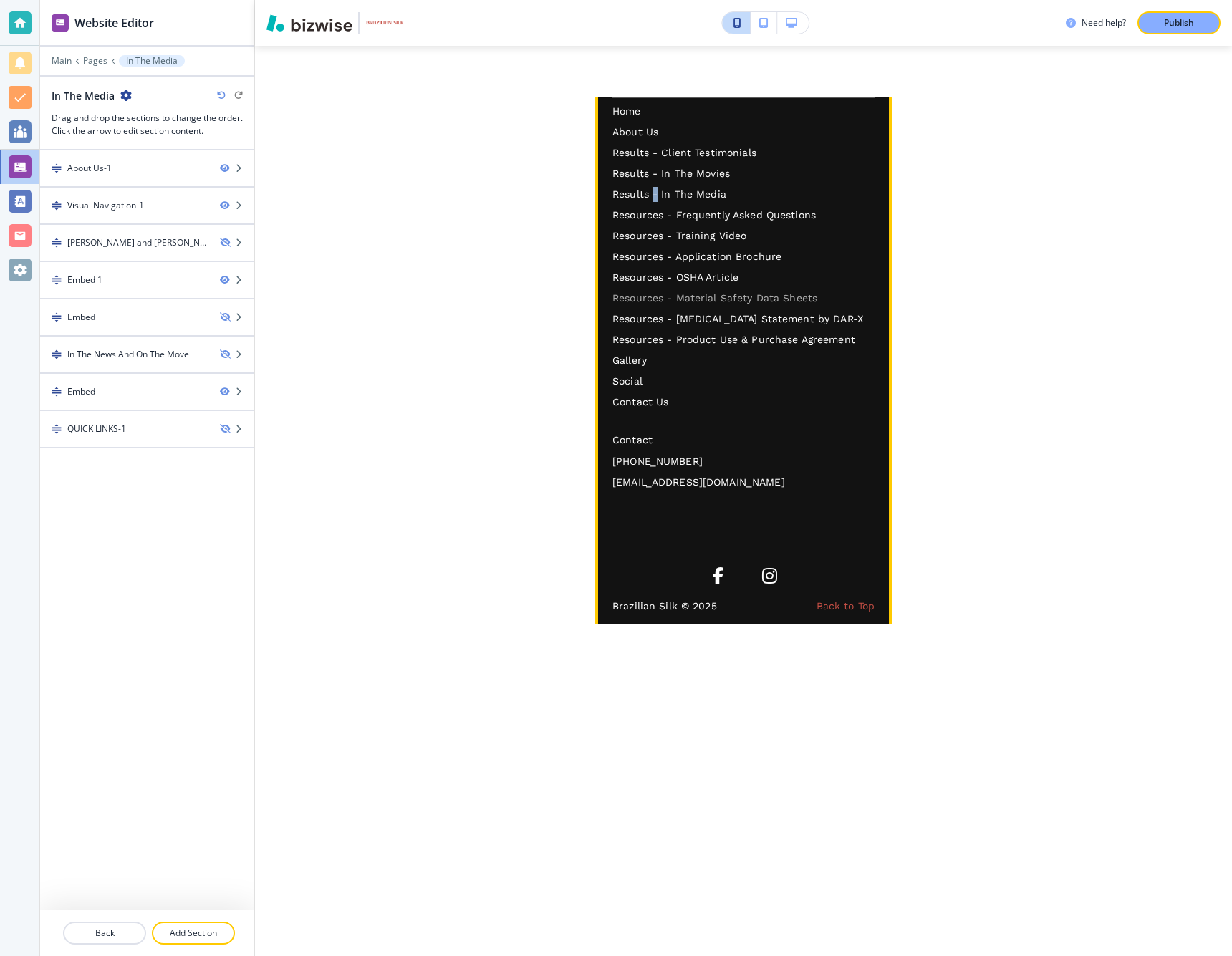
scroll to position [2309, 0]
click at [664, 209] on p "Resources - Frequently Asked Questions" at bounding box center [743, 216] width 262 height 15
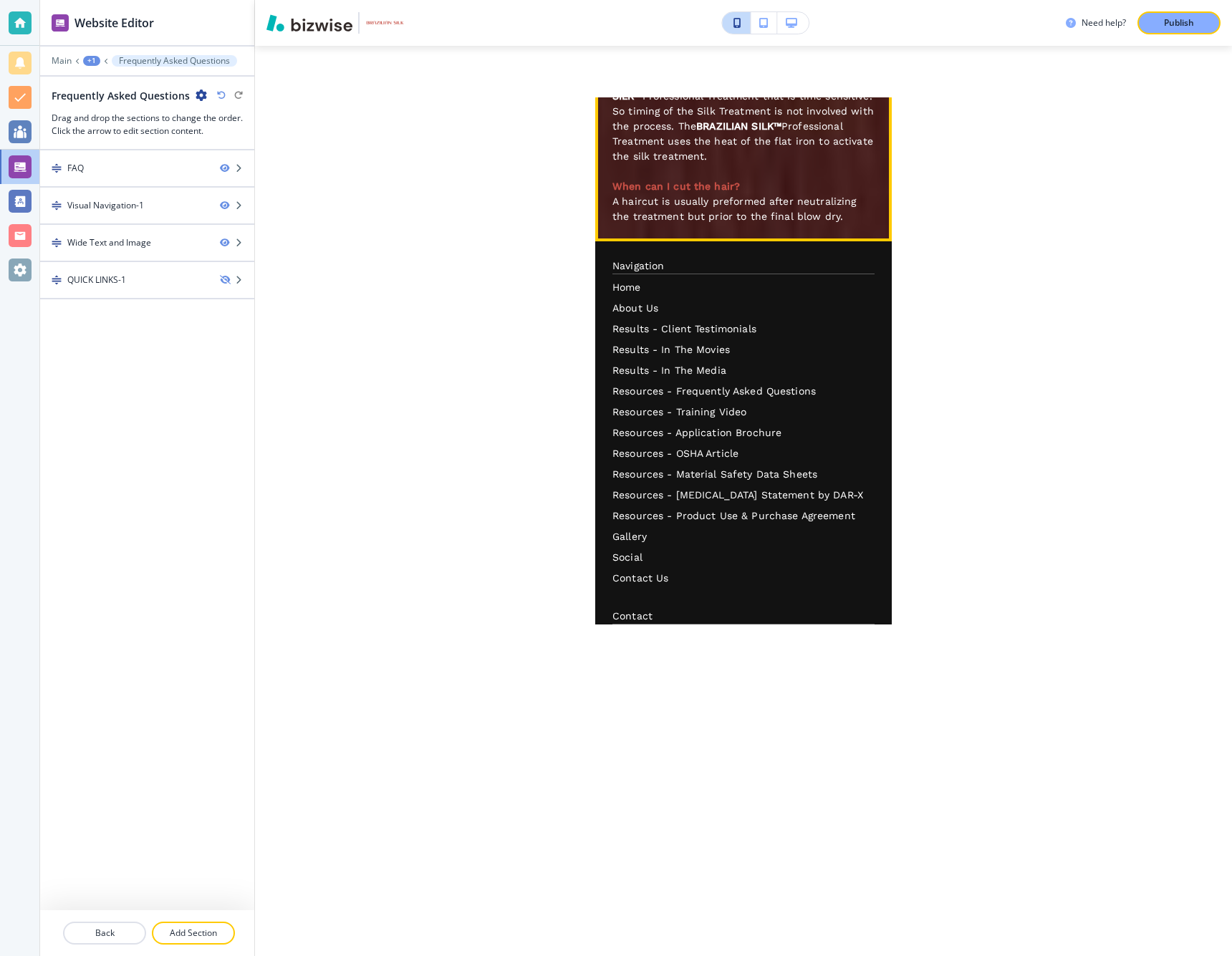
scroll to position [4590, 0]
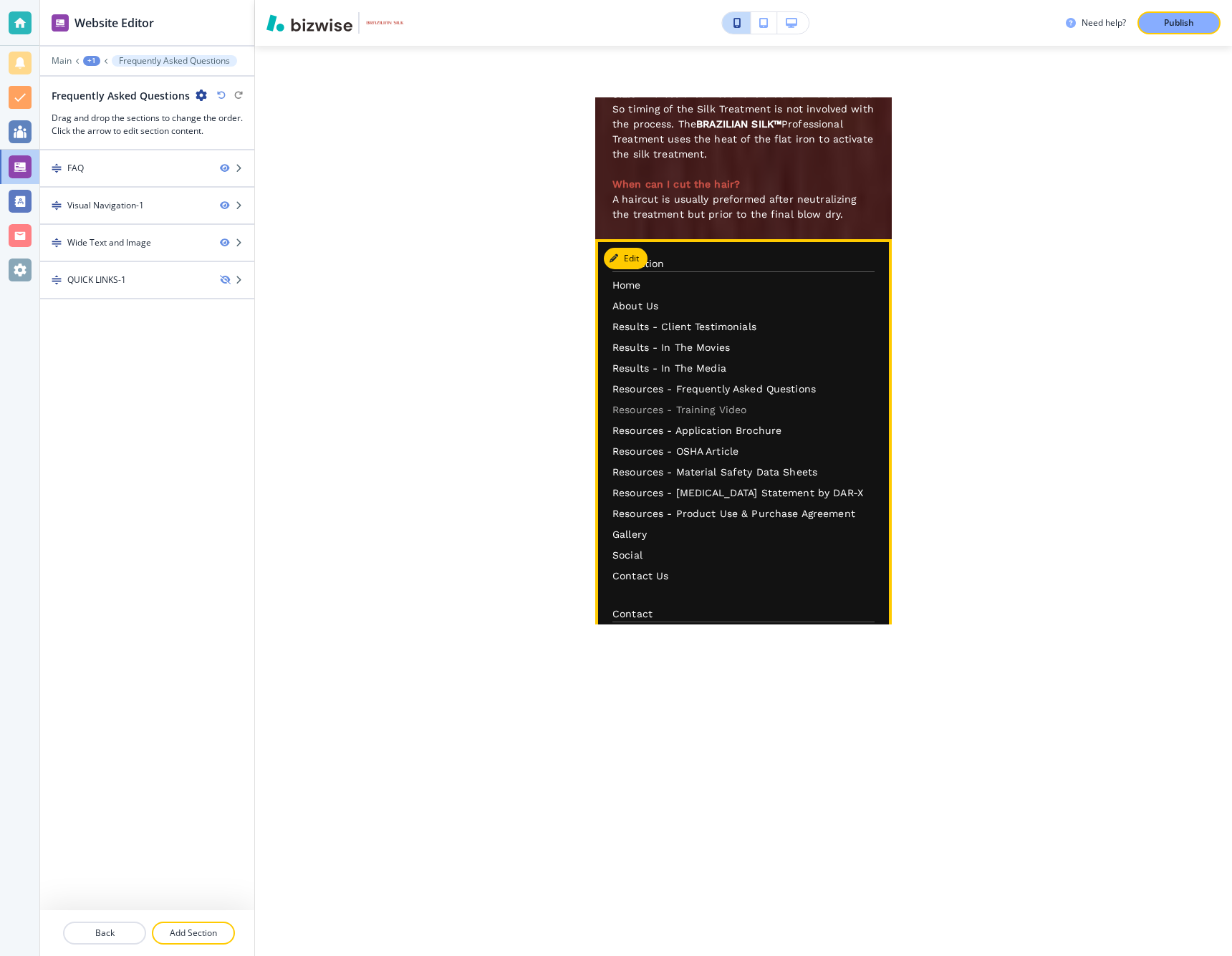
click at [647, 402] on p "Resources - Training Video" at bounding box center [743, 410] width 262 height 15
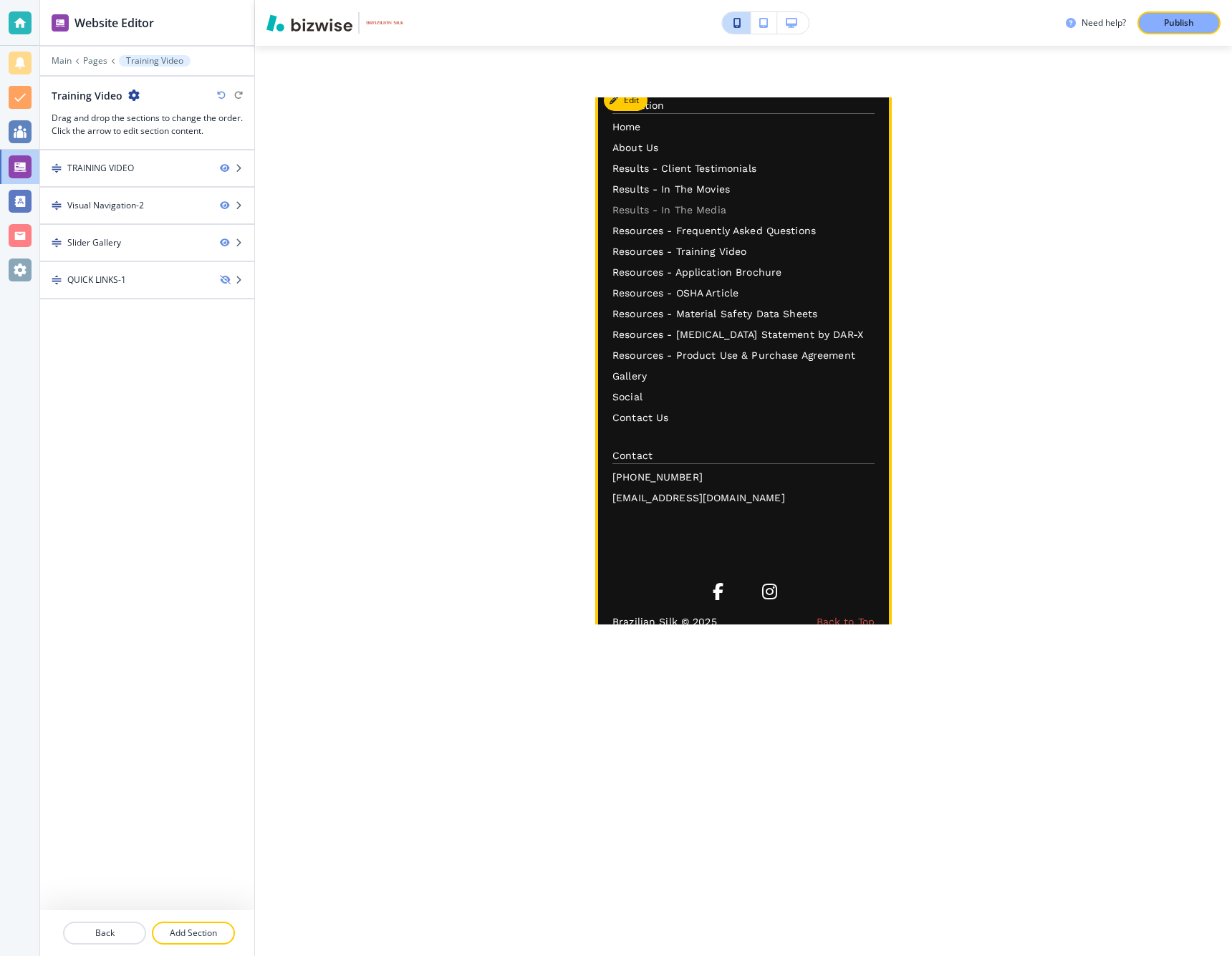
scroll to position [2122, 0]
click at [668, 270] on p "Resources - Application Brochure" at bounding box center [743, 272] width 262 height 15
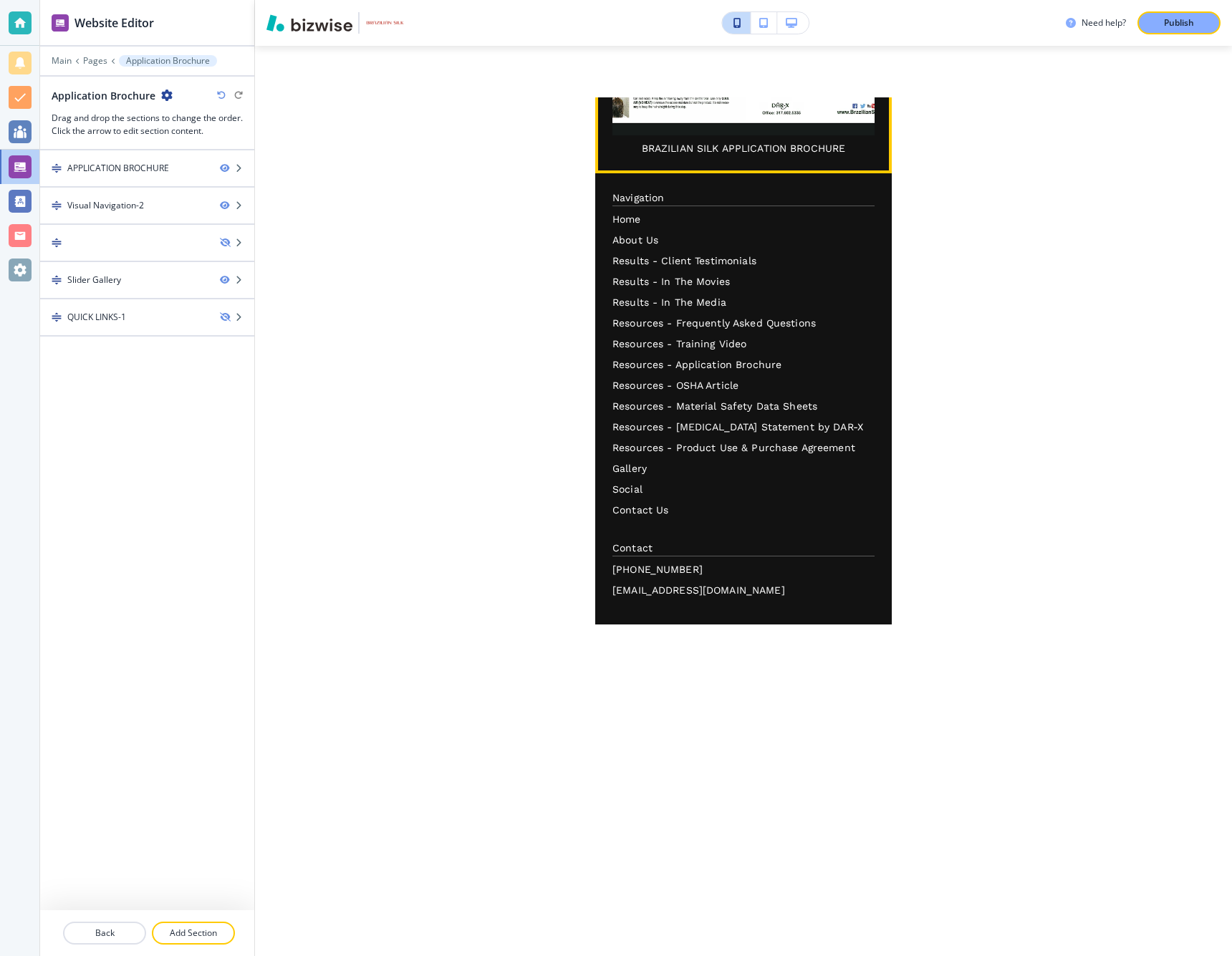
scroll to position [2031, 0]
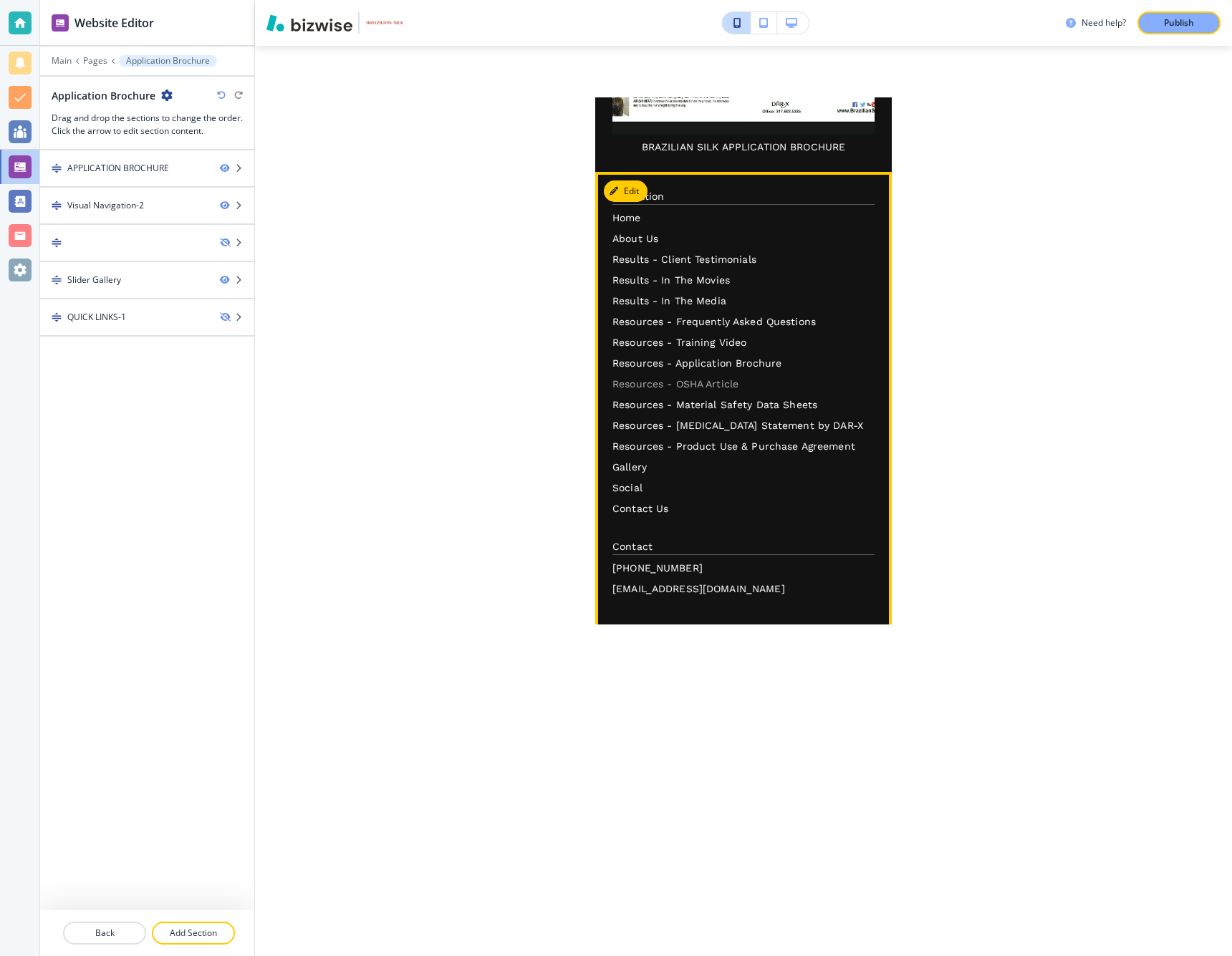
click at [655, 382] on p "Resources - OSHA Article" at bounding box center [743, 384] width 262 height 15
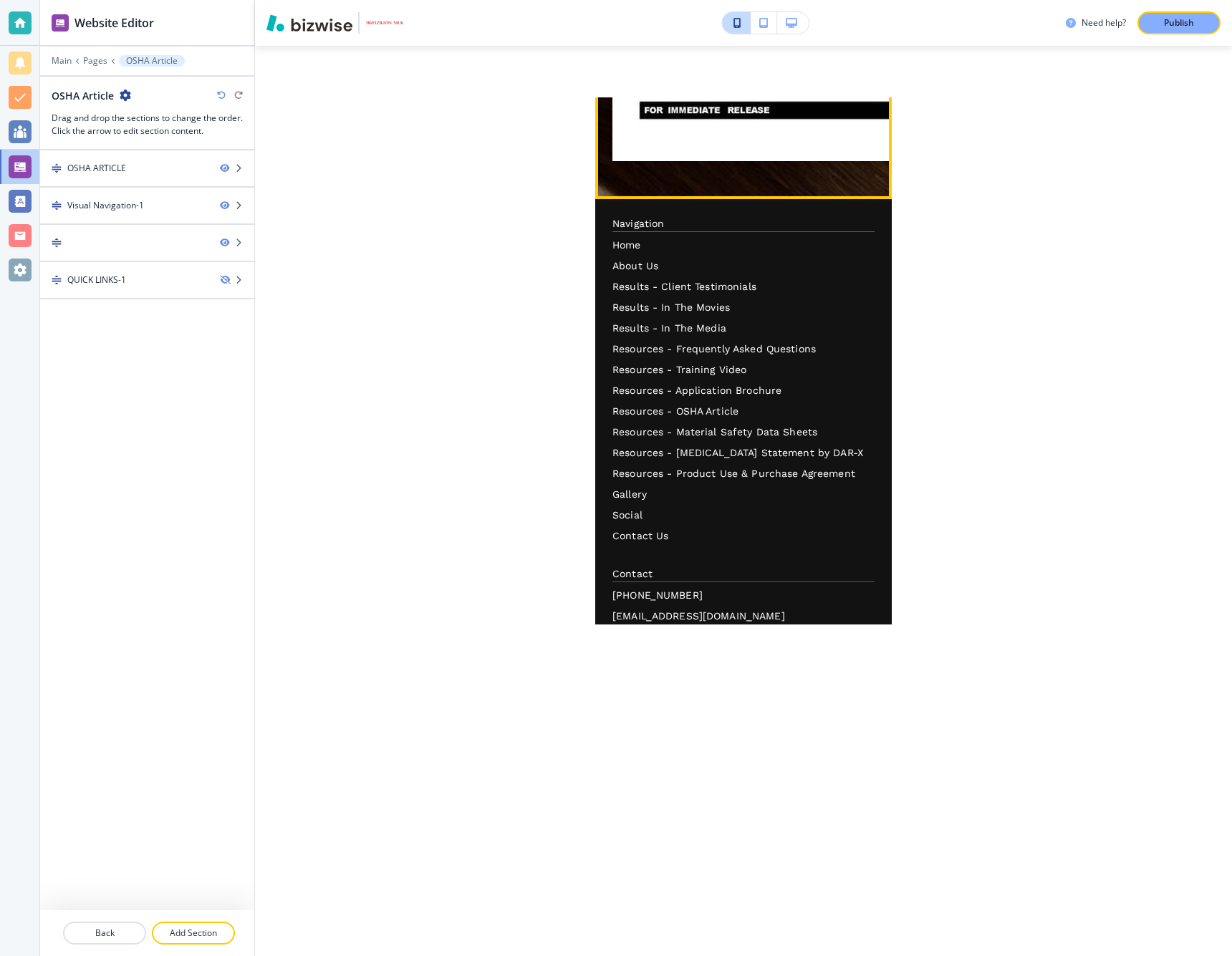
scroll to position [2509, 0]
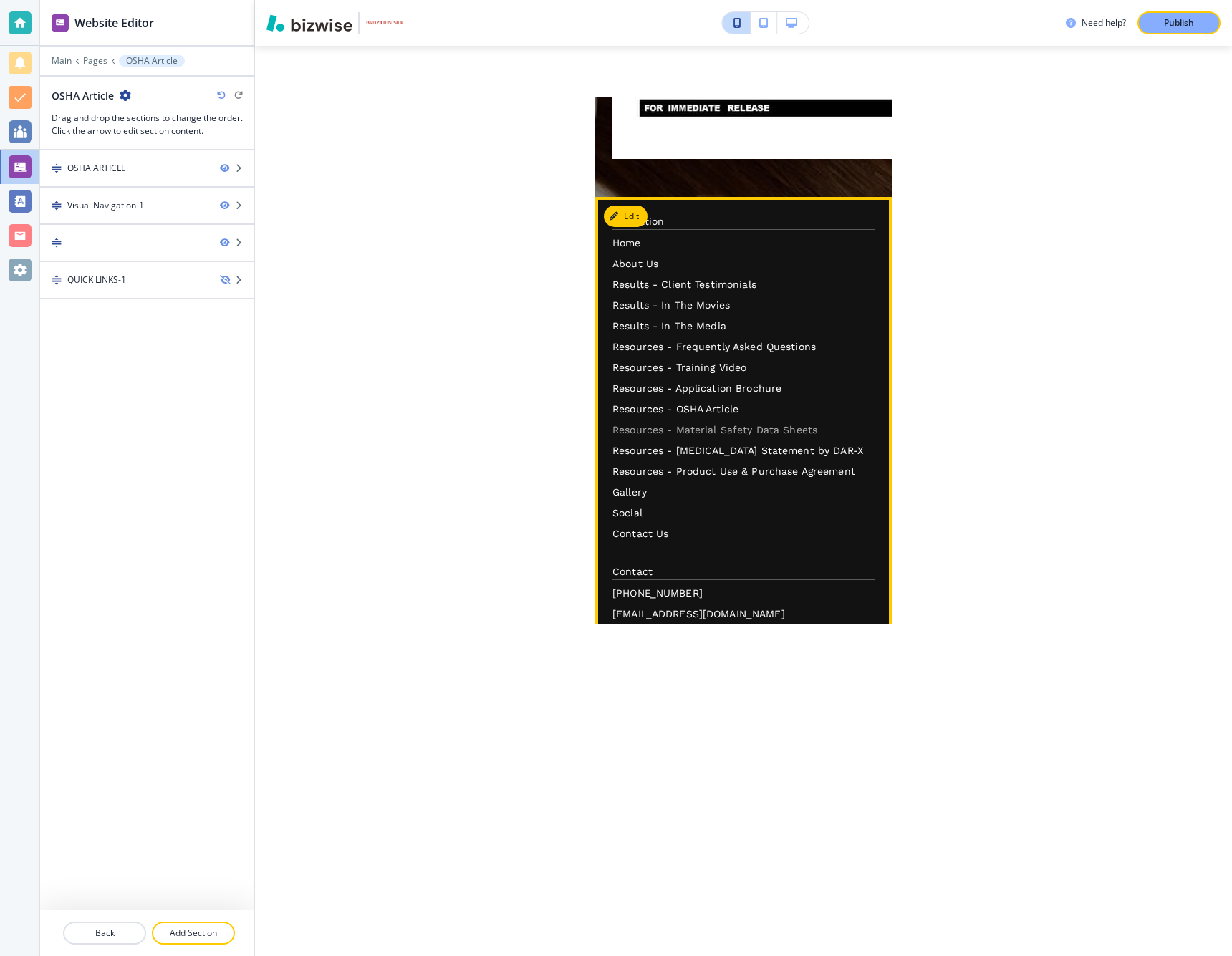
click at [697, 427] on p "Resources - Material Safety Data Sheets" at bounding box center [743, 430] width 262 height 15
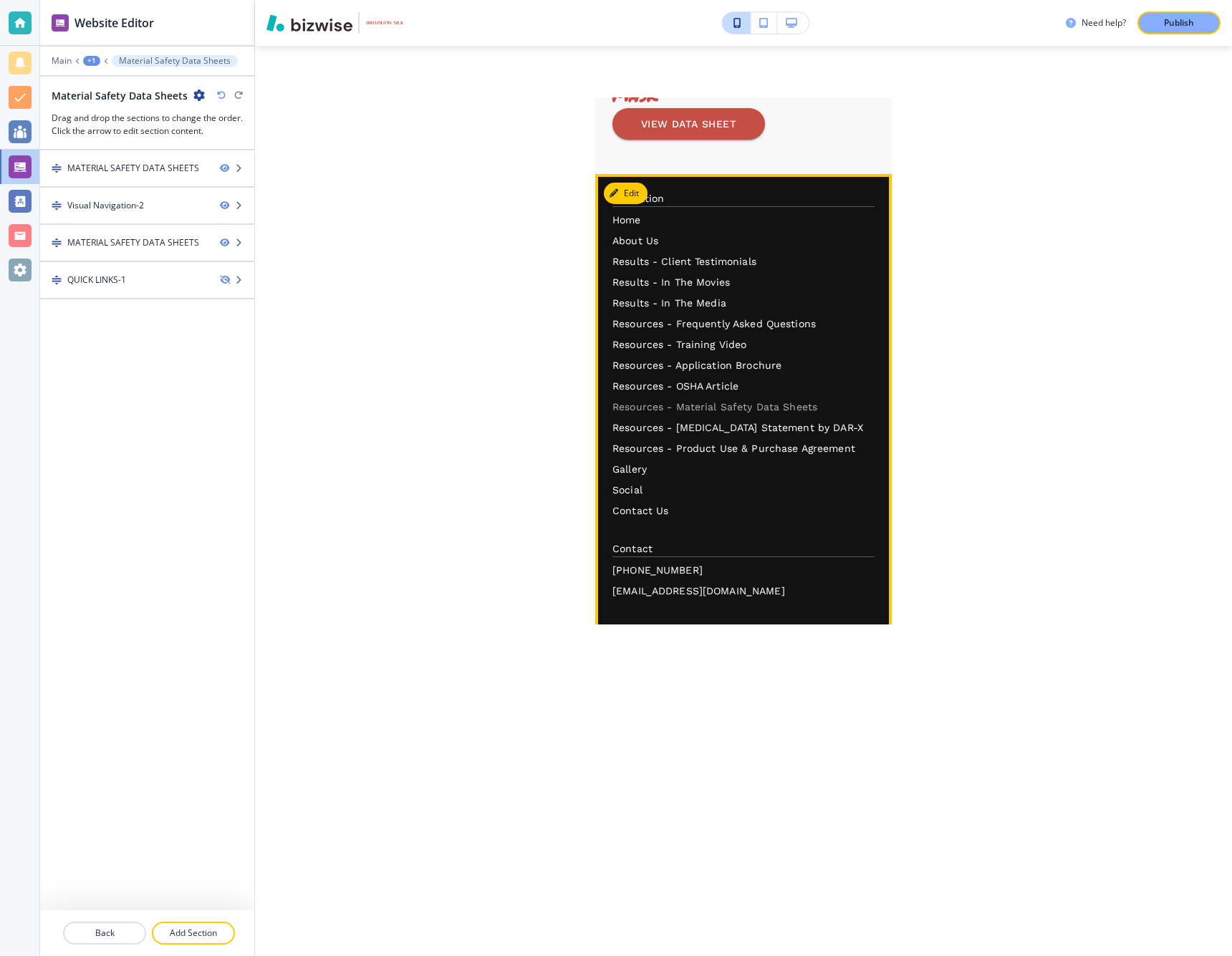
scroll to position [2570, 0]
click at [711, 434] on p "Resources - [MEDICAL_DATA] Statement by DAR-X" at bounding box center [743, 427] width 262 height 15
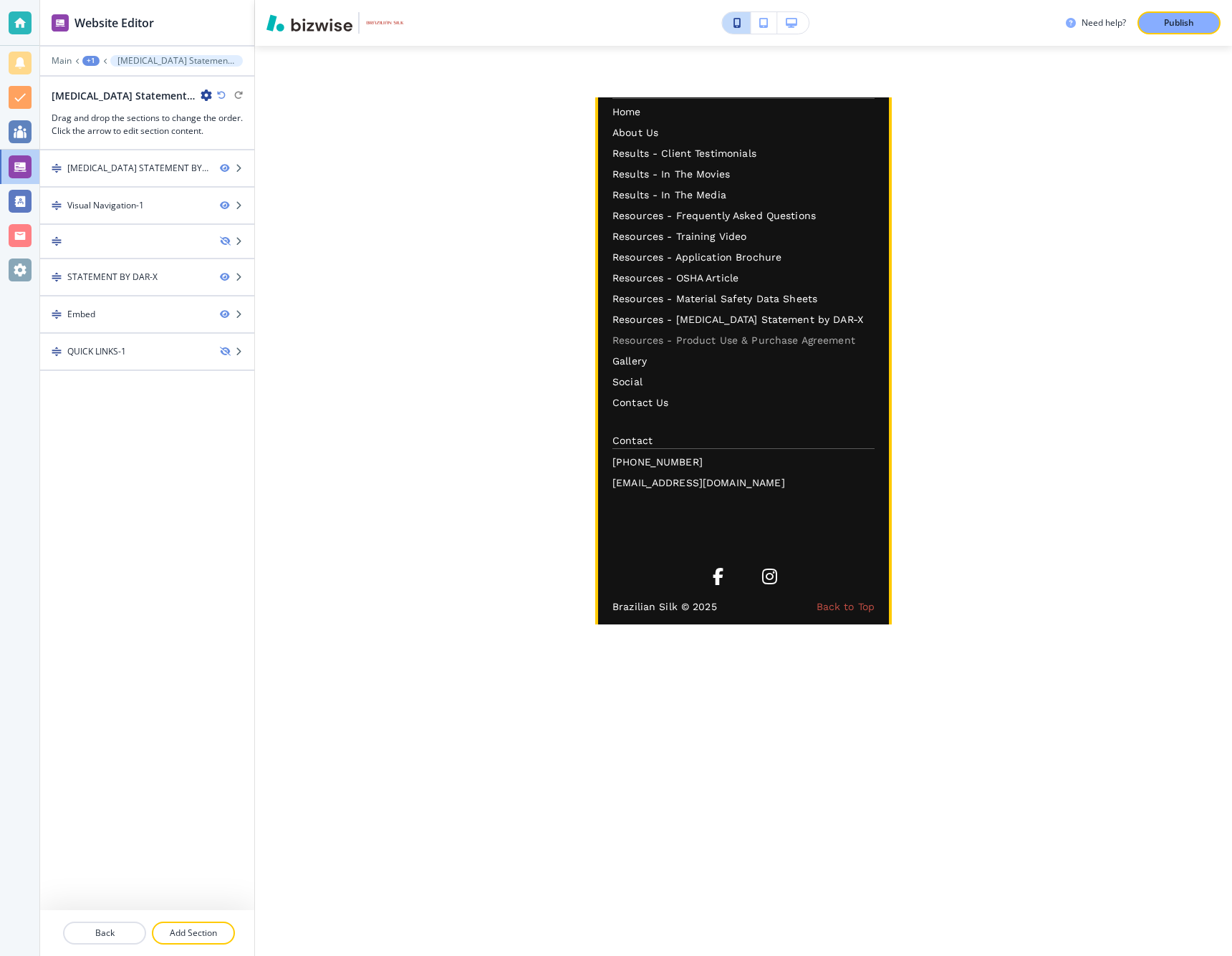
scroll to position [2271, 0]
click at [685, 339] on p "Resources - Product Use & Purchase Agreement" at bounding box center [743, 342] width 262 height 15
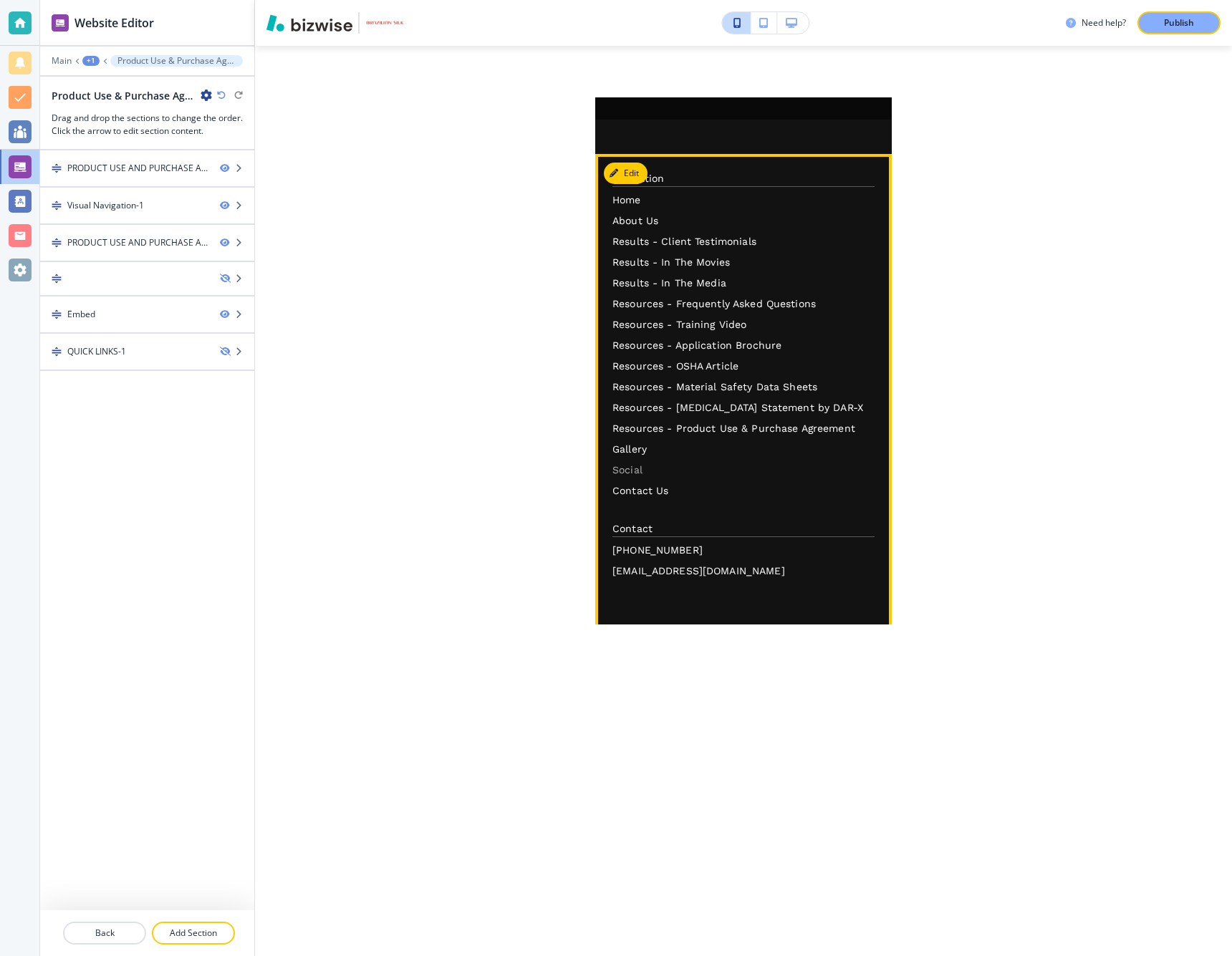
scroll to position [2253, 0]
click at [712, 411] on p "Resources - [MEDICAL_DATA] Statement by DAR-X" at bounding box center [743, 410] width 262 height 15
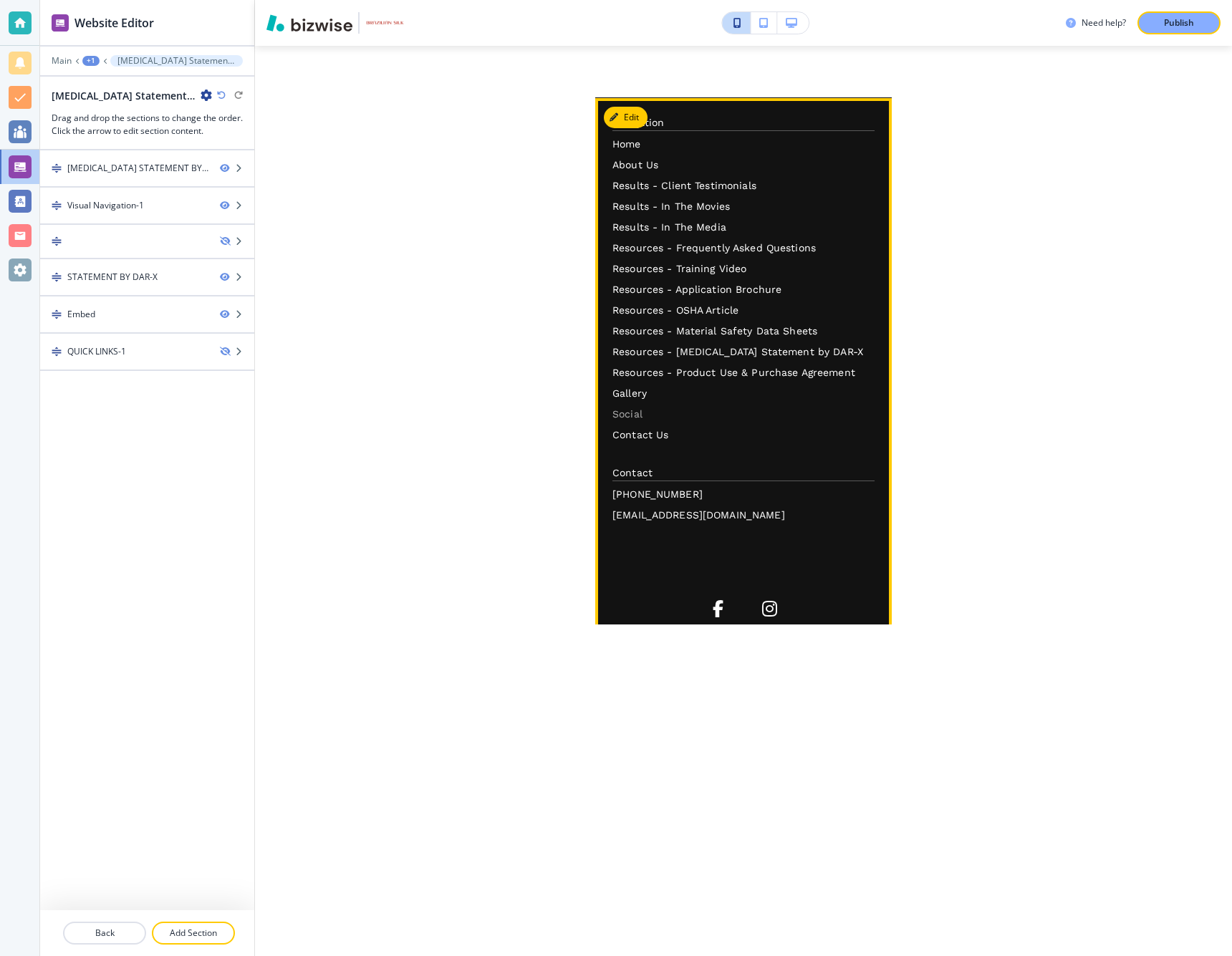
scroll to position [2241, 0]
click at [634, 391] on p "Gallery" at bounding box center [743, 392] width 262 height 15
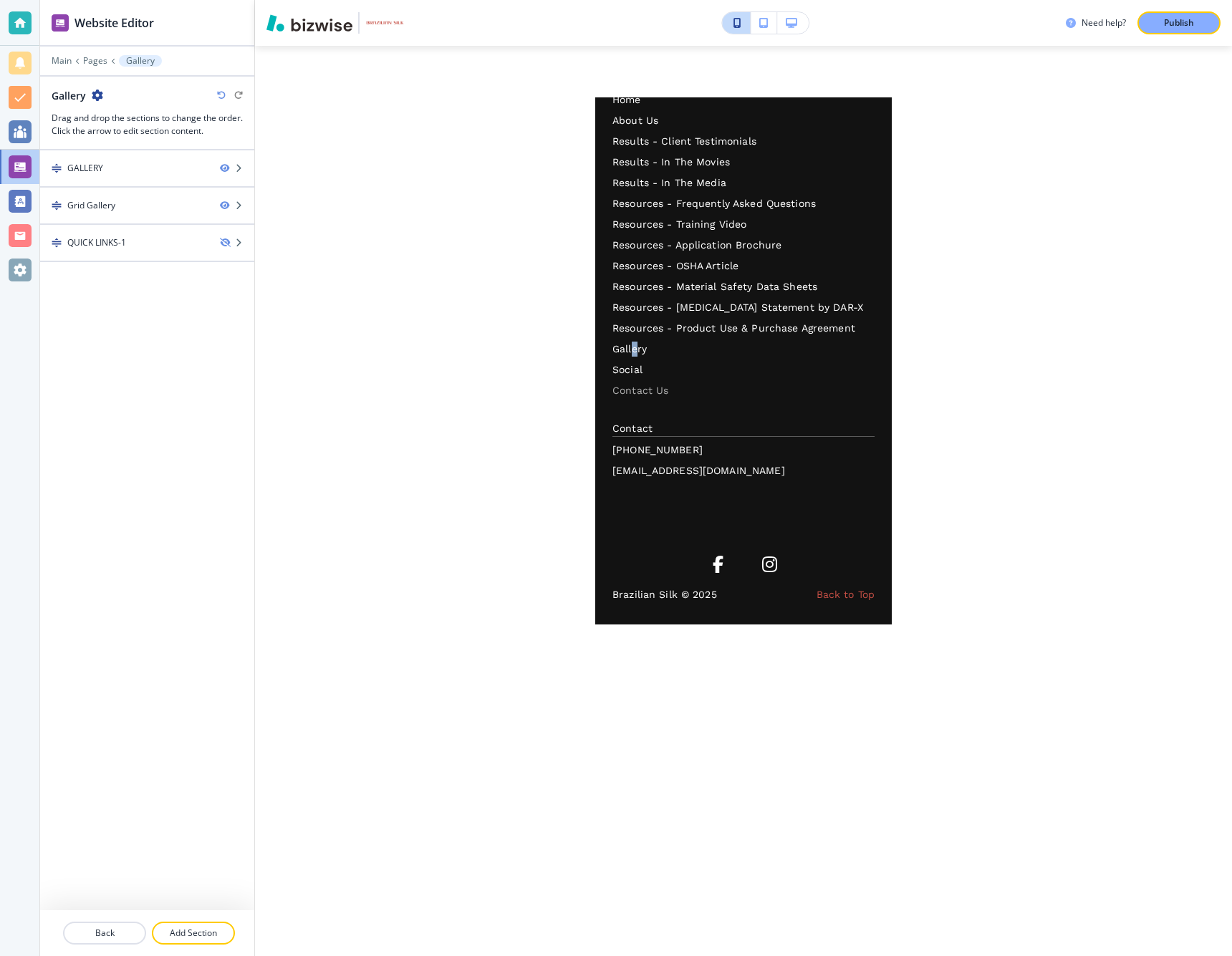
scroll to position [2210, 0]
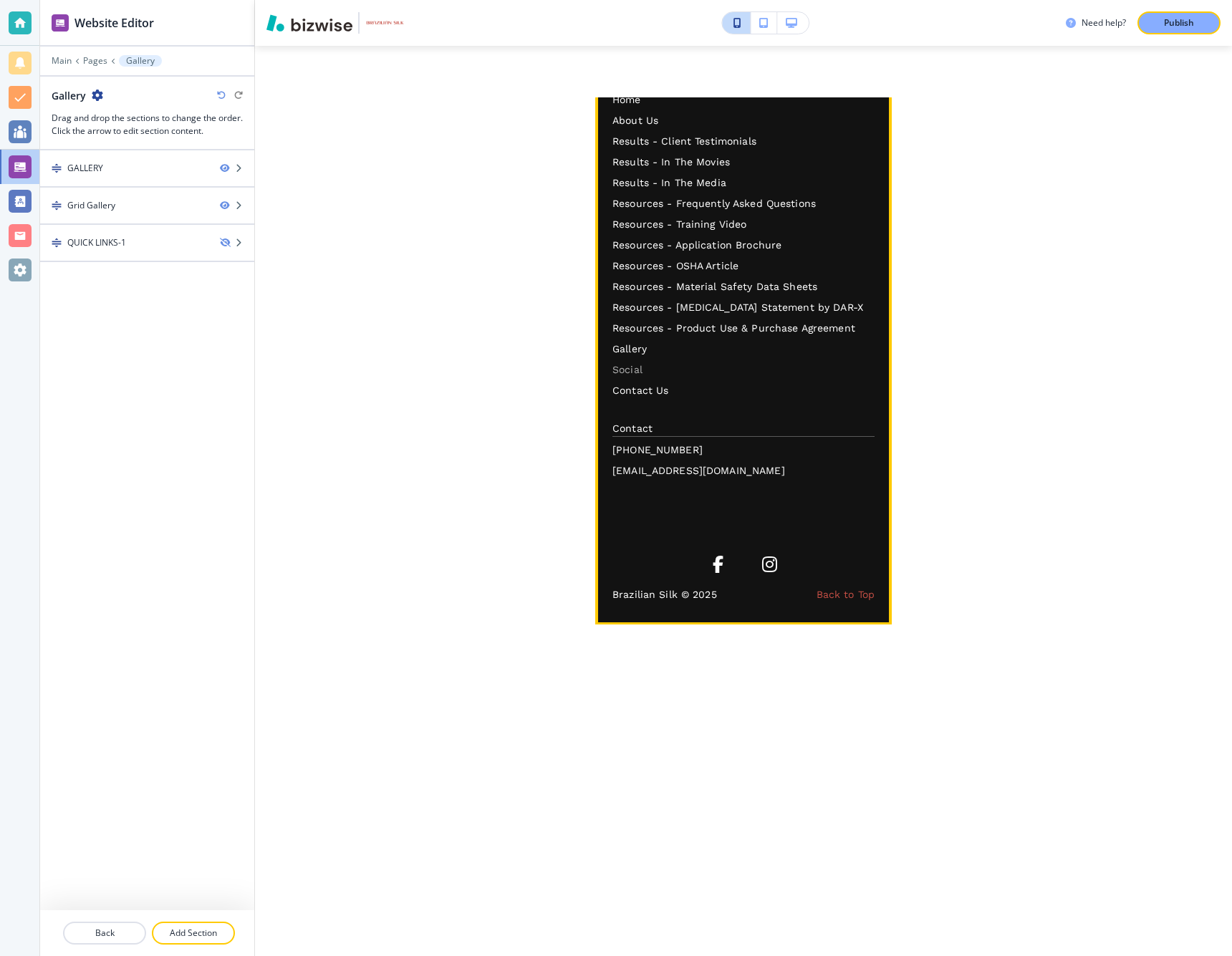
click at [629, 367] on p "Social" at bounding box center [743, 370] width 262 height 15
click at [664, 392] on p "Contact Us" at bounding box center [743, 390] width 262 height 15
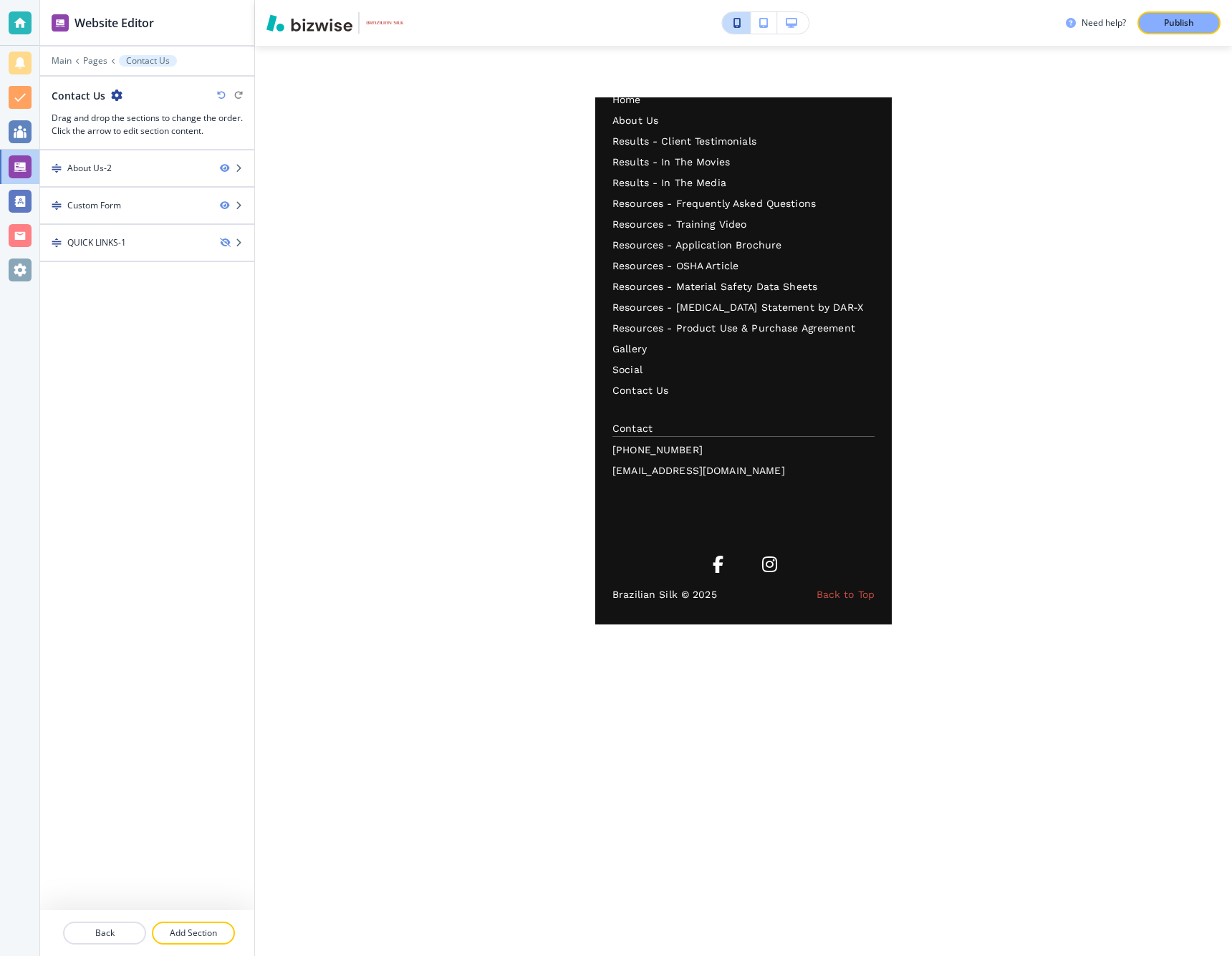
click at [761, 26] on icon "button" at bounding box center [763, 23] width 8 height 10
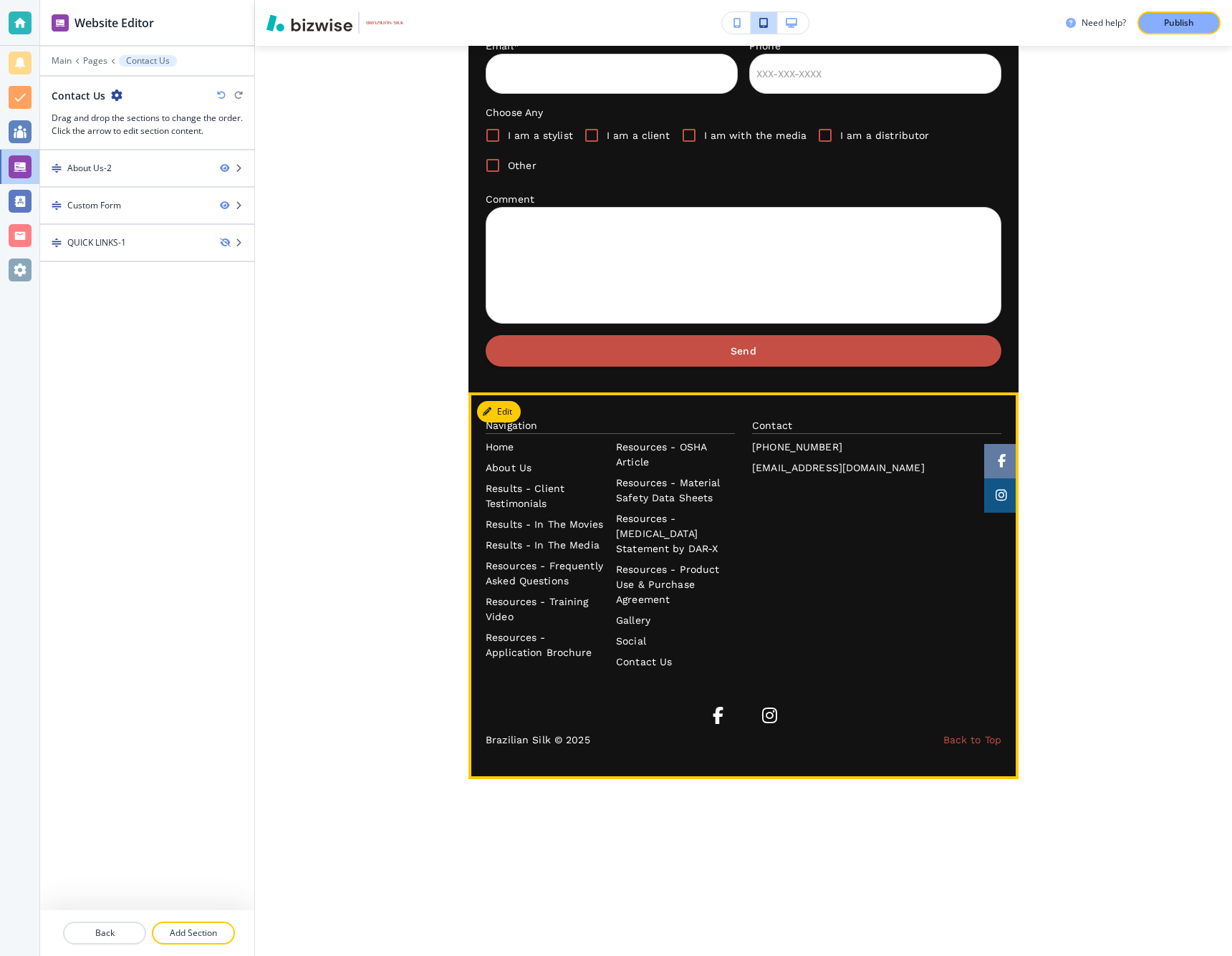
scroll to position [362, 0]
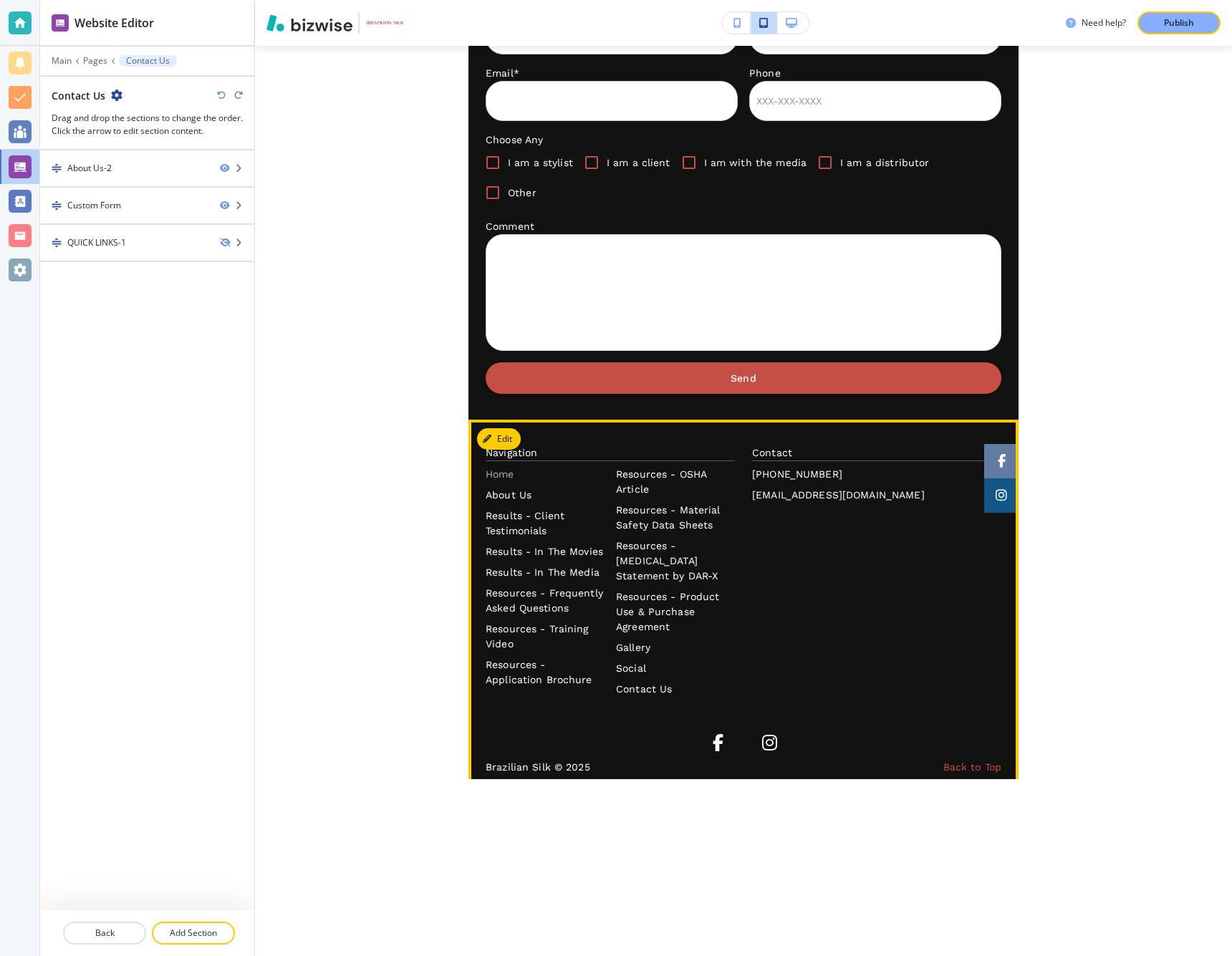
click at [514, 467] on p "Home" at bounding box center [545, 474] width 119 height 15
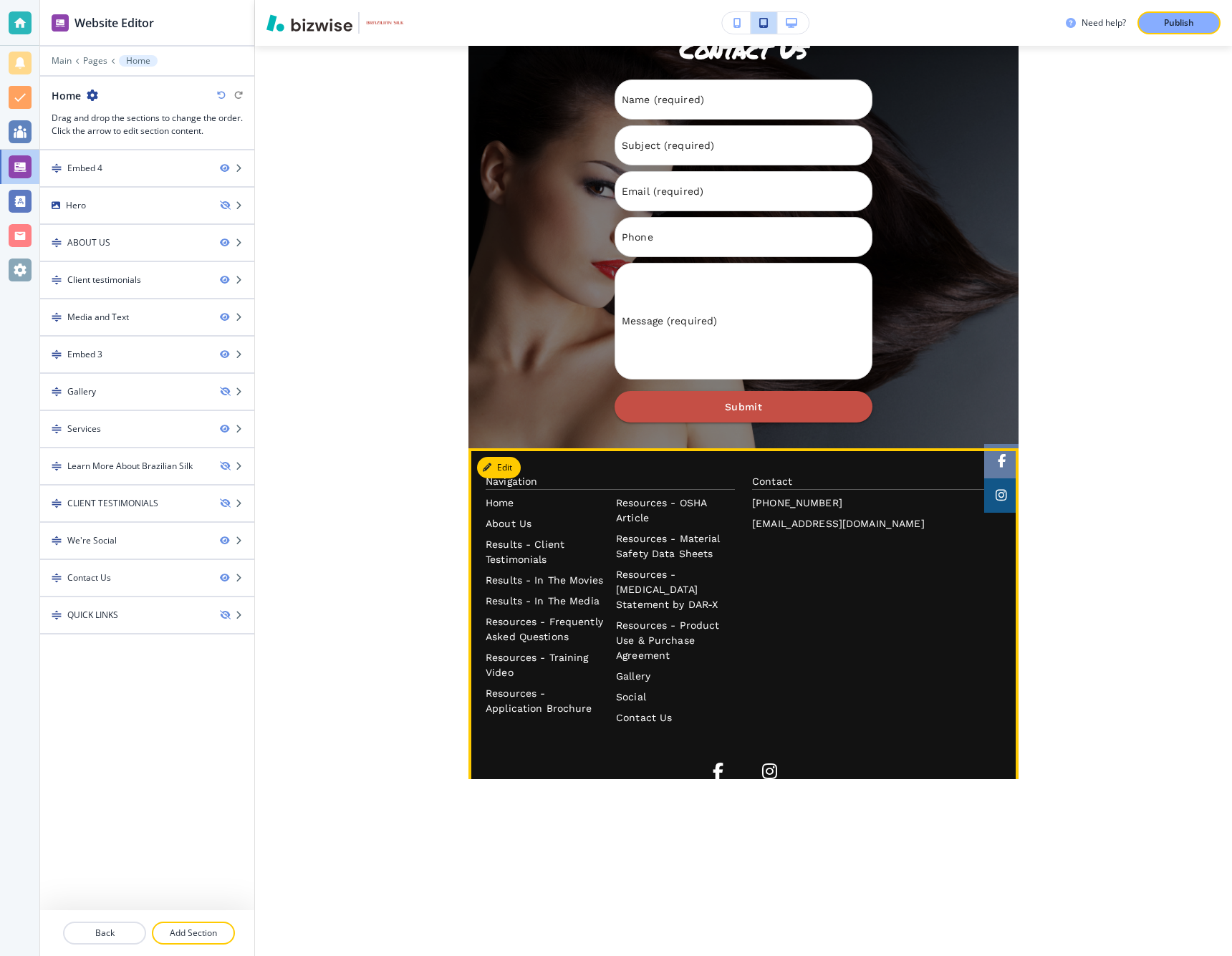
scroll to position [2751, 0]
click at [518, 516] on p "About Us" at bounding box center [545, 523] width 119 height 15
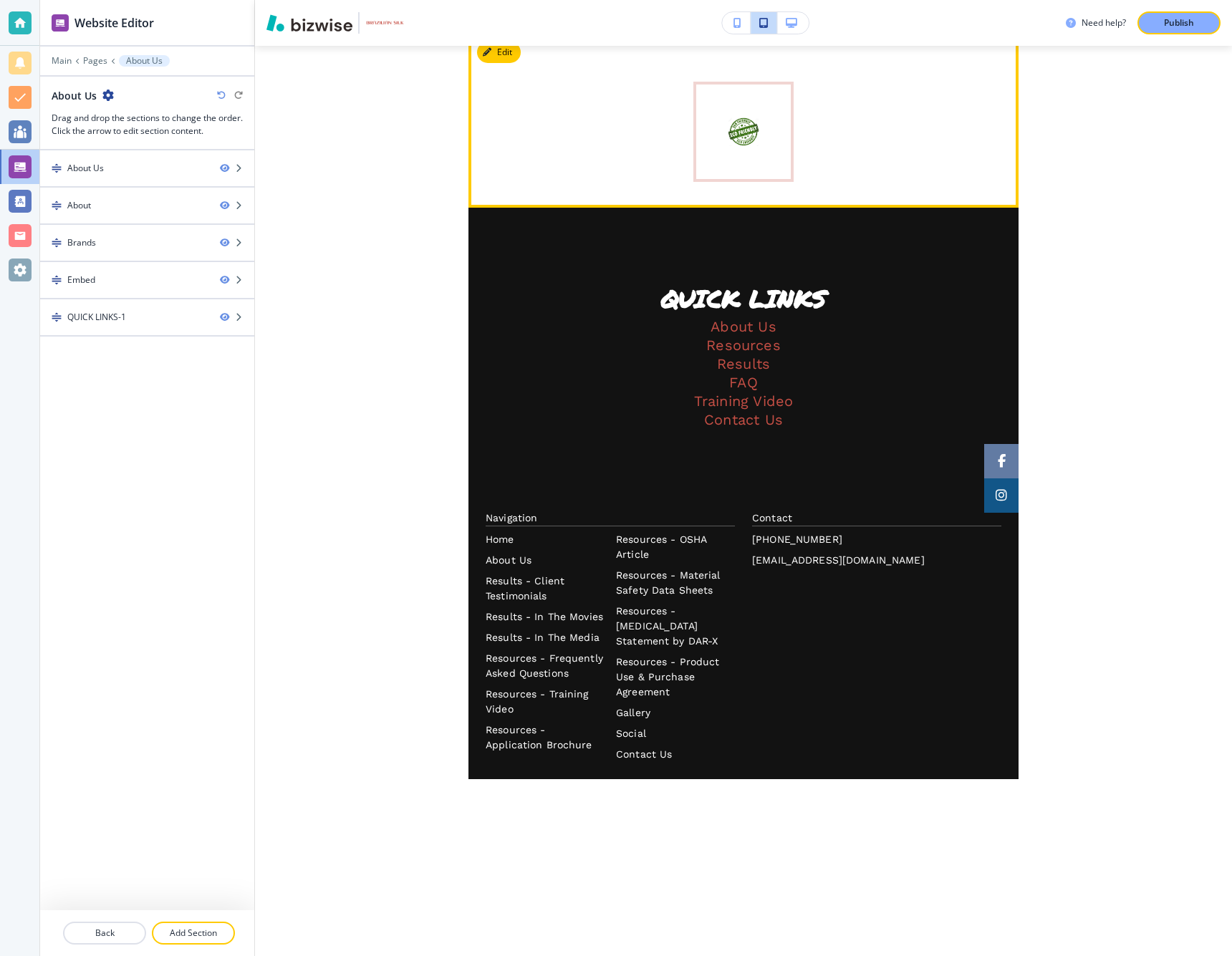
scroll to position [770, 0]
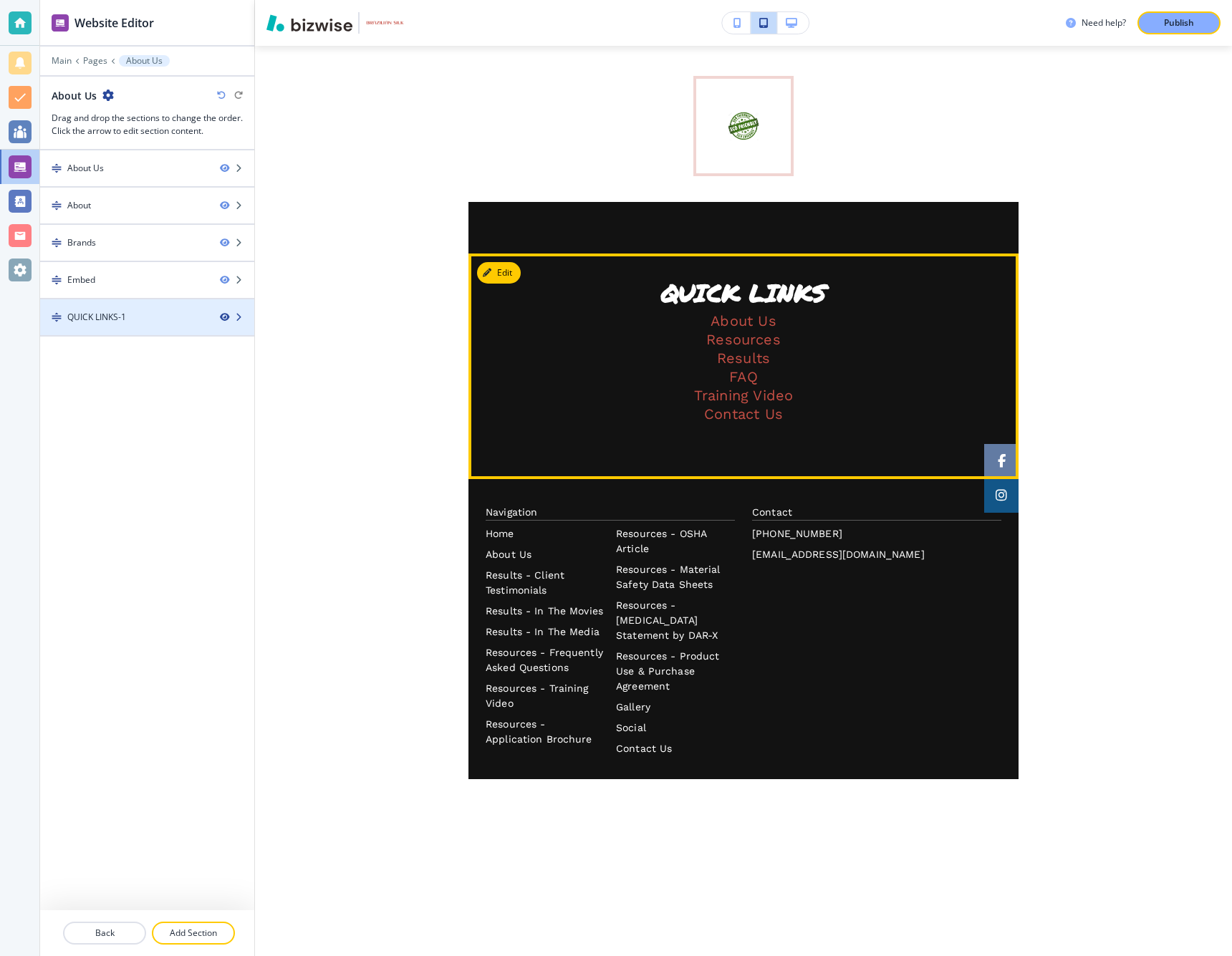
click at [224, 313] on icon "button" at bounding box center [224, 317] width 8 height 8
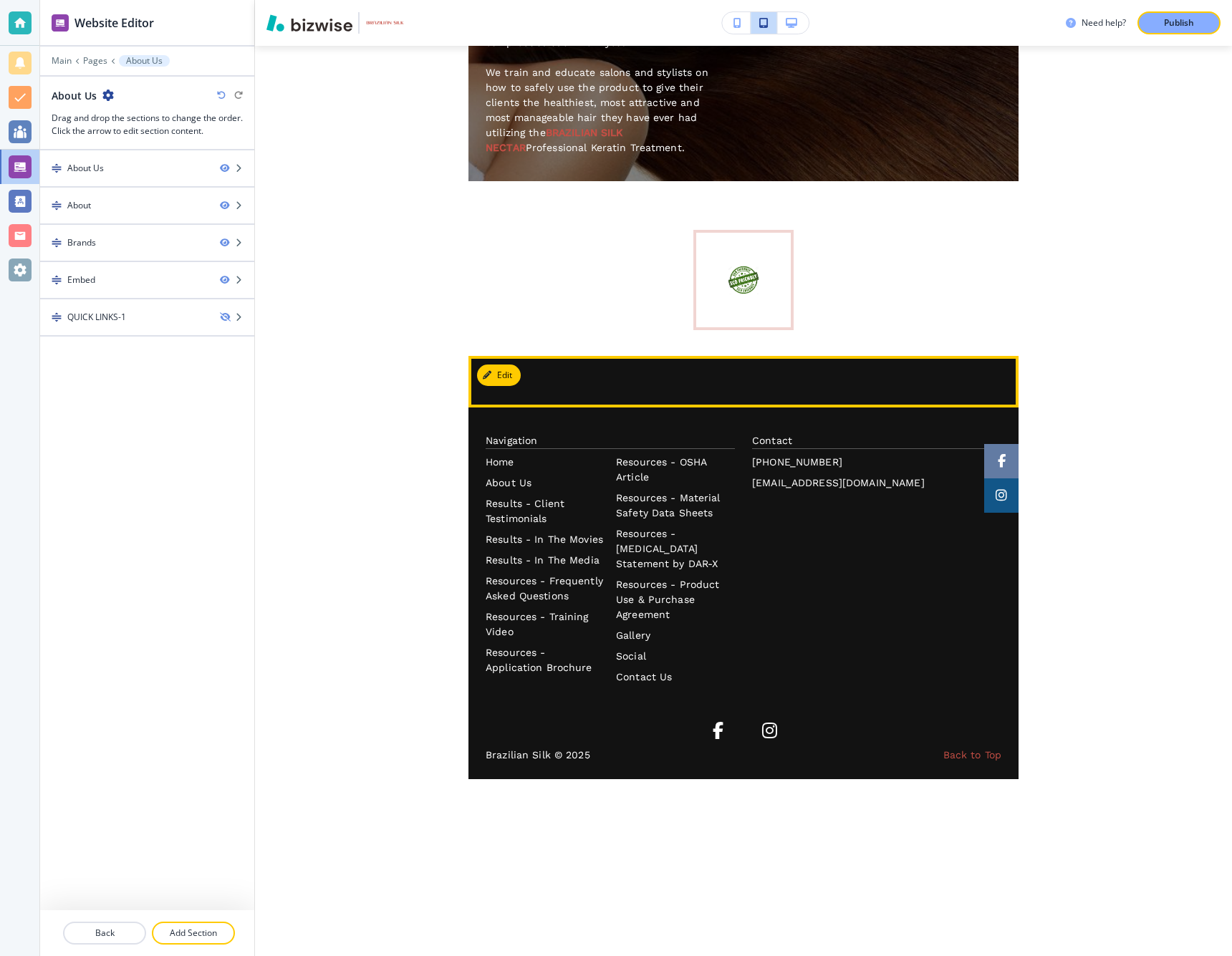
scroll to position [0, 0]
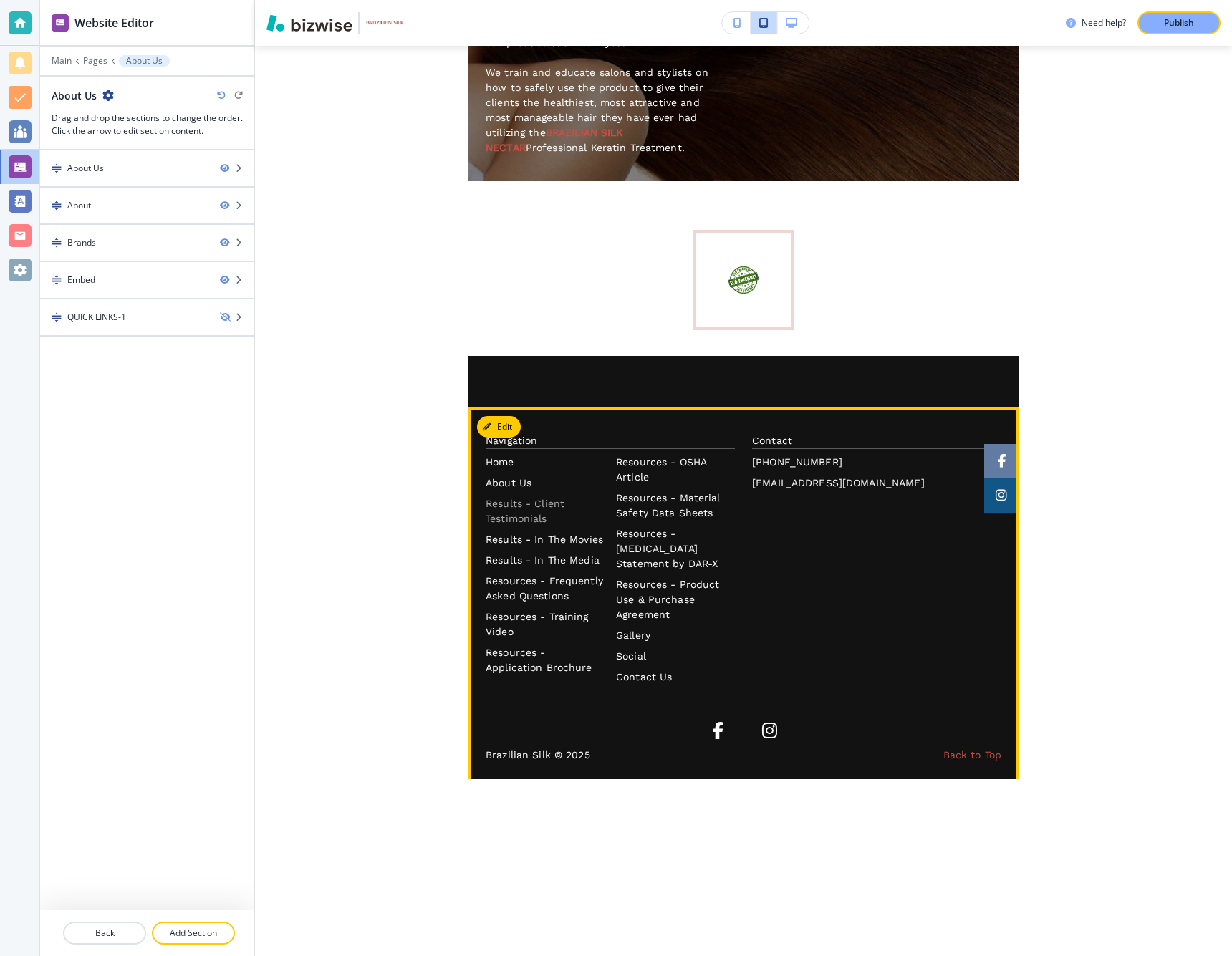
click at [508, 496] on p "Results - Client Testimonials" at bounding box center [545, 511] width 119 height 30
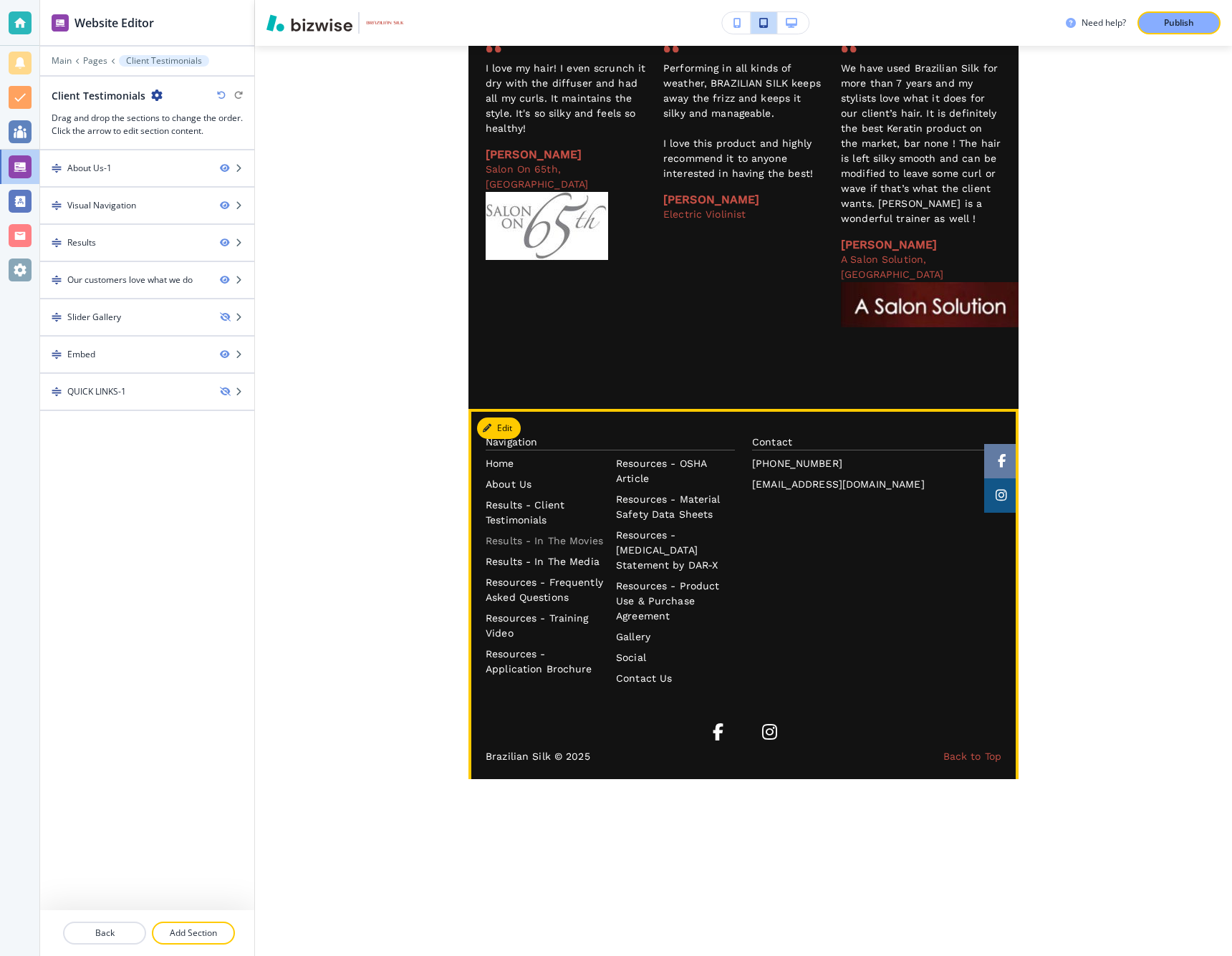
click at [534, 534] on p "Results - In The Movies" at bounding box center [545, 541] width 119 height 15
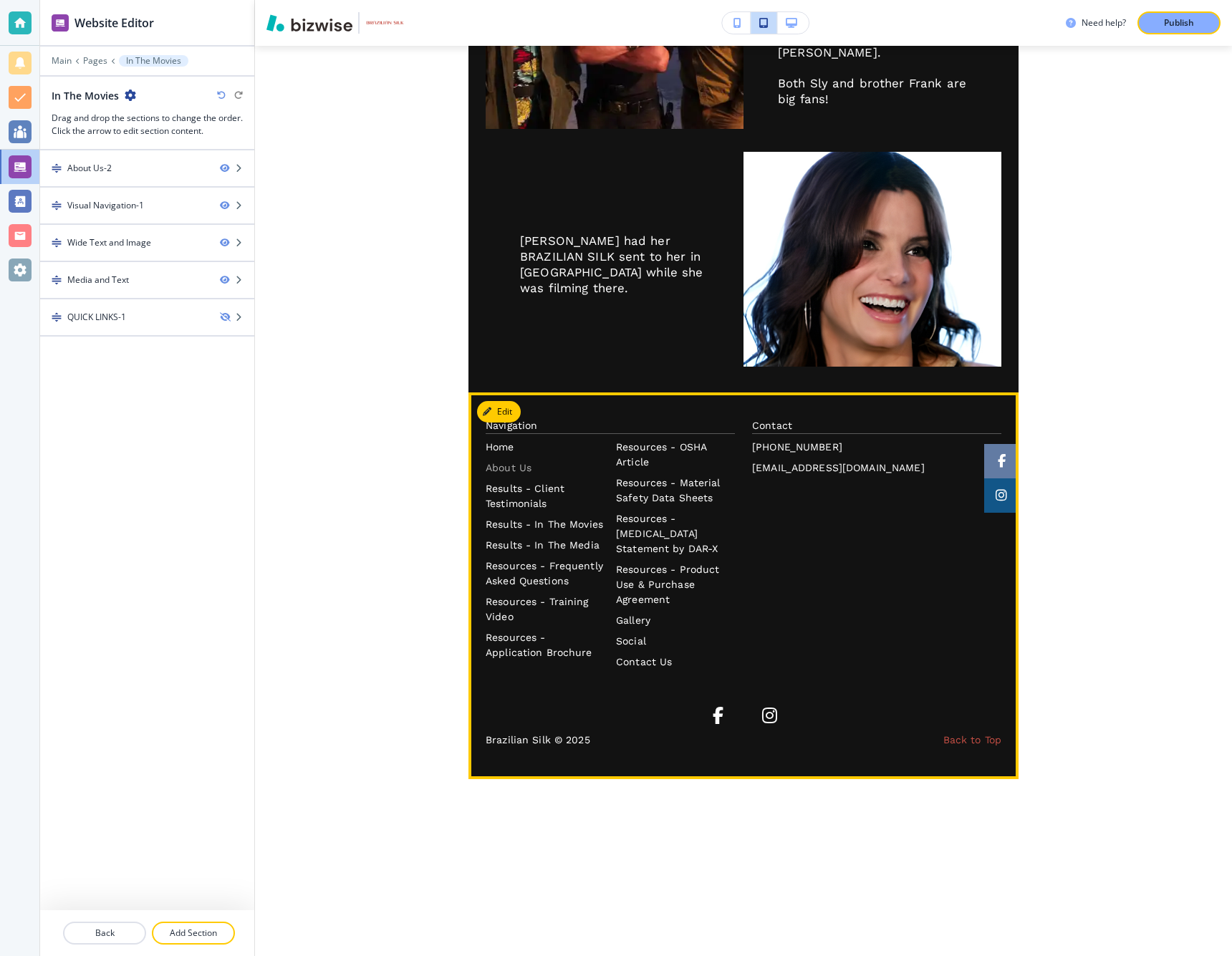
scroll to position [1156, 0]
click at [533, 544] on p "Results - In The Media" at bounding box center [545, 546] width 119 height 15
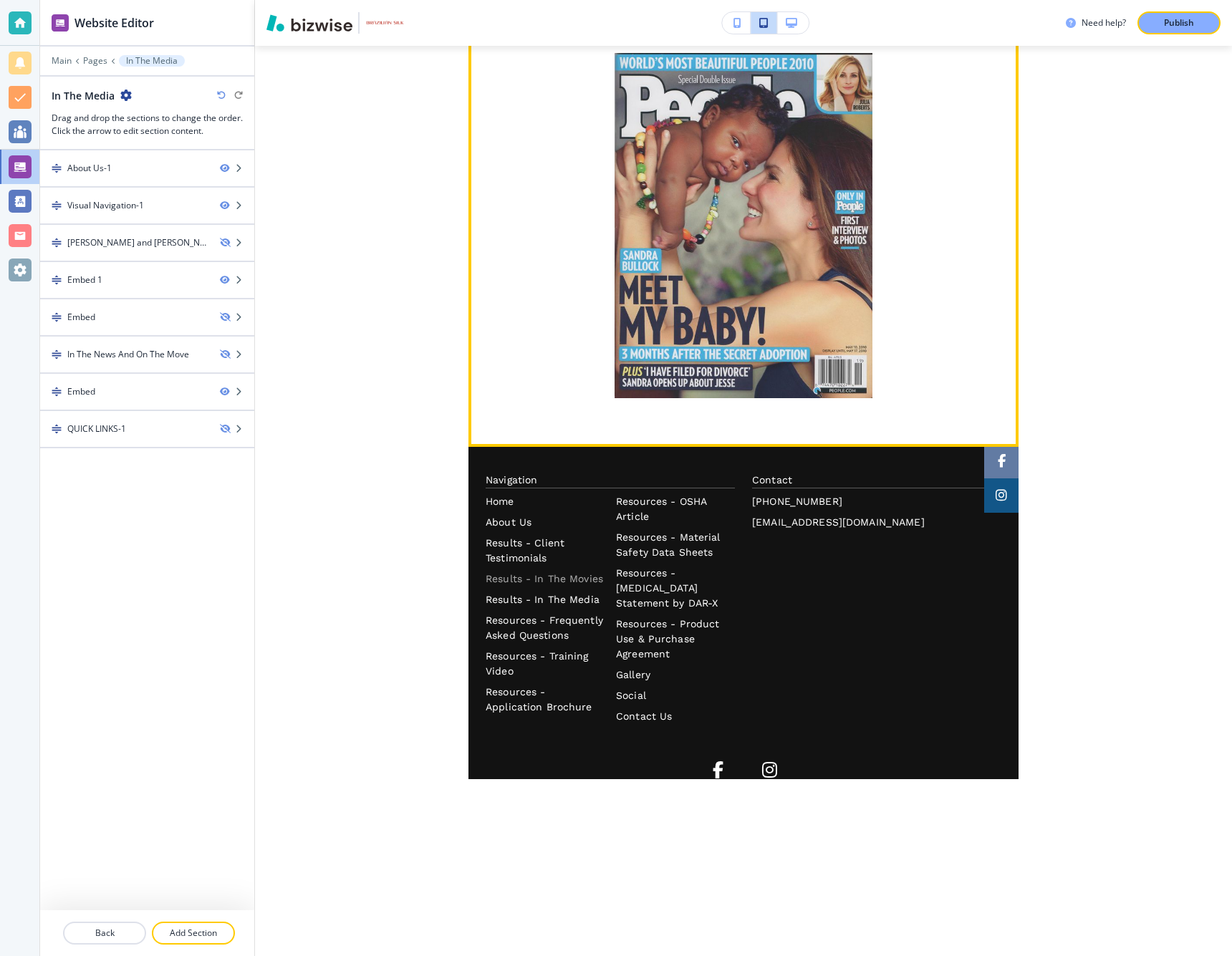
scroll to position [1999, 0]
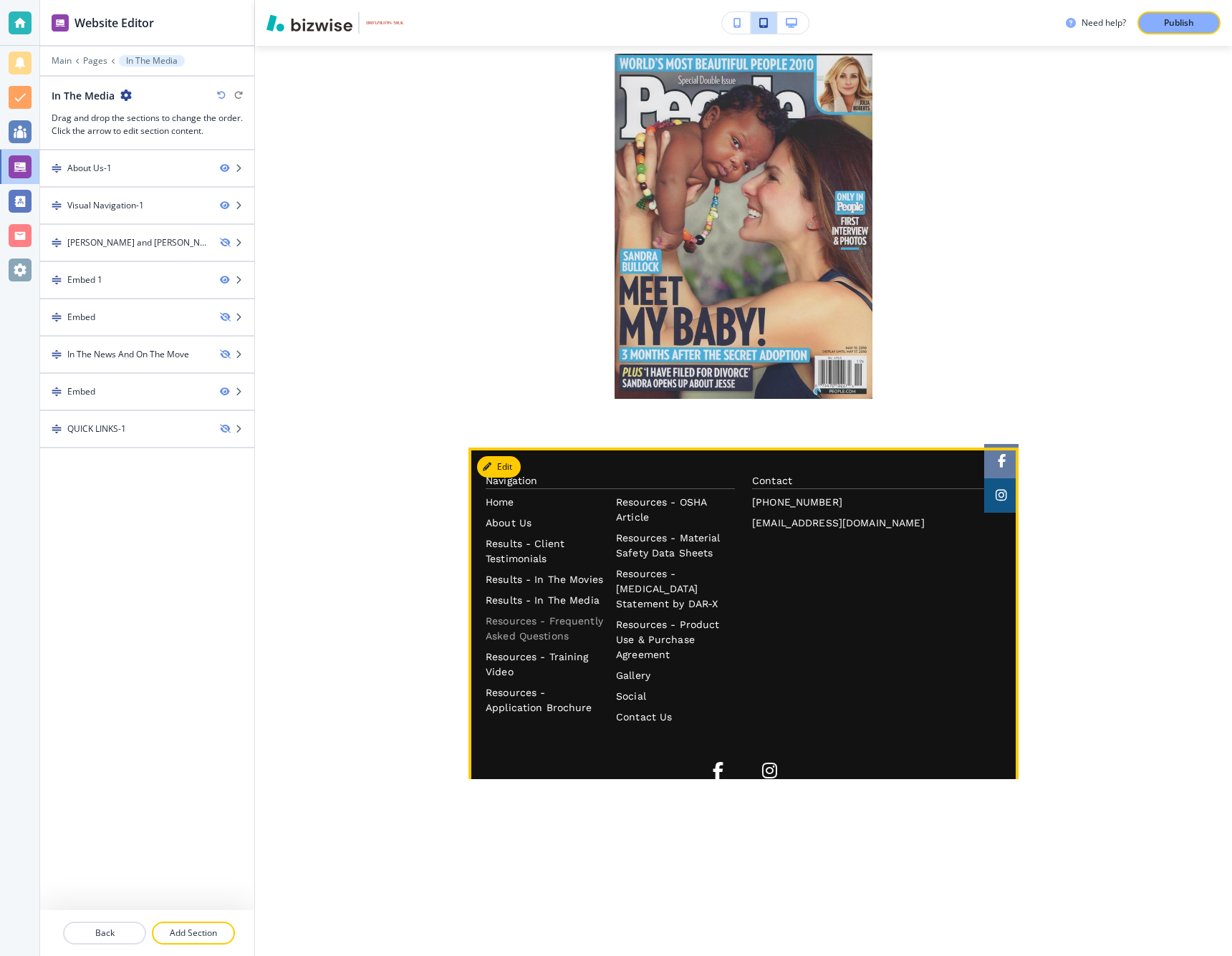
click at [549, 614] on p "Resources - Frequently Asked Questions" at bounding box center [545, 629] width 119 height 30
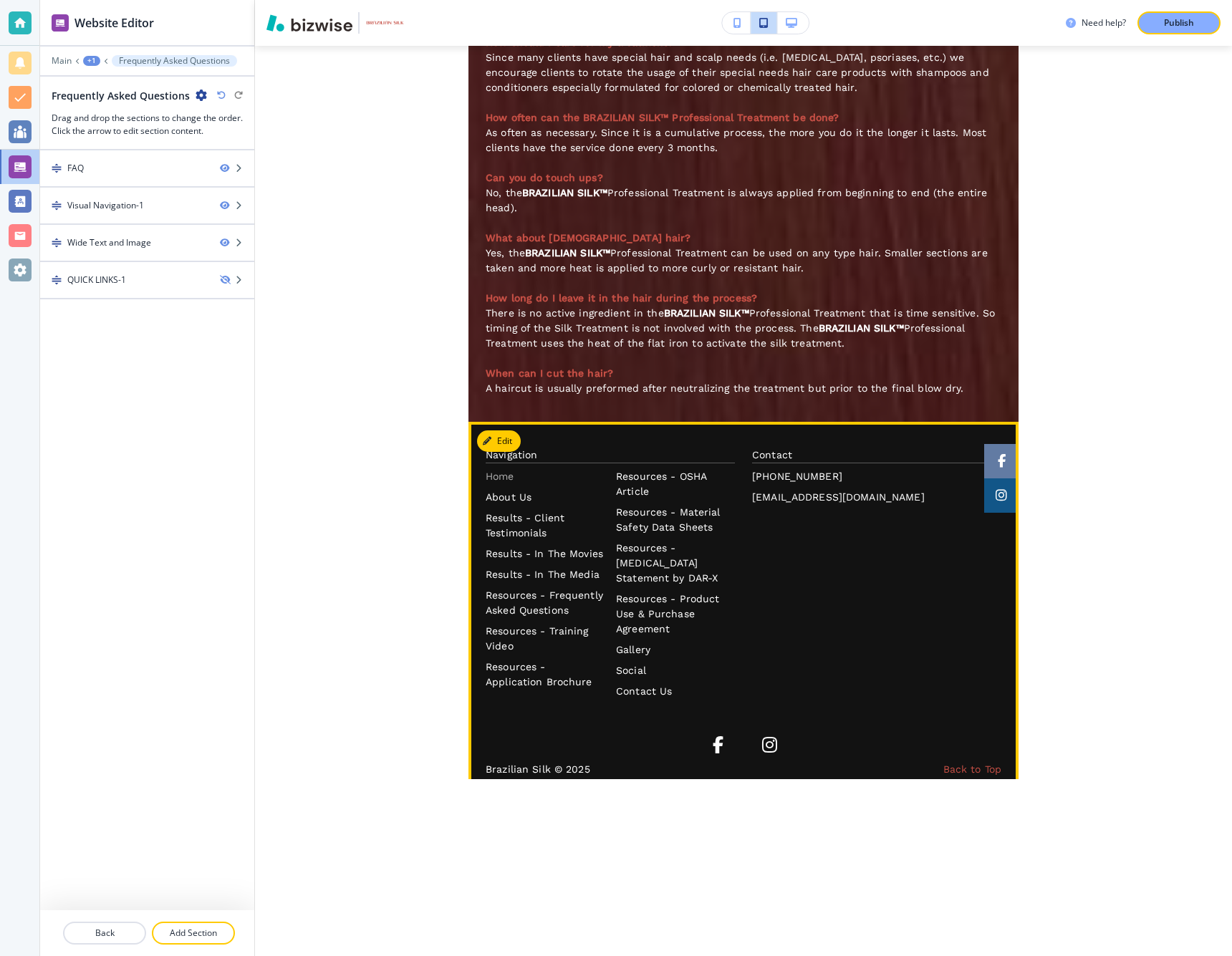
scroll to position [2689, 0]
click at [543, 624] on p "Resources - Training Video" at bounding box center [545, 639] width 119 height 30
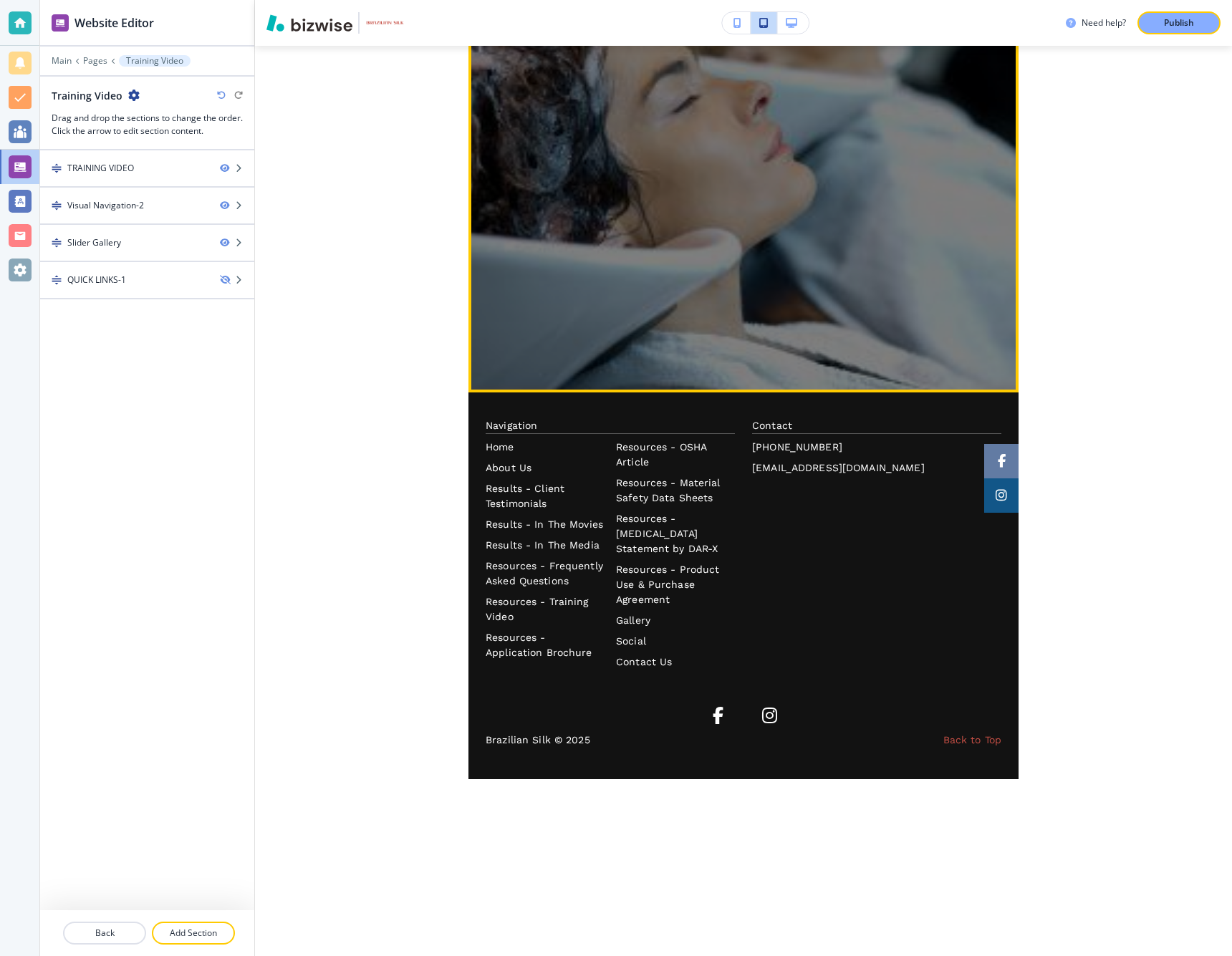
scroll to position [1374, 0]
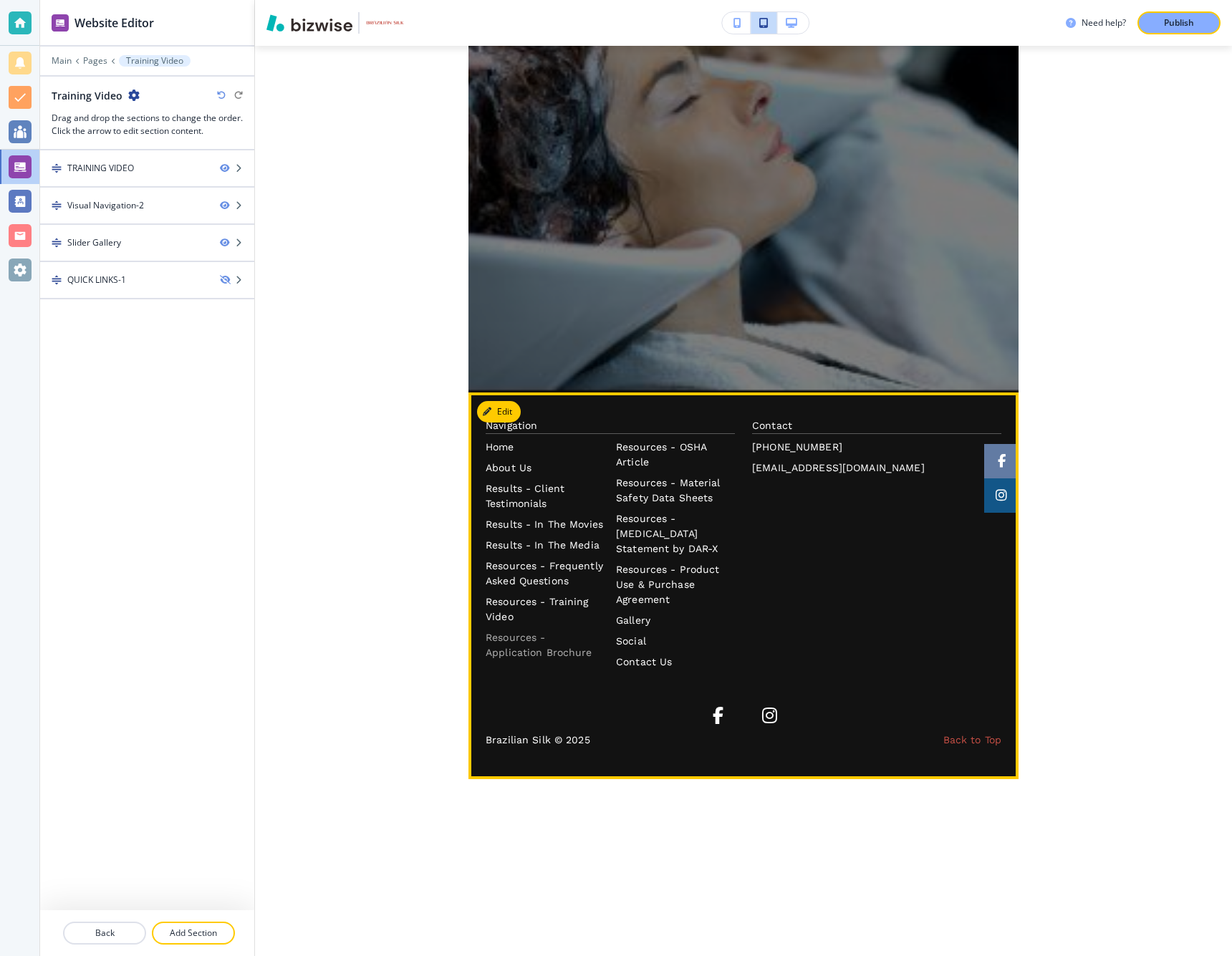
click at [508, 640] on p "Resources - Application Brochure" at bounding box center [545, 645] width 119 height 30
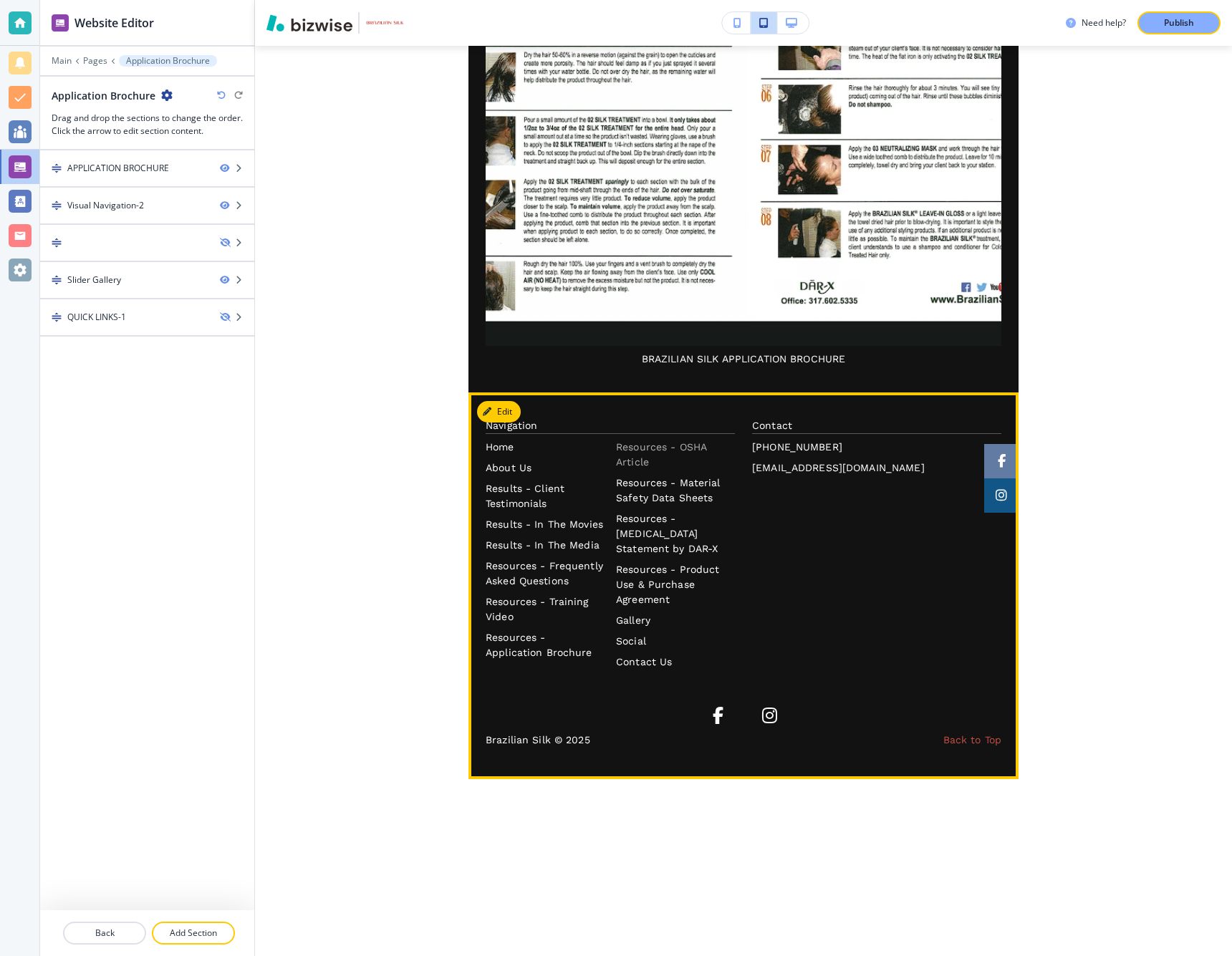
click at [631, 452] on p "Resources - OSHA Article" at bounding box center [676, 455] width 119 height 30
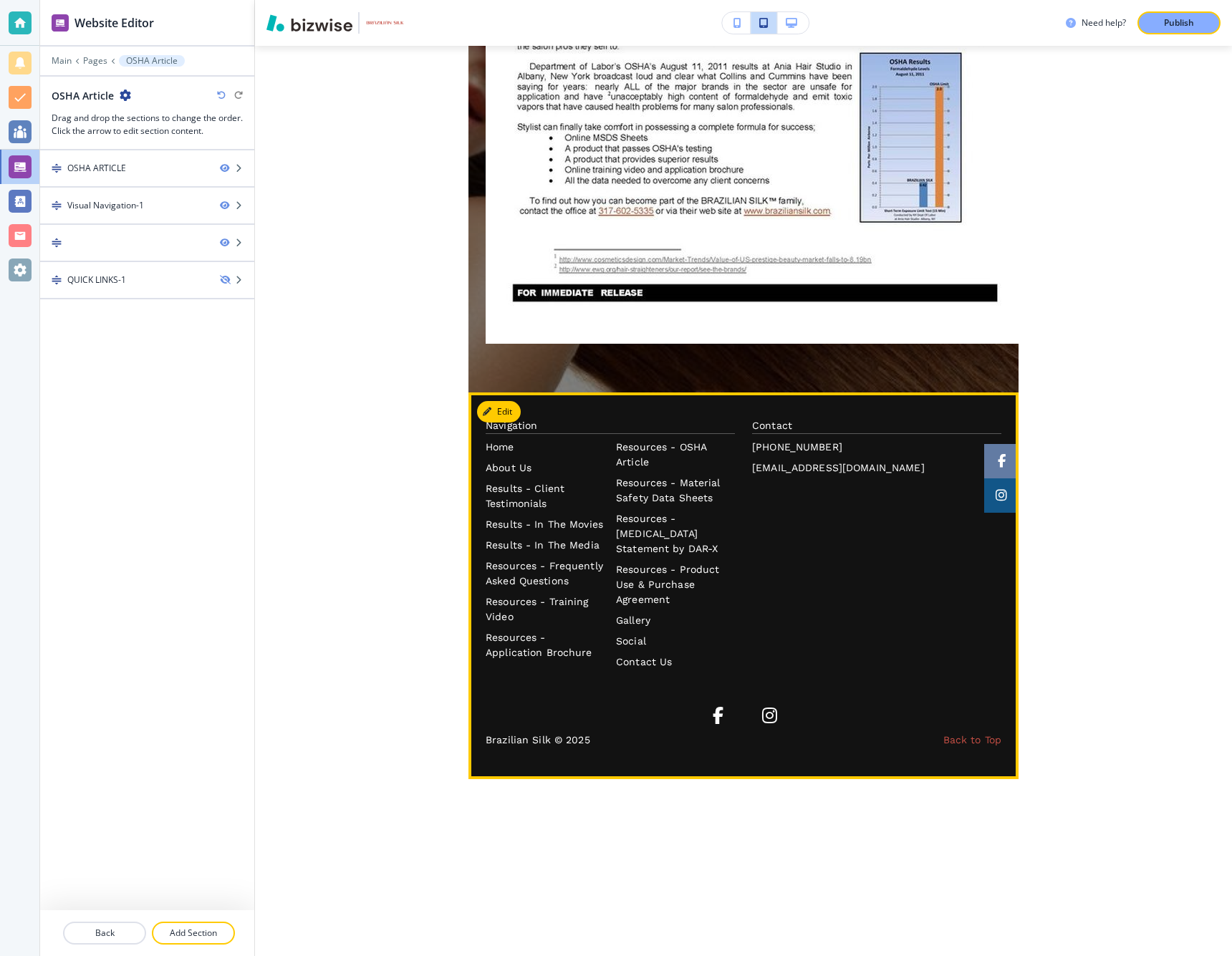
scroll to position [1667, 0]
click at [661, 491] on p "Resources - Material Safety Data Sheets" at bounding box center [676, 491] width 119 height 30
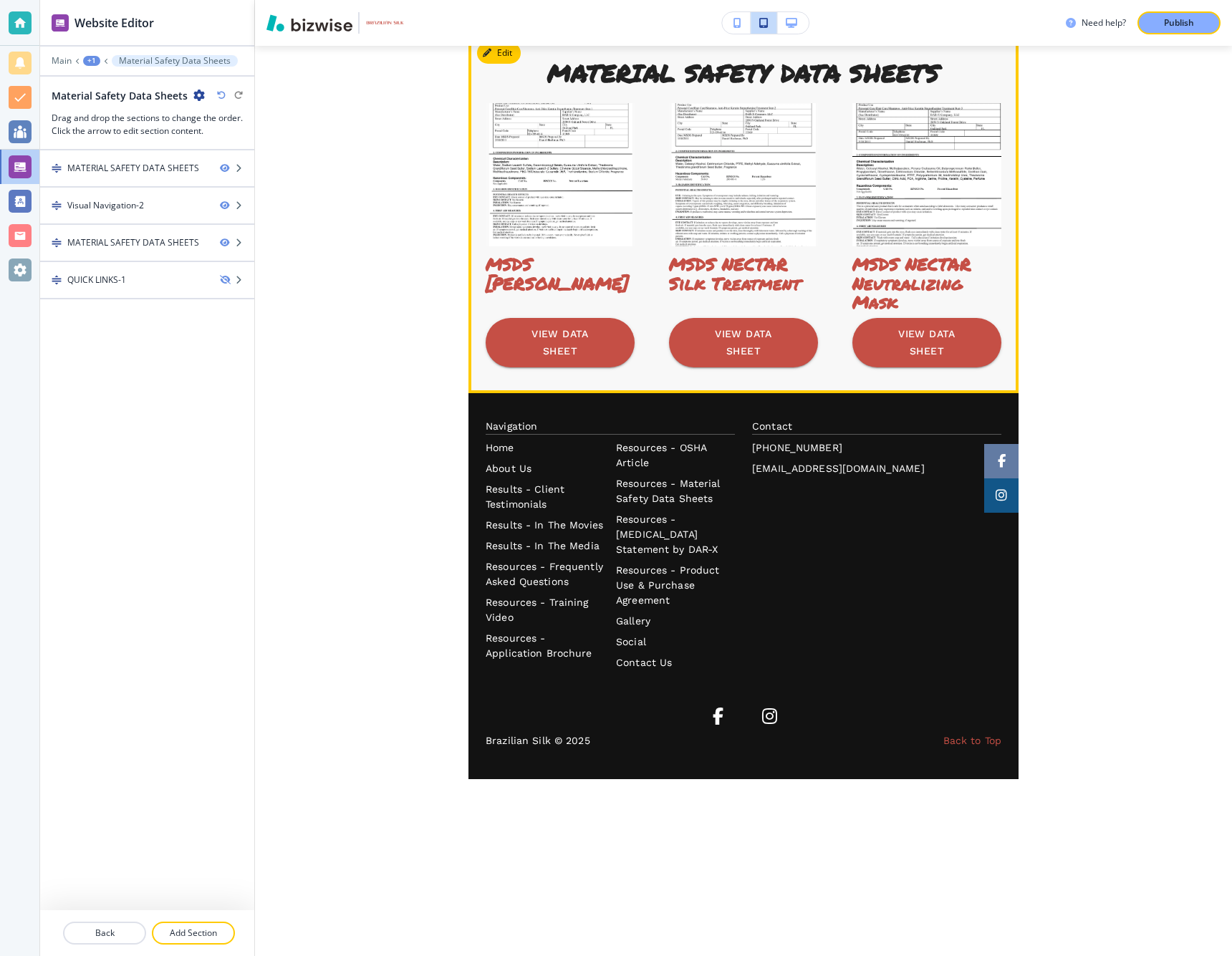
scroll to position [1229, 0]
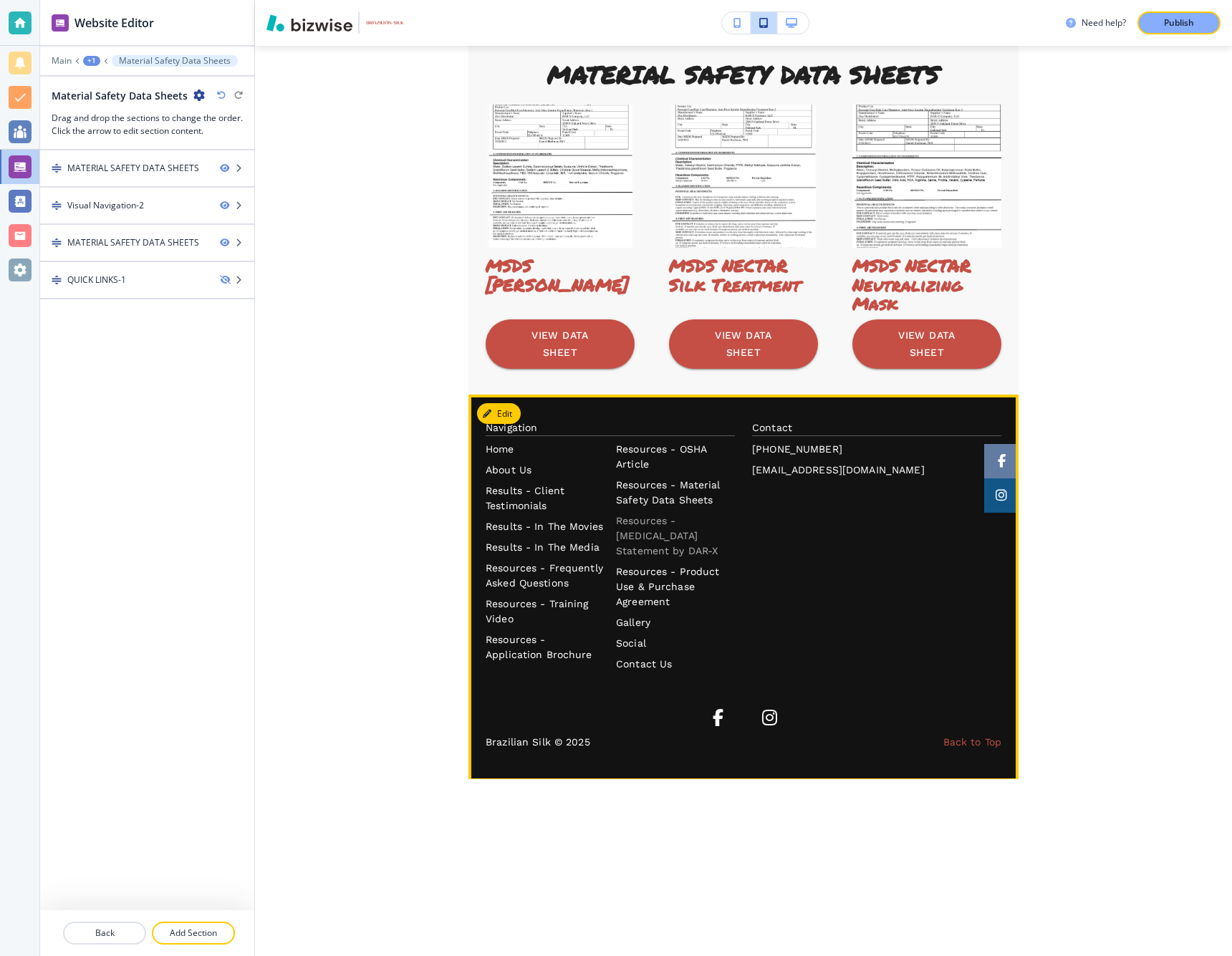
click at [653, 522] on p "Resources - [MEDICAL_DATA] Statement by DAR-X" at bounding box center [676, 536] width 119 height 45
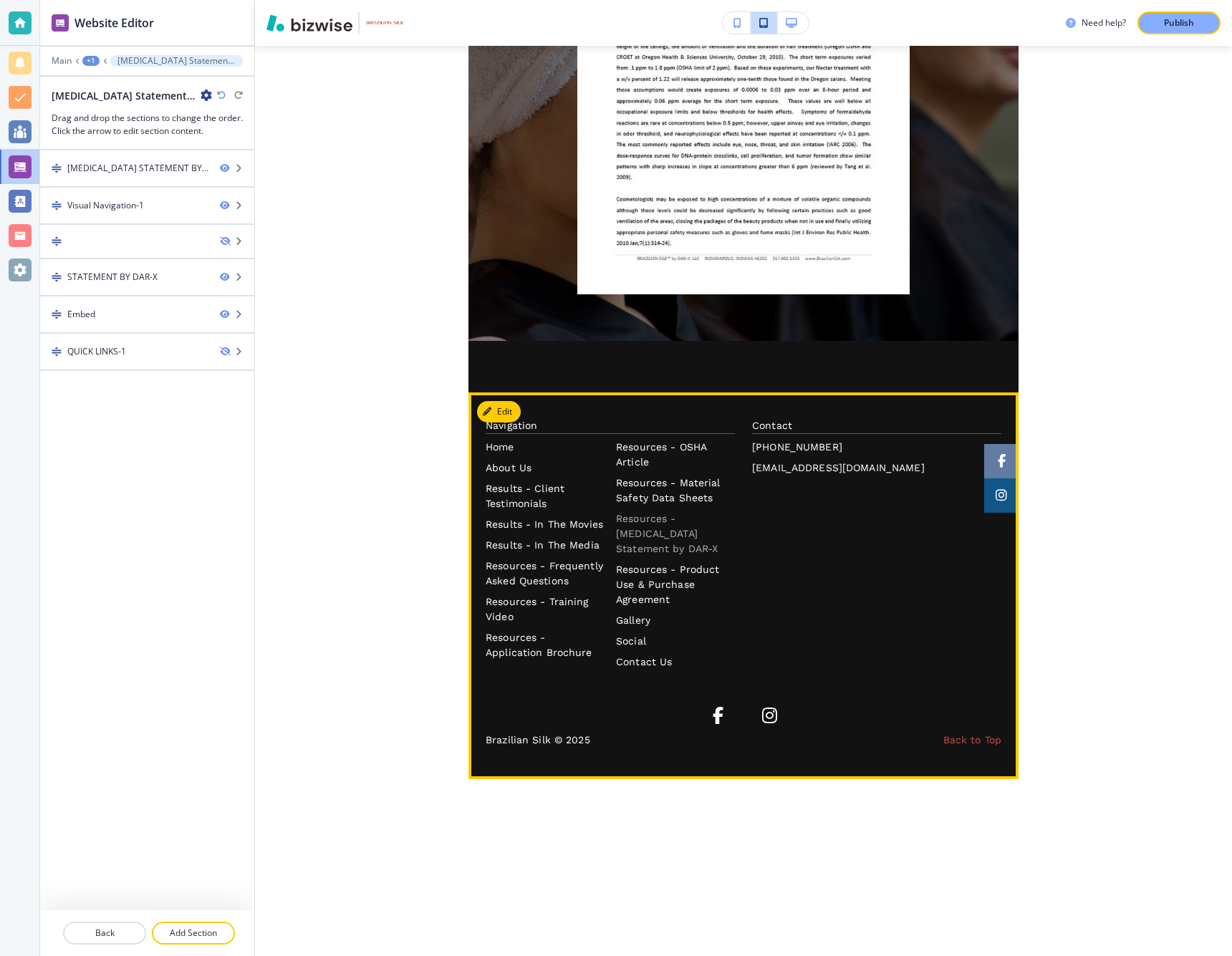
scroll to position [1526, 0]
click at [658, 571] on p "Resources - Product Use & Purchase Agreement" at bounding box center [676, 585] width 119 height 45
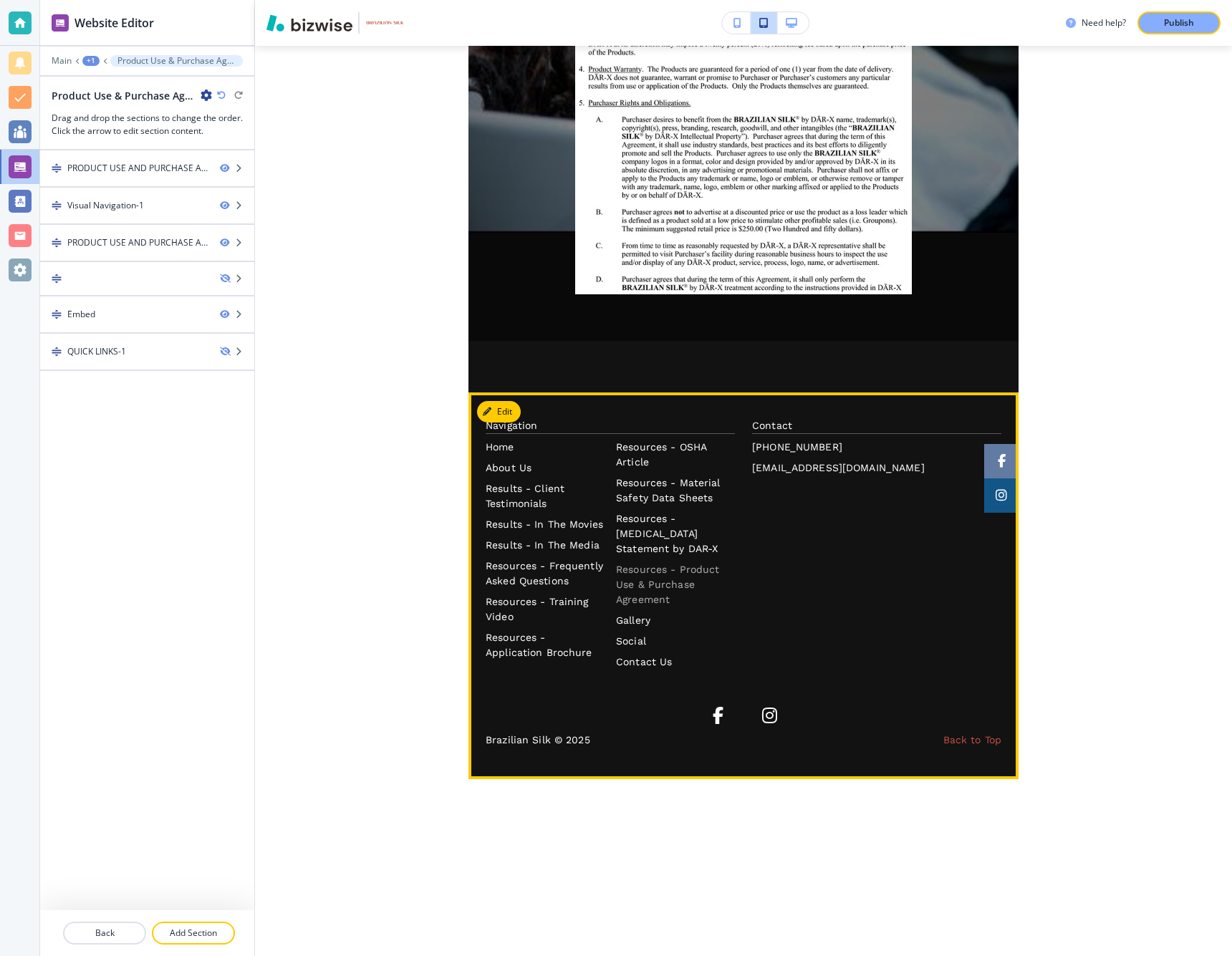
scroll to position [1616, 0]
click at [633, 621] on p "Gallery" at bounding box center [676, 621] width 119 height 15
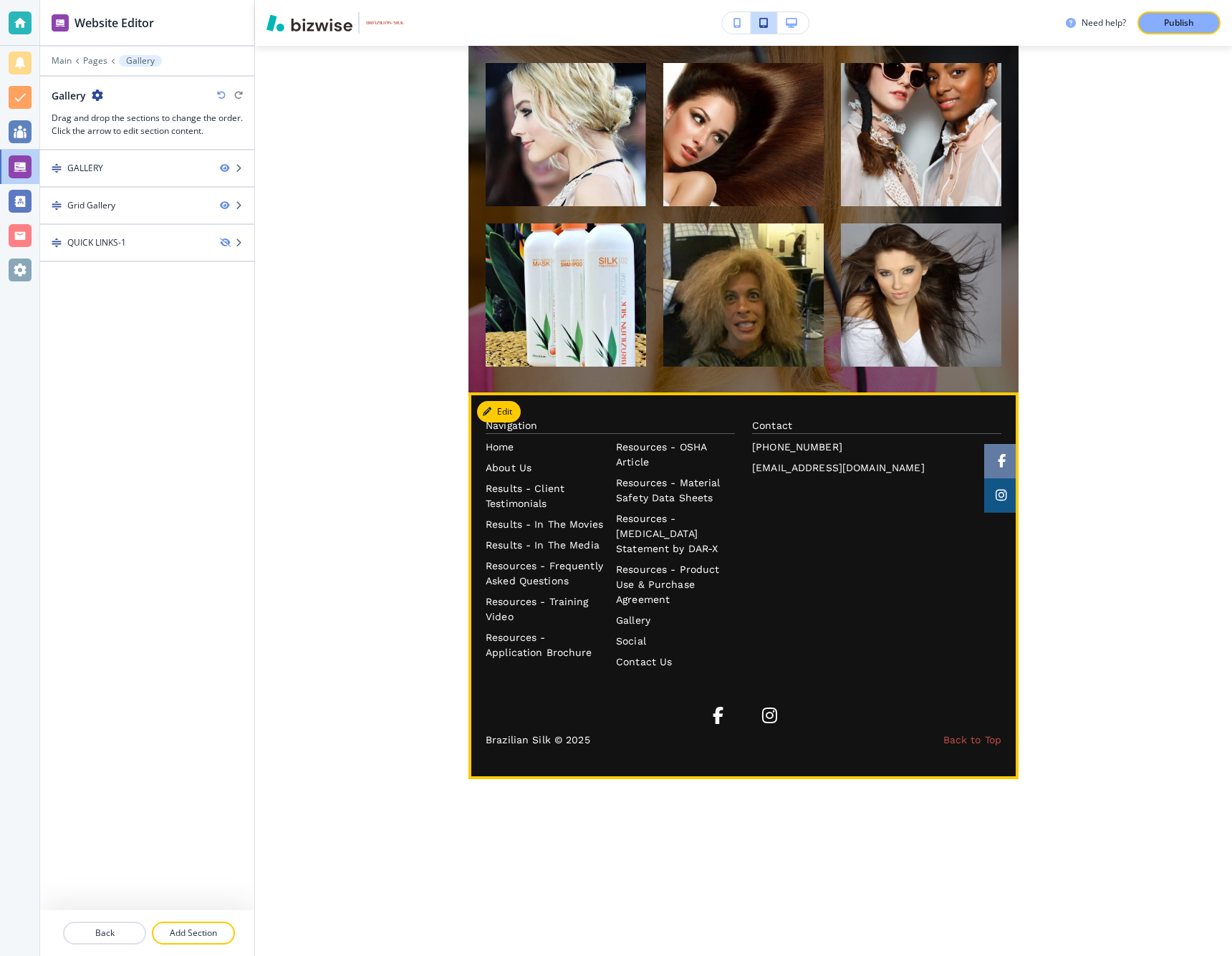
scroll to position [582, 0]
click at [632, 640] on p "Social" at bounding box center [676, 641] width 119 height 15
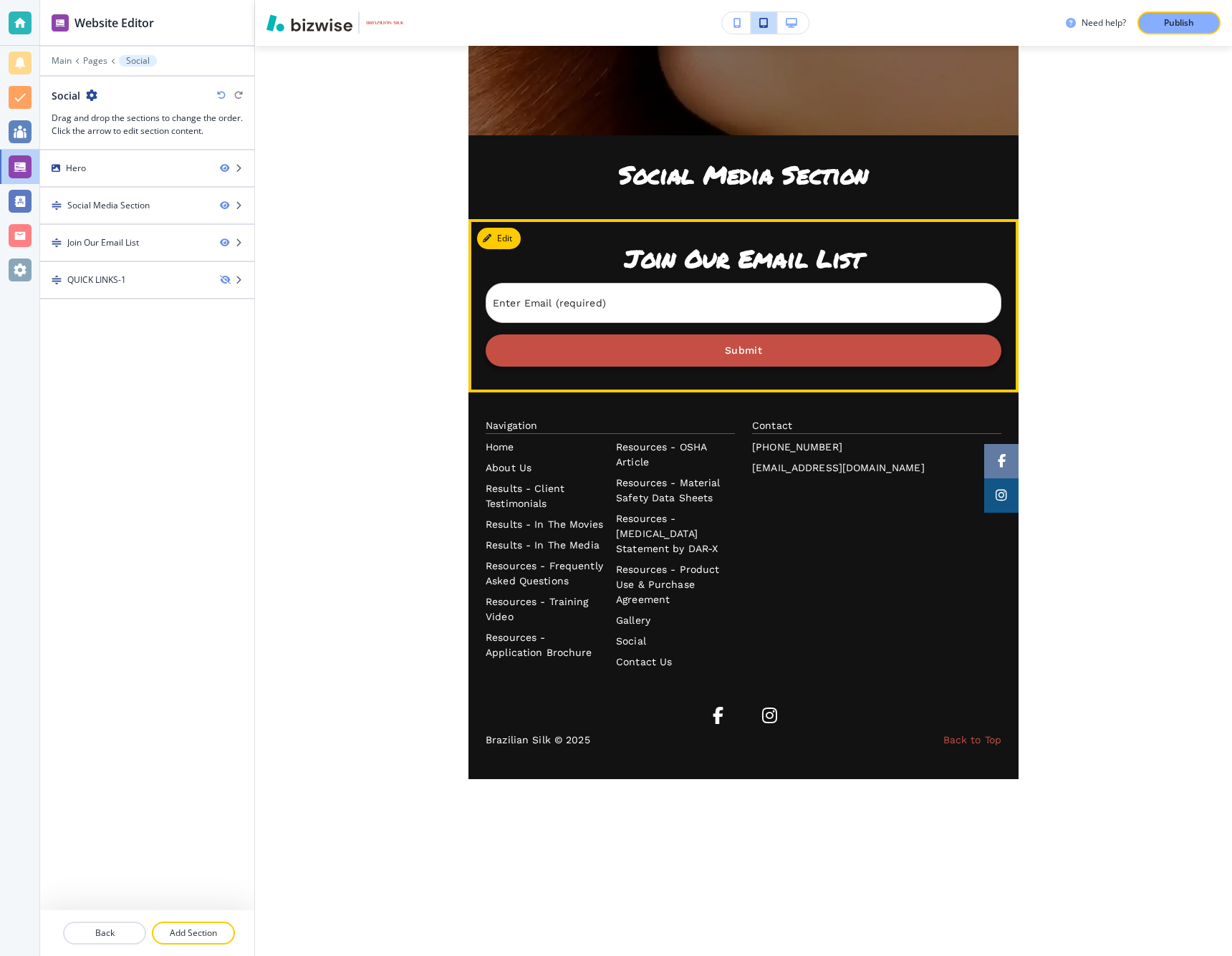
scroll to position [704, 0]
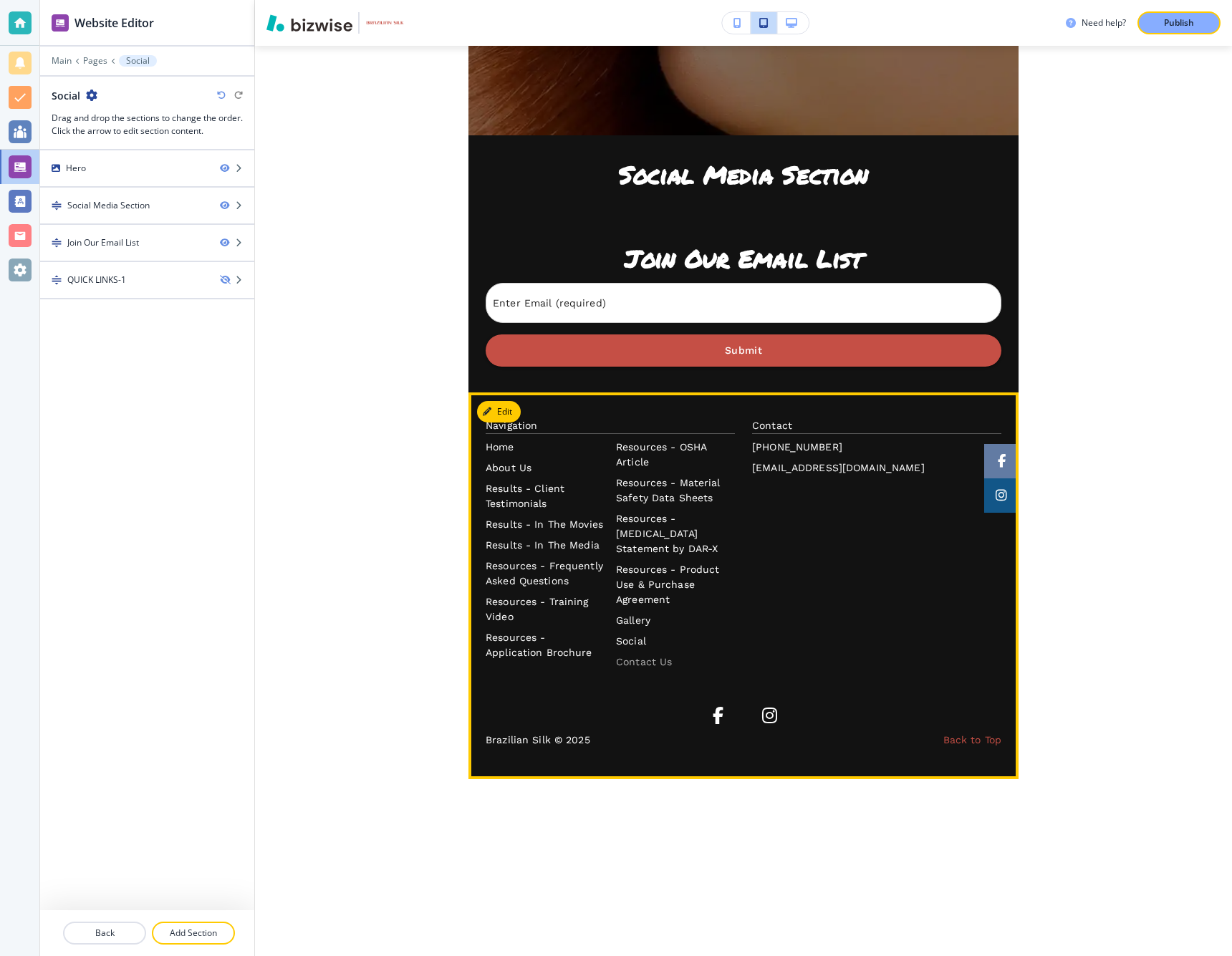
click at [640, 662] on p "Contact Us" at bounding box center [676, 662] width 119 height 15
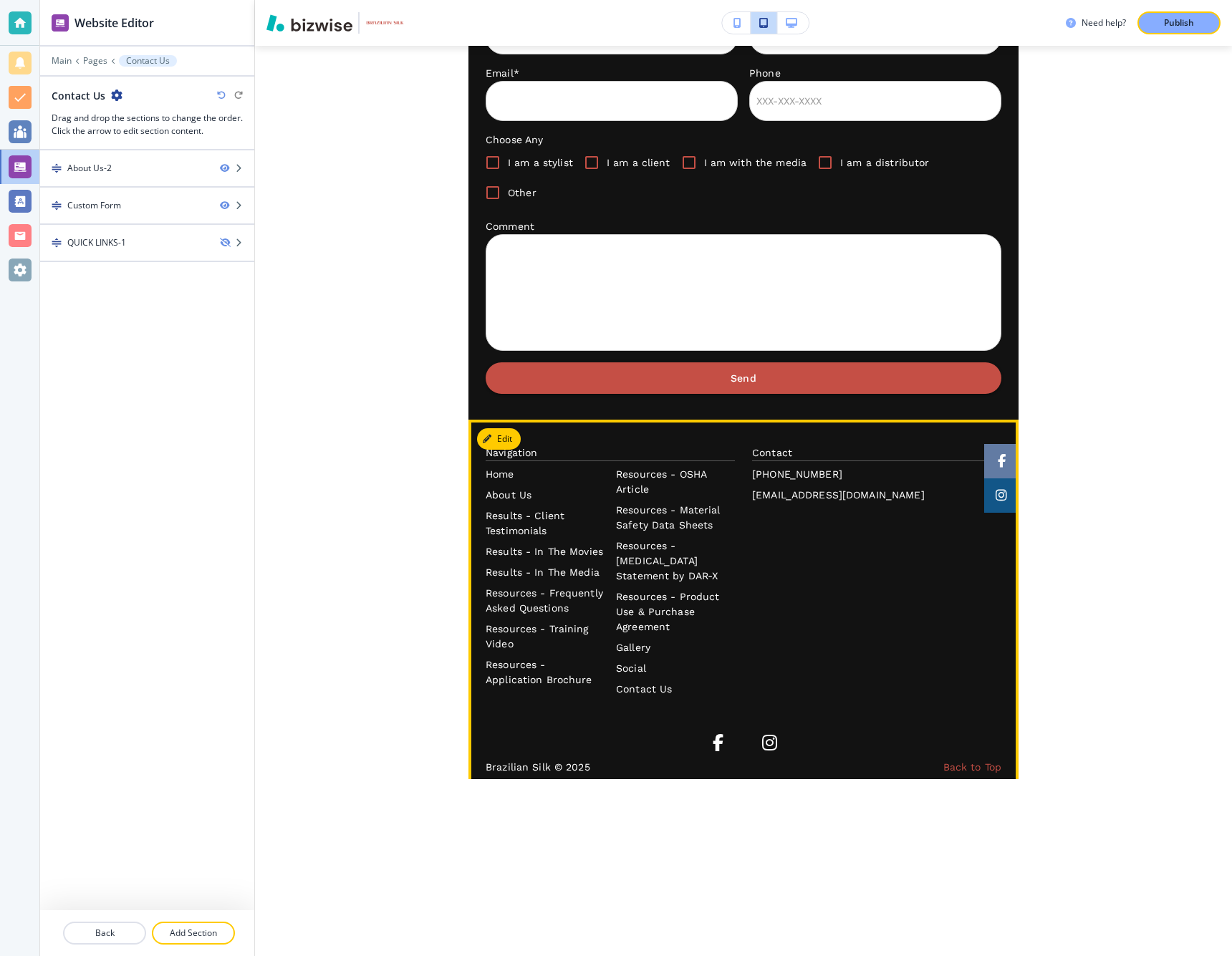
scroll to position [0, 0]
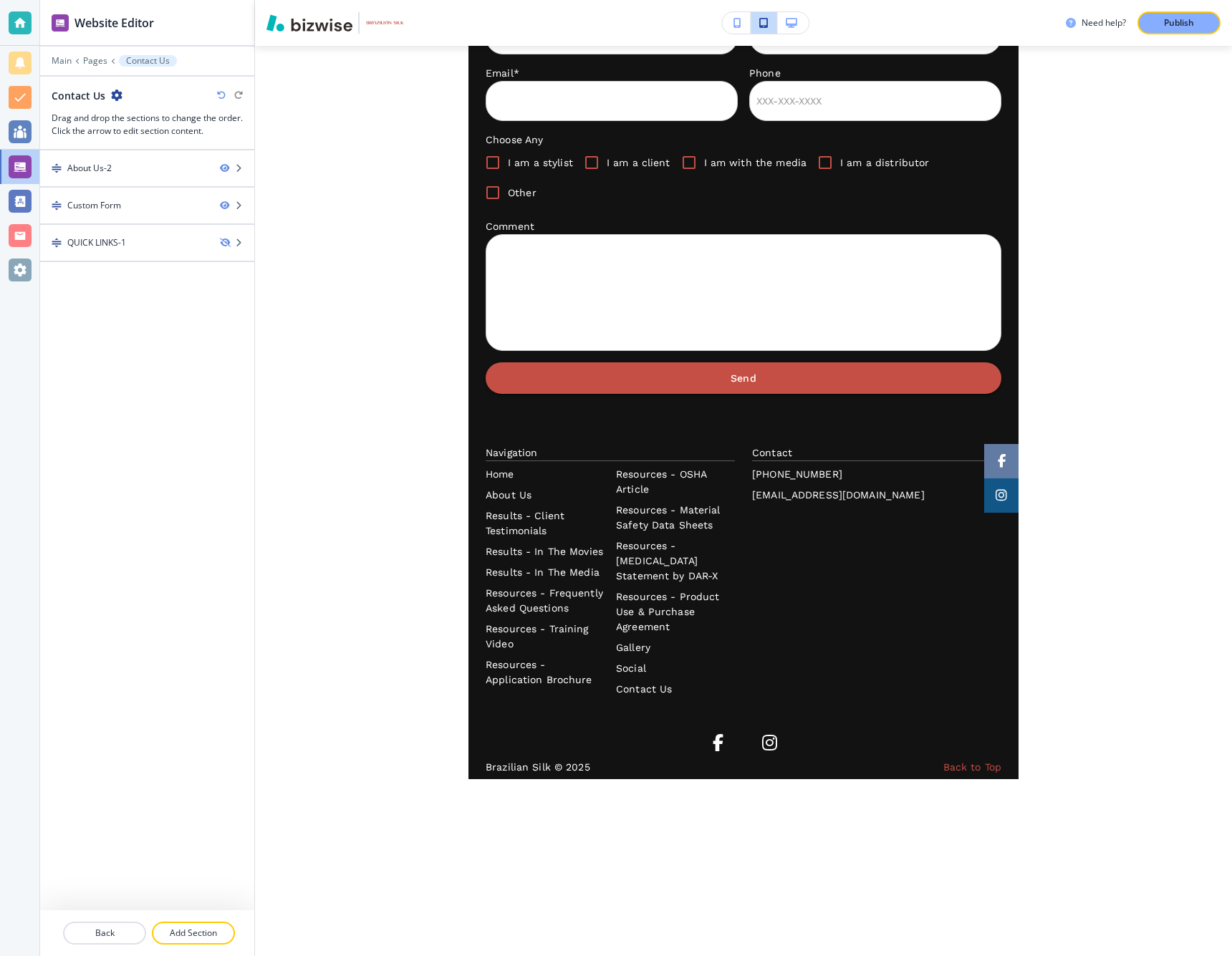
click at [790, 23] on icon "button" at bounding box center [791, 23] width 11 height 10
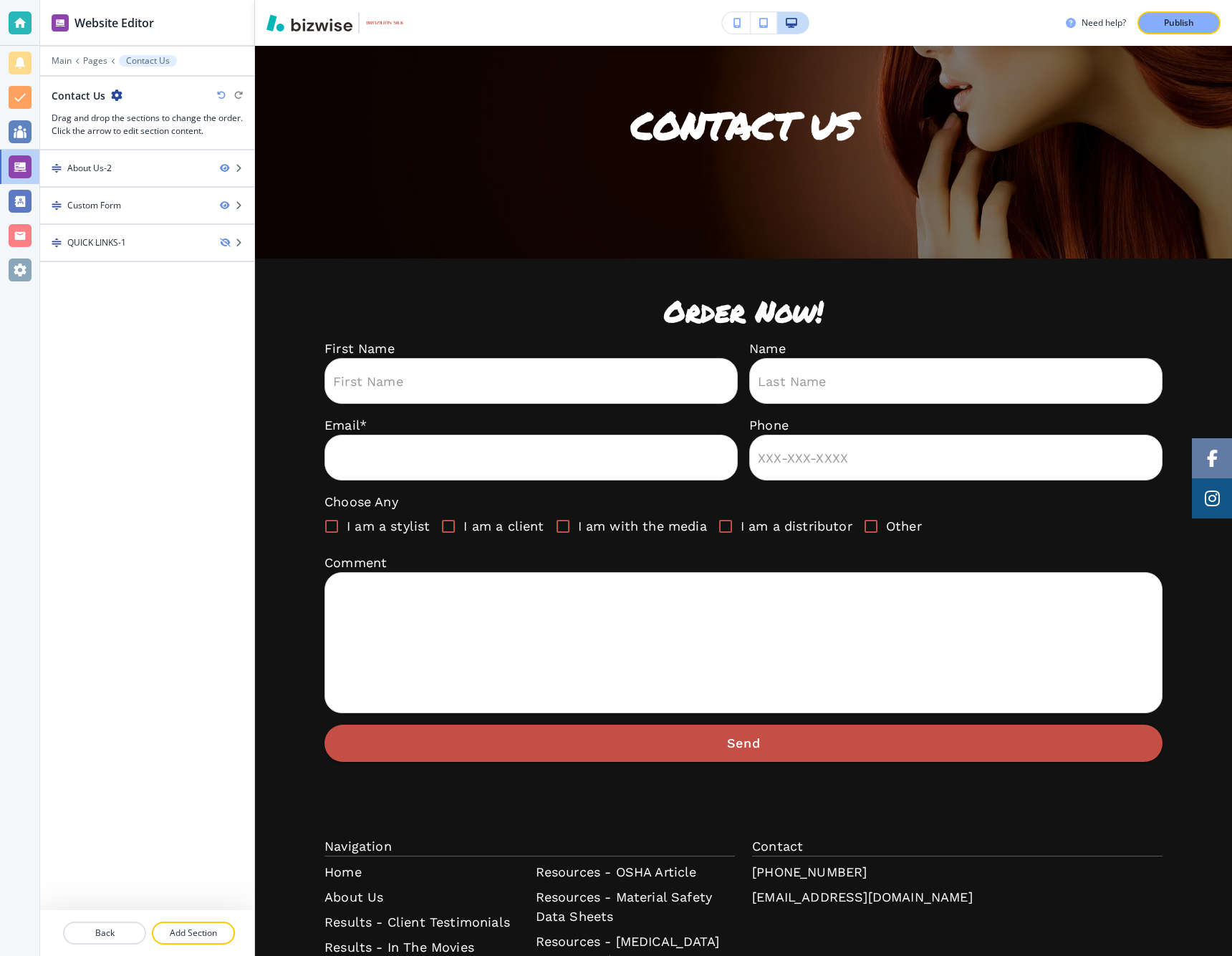
scroll to position [0, 1]
click at [792, 23] on icon "button" at bounding box center [791, 23] width 11 height 10
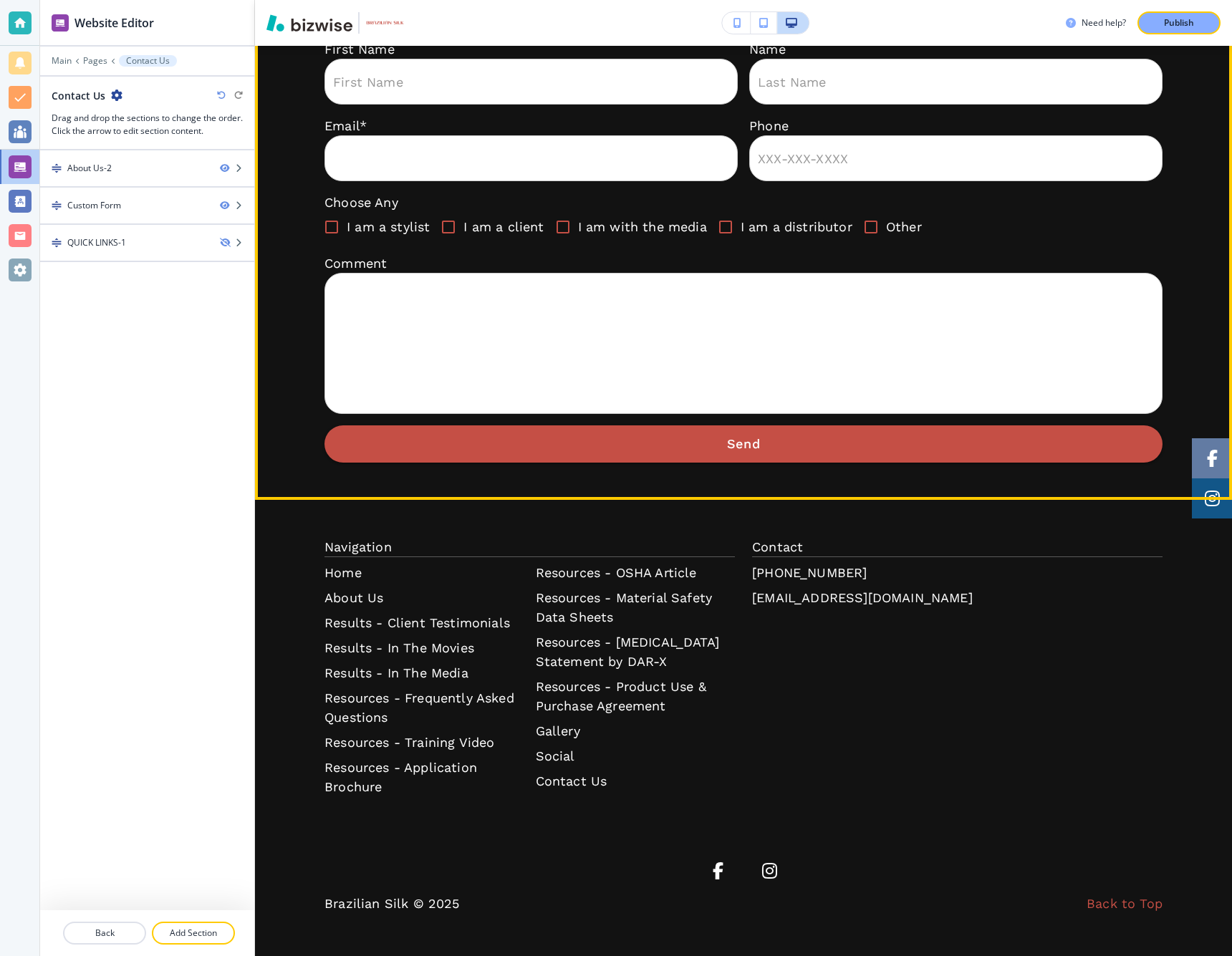
scroll to position [427, 0]
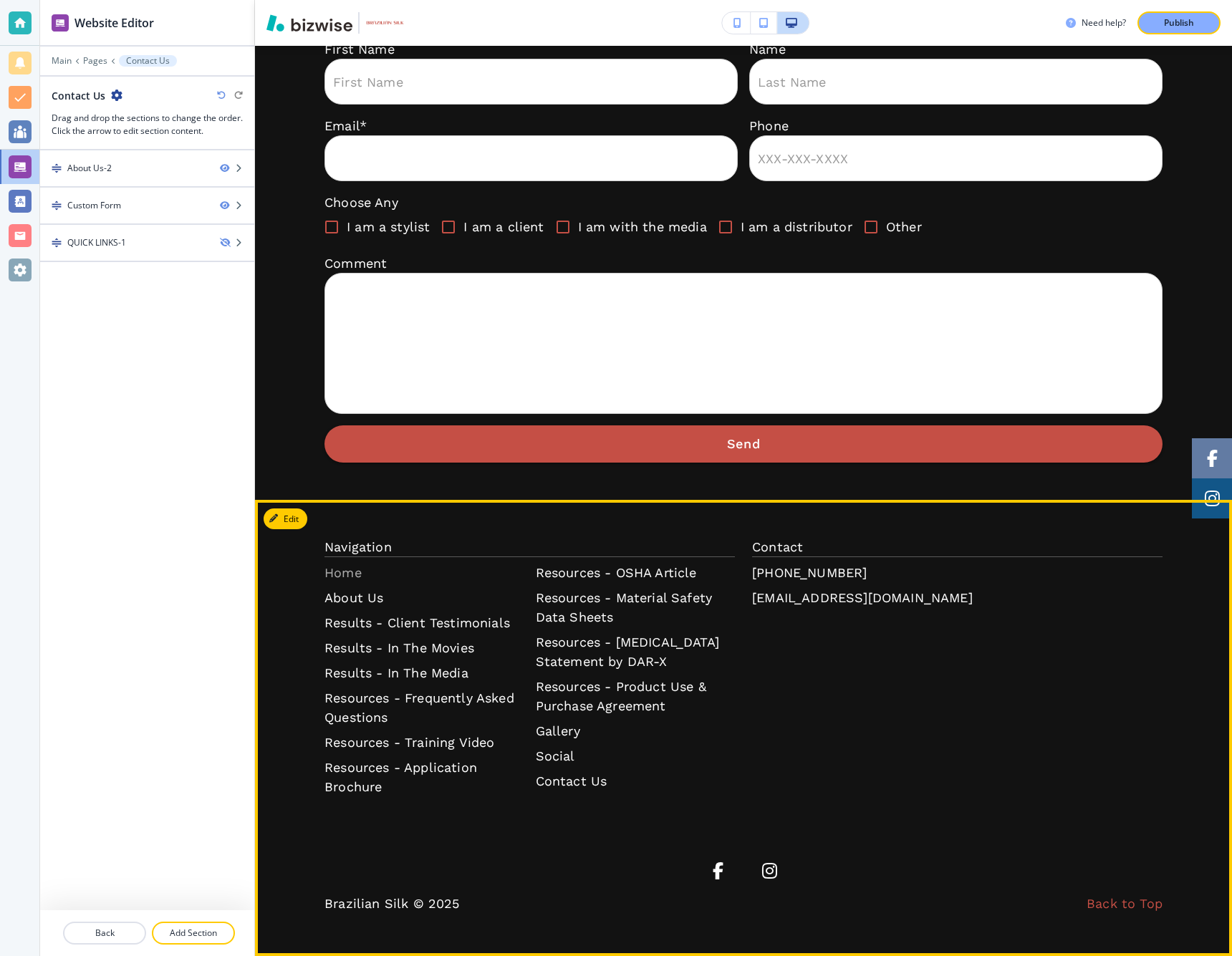
click at [348, 573] on p "Home" at bounding box center [424, 573] width 200 height 20
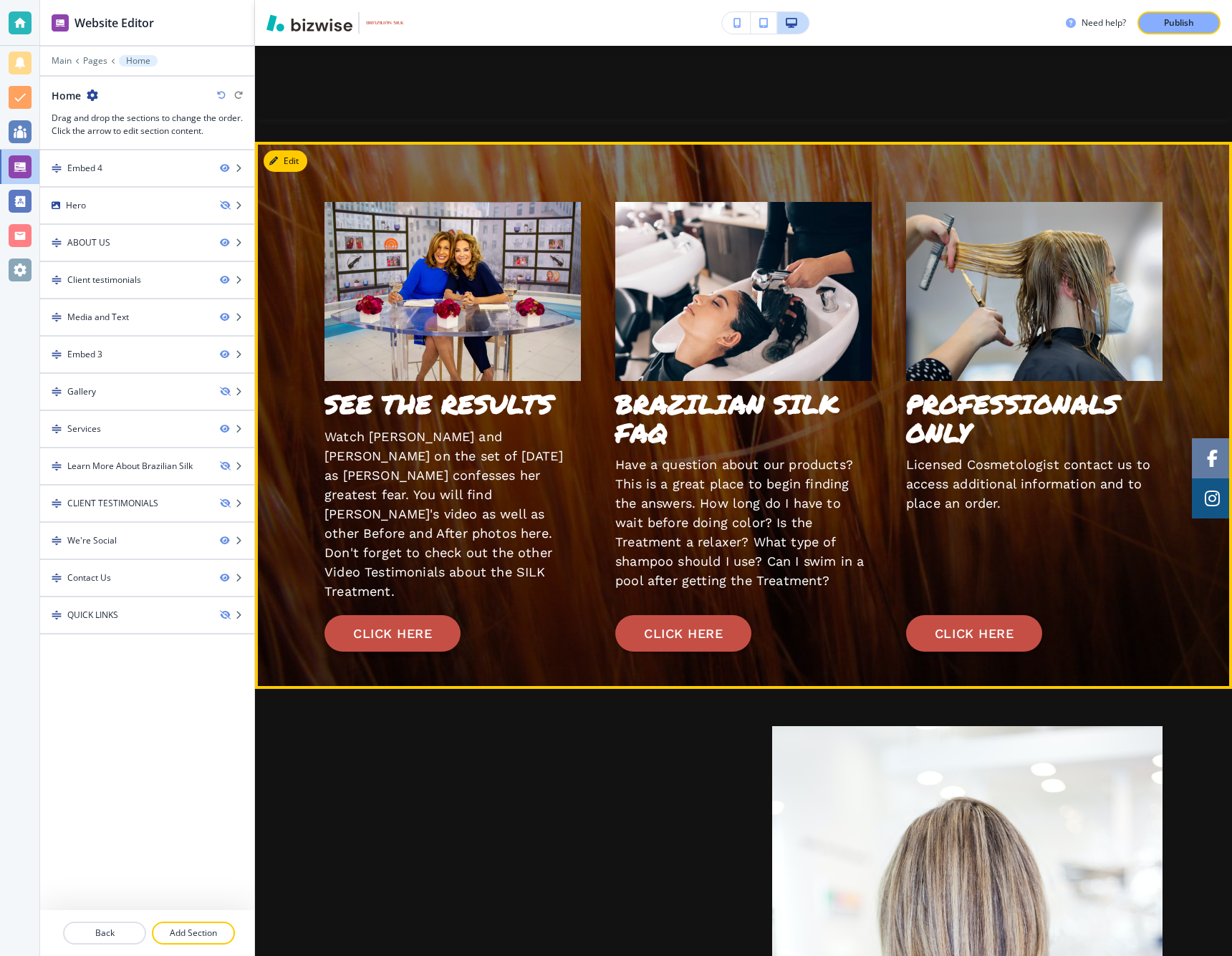
scroll to position [2691, 0]
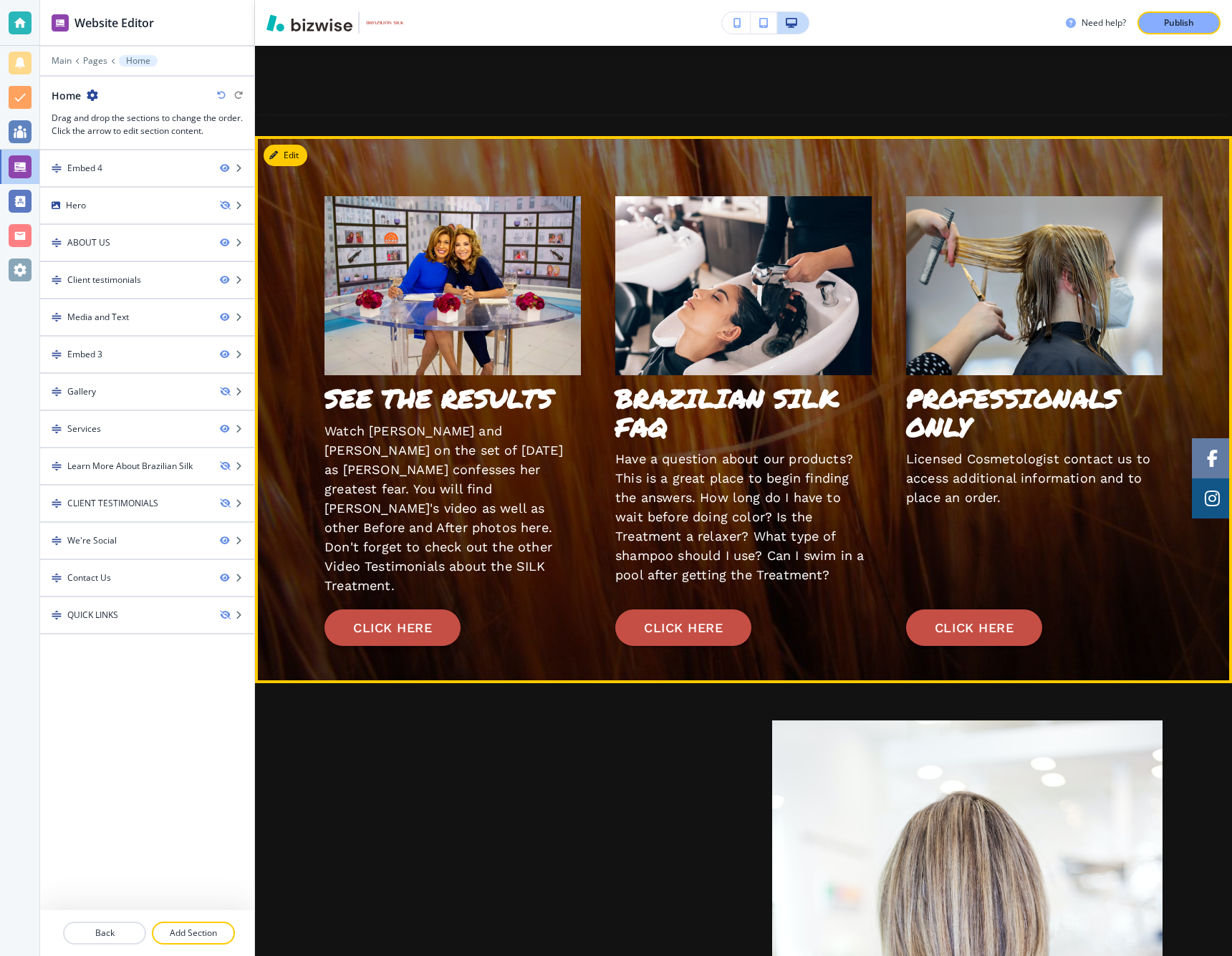
click at [379, 609] on button "CLICK HERE" at bounding box center [392, 628] width 136 height 38
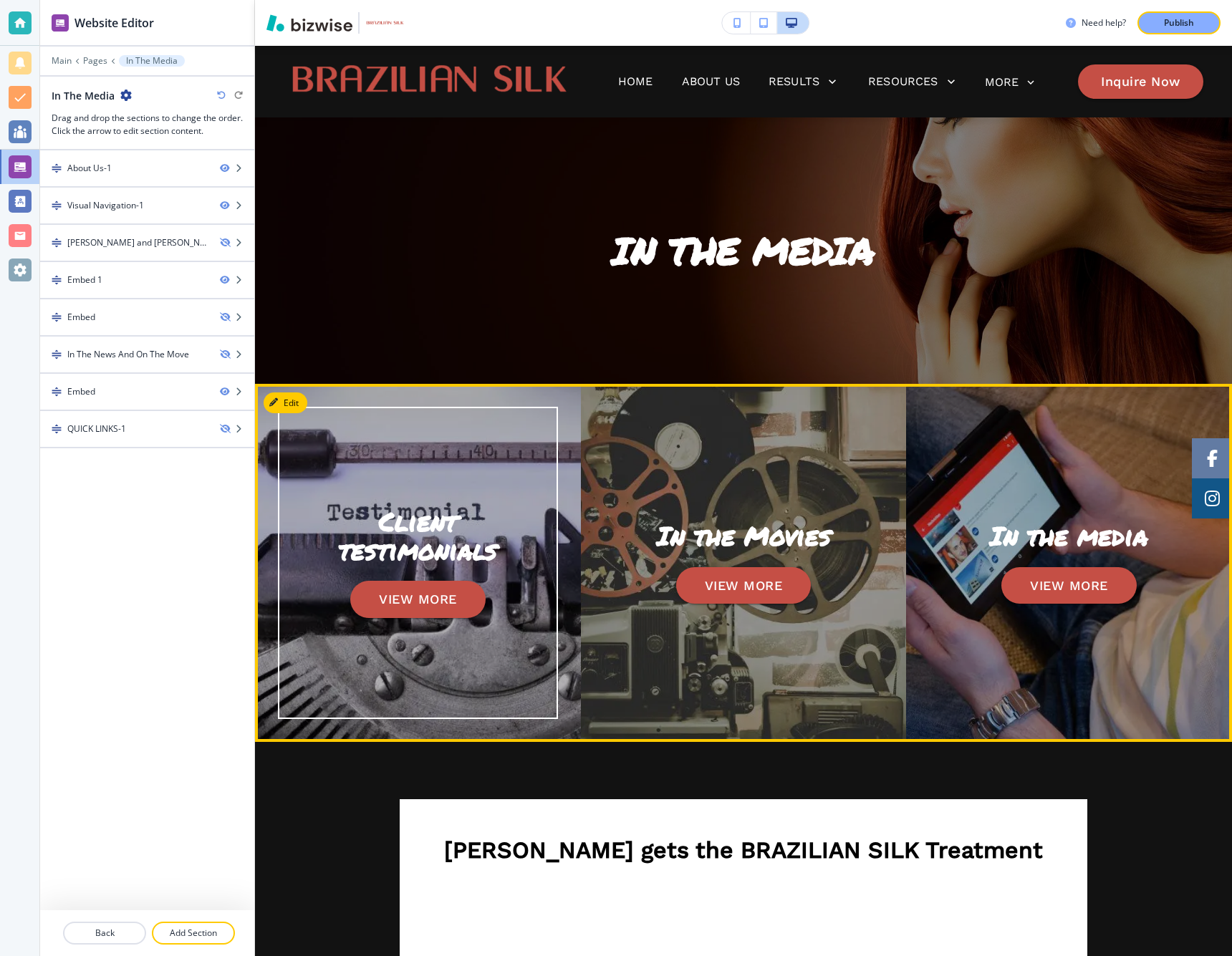
scroll to position [0, 0]
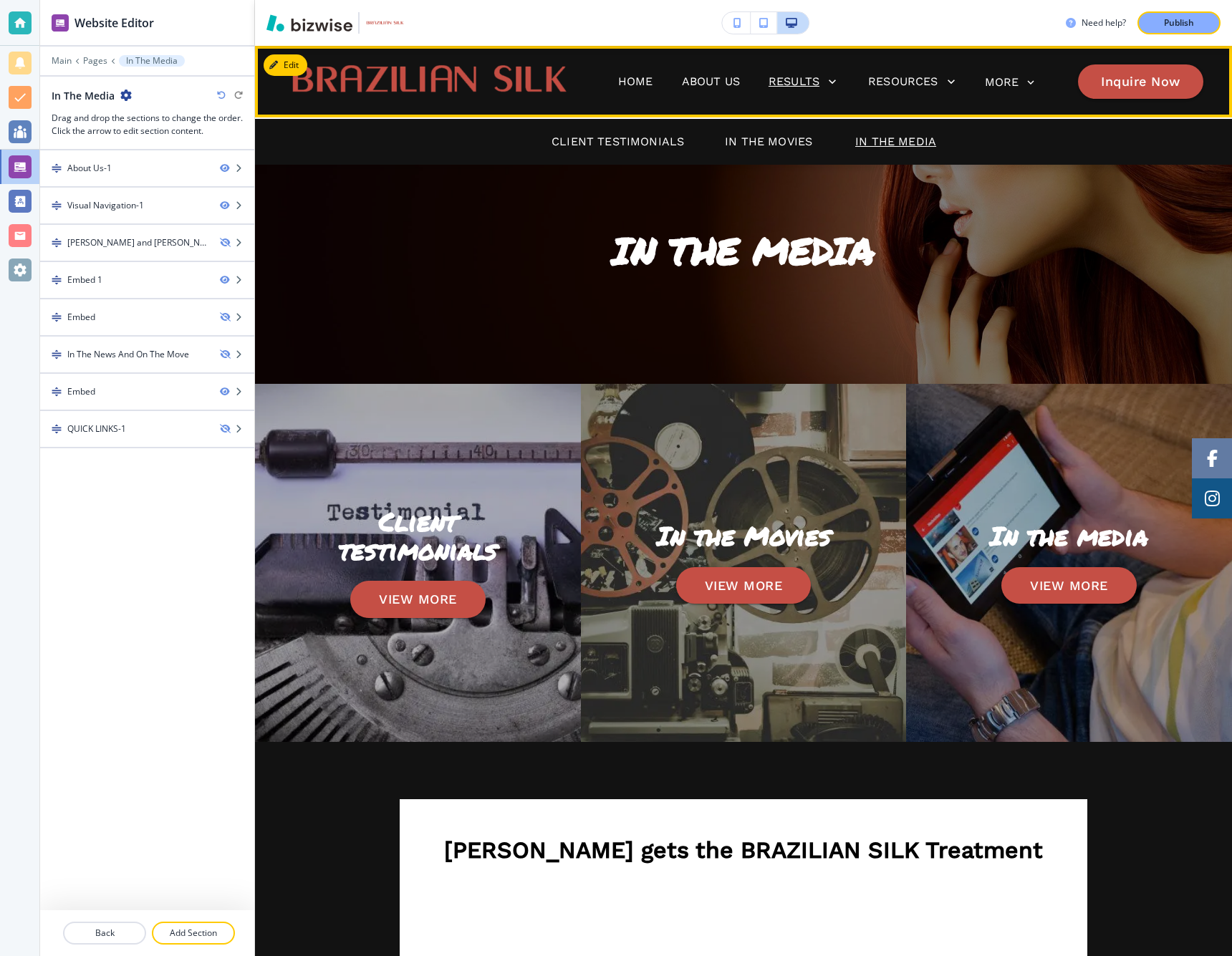
click at [795, 81] on p "Results" at bounding box center [794, 81] width 51 height 17
click at [611, 143] on p "Client Testimonials" at bounding box center [618, 141] width 133 height 17
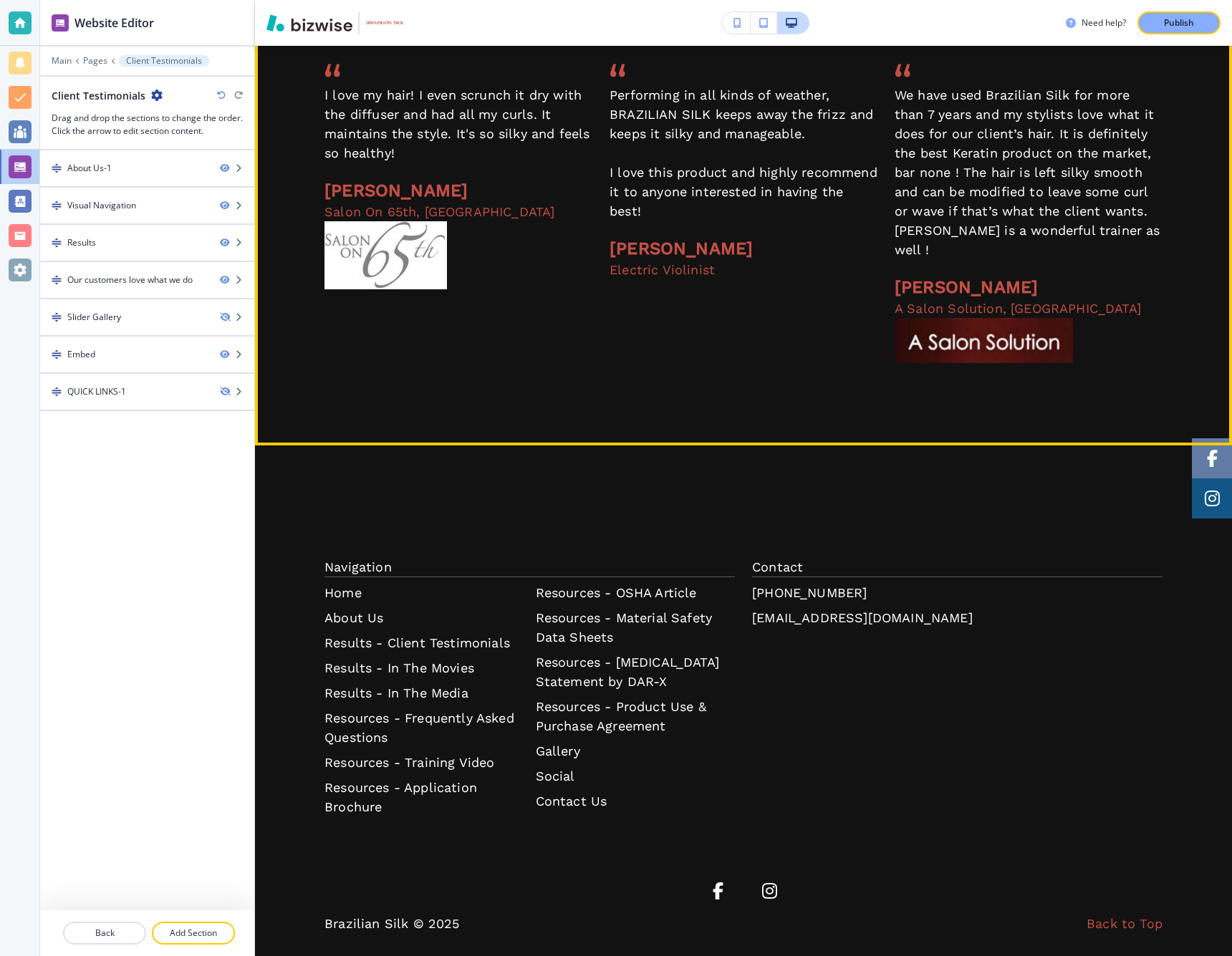
scroll to position [1837, 0]
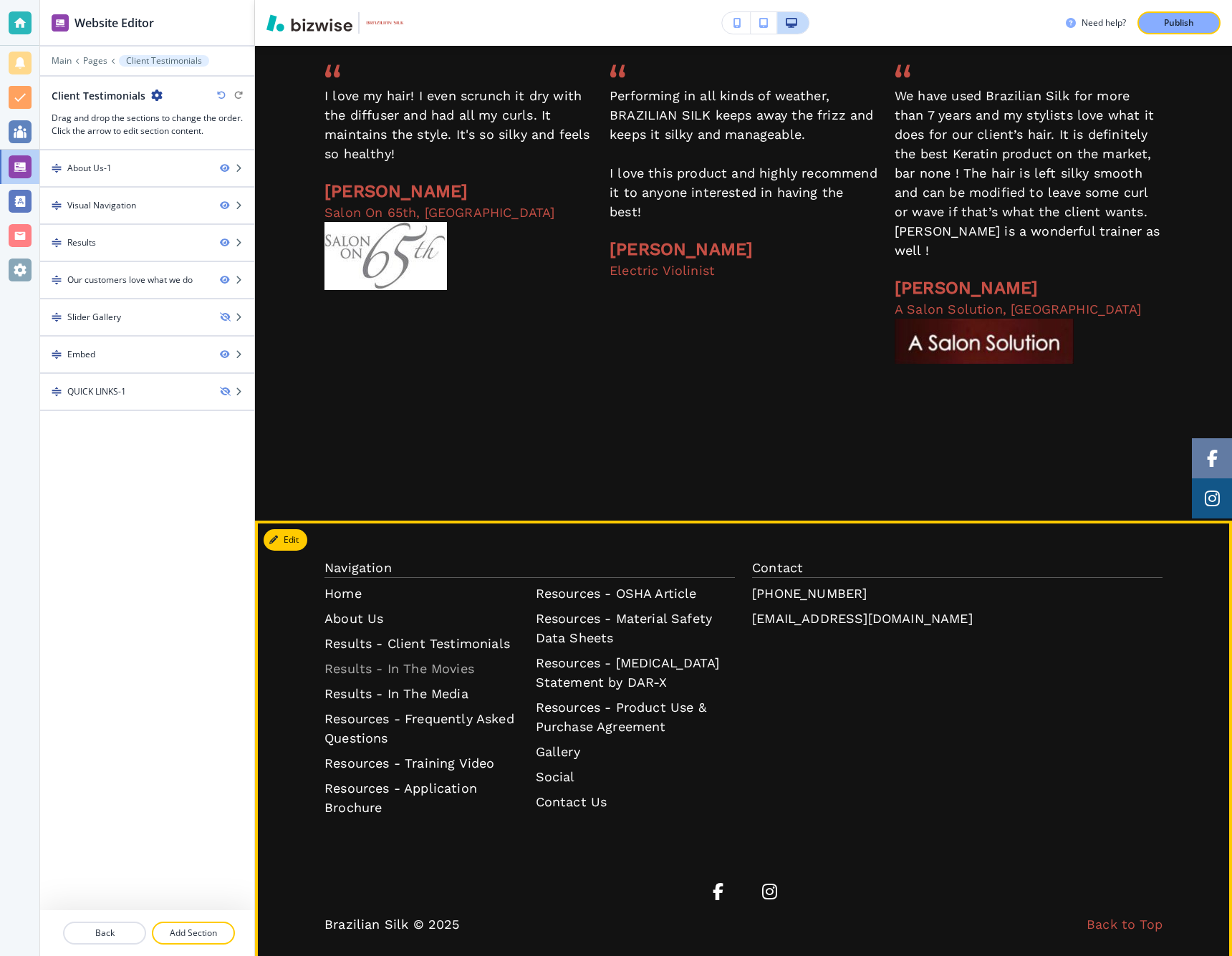
click at [436, 659] on p "Results - In The Movies" at bounding box center [424, 669] width 200 height 20
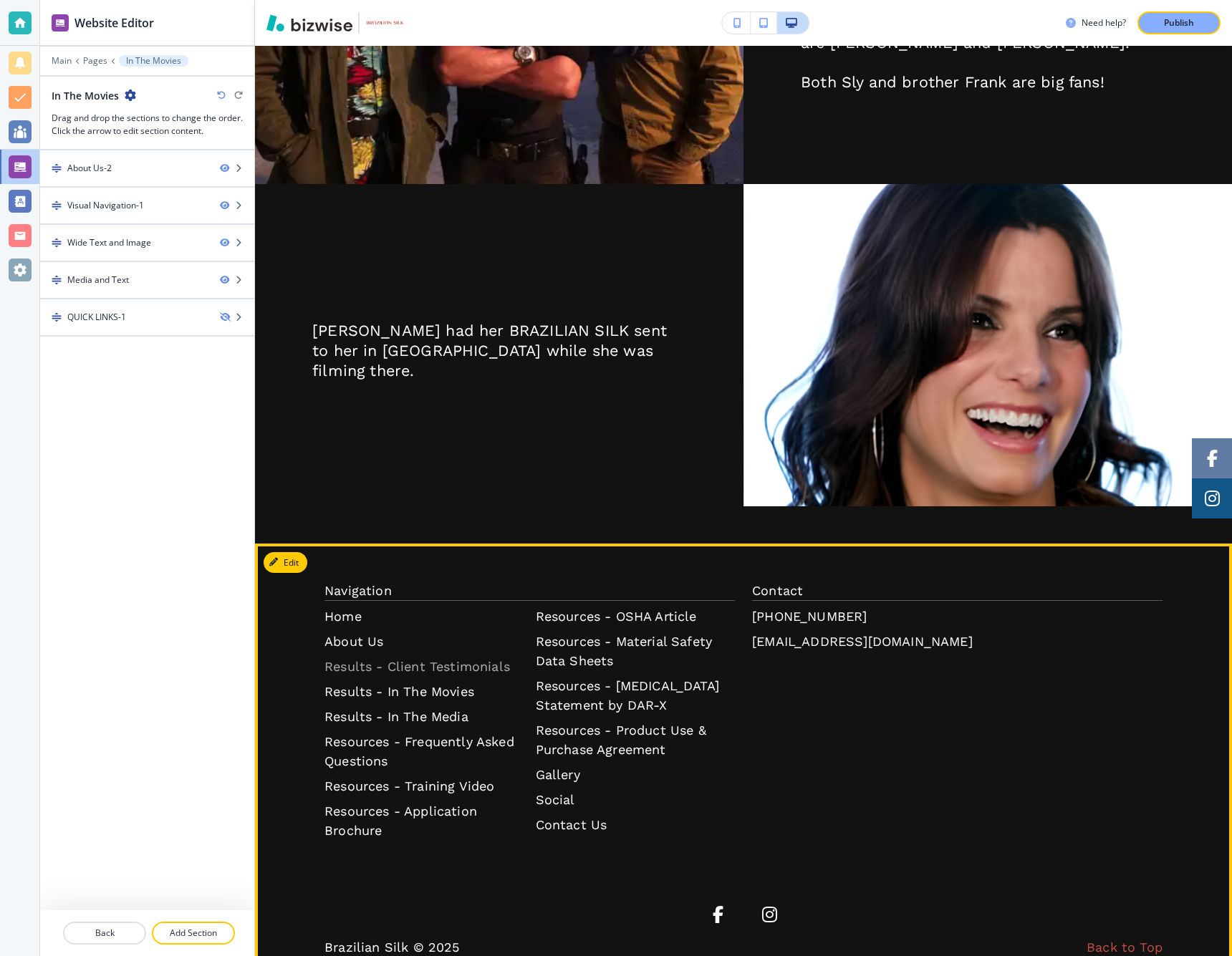
scroll to position [1104, 0]
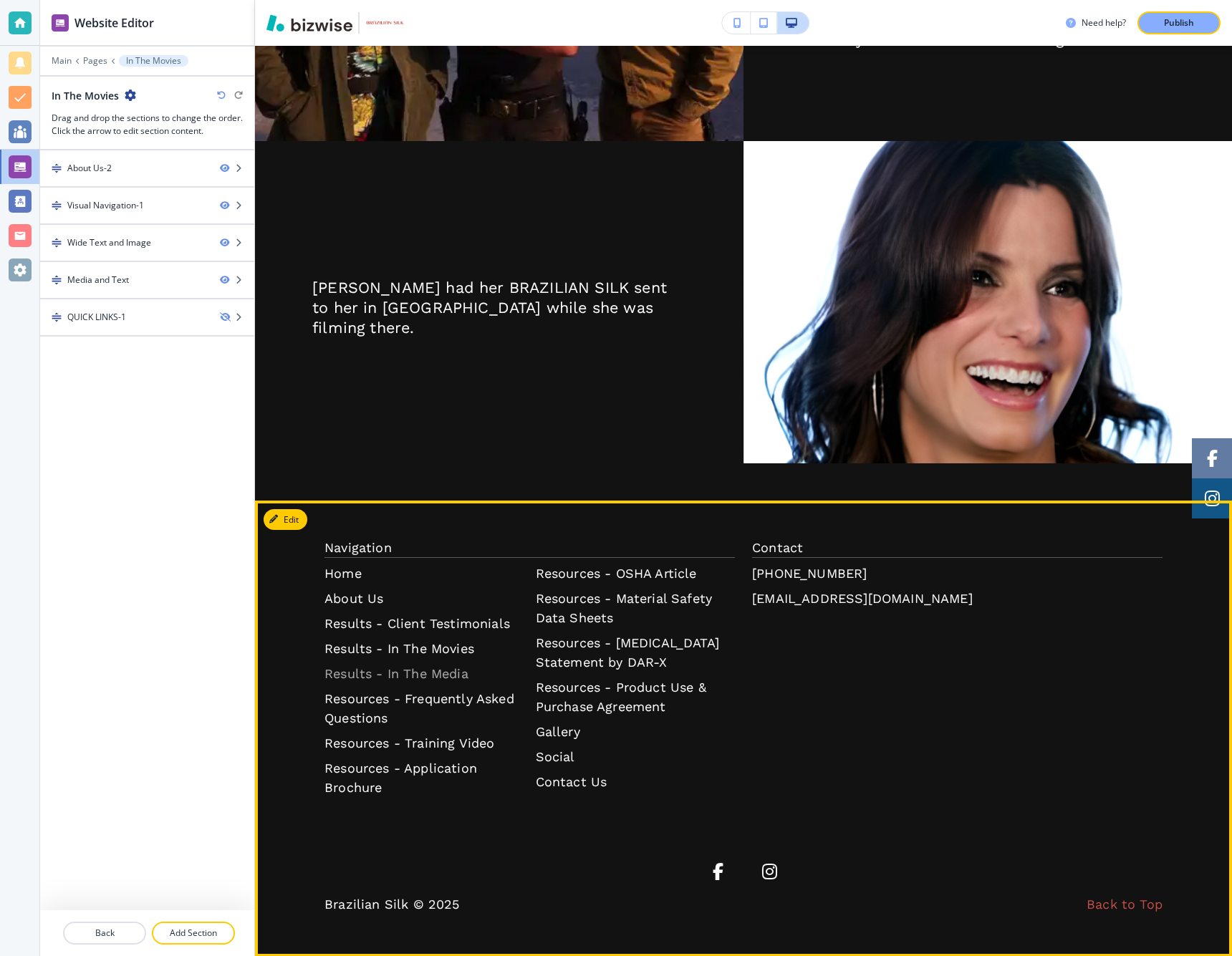
click at [432, 675] on p "Results - In The Media" at bounding box center [424, 674] width 200 height 20
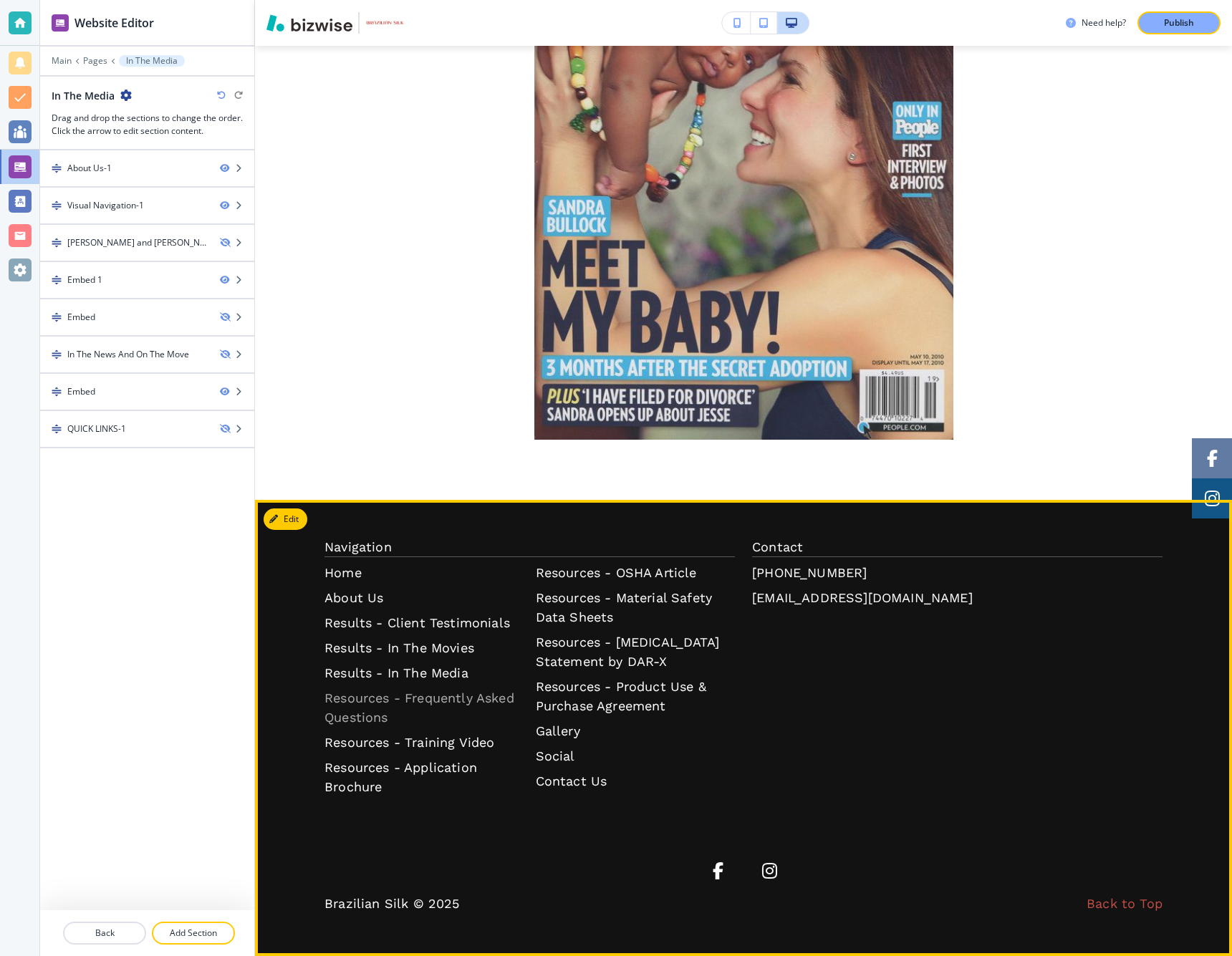
scroll to position [2085, 0]
click at [461, 702] on p "Resources - Frequently Asked Questions" at bounding box center [424, 708] width 200 height 39
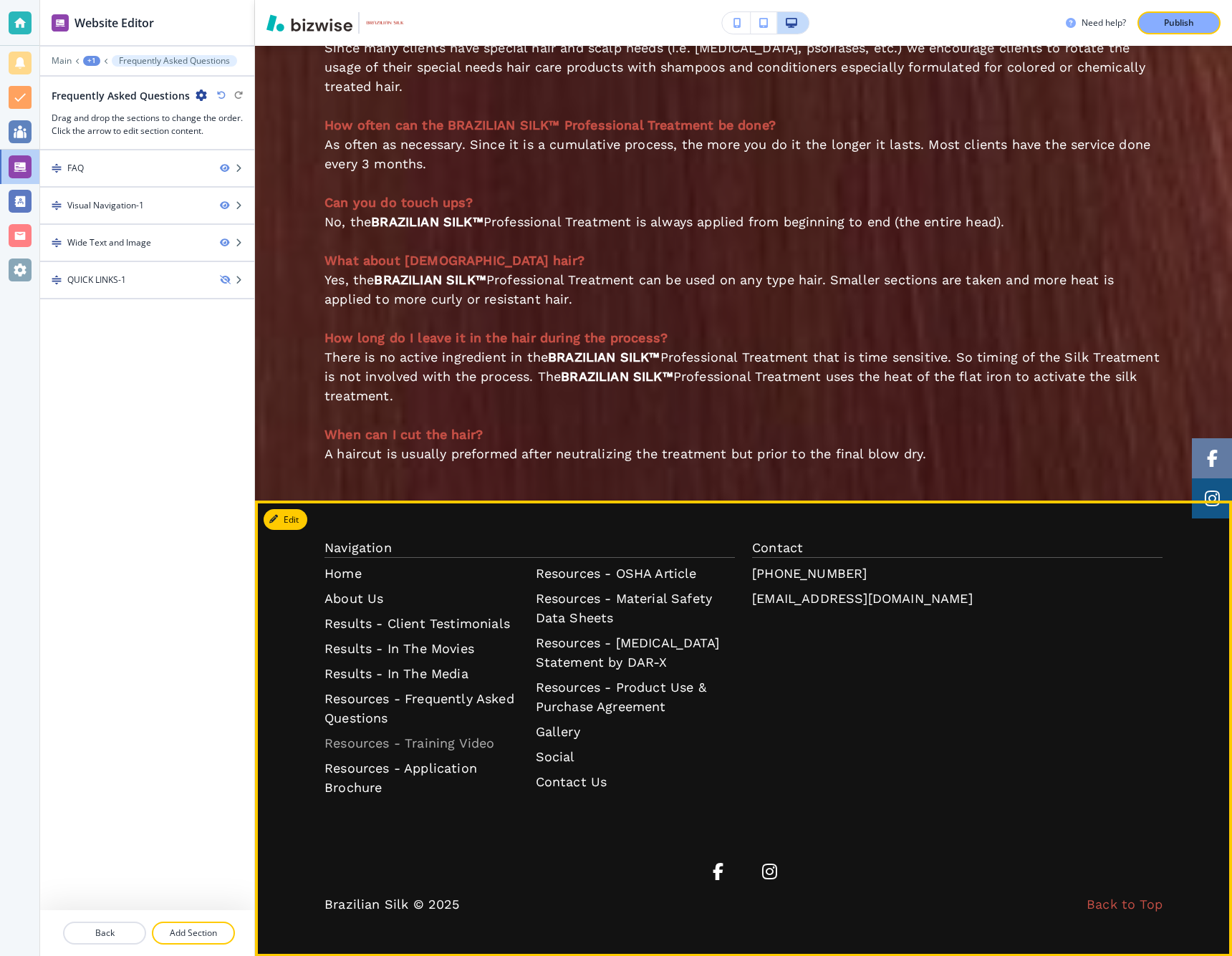
scroll to position [1, 0]
click at [430, 742] on p "Resources - Training Video" at bounding box center [424, 743] width 200 height 20
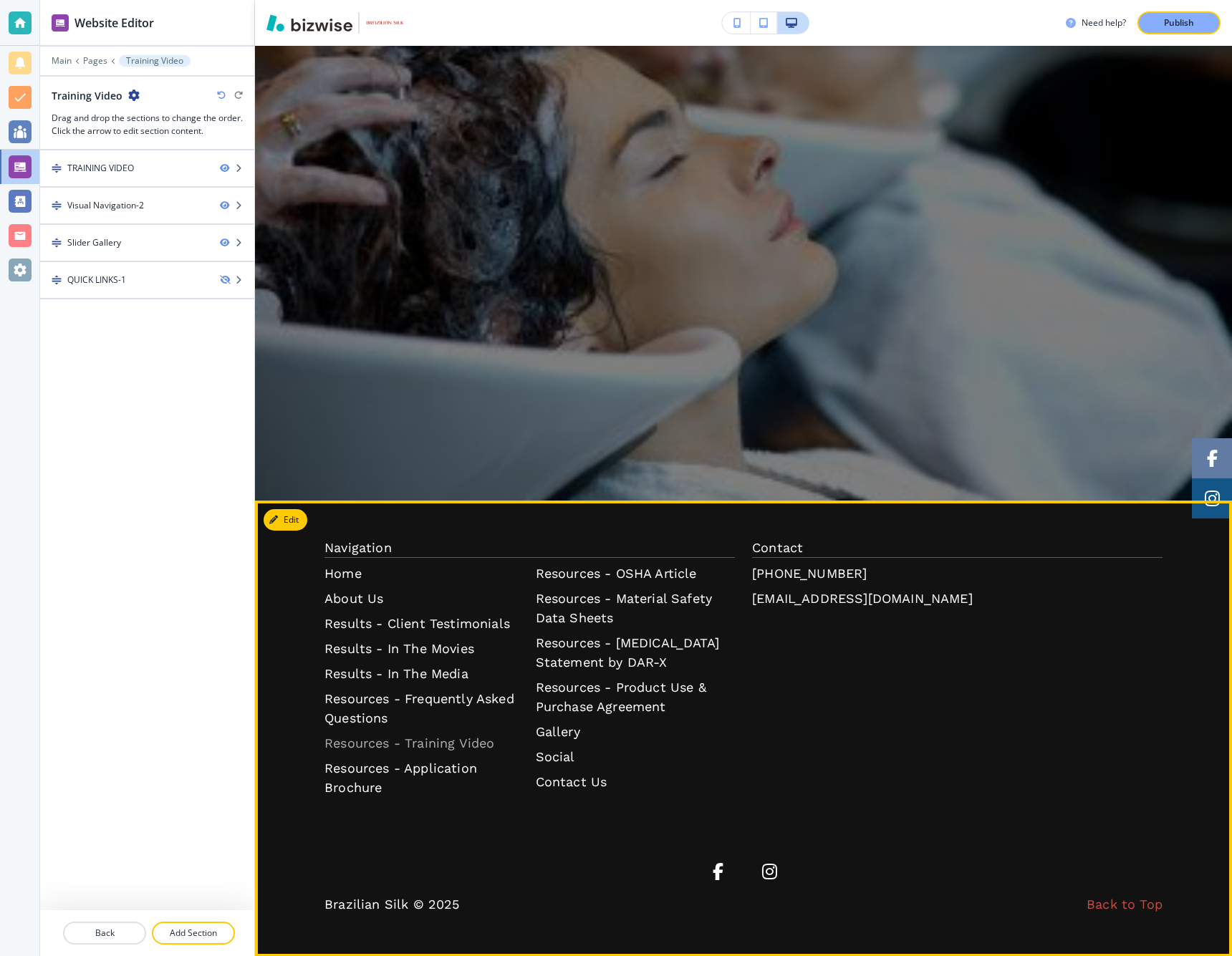
scroll to position [0, 0]
click at [438, 768] on p "Resources - Application Brochure" at bounding box center [424, 777] width 200 height 39
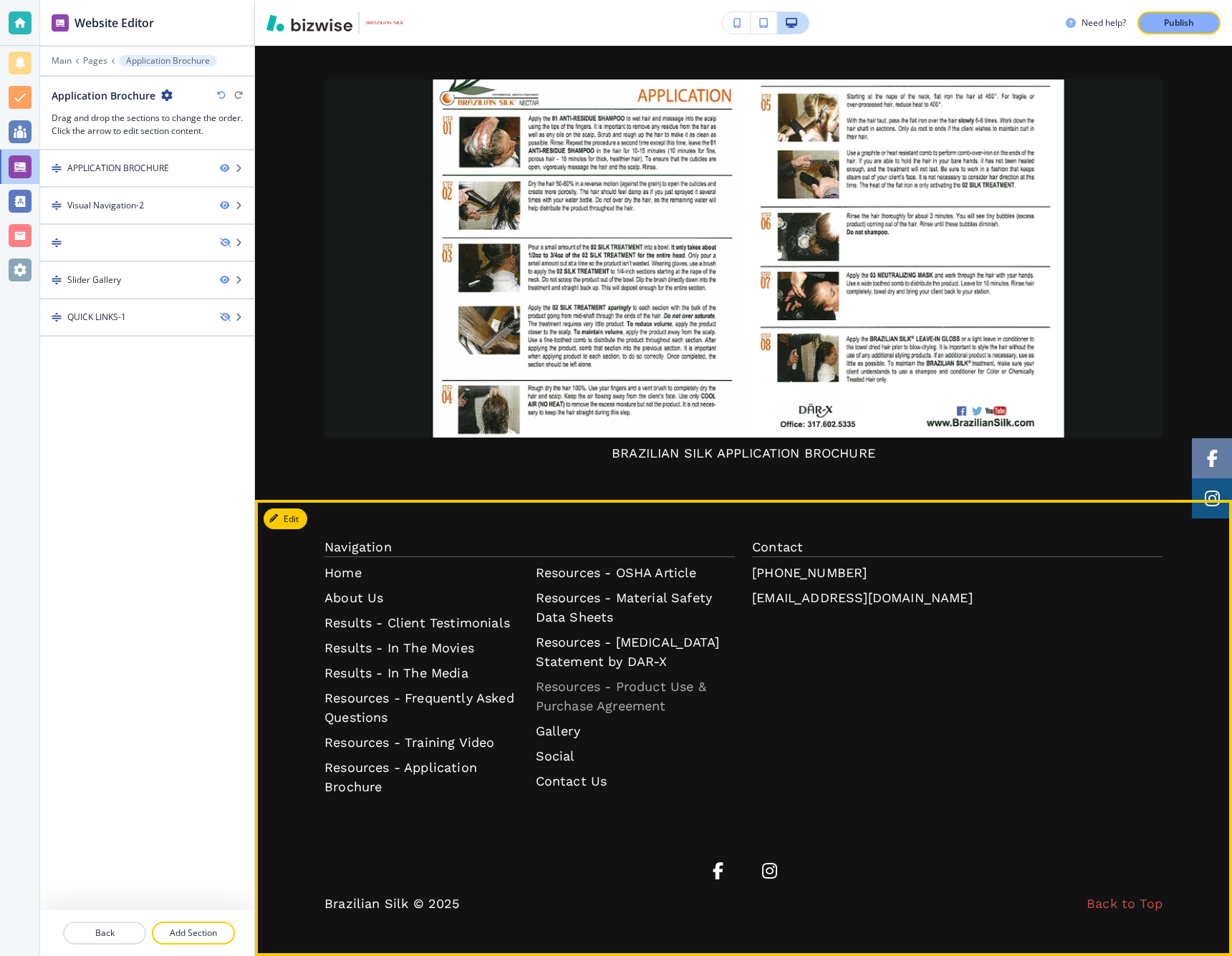
scroll to position [1057, 0]
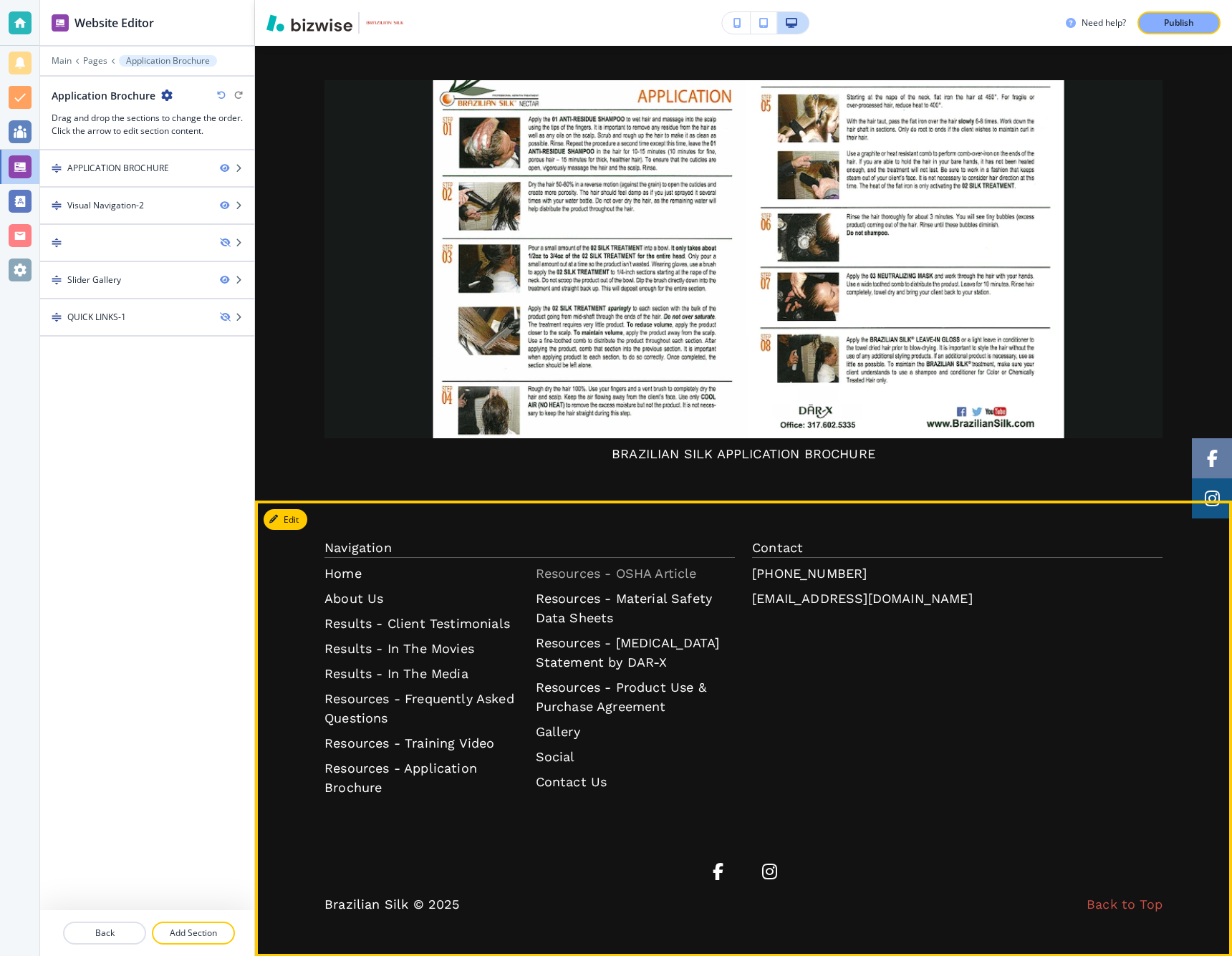
click at [583, 576] on p "Resources - OSHA Article" at bounding box center [636, 573] width 200 height 20
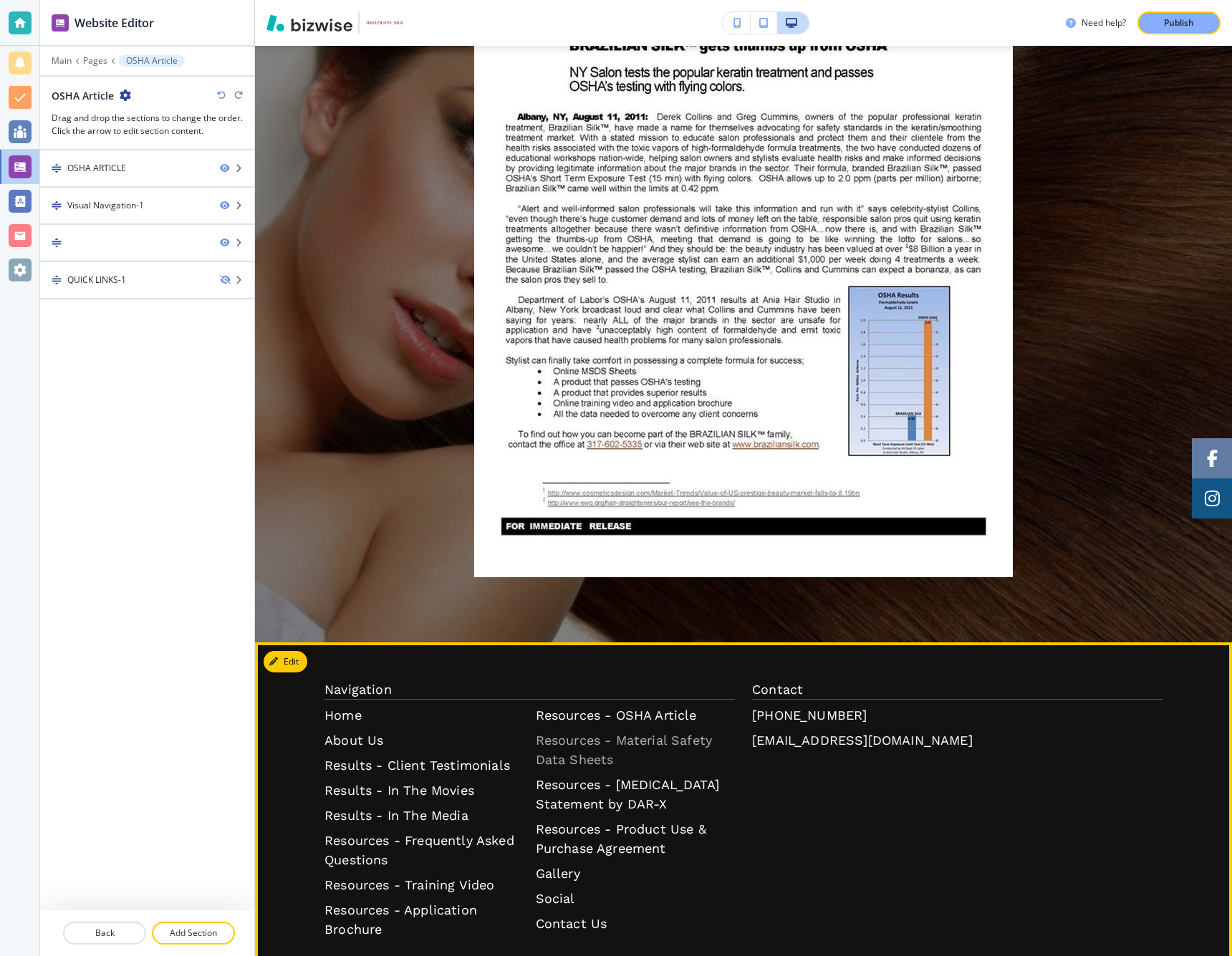
scroll to position [1263, 0]
click at [608, 745] on p "Resources - Material Safety Data Sheets" at bounding box center [636, 749] width 200 height 39
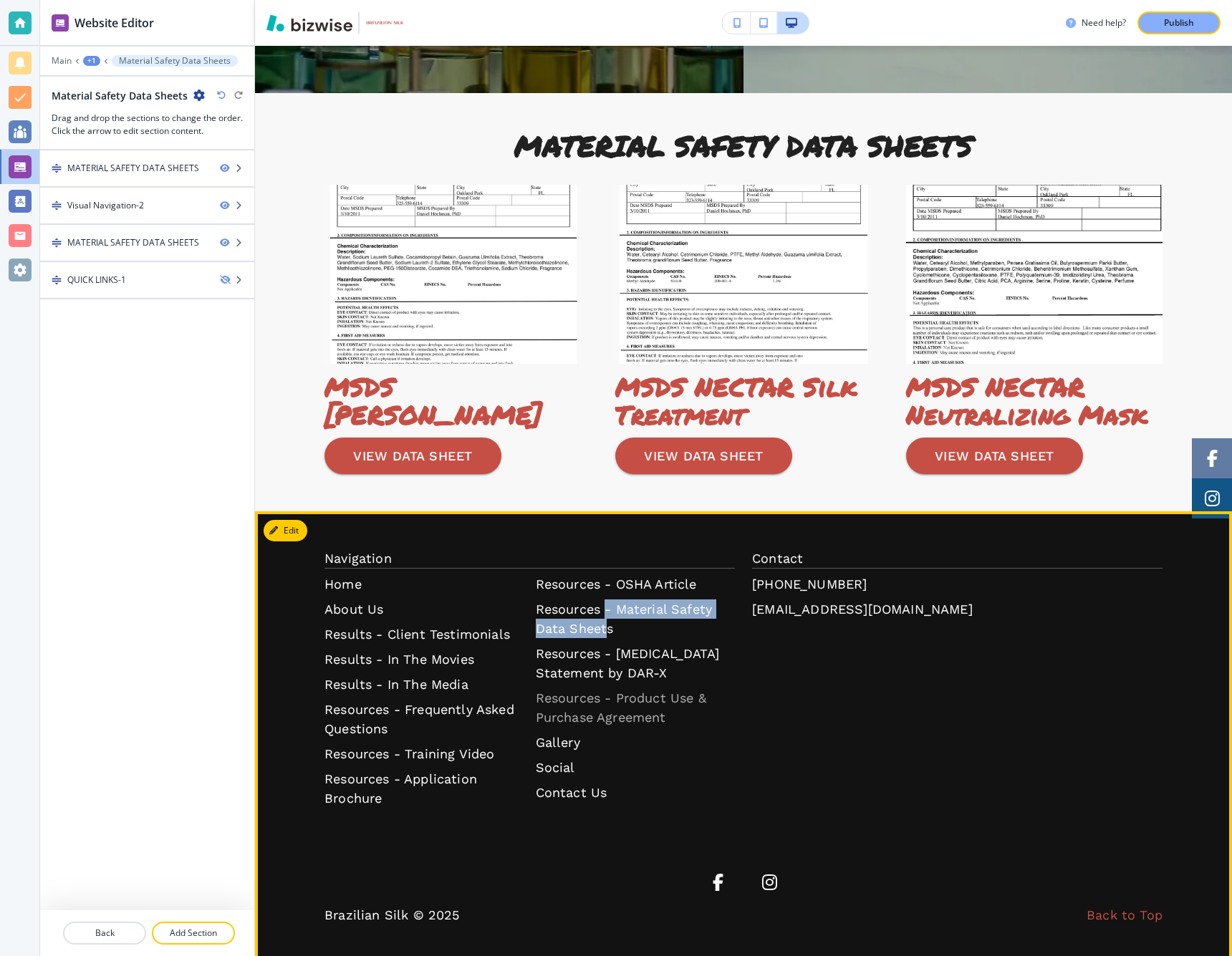
scroll to position [1008, 0]
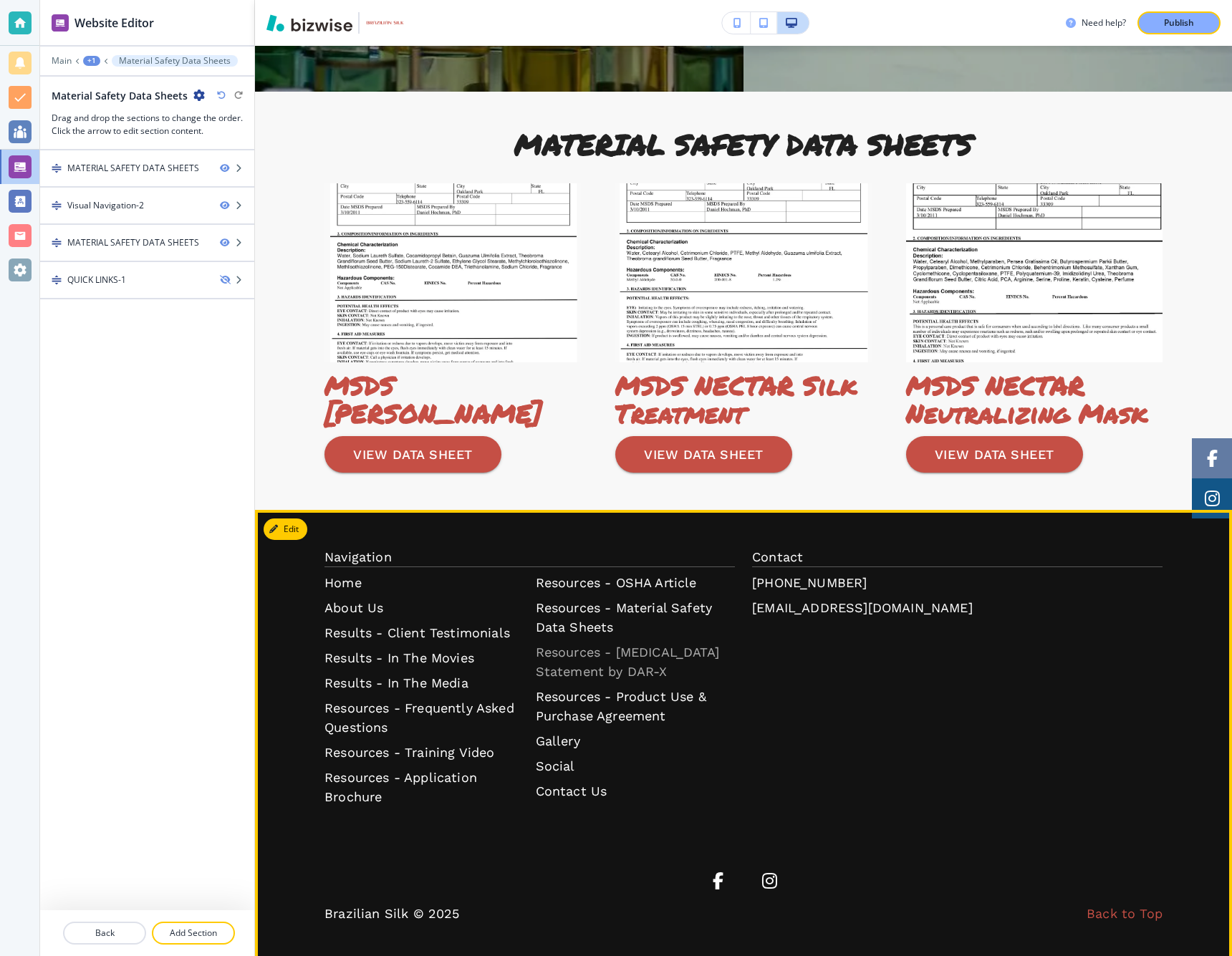
click at [589, 658] on p "Resources - [MEDICAL_DATA] Statement by DAR-X" at bounding box center [636, 662] width 200 height 39
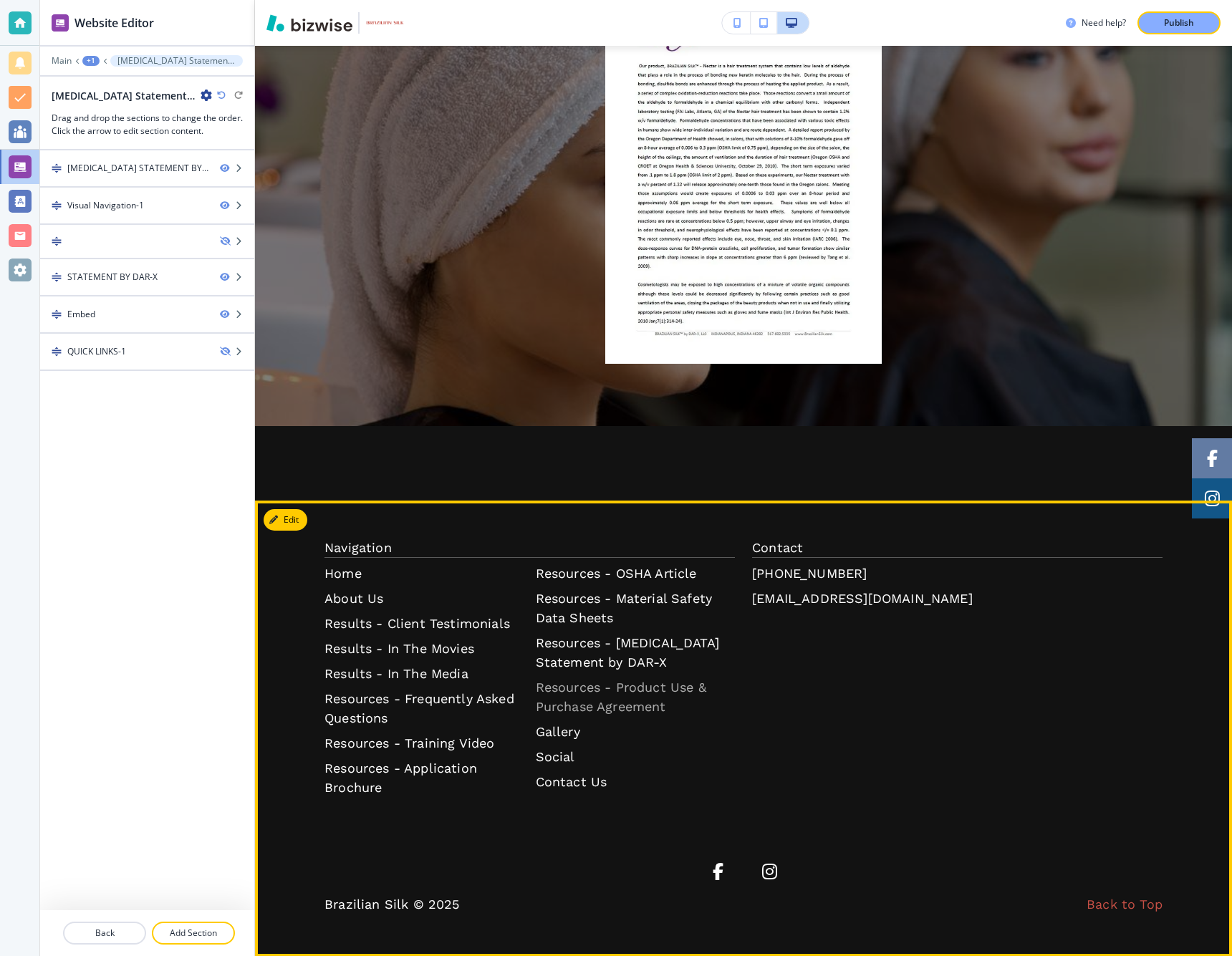
scroll to position [1258, 0]
click at [601, 693] on p "Resources - Product Use & Purchase Agreement" at bounding box center [636, 698] width 200 height 39
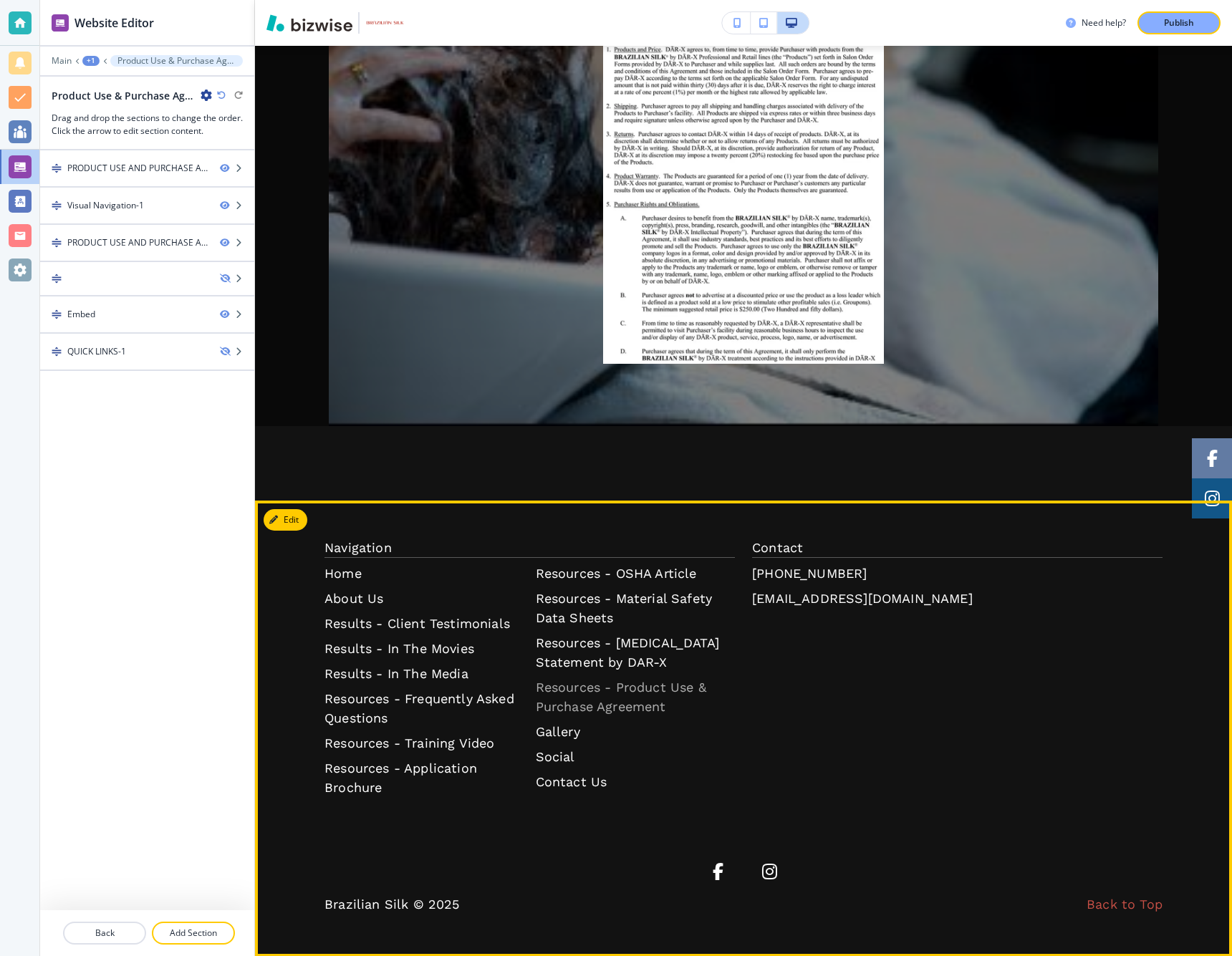
scroll to position [1321, 0]
click at [574, 731] on p "Gallery" at bounding box center [636, 732] width 200 height 20
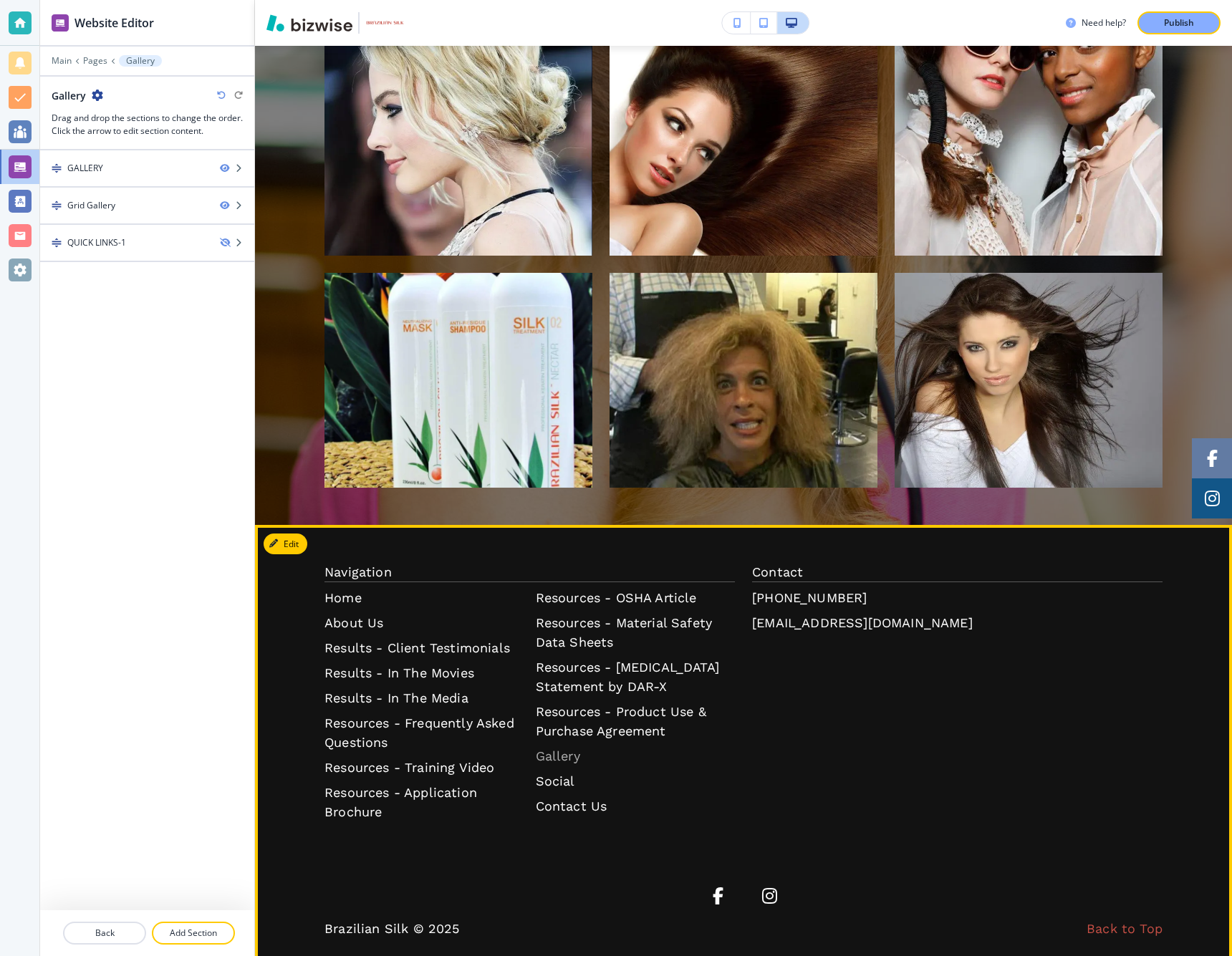
scroll to position [868, 0]
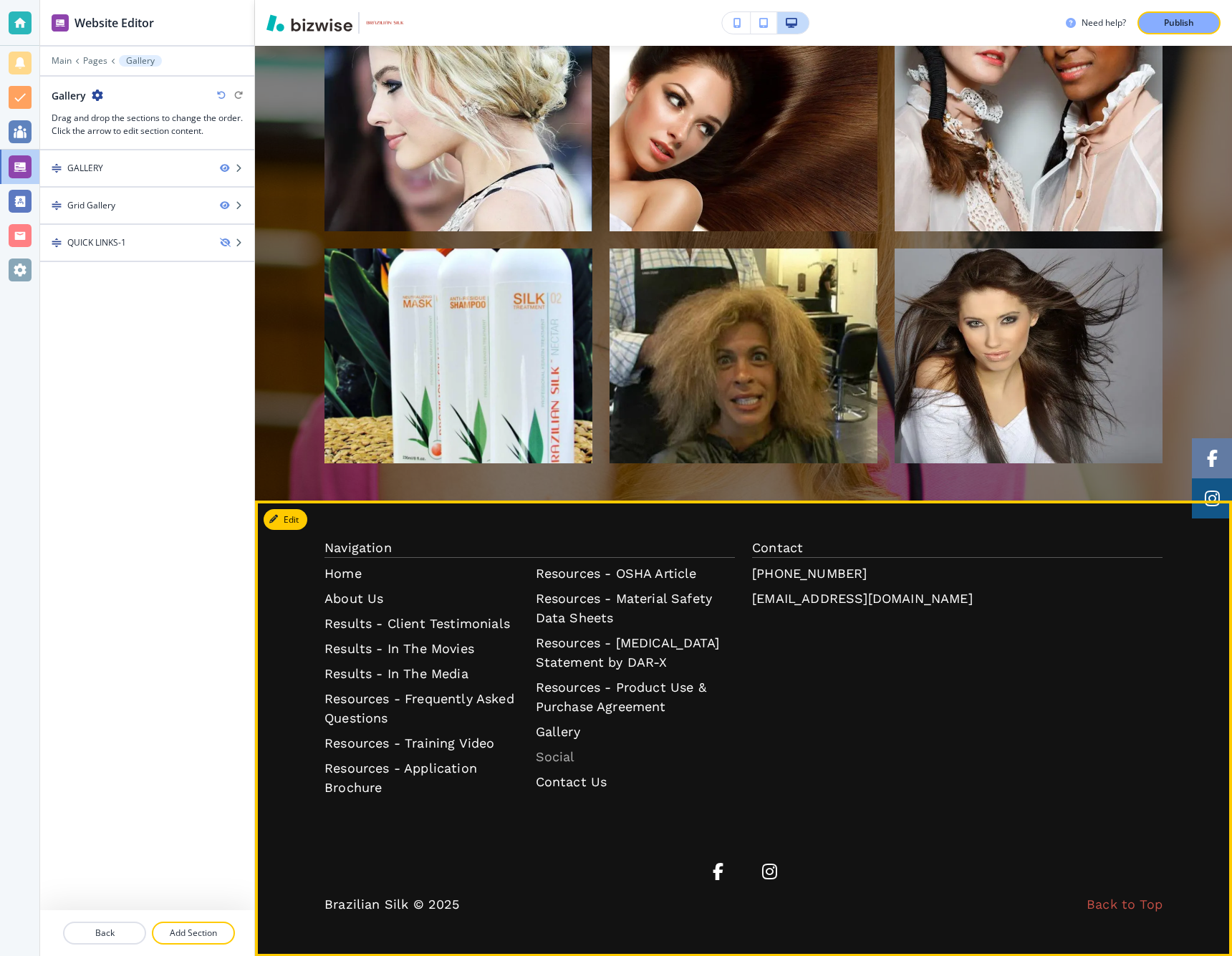
click at [559, 759] on p "Social" at bounding box center [636, 756] width 200 height 20
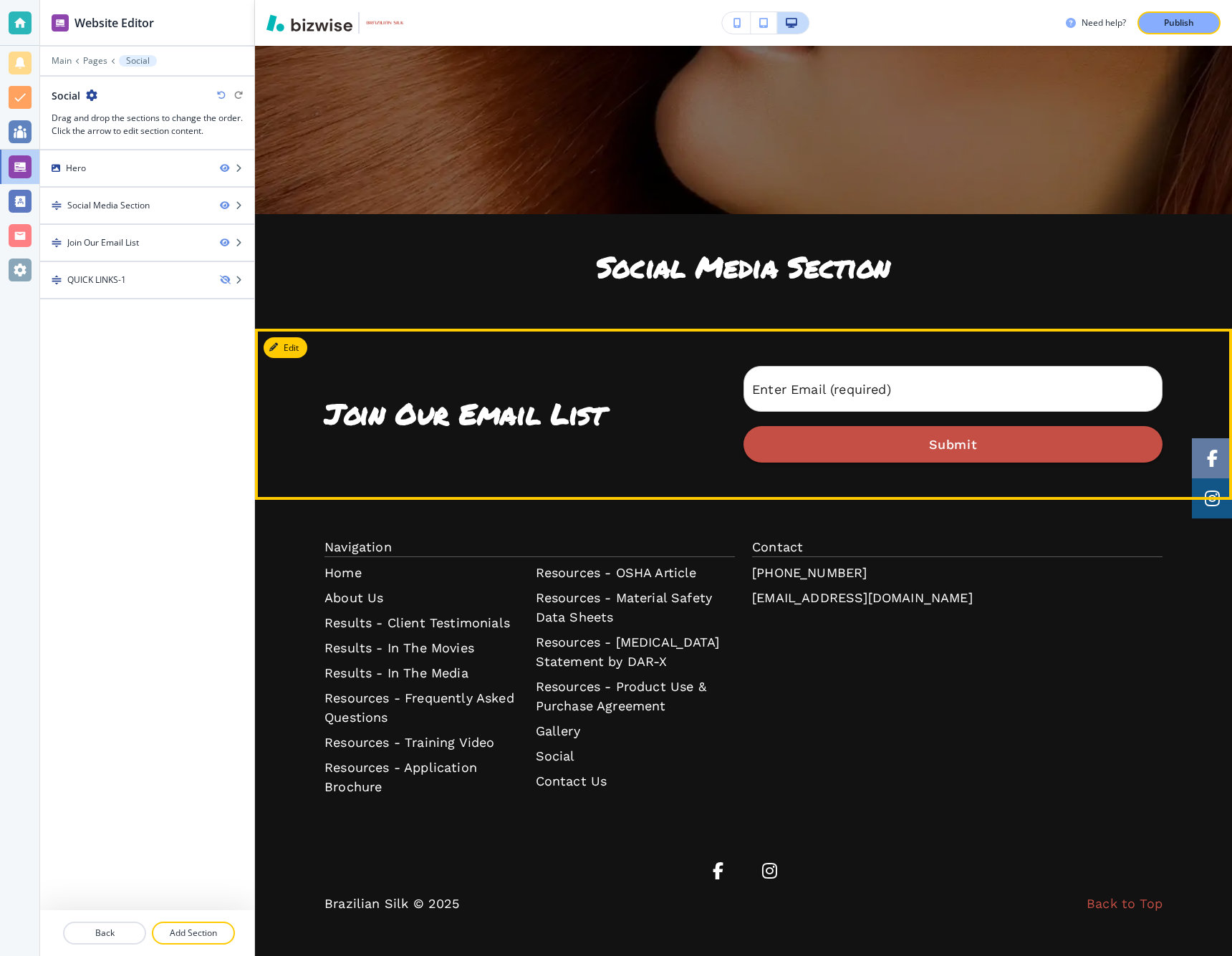
scroll to position [648, 0]
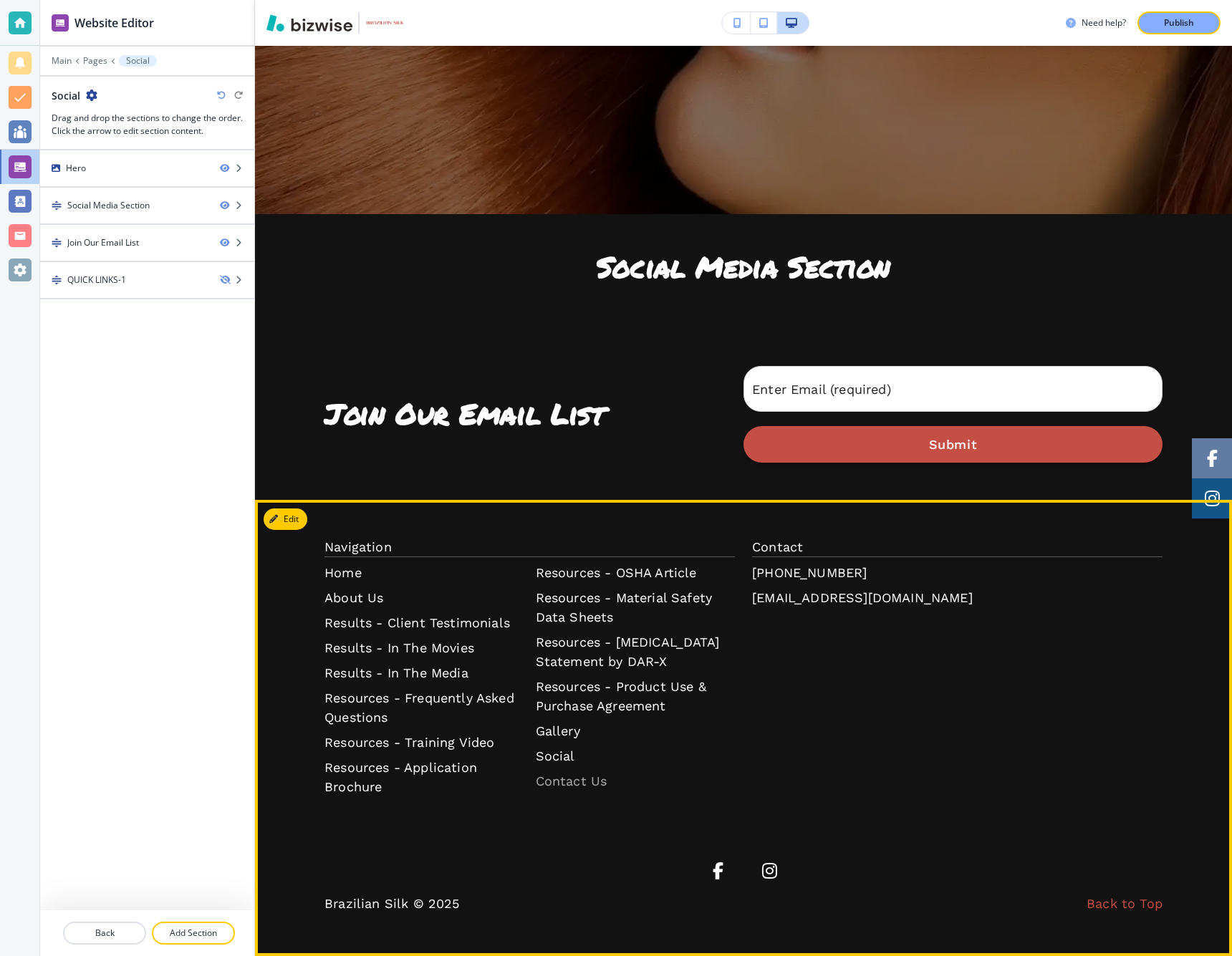
click at [566, 780] on p "Contact Us" at bounding box center [636, 781] width 200 height 20
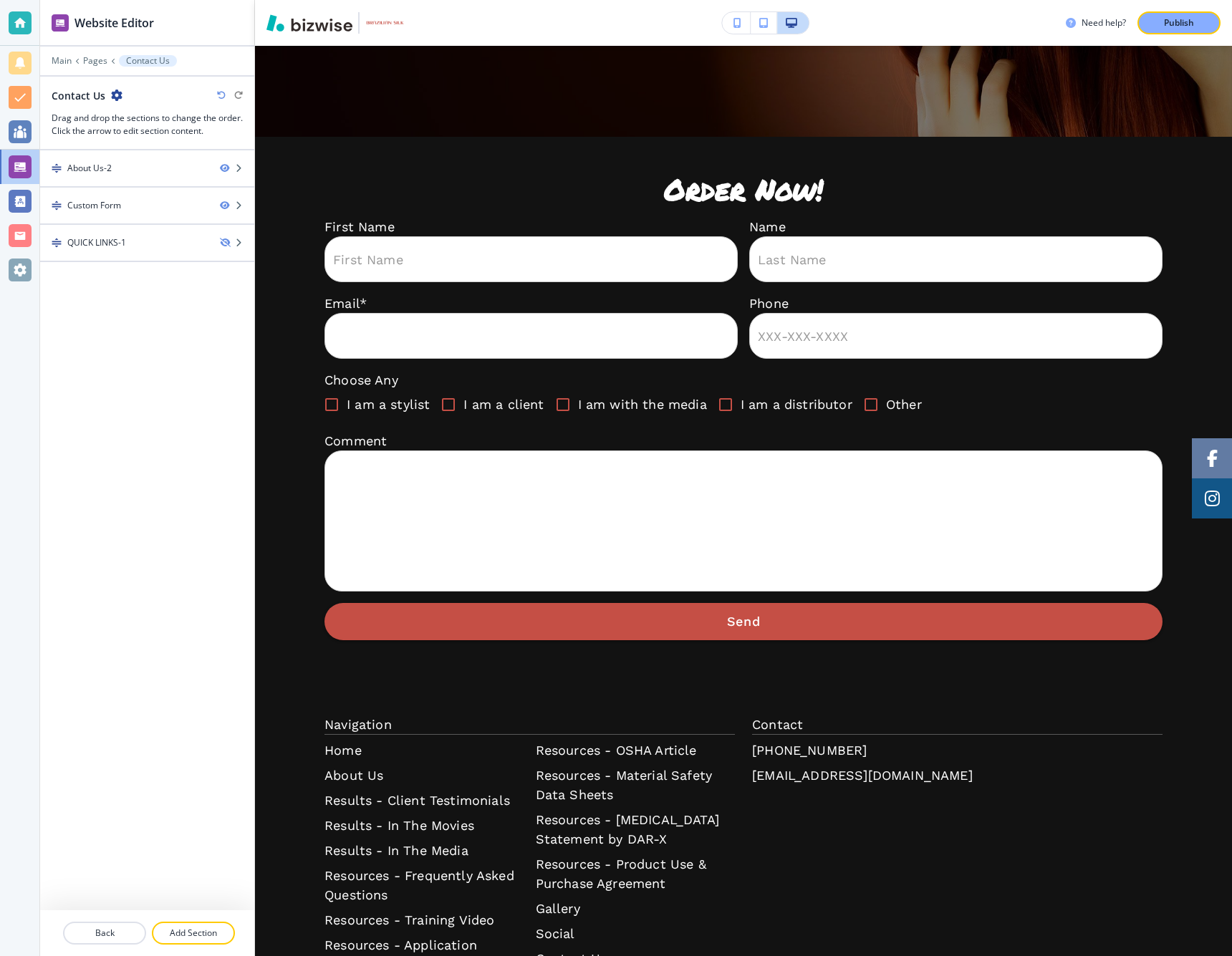
scroll to position [0, 0]
click at [737, 29] on button "button" at bounding box center [736, 23] width 29 height 22
